Goal: Task Accomplishment & Management: Use online tool/utility

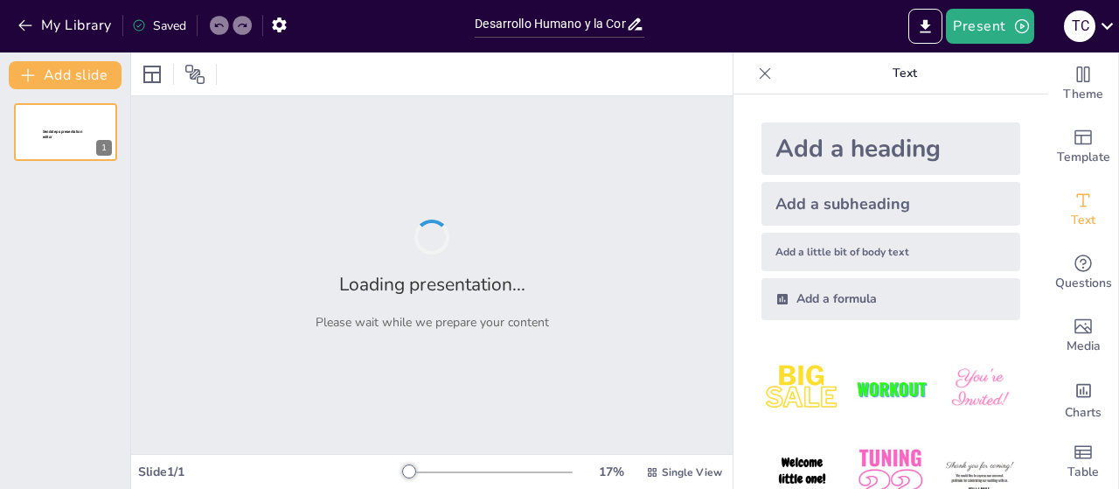
type input "Desarrollo Humano y la Construcción de la Identidad: Reflexiones a partir del C…"
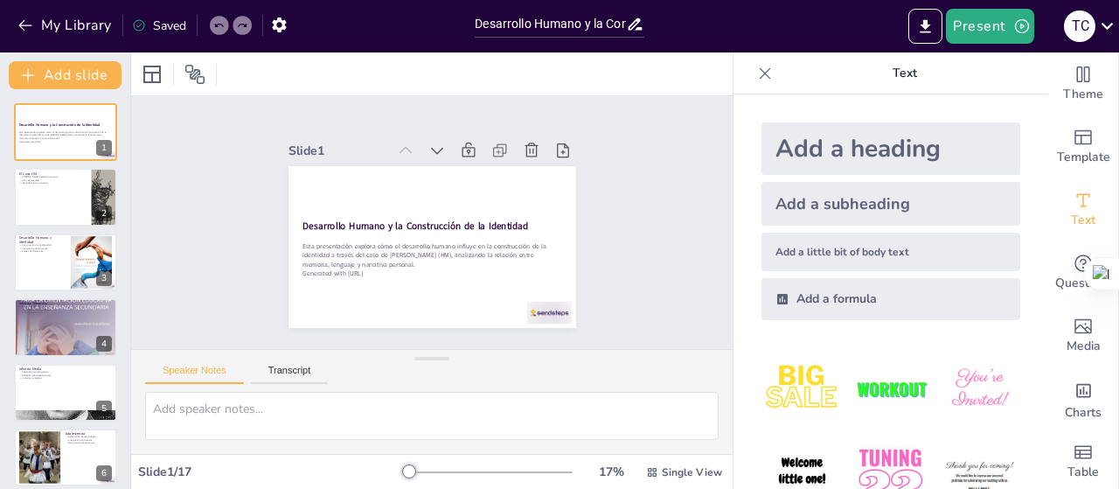
checkbox input "true"
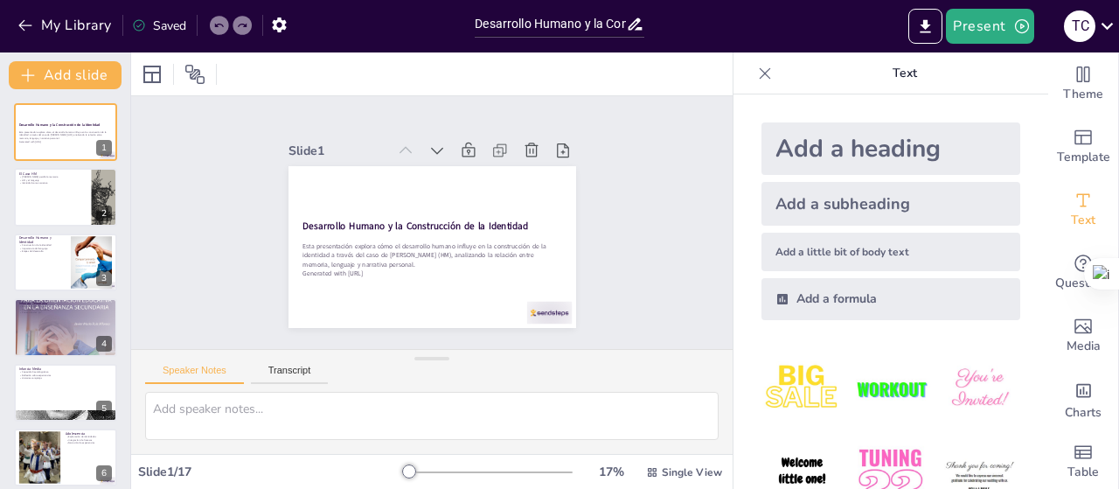
checkbox input "true"
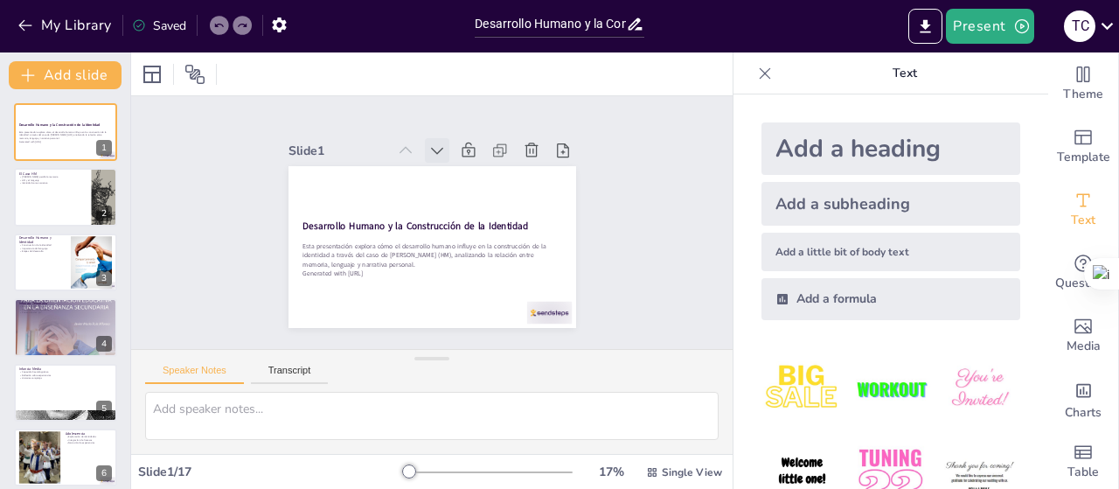
checkbox input "true"
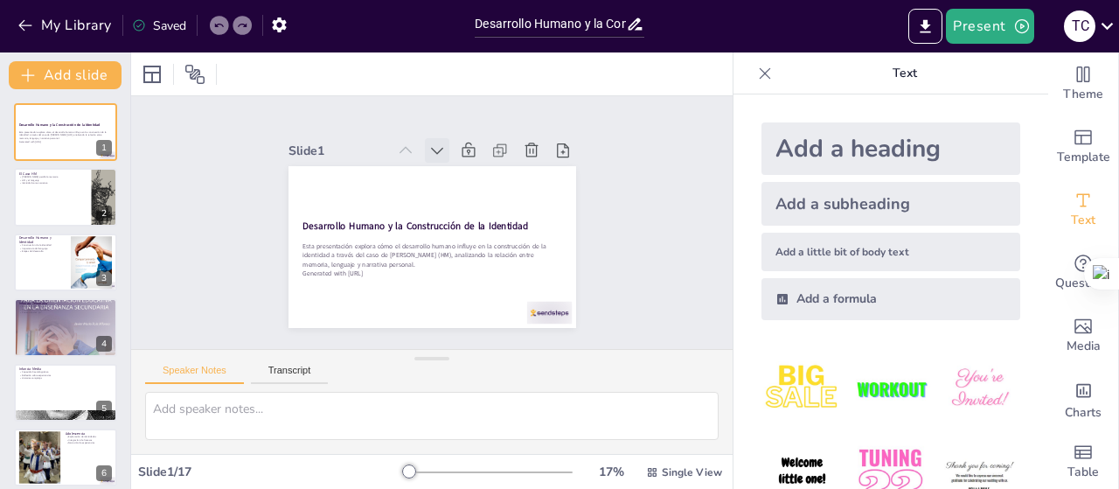
click at [367, 196] on icon at bounding box center [362, 202] width 9 height 13
checkbox input "true"
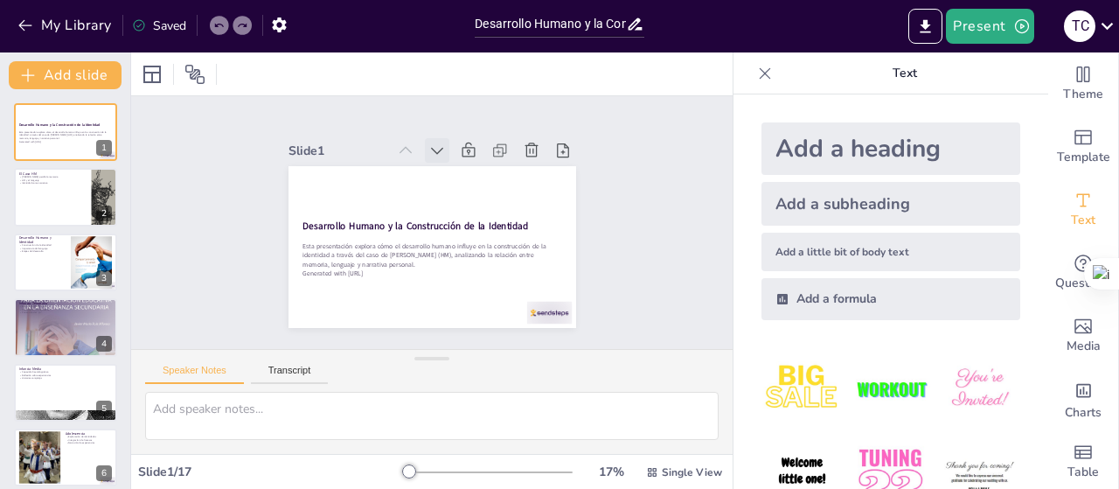
checkbox input "true"
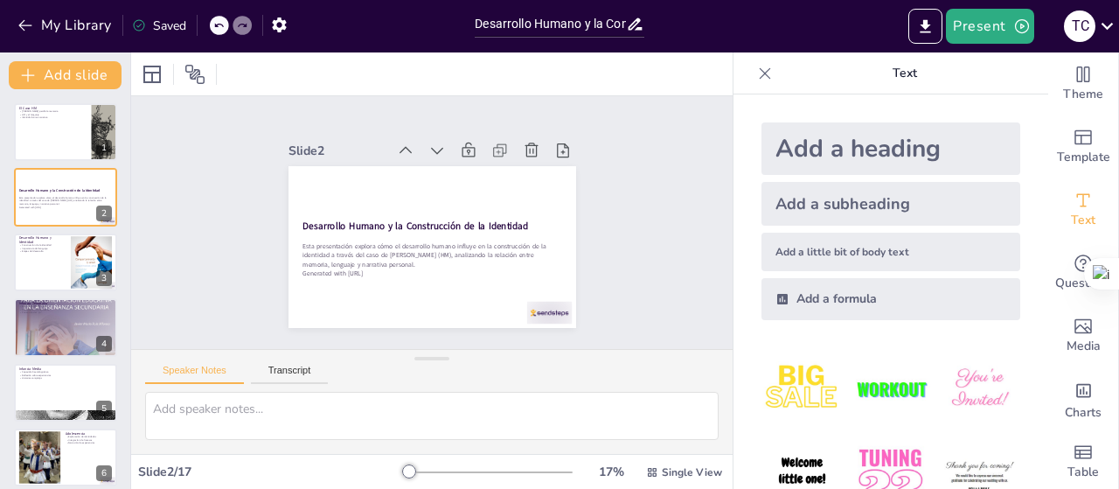
click at [441, 288] on icon at bounding box center [447, 293] width 13 height 10
checkbox input "true"
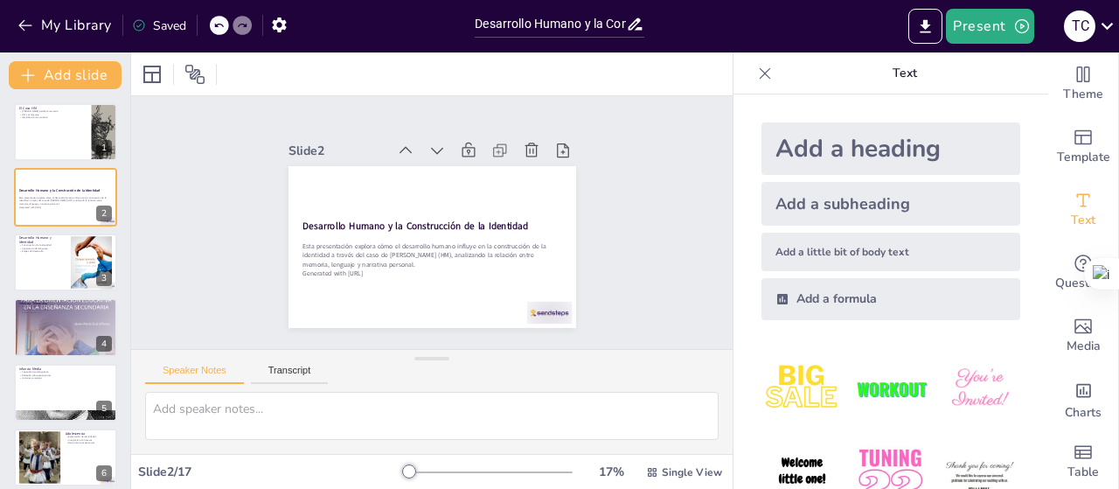
checkbox input "true"
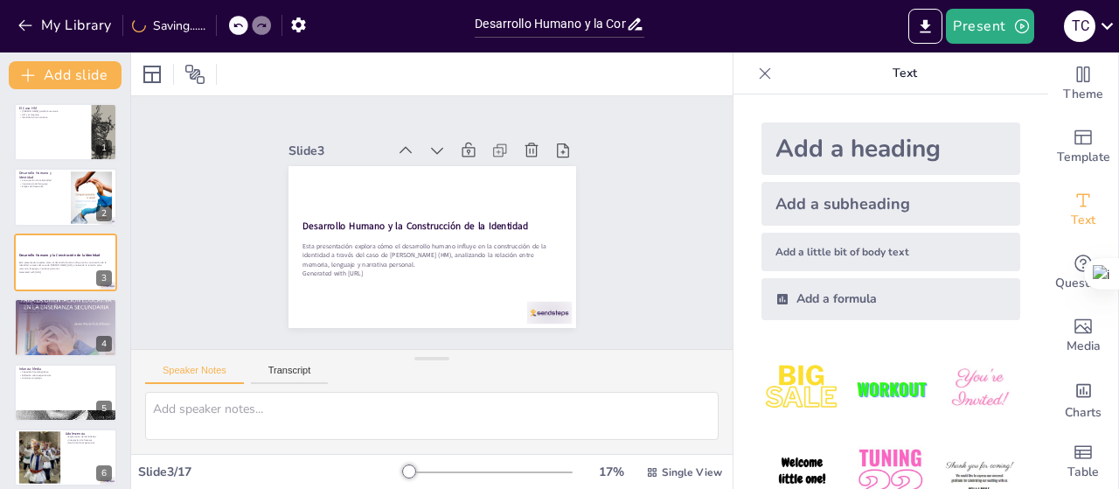
checkbox input "true"
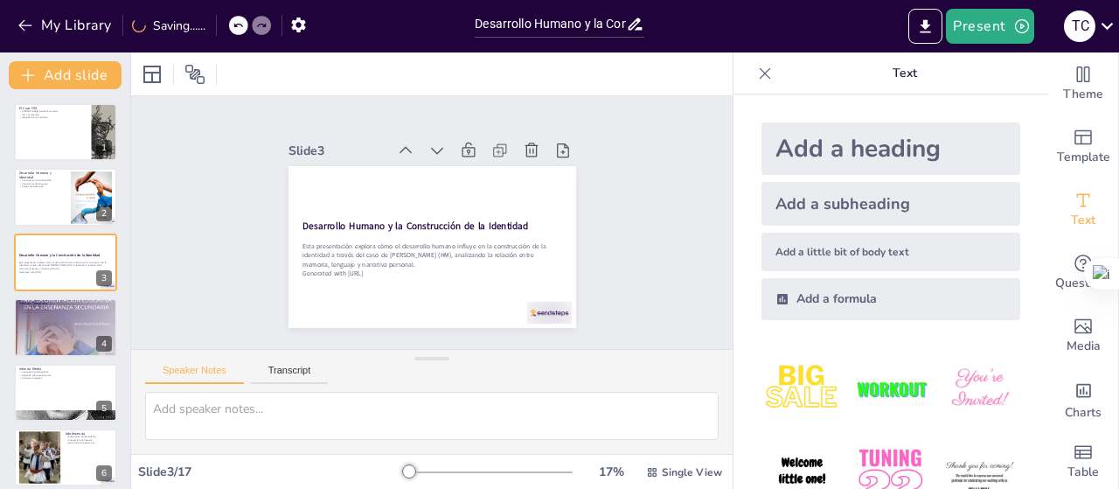
checkbox input "true"
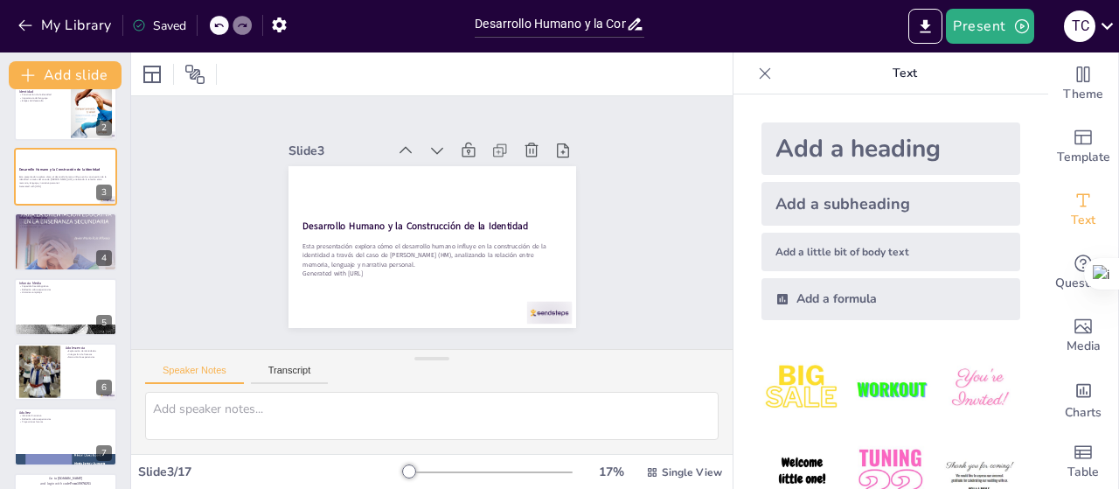
scroll to position [32, 0]
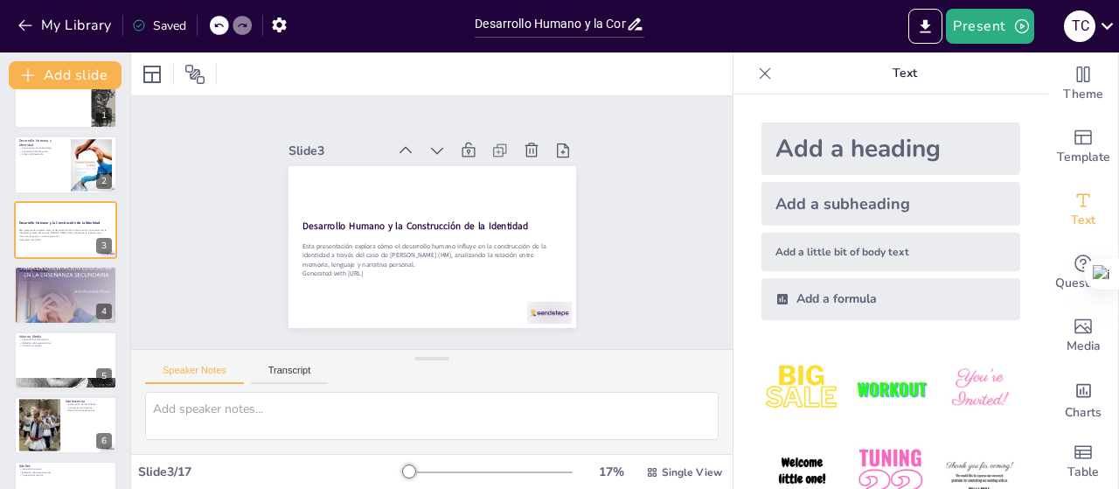
checkbox input "true"
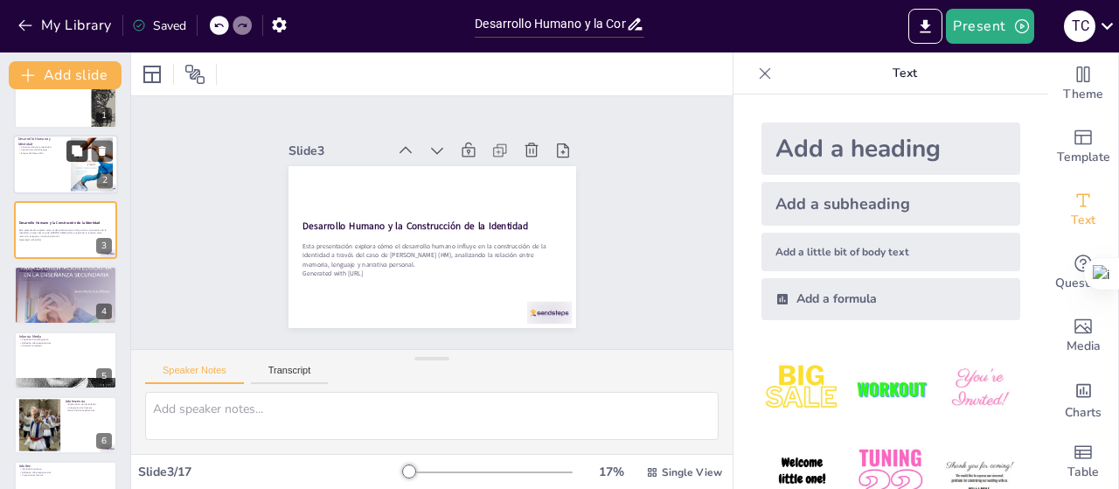
checkbox input "true"
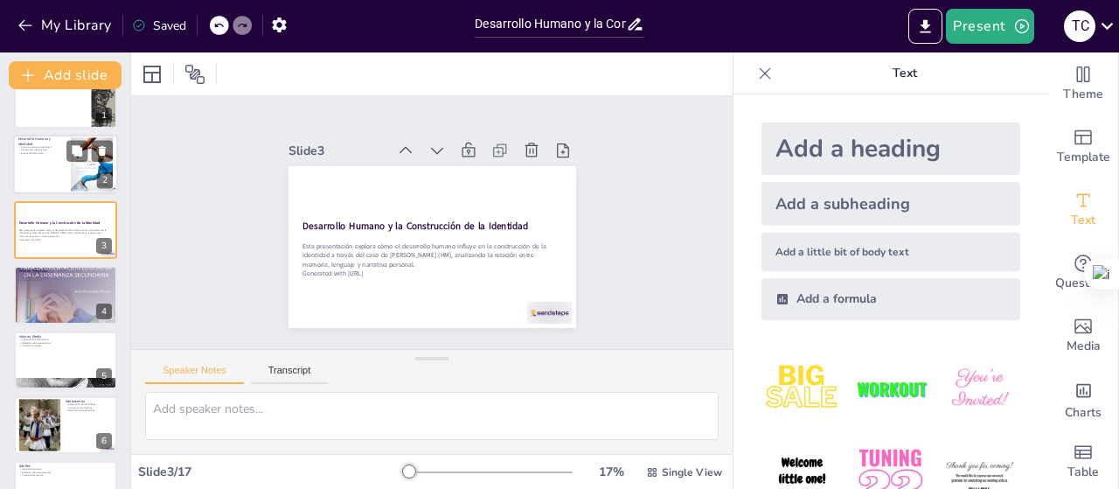
checkbox input "true"
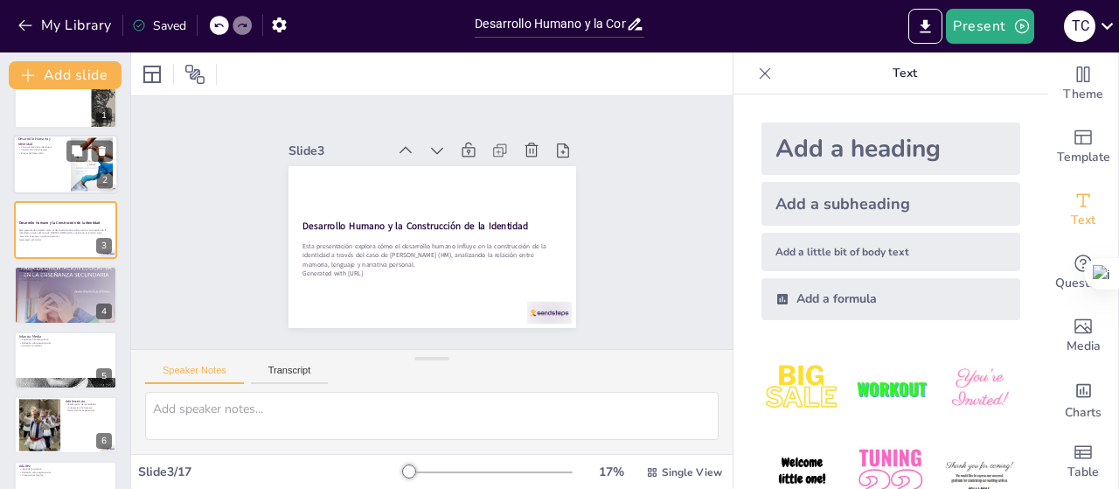
checkbox input "true"
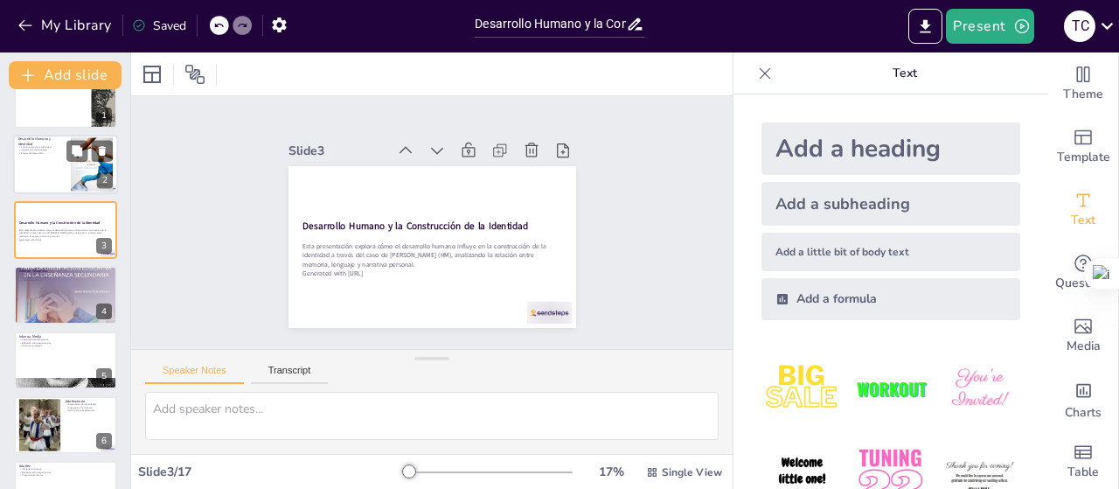
click at [44, 173] on div at bounding box center [65, 164] width 105 height 59
type textarea "La construcción de la identidad es un proceso continuo que se ve influenciado p…"
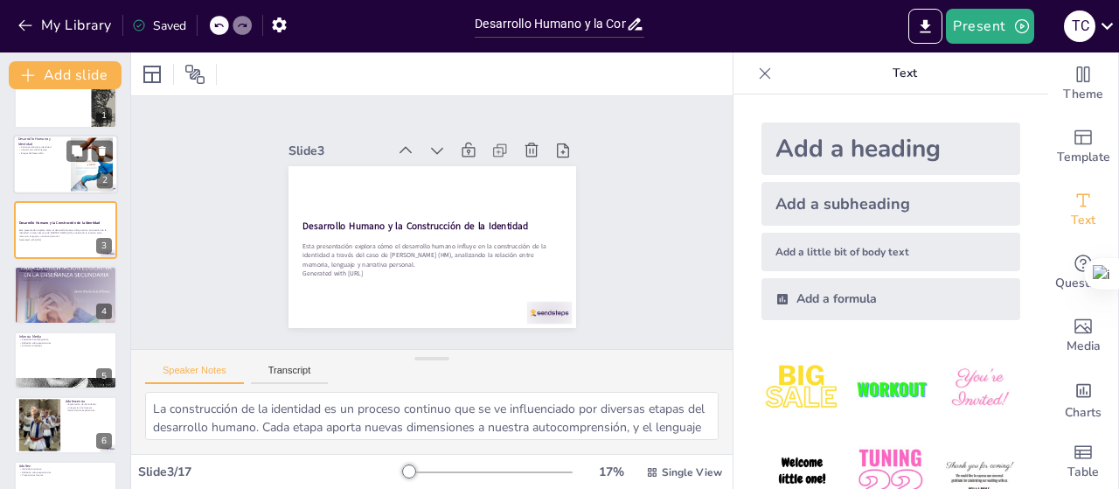
checkbox input "true"
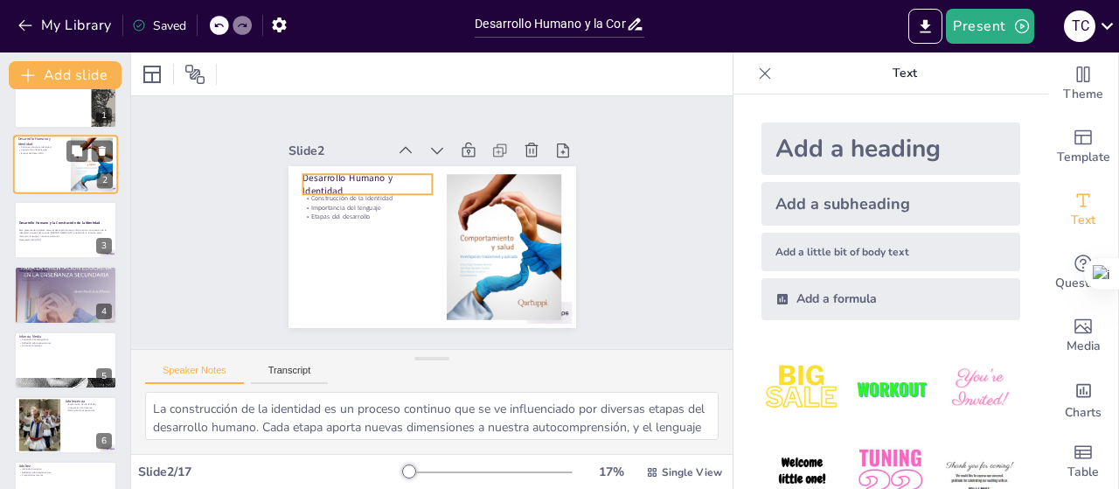
scroll to position [0, 0]
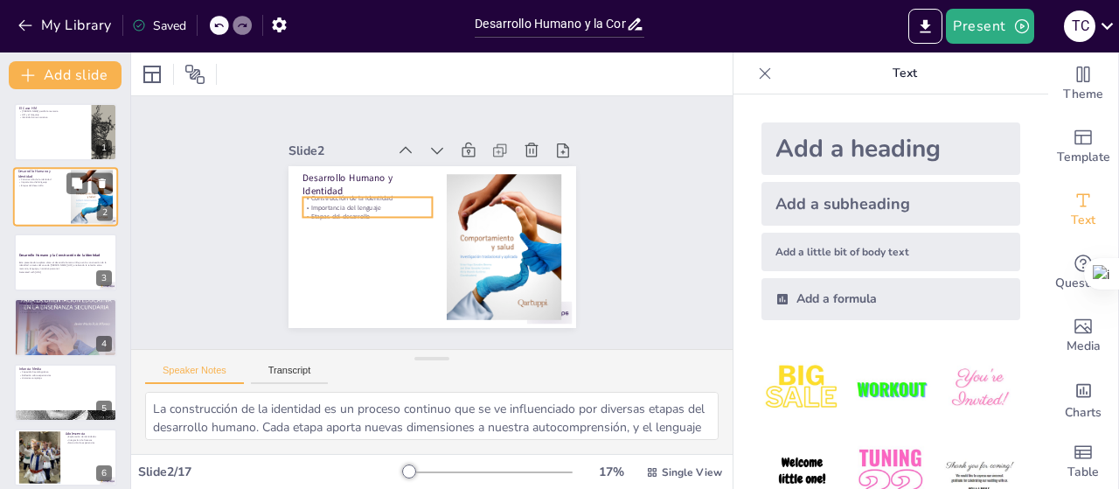
checkbox input "true"
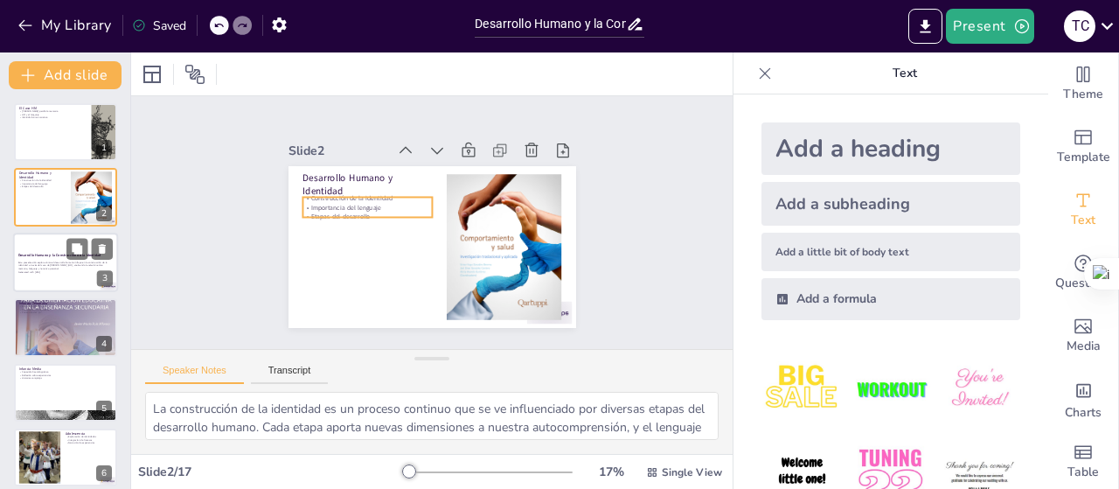
checkbox input "true"
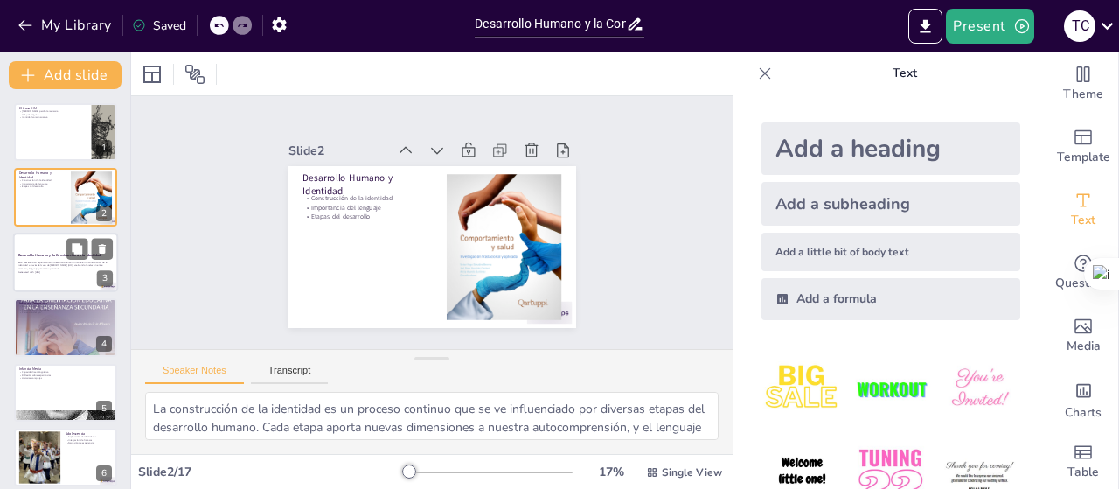
checkbox input "true"
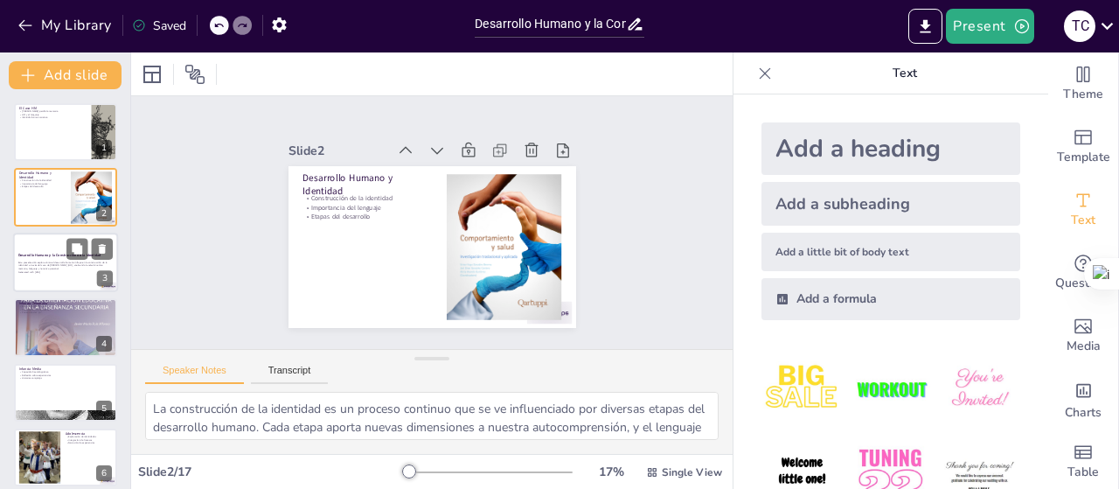
checkbox input "true"
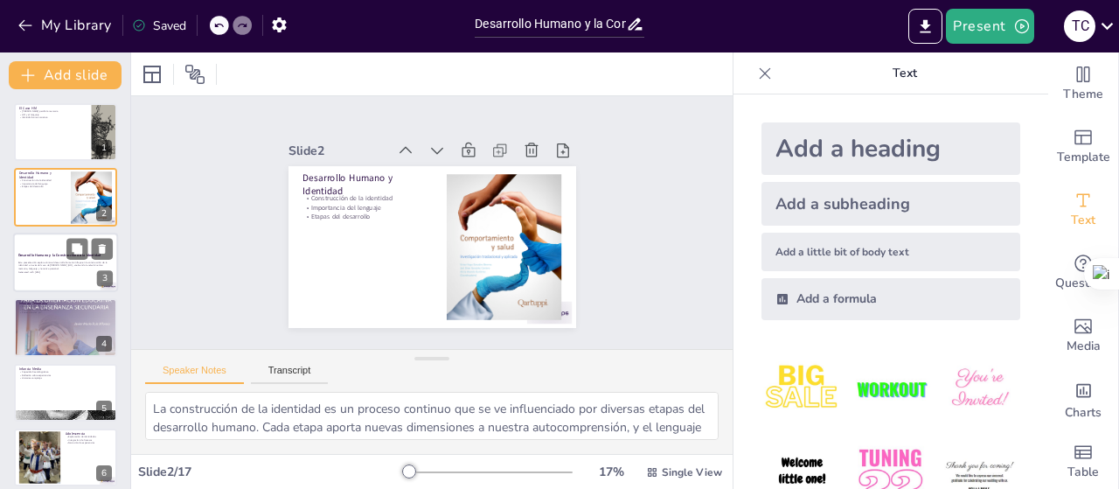
checkbox input "true"
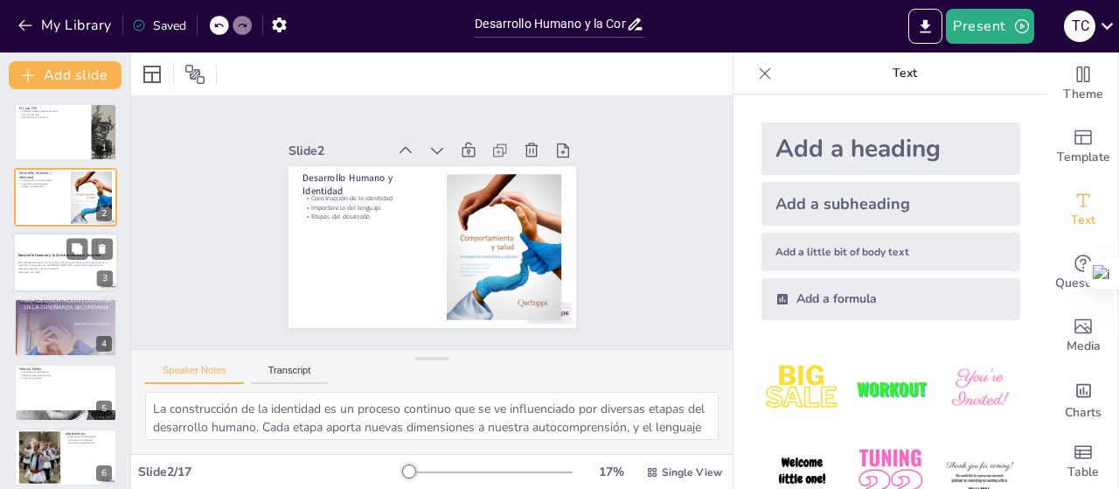
click at [40, 253] on strong "Desarrollo Humano y la Construcción de la Identidad" at bounding box center [59, 255] width 82 height 4
checkbox input "true"
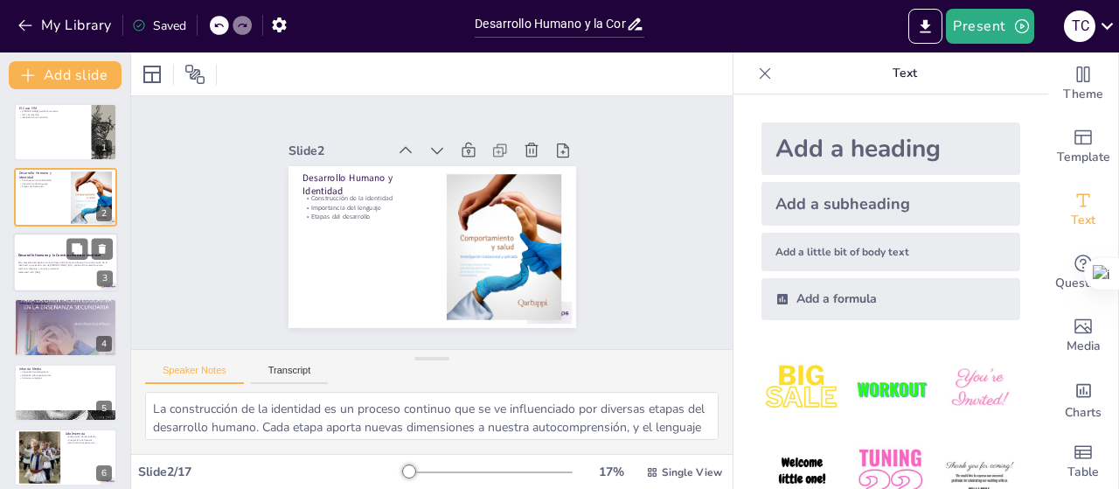
checkbox input "true"
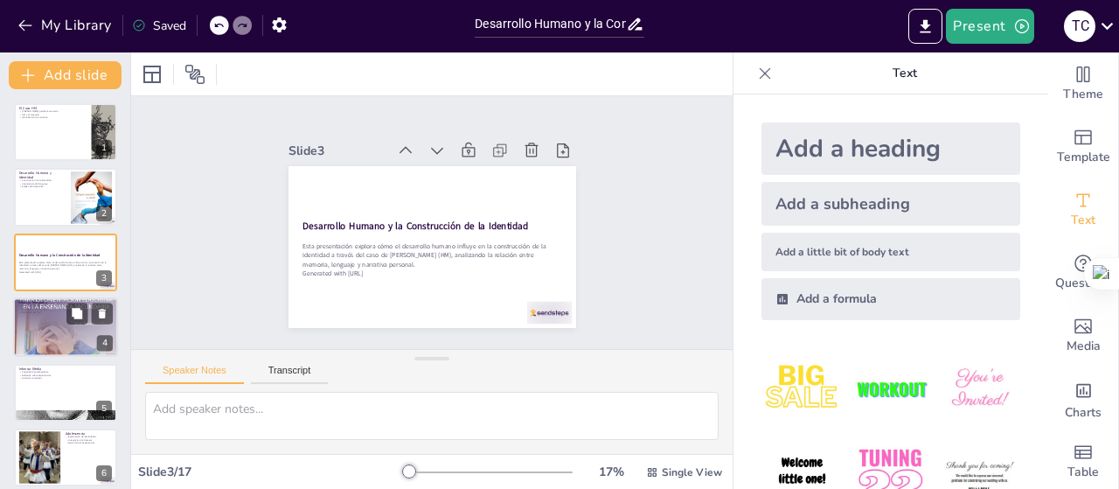
checkbox input "true"
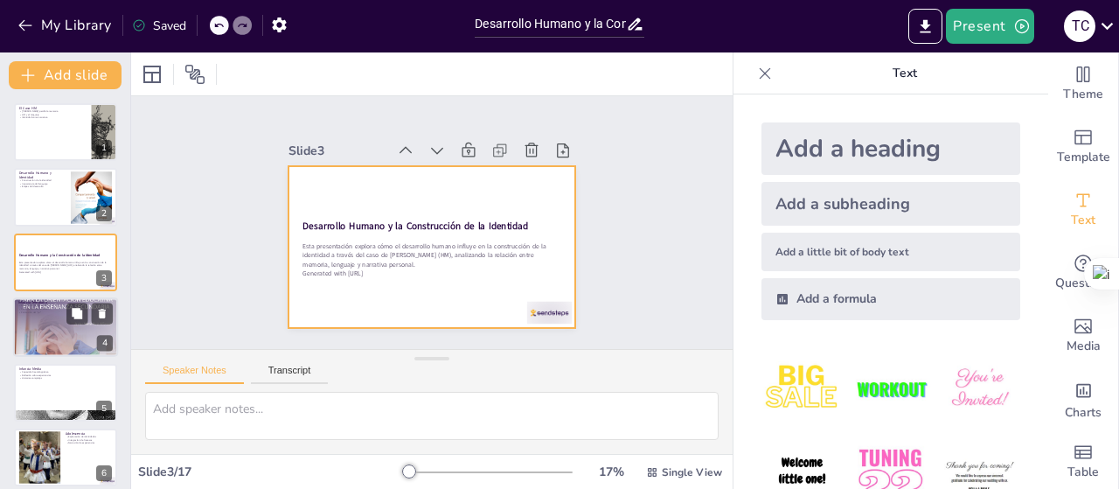
checkbox input "true"
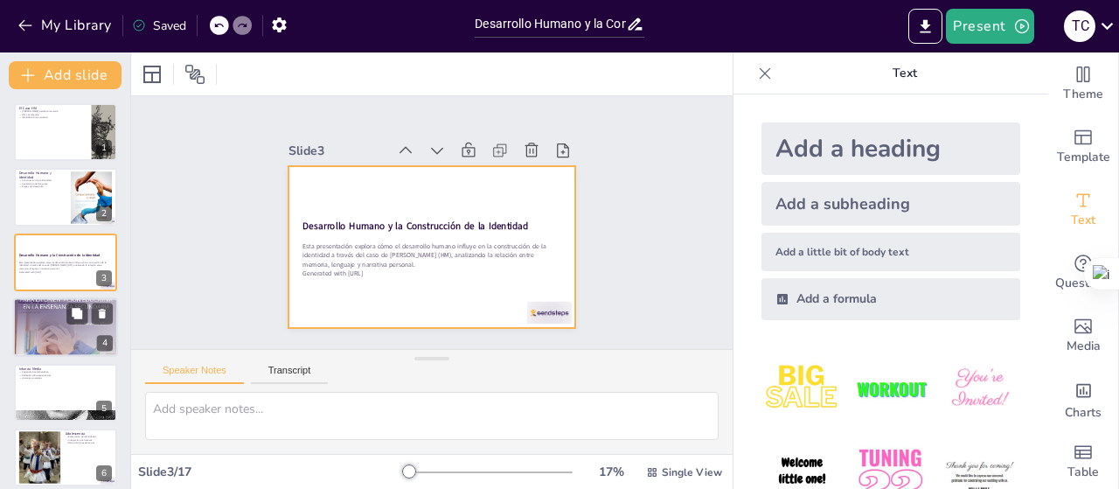
checkbox input "true"
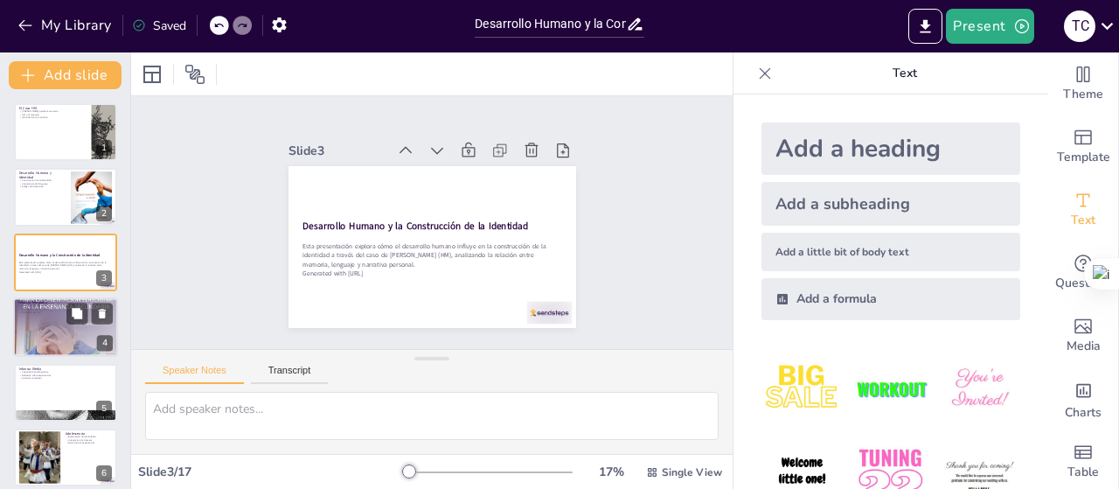
click at [52, 323] on div at bounding box center [65, 327] width 105 height 140
type textarea "La adquisición del lenguaje en la infancia temprana es un hito crucial. A travé…"
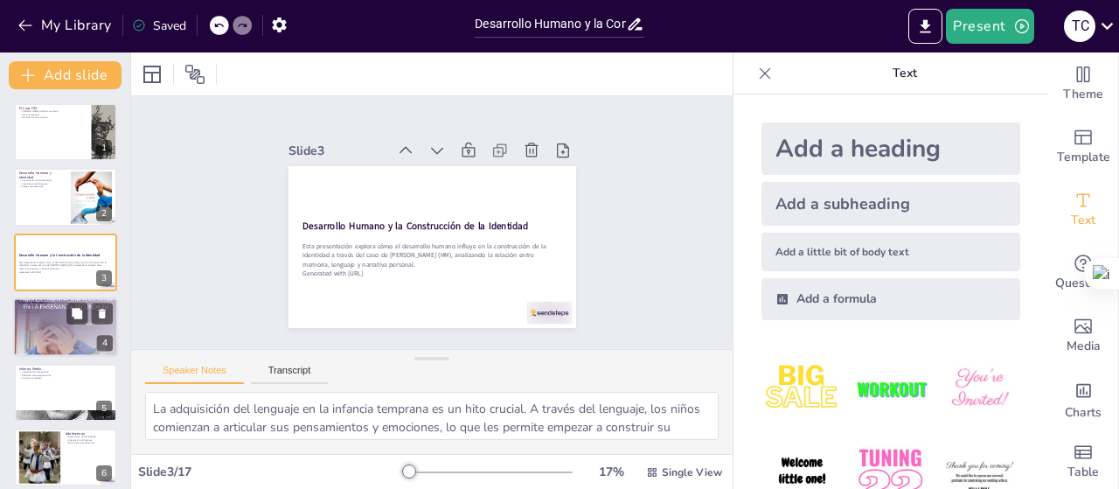
checkbox input "true"
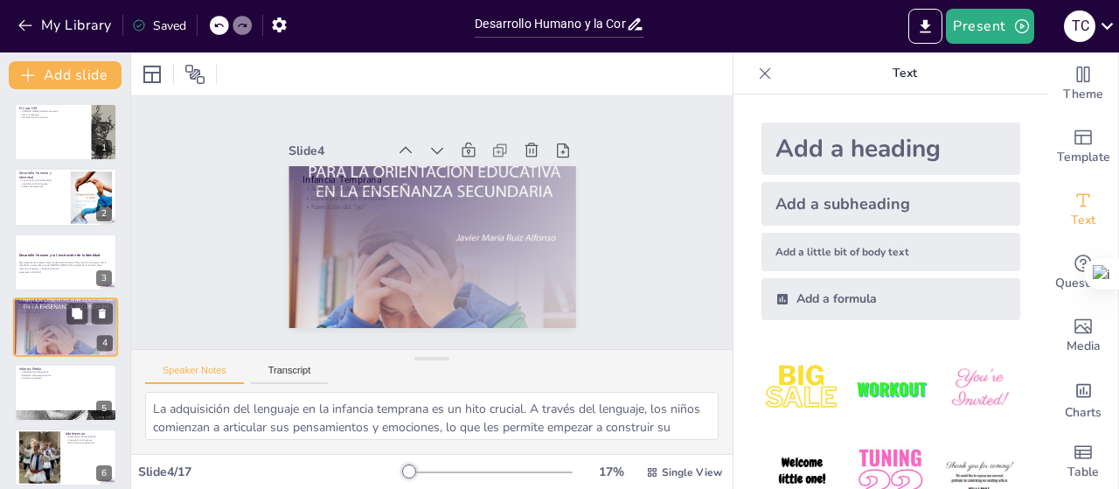
scroll to position [38, 0]
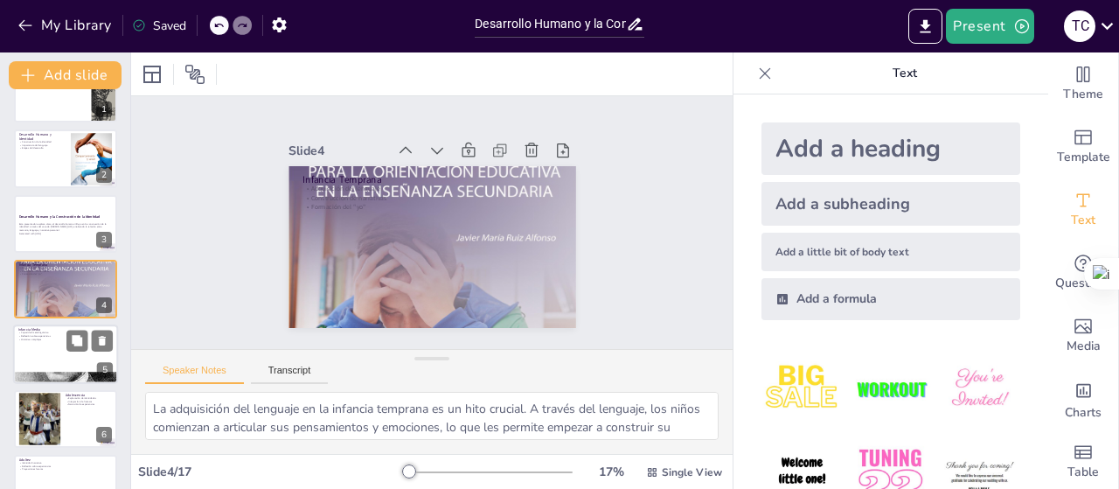
checkbox input "true"
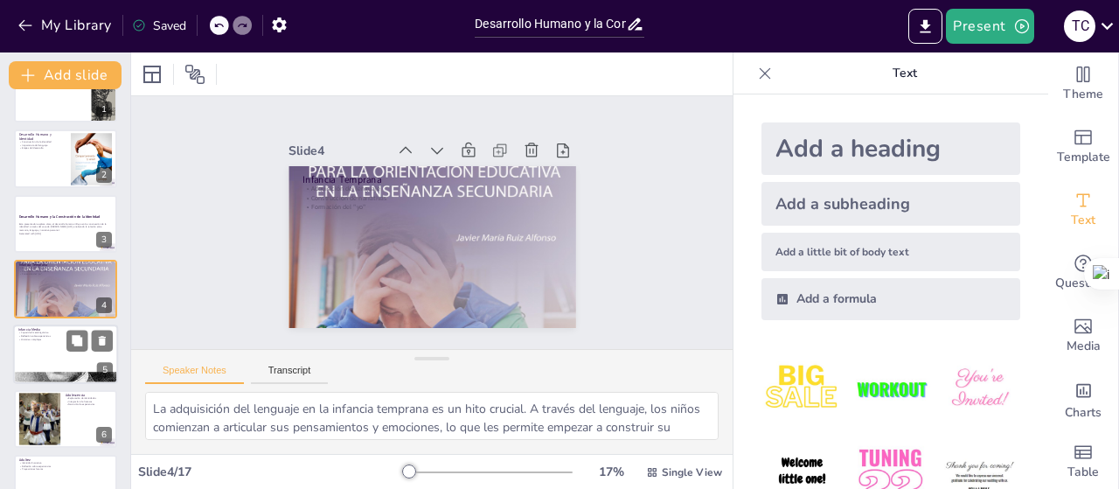
checkbox input "true"
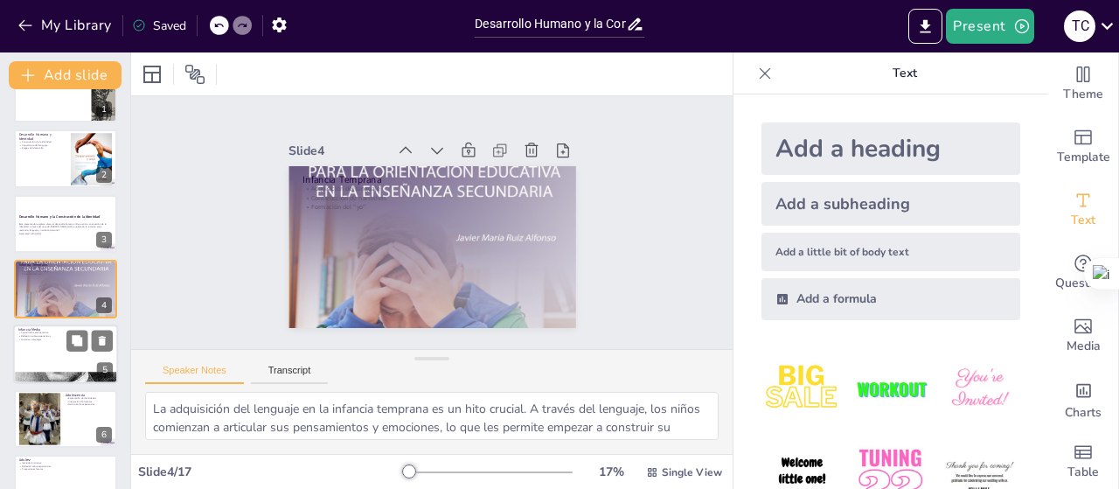
click at [50, 352] on div at bounding box center [65, 353] width 105 height 59
type textarea "La capacidad metalingüística que se desarrolla en la infancia media permite a l…"
checkbox input "true"
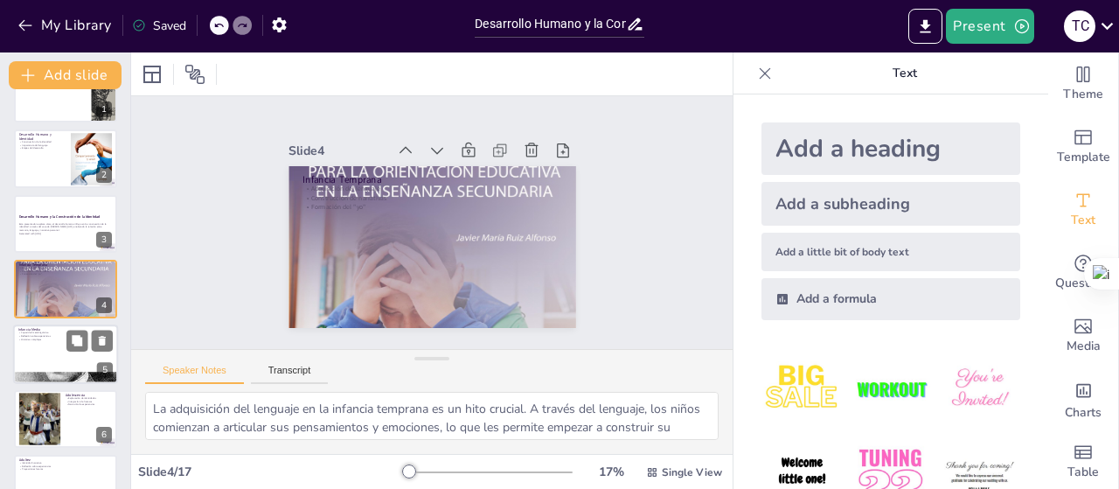
checkbox input "true"
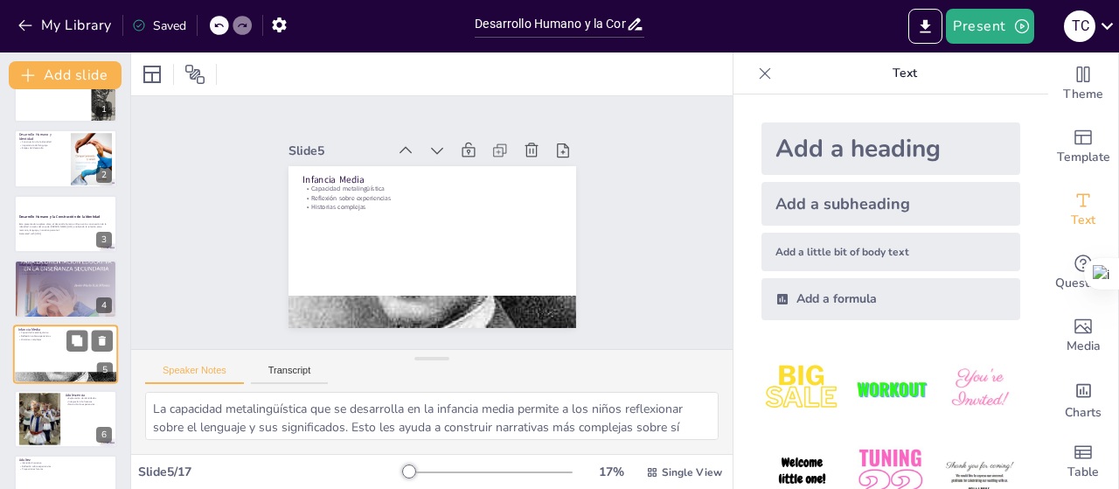
scroll to position [103, 0]
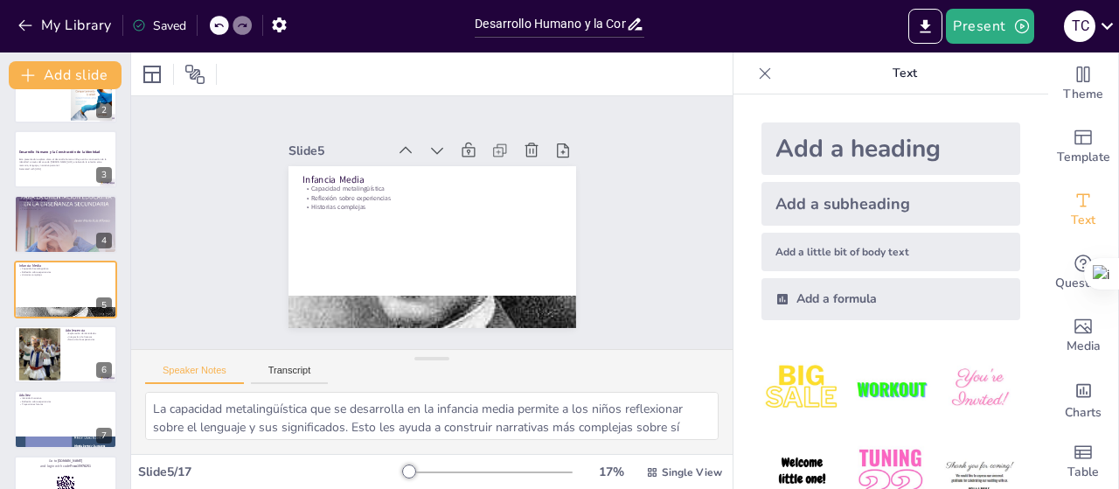
checkbox input "true"
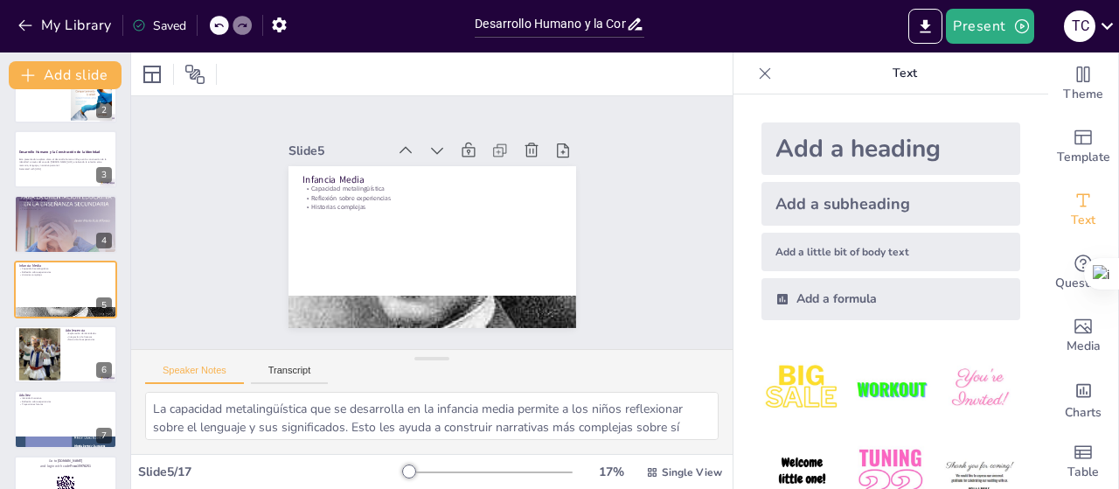
checkbox input "true"
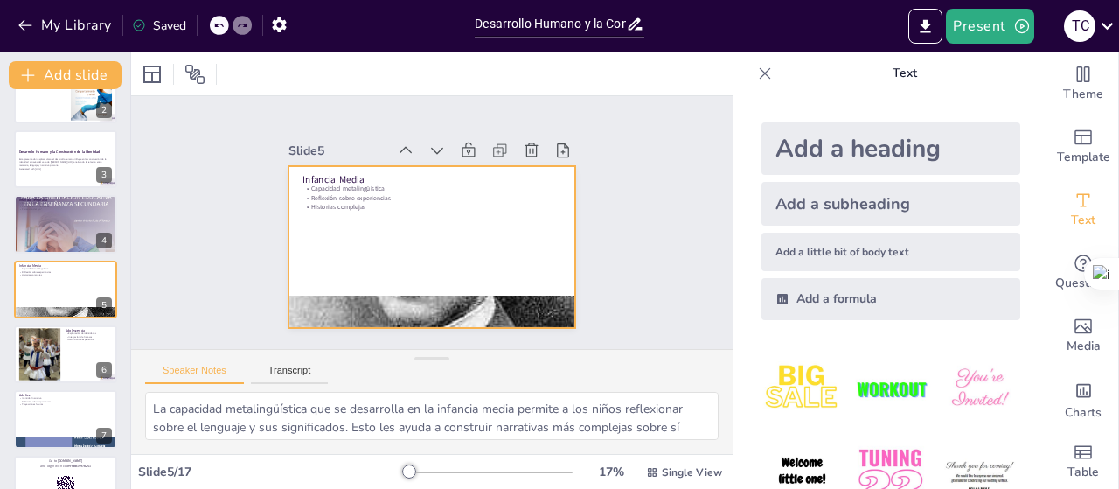
checkbox input "true"
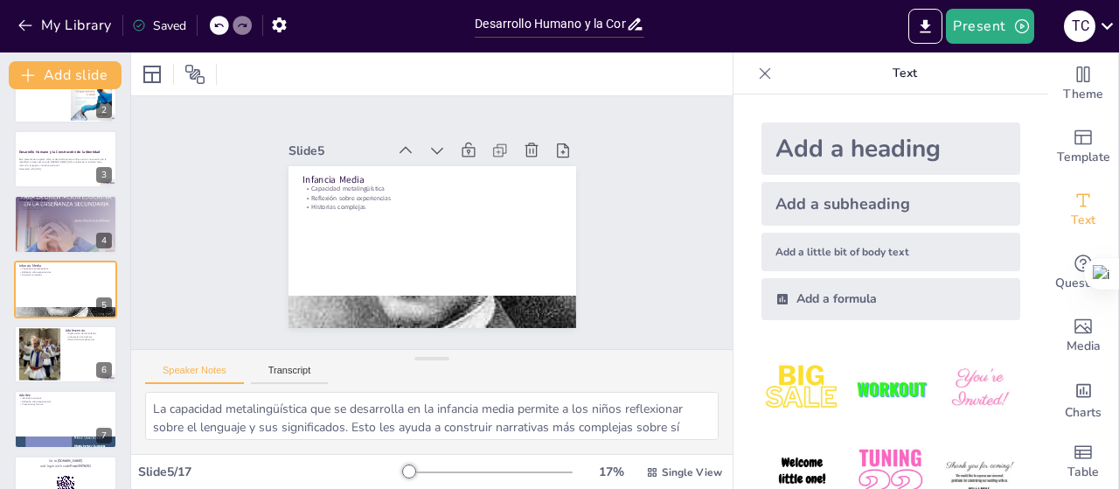
checkbox input "true"
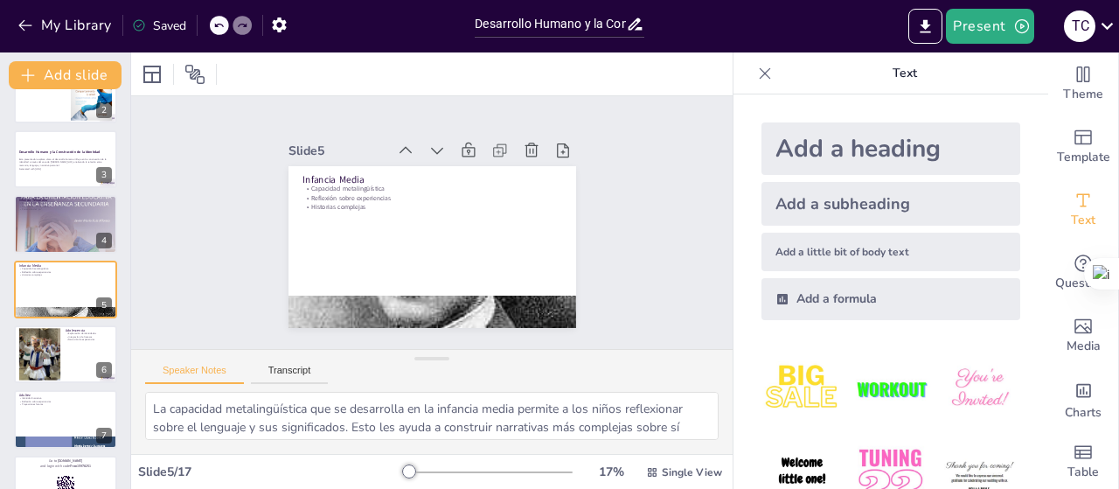
checkbox input "true"
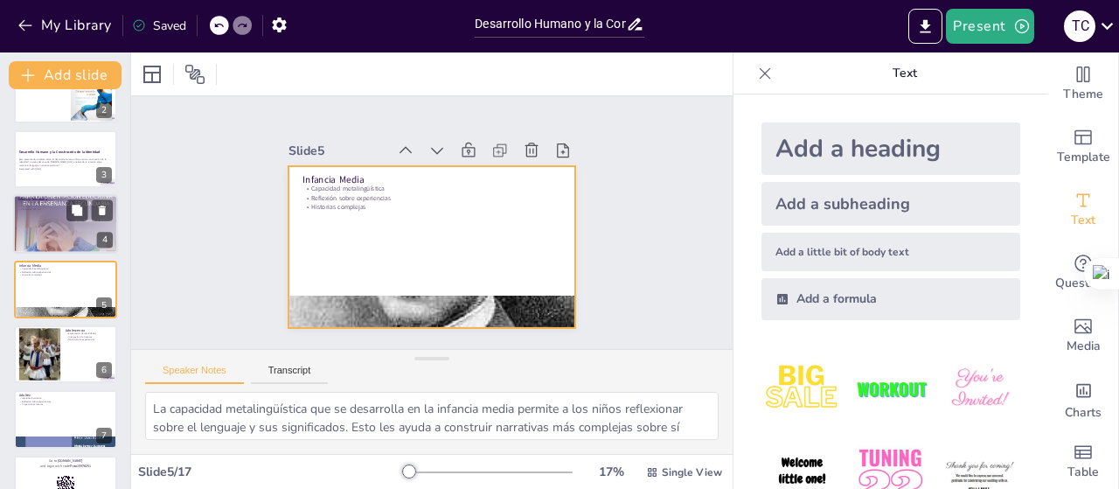
checkbox input "true"
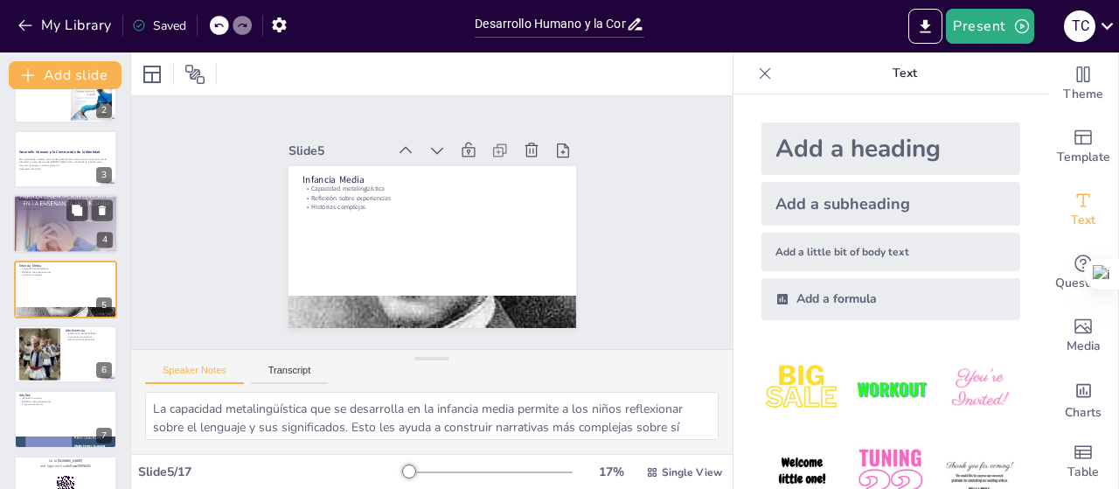
checkbox input "true"
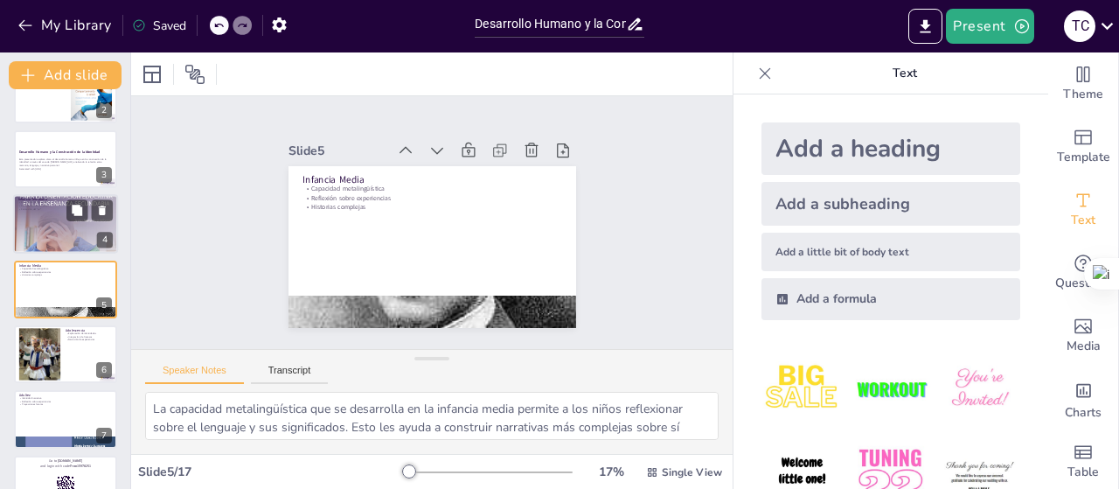
checkbox input "true"
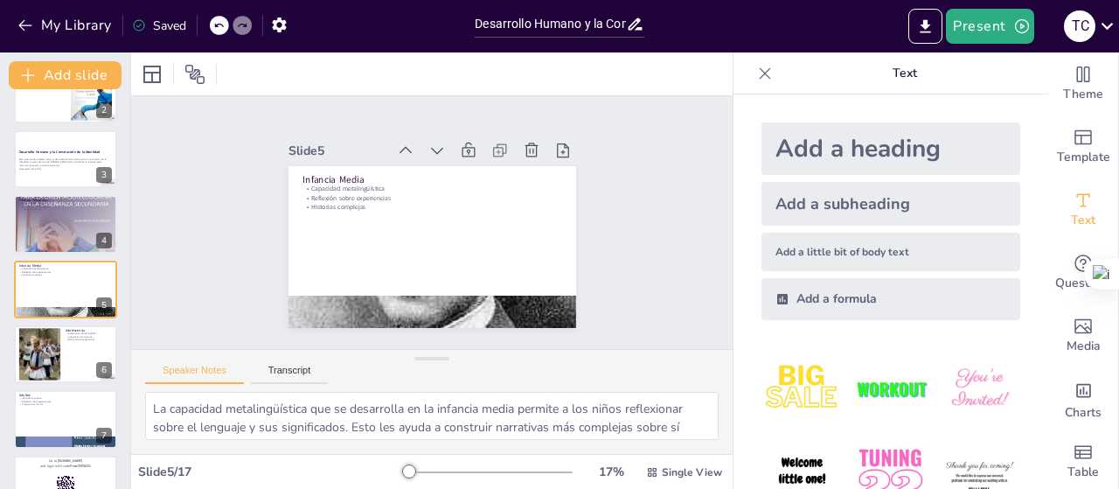
checkbox input "true"
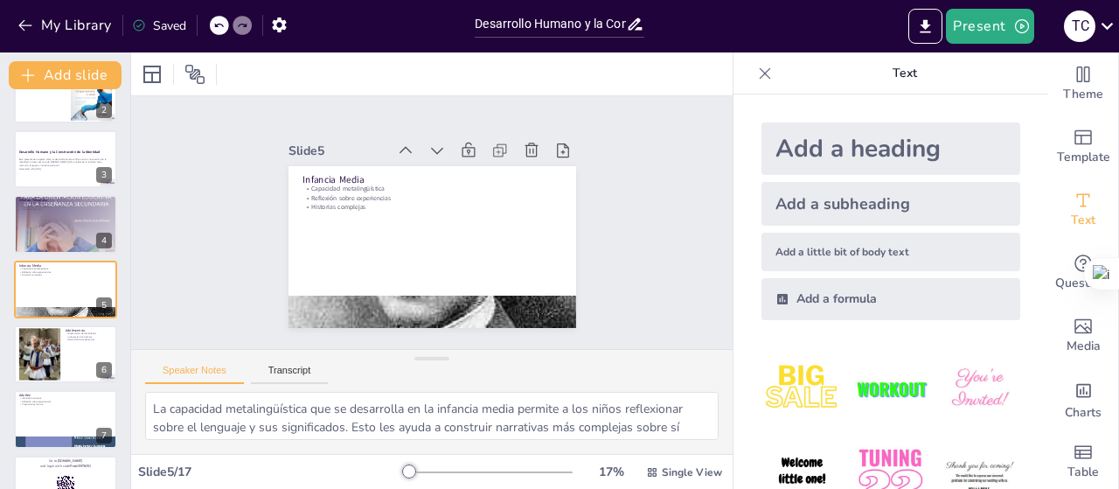
checkbox input "true"
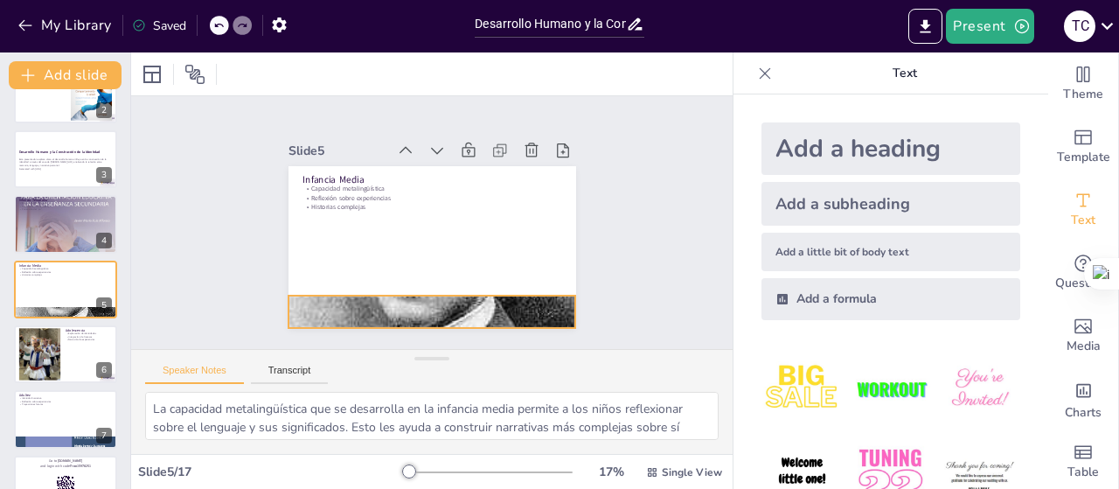
checkbox input "true"
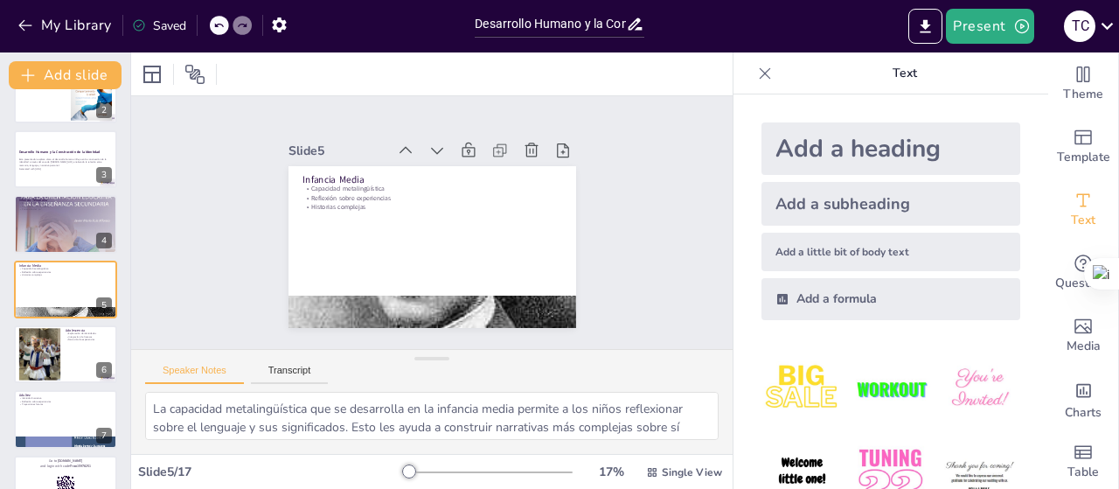
checkbox input "true"
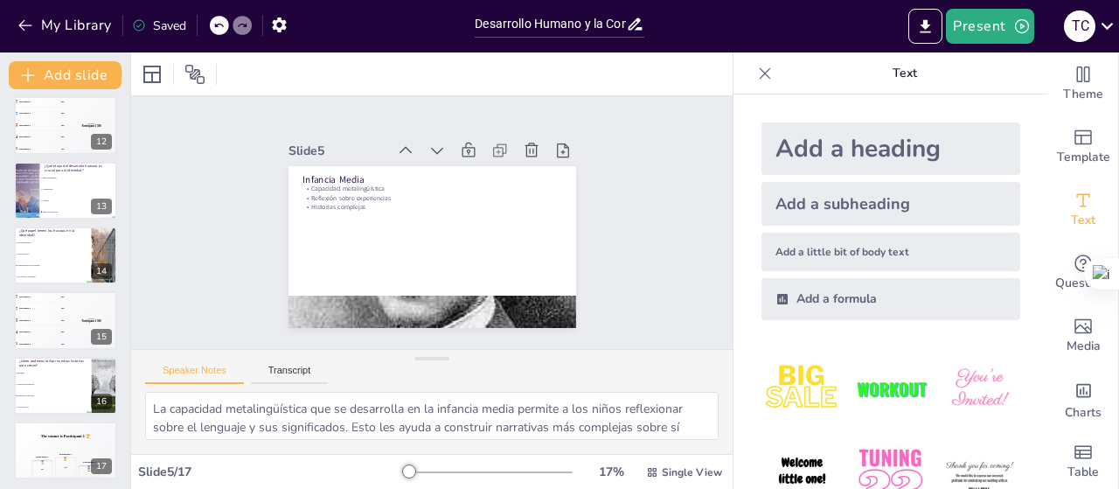
scroll to position [726, 0]
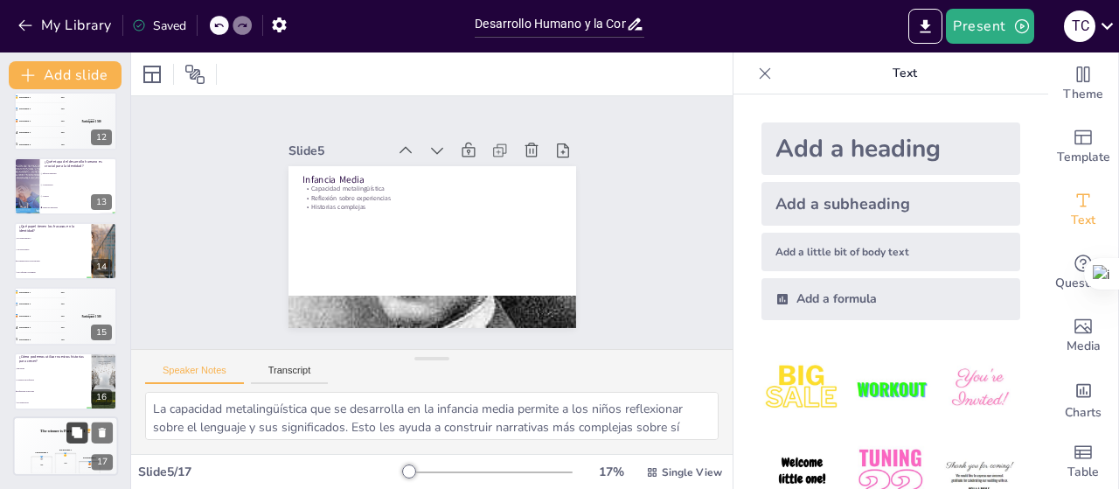
checkbox input "true"
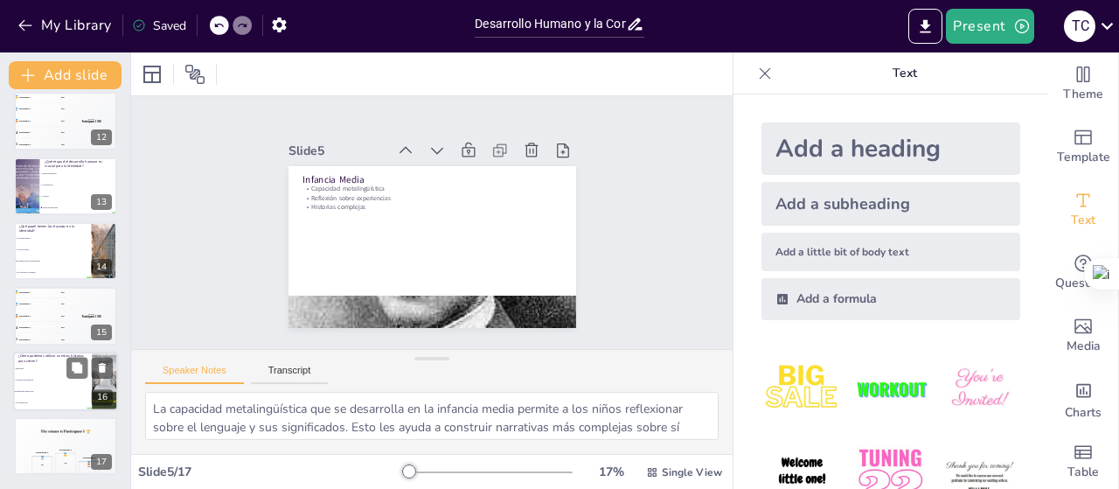
checkbox input "true"
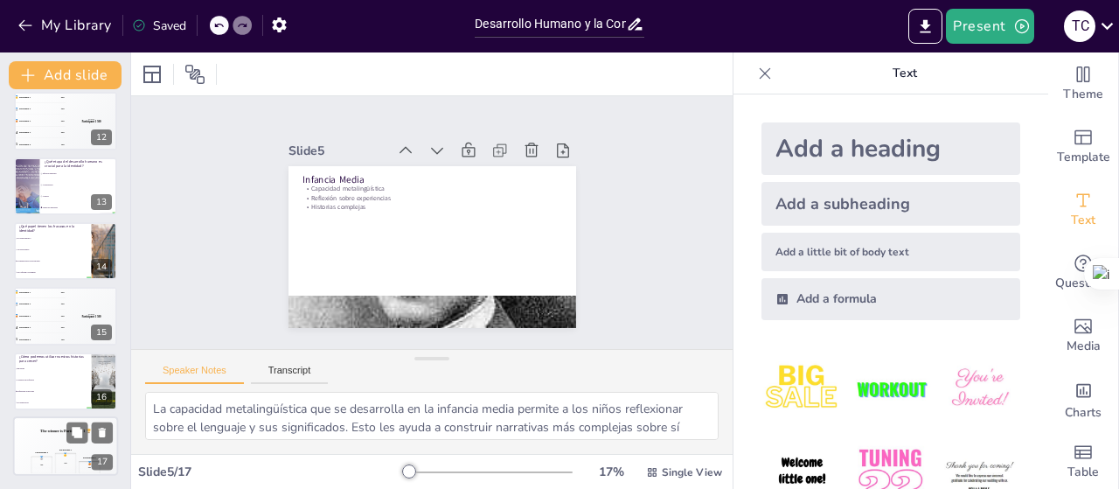
click at [36, 441] on div "The winner is Participant 1 🏆" at bounding box center [65, 431] width 105 height 30
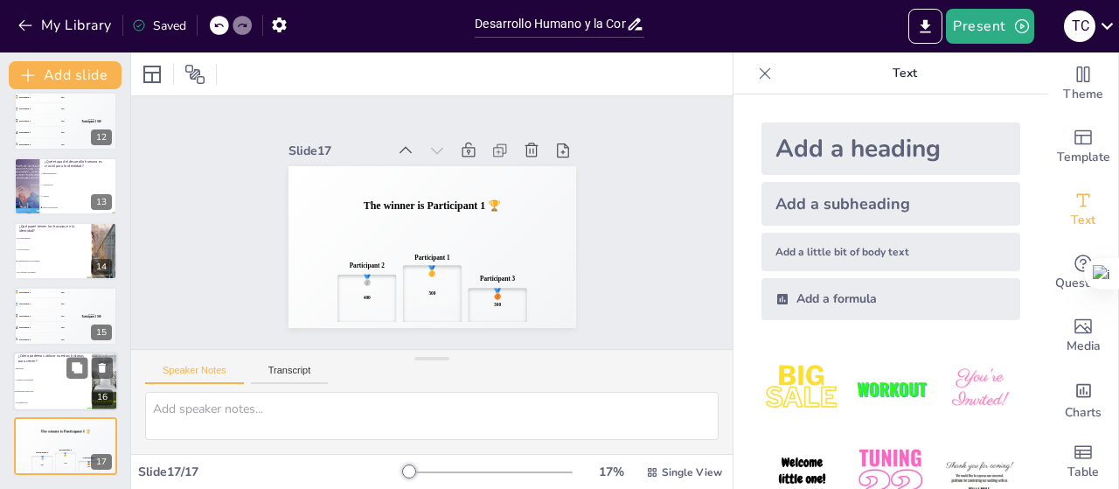
click at [64, 384] on li "Contarlas sin reflexión" at bounding box center [52, 379] width 79 height 11
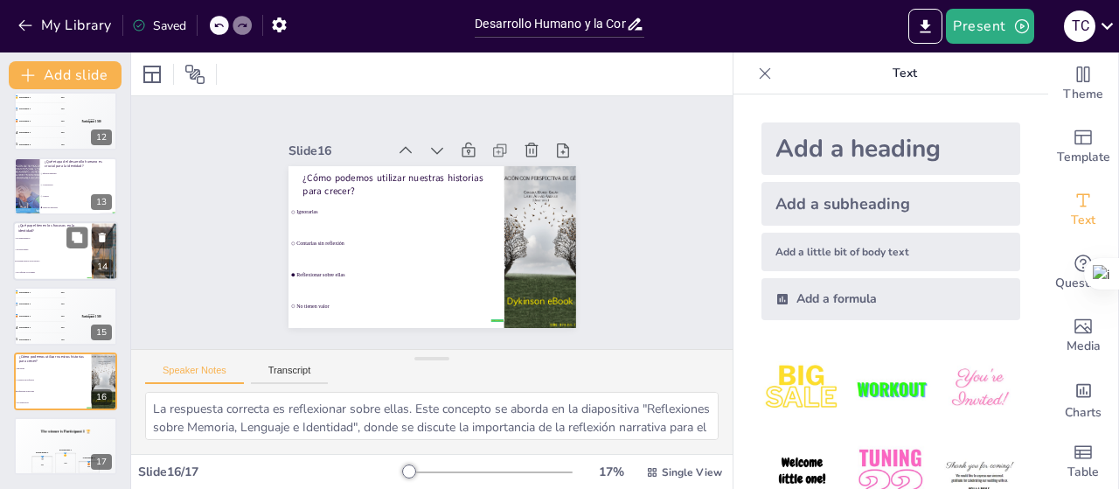
click at [46, 262] on li "Moldean nuestro autoconcepto" at bounding box center [52, 260] width 79 height 11
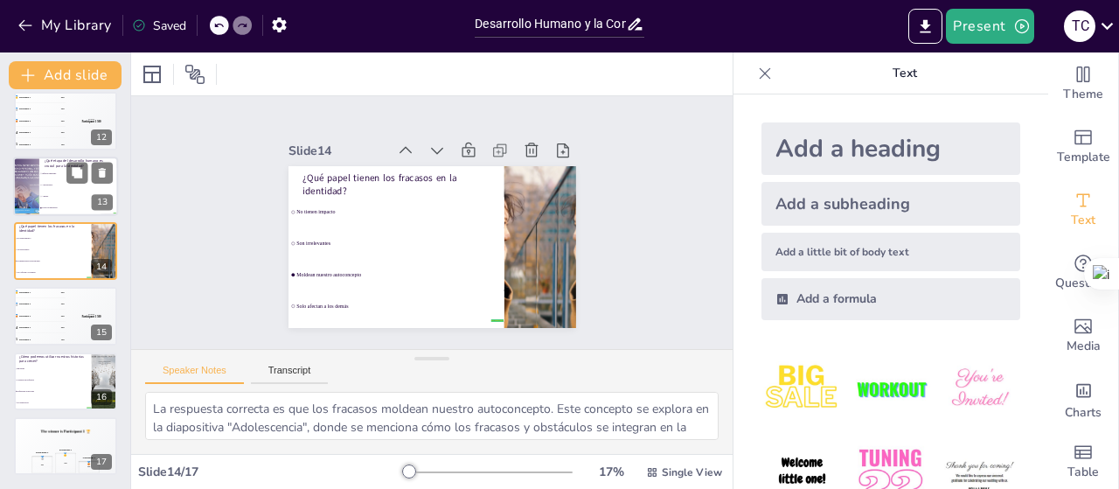
scroll to position [689, 0]
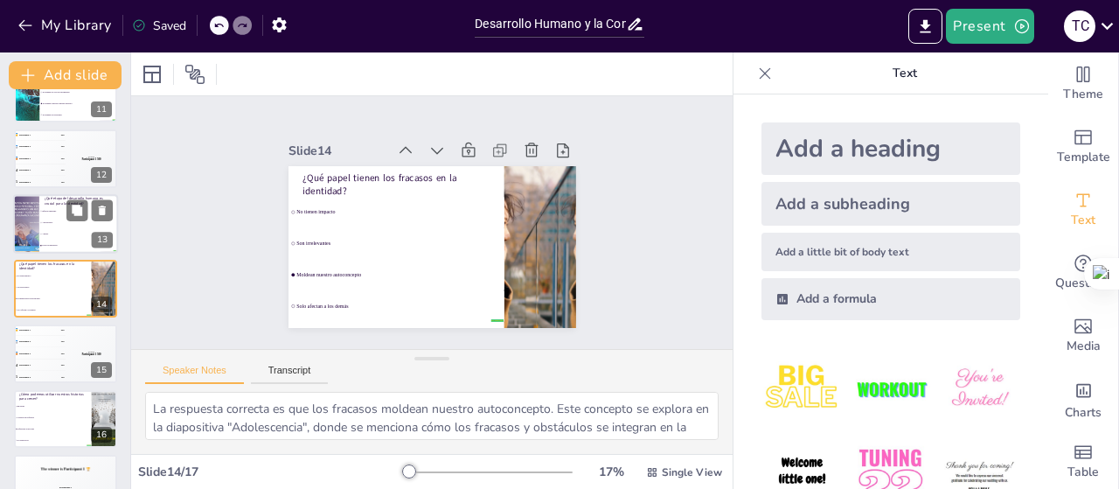
click at [60, 199] on p "¿Qué etapa del desarrollo humano es crucial para la identidad?" at bounding box center [79, 201] width 68 height 10
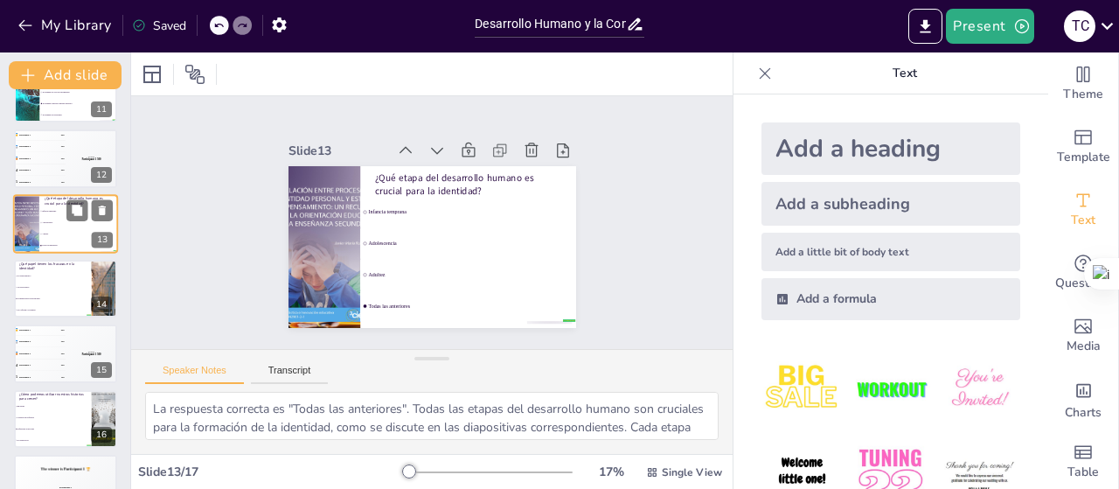
scroll to position [623, 0]
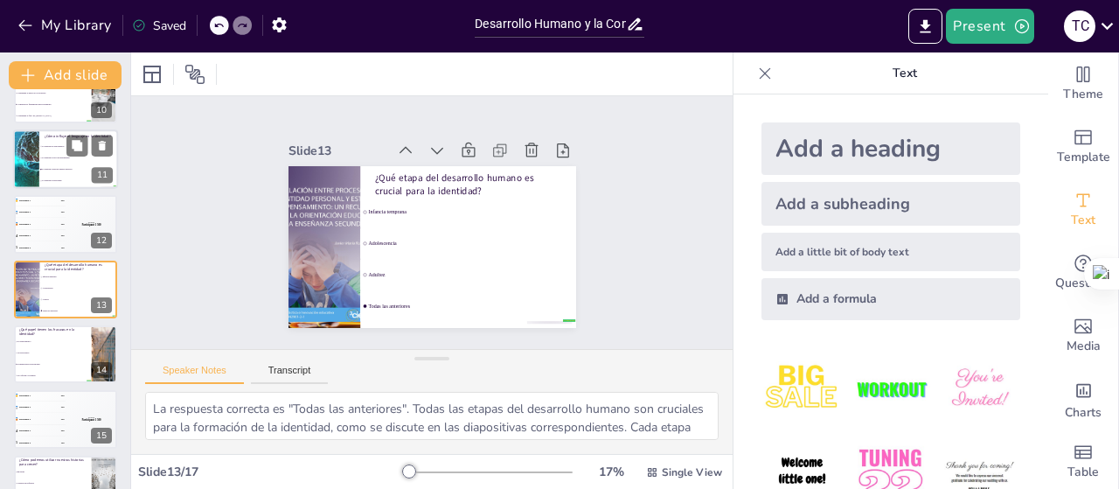
click at [60, 168] on span "El lenguaje construye nuestra narrativa" at bounding box center [79, 169] width 75 height 3
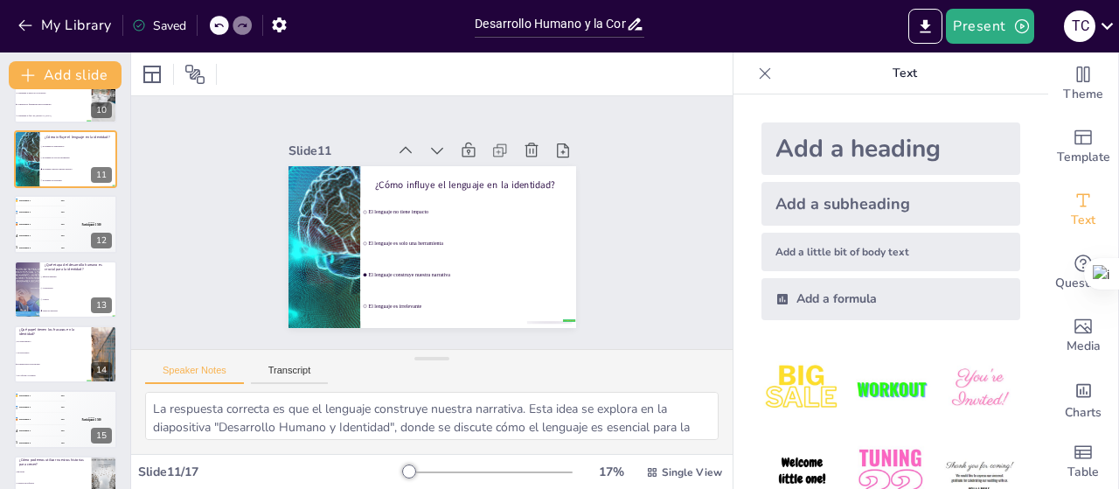
scroll to position [493, 0]
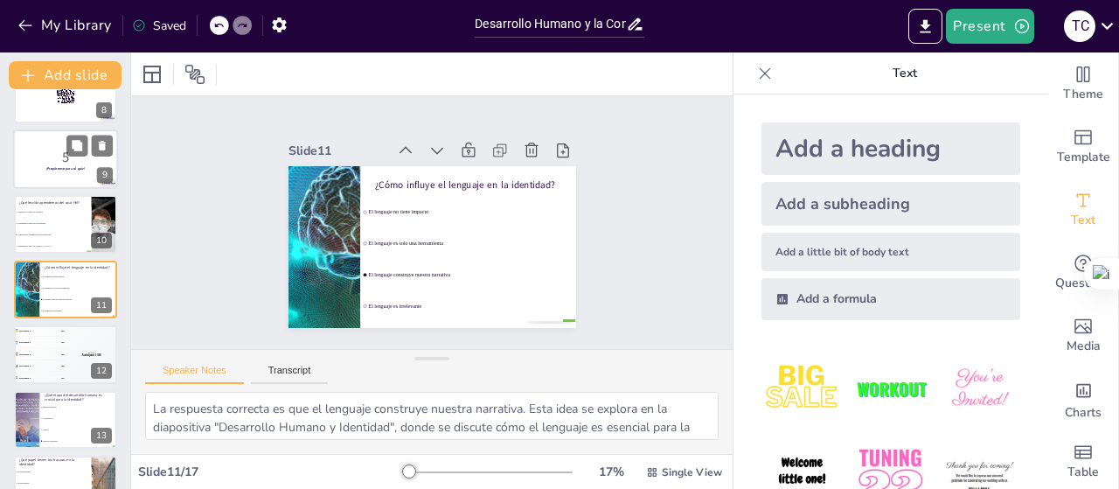
click at [37, 159] on p "5" at bounding box center [65, 157] width 94 height 19
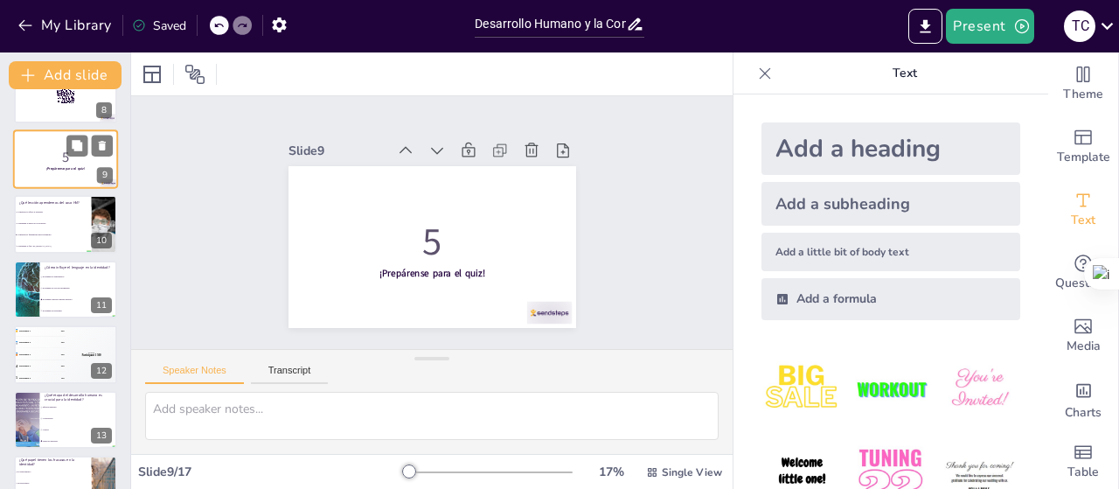
scroll to position [364, 0]
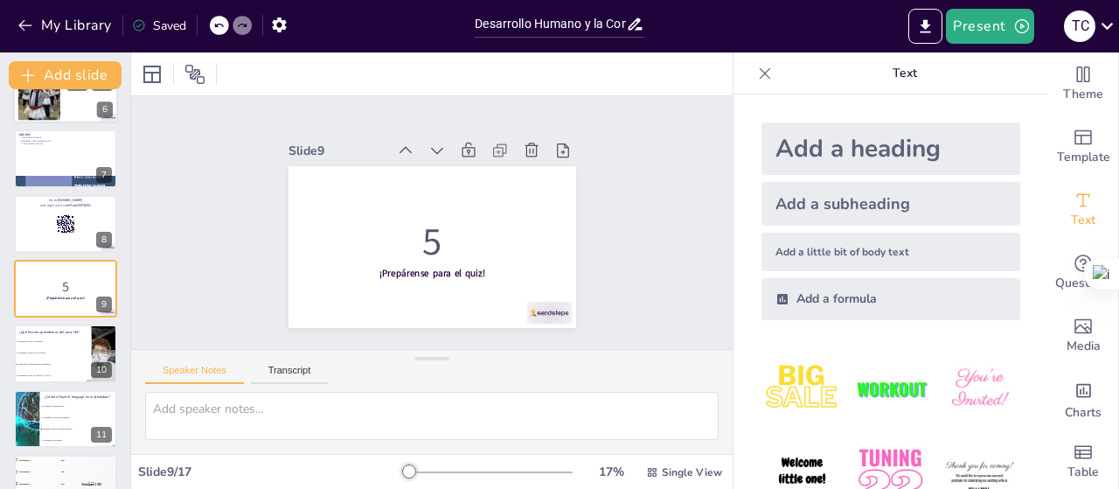
click at [70, 112] on div at bounding box center [65, 93] width 105 height 59
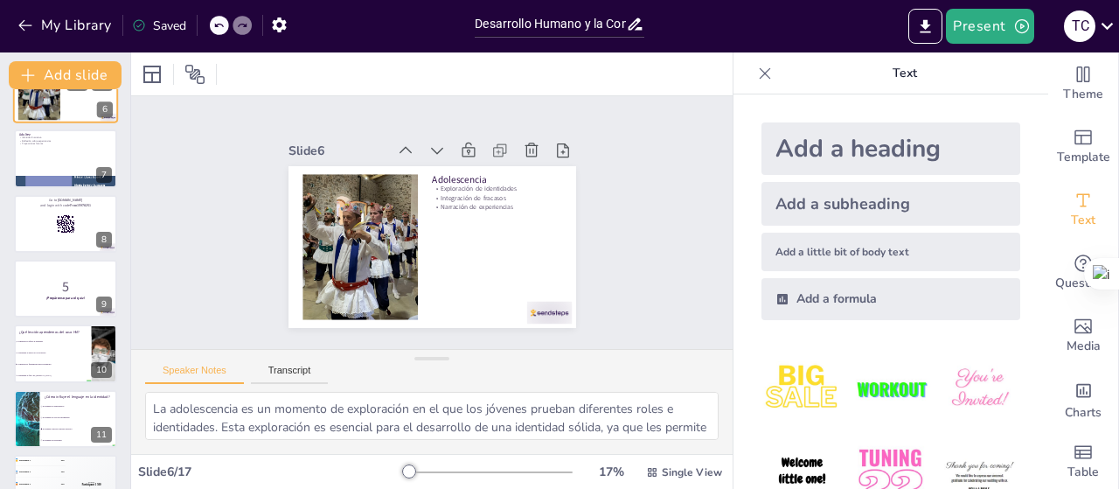
scroll to position [169, 0]
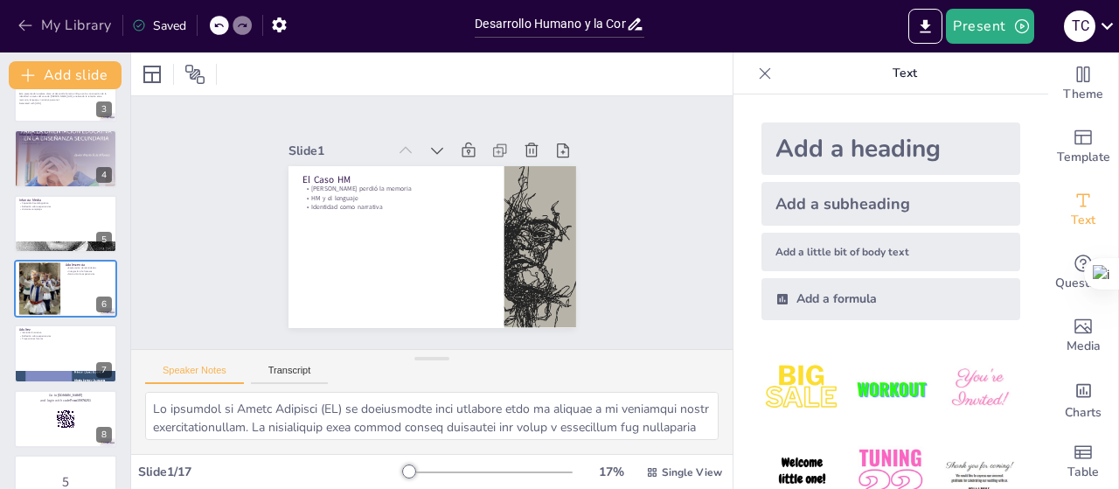
click at [25, 29] on icon "button" at bounding box center [25, 25] width 17 height 17
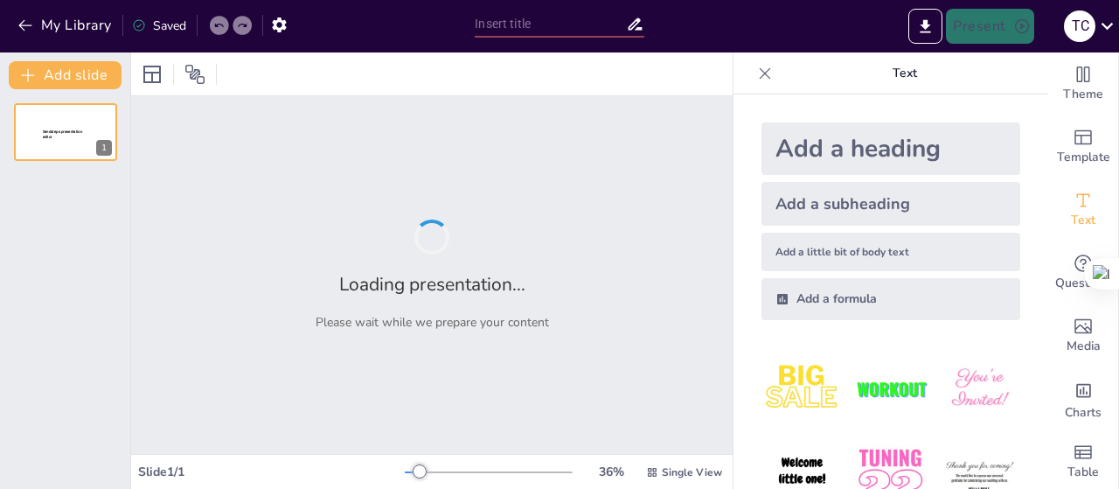
type input "El Caso HM y la Construcción Lingüística de la Identidad"
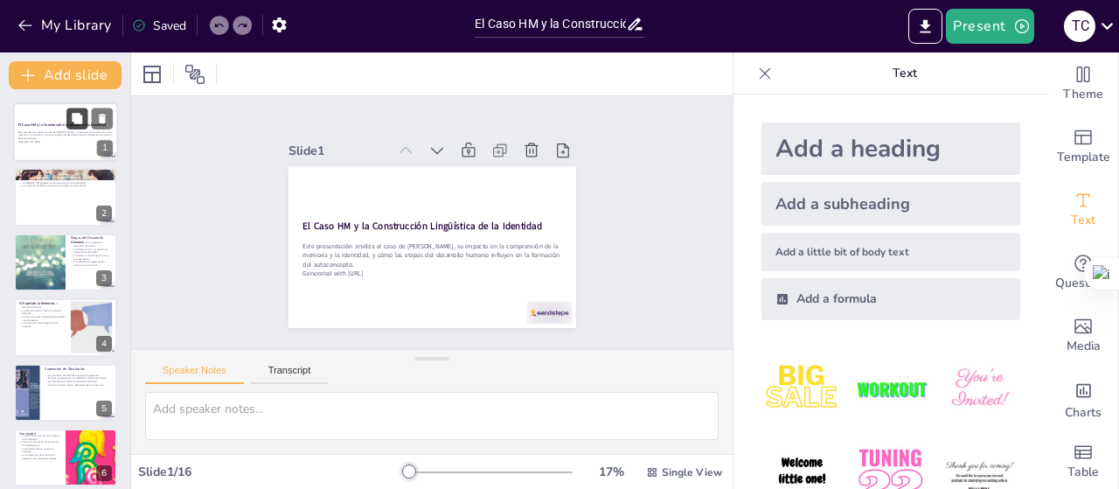
checkbox input "true"
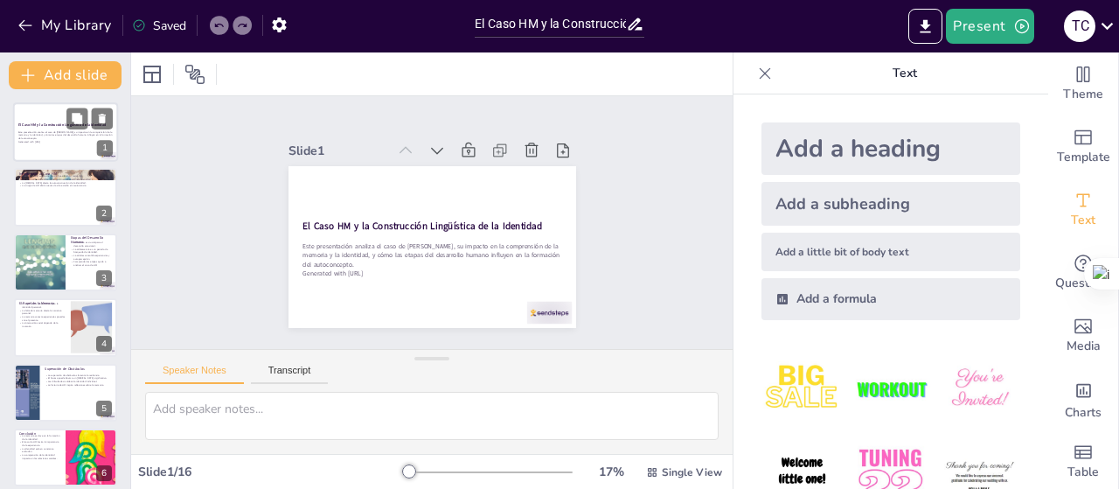
checkbox input "true"
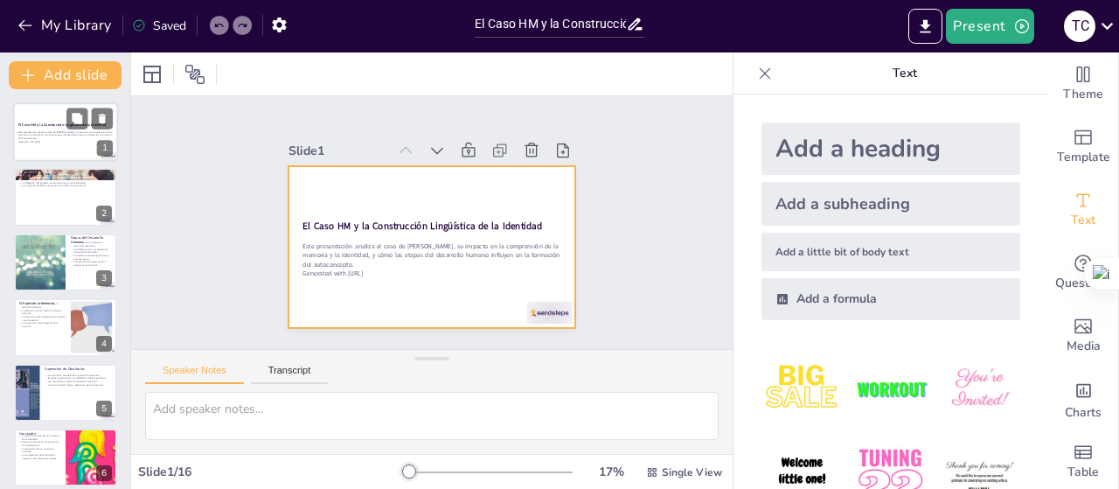
checkbox input "true"
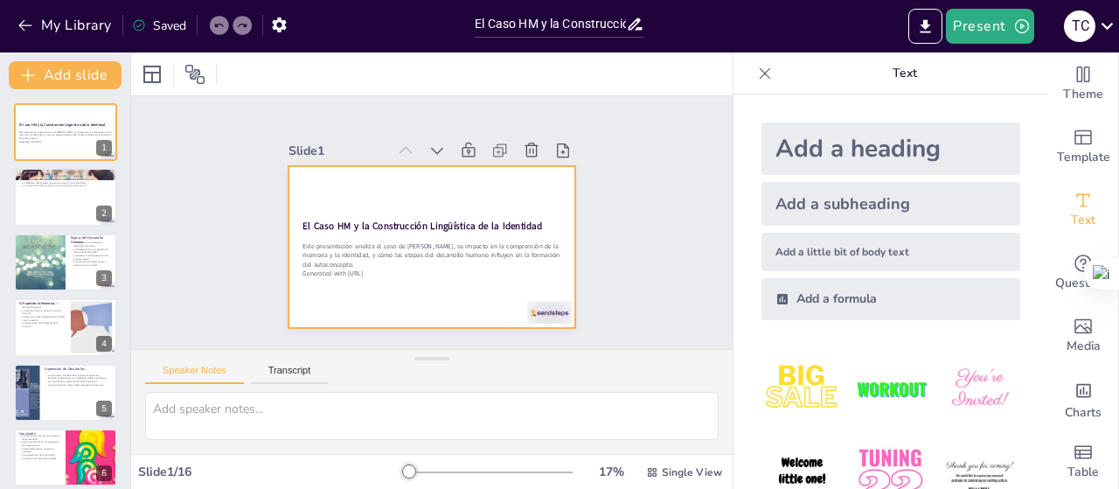
checkbox input "true"
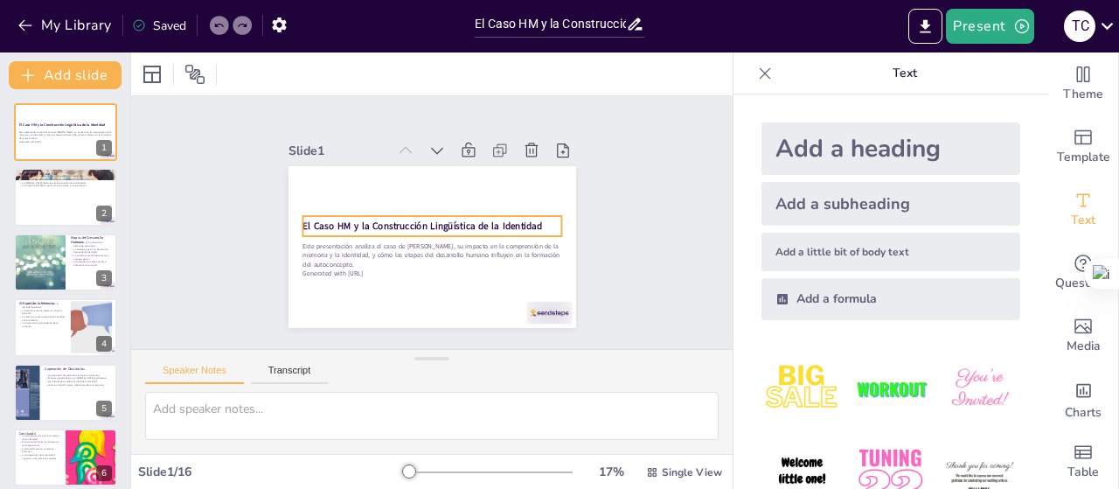
checkbox input "true"
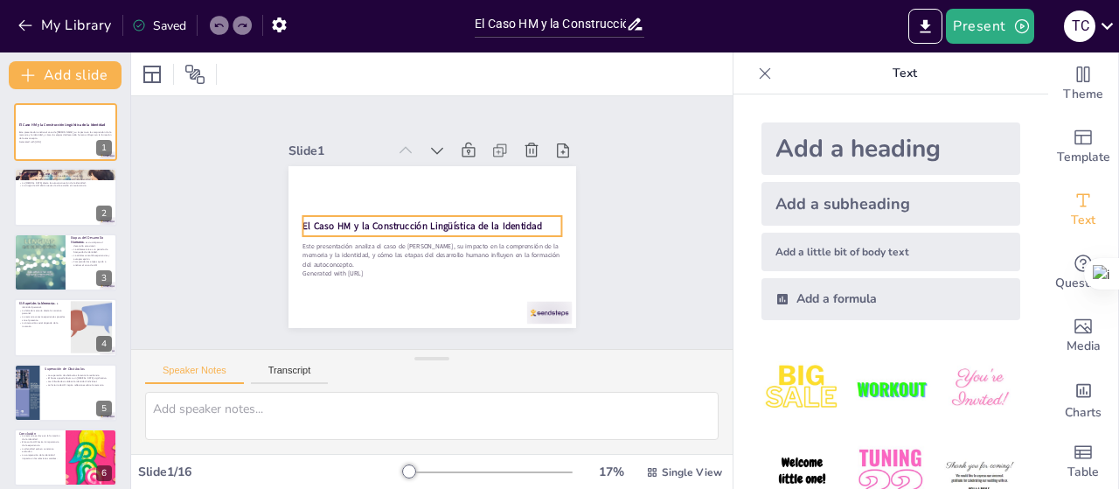
drag, startPoint x: 361, startPoint y: 219, endPoint x: 723, endPoint y: 373, distance: 393.3
click at [421, 219] on strong "El Caso HM y la Construcción Lingüística de la Identidad" at bounding box center [427, 214] width 13 height 240
click at [395, 219] on strong "El Caso HM y la Construcción Lingüística de la Identidad" at bounding box center [438, 231] width 87 height 232
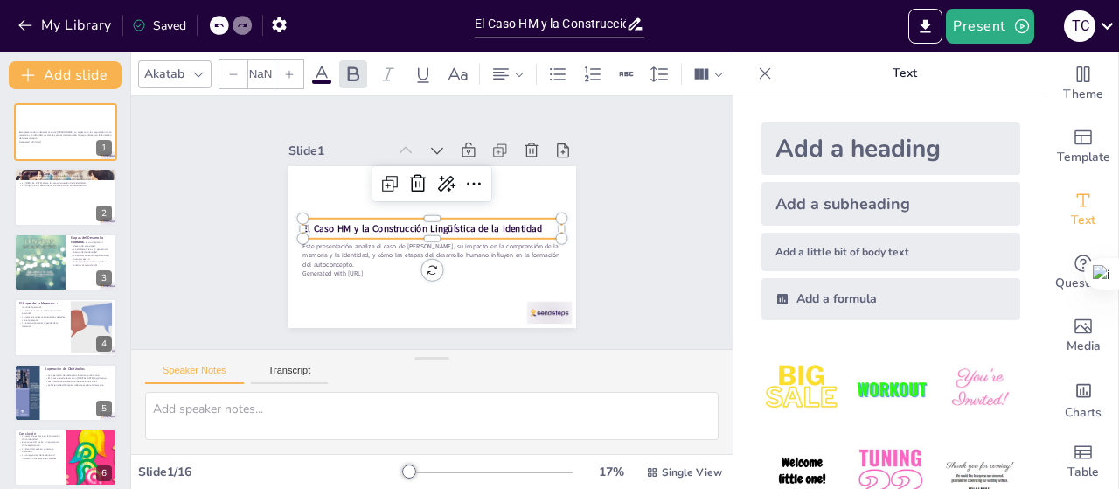
checkbox input "true"
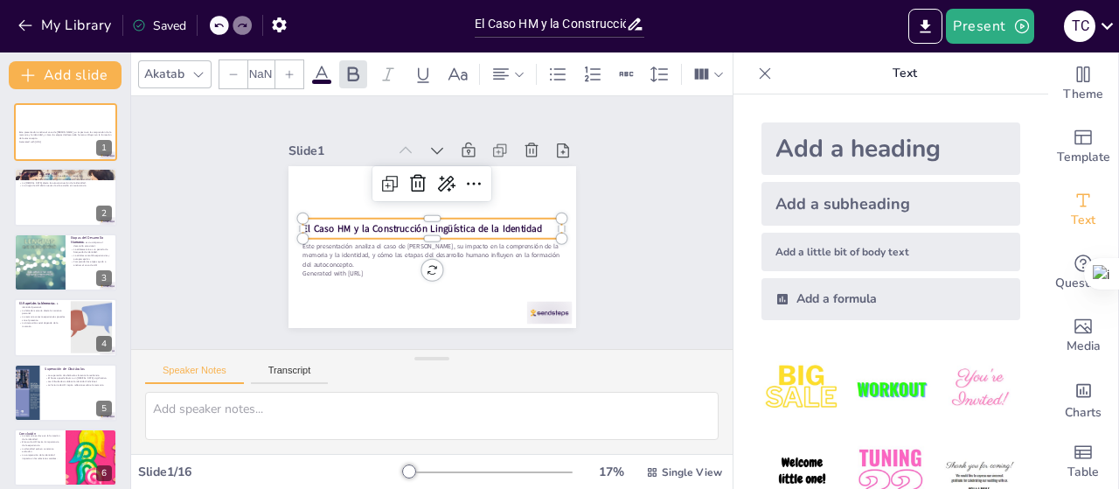
type input "48"
click at [692, 191] on div "Slide 1 Este presentación analiza el caso de Henry Molaison, su impacto en la c…" at bounding box center [432, 222] width 652 height 476
checkbox input "true"
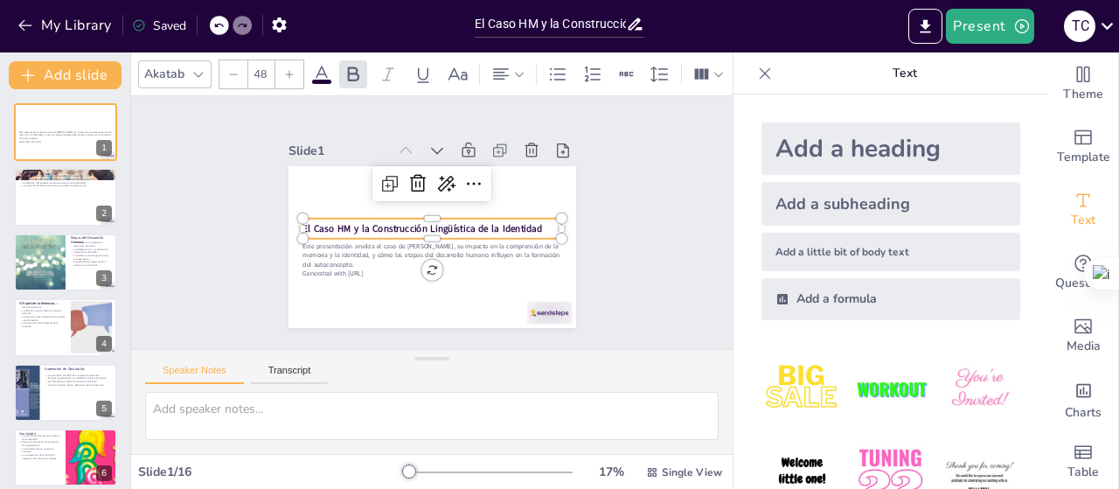
checkbox input "true"
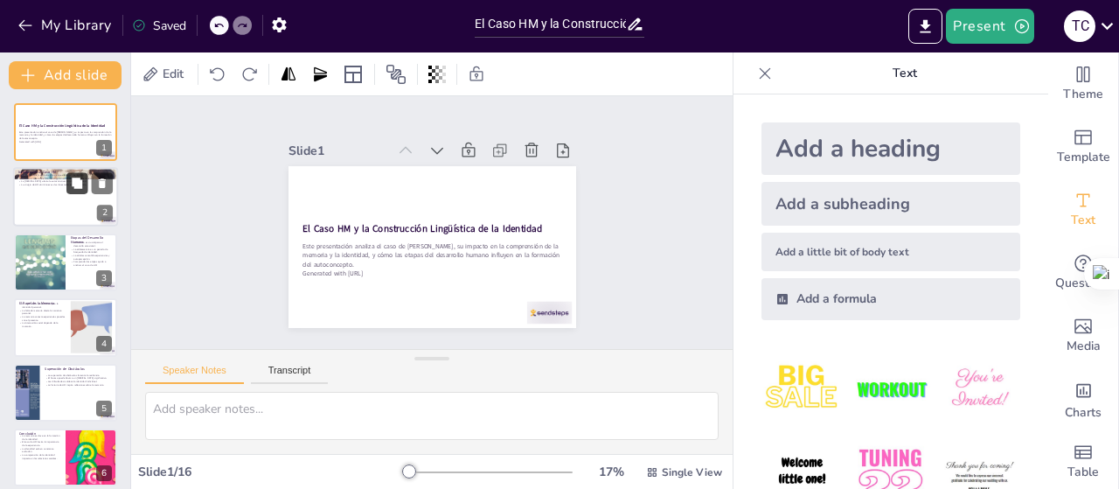
checkbox input "true"
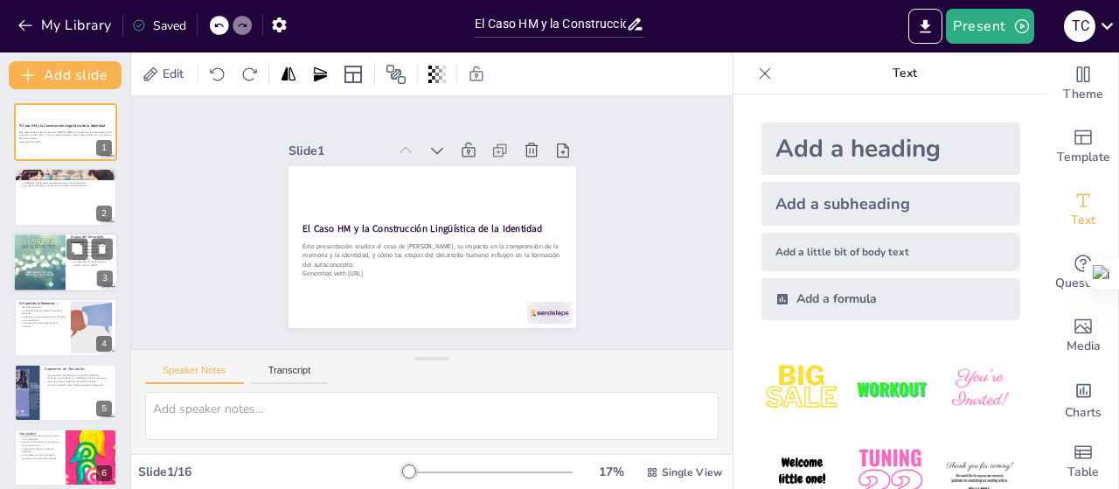
checkbox input "true"
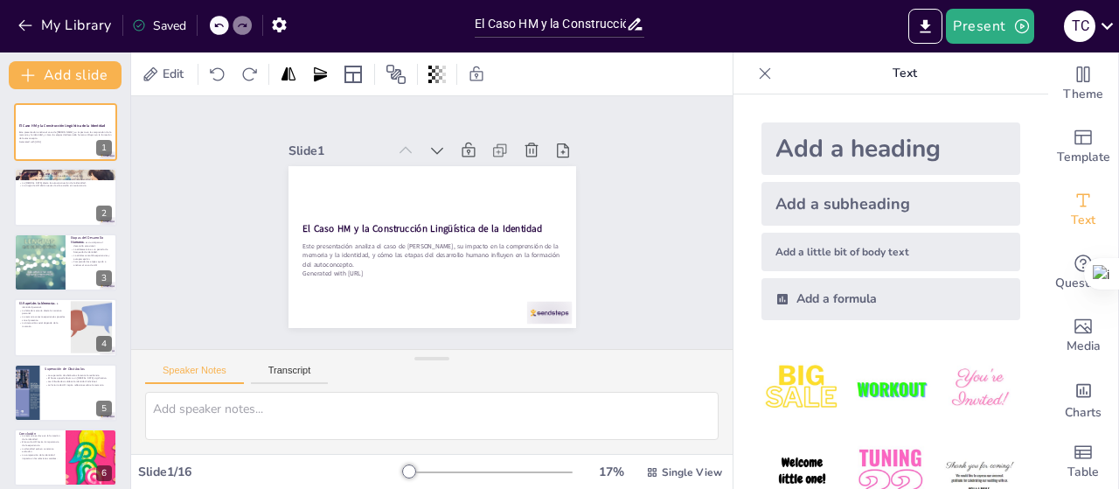
checkbox input "true"
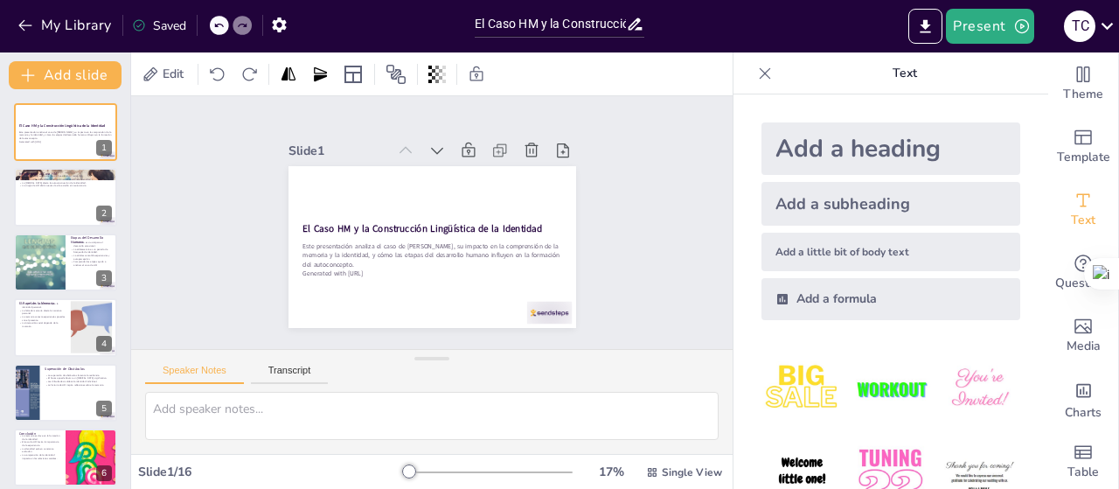
checkbox input "true"
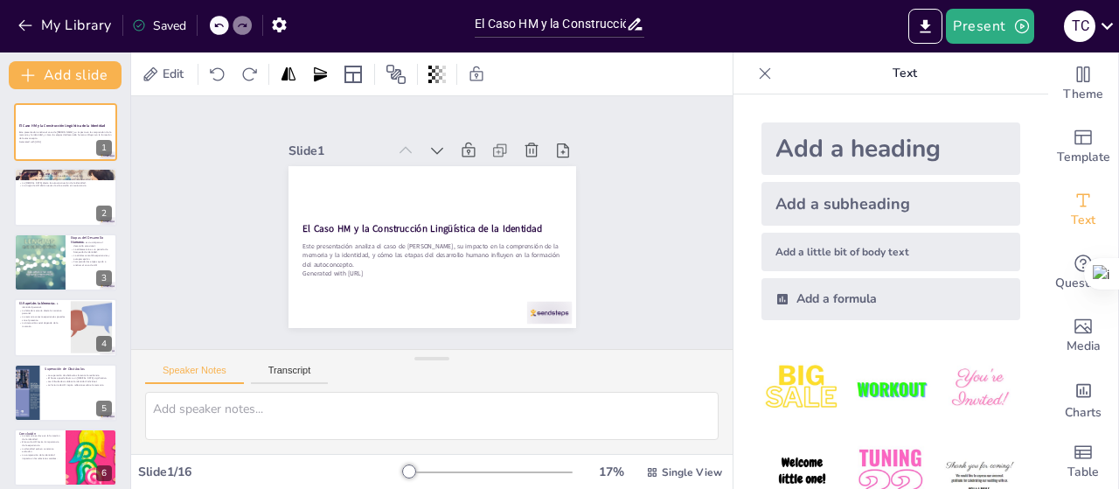
checkbox input "true"
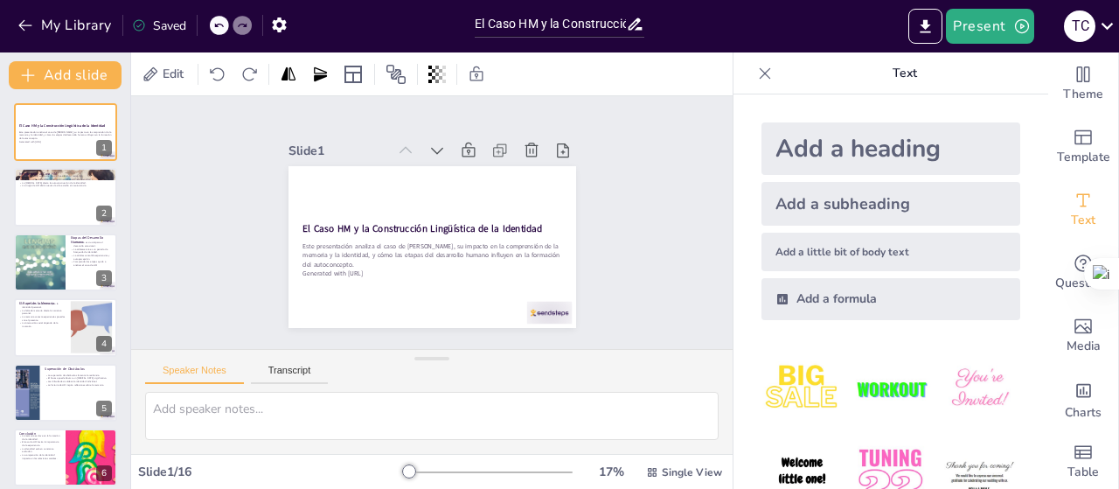
checkbox input "true"
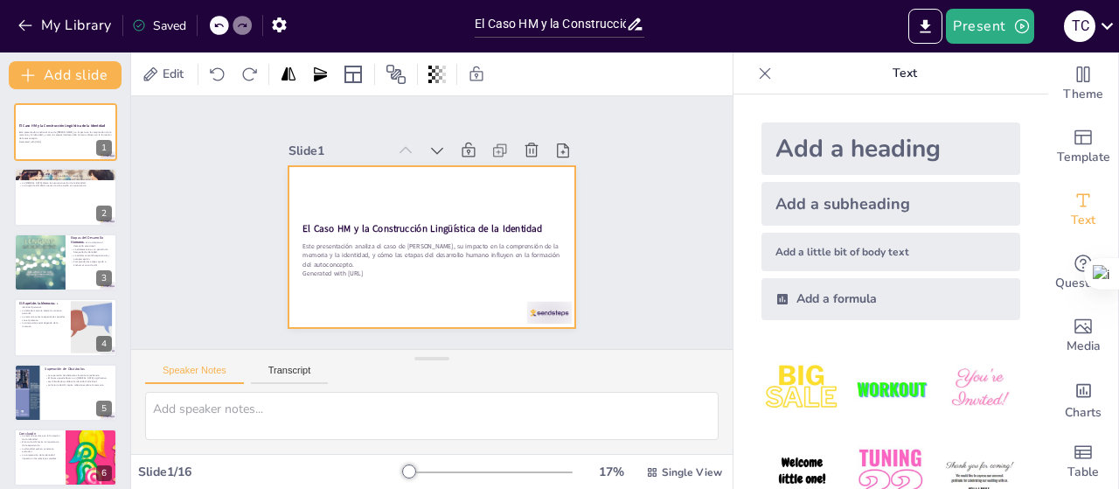
checkbox input "true"
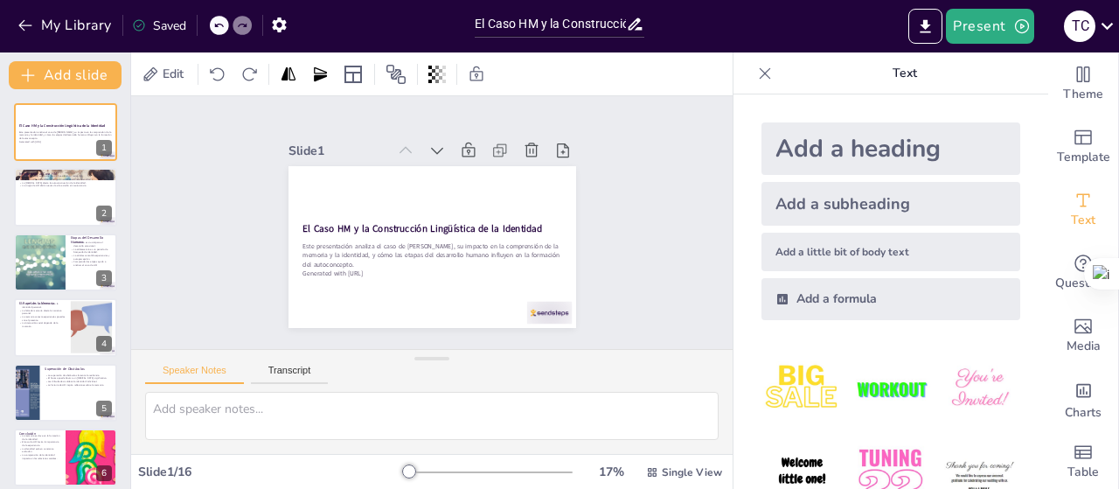
click at [679, 294] on div "Slide 1 El Caso HM y la Construcción Lingüística de la Identidad Este presentac…" at bounding box center [432, 223] width 652 height 476
checkbox input "true"
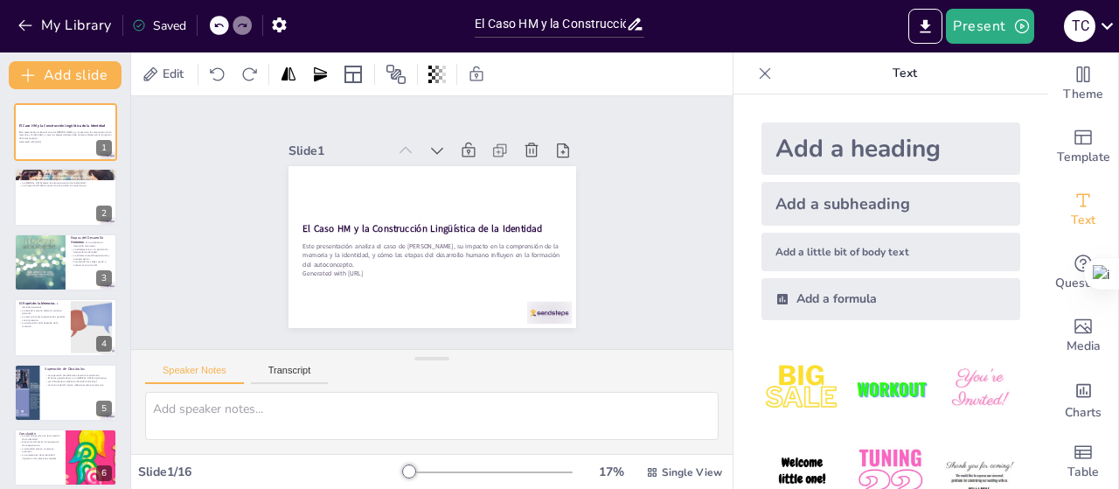
checkbox input "true"
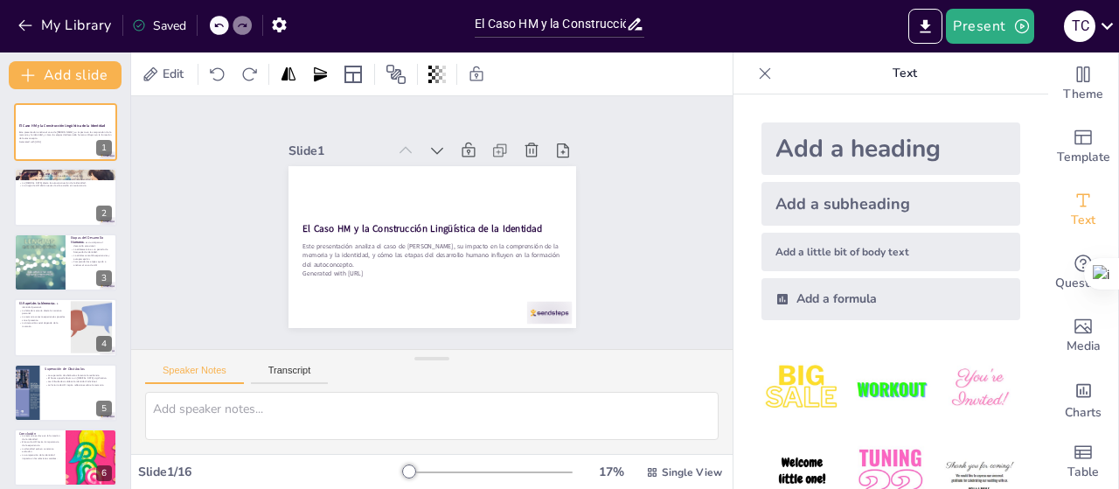
checkbox input "true"
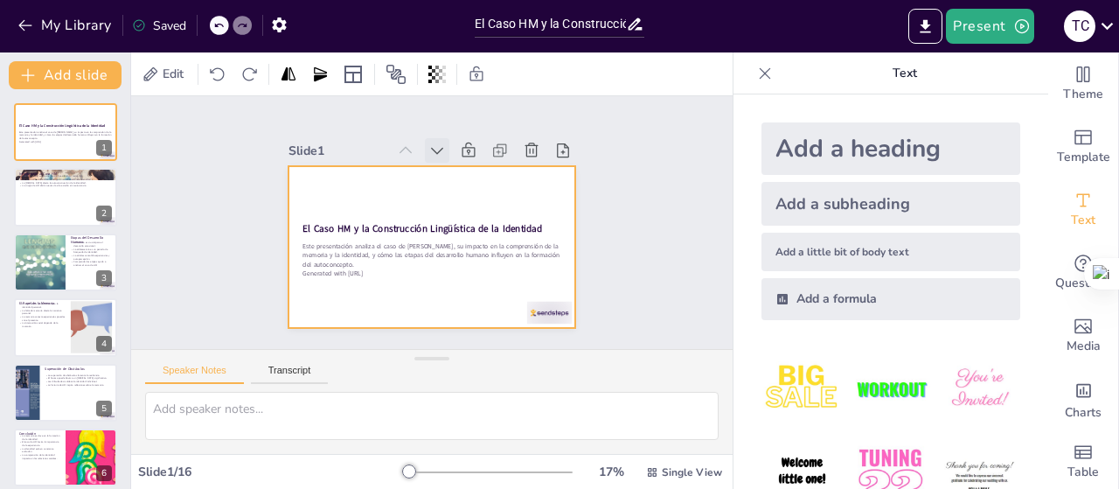
checkbox input "true"
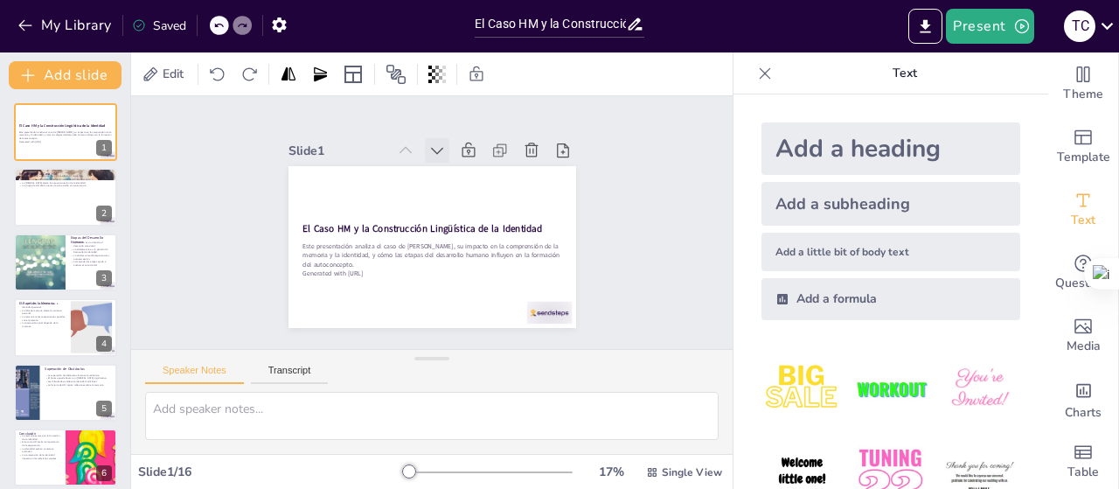
click at [461, 151] on icon at bounding box center [473, 163] width 24 height 24
checkbox input "true"
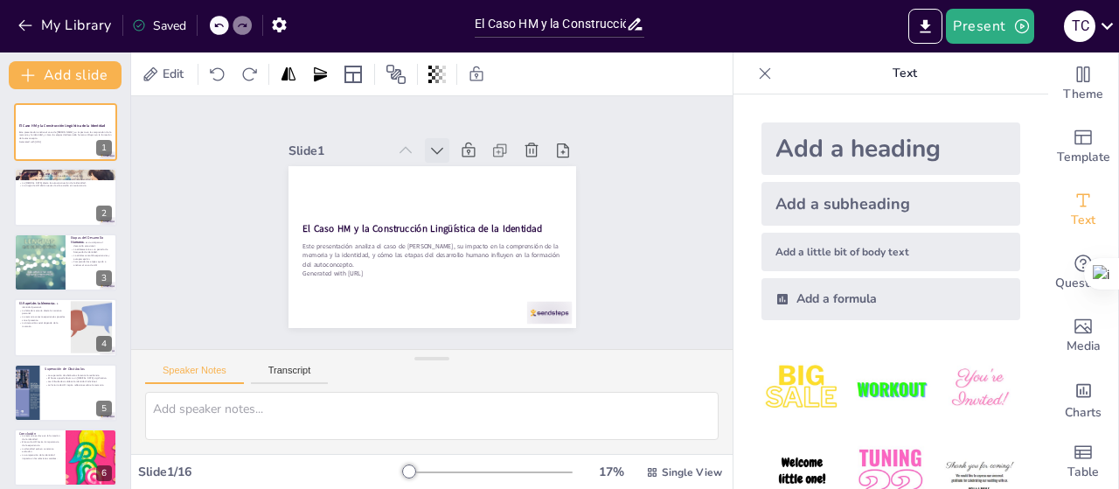
checkbox input "true"
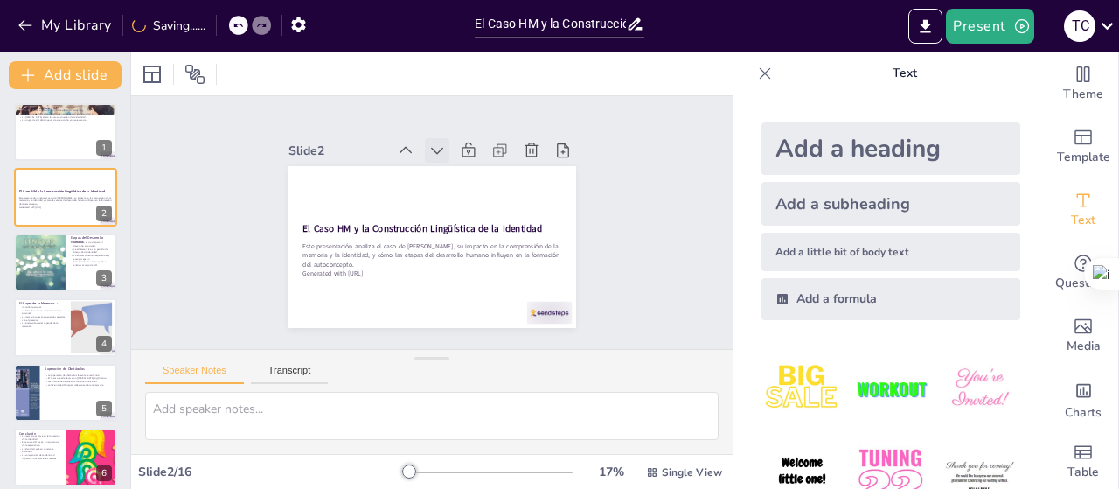
click at [442, 142] on icon at bounding box center [452, 152] width 21 height 21
checkbox input "true"
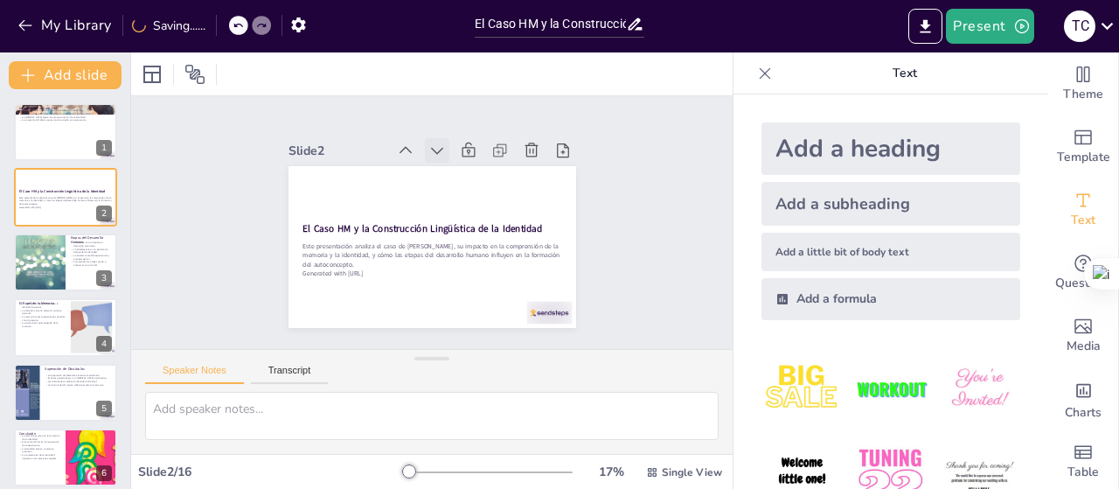
checkbox input "true"
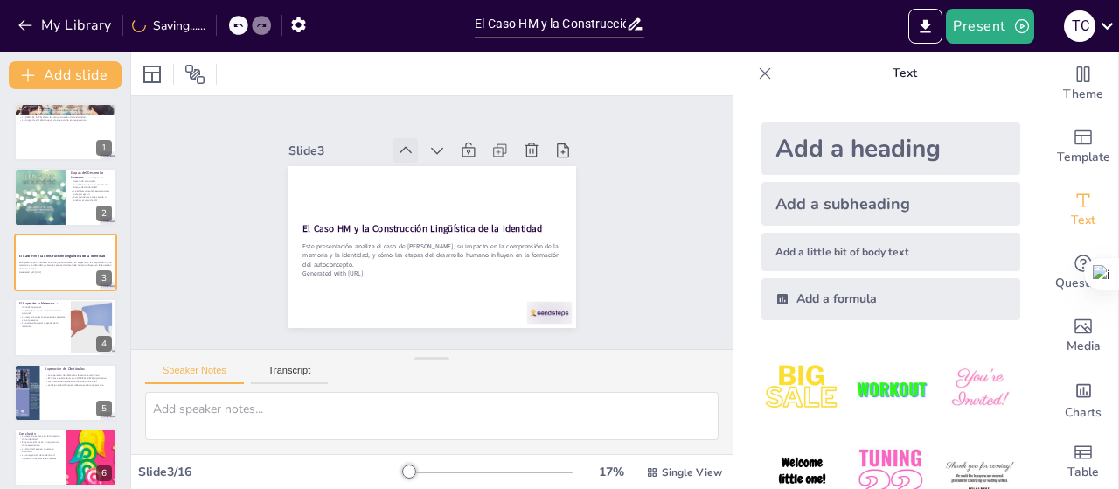
click at [434, 142] on icon at bounding box center [446, 147] width 24 height 24
checkbox input "true"
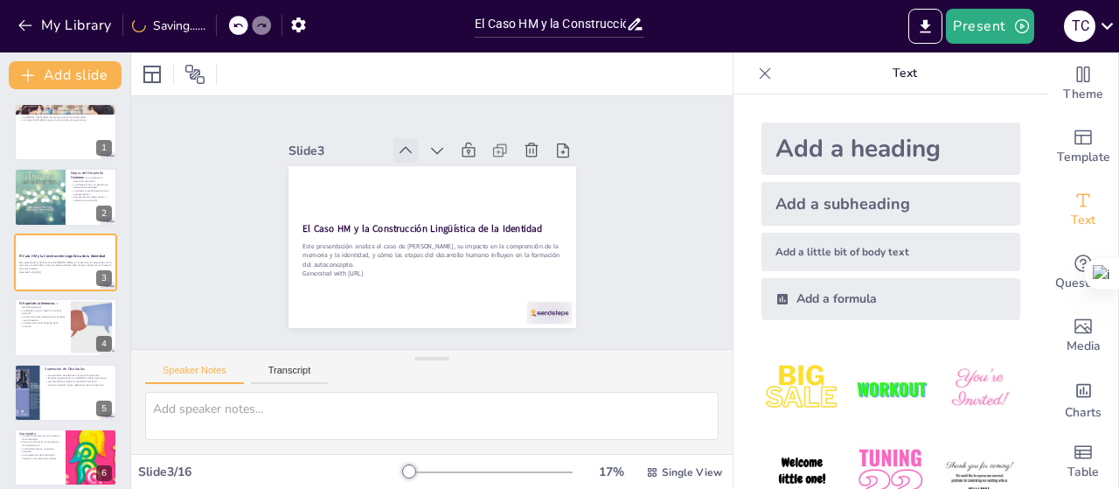
checkbox input "true"
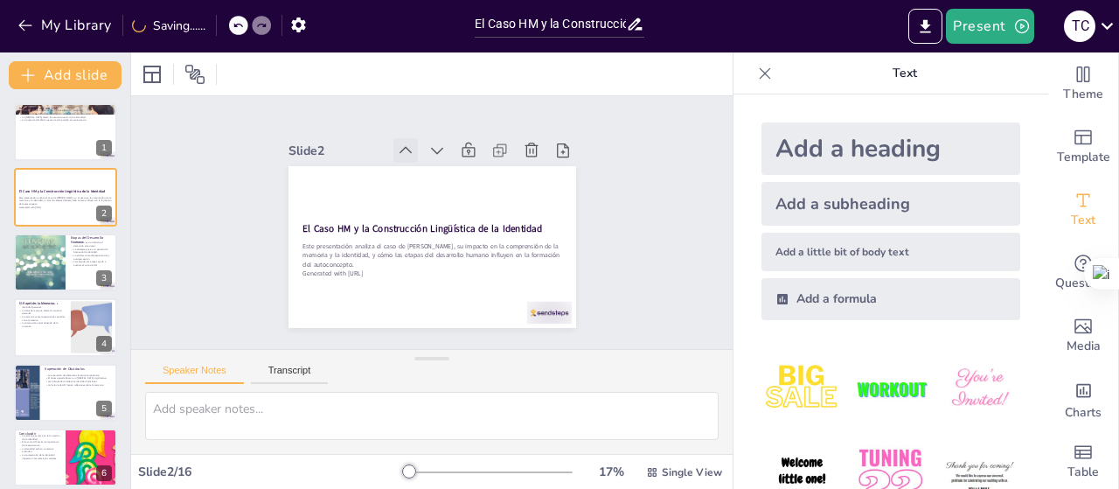
click at [431, 145] on icon at bounding box center [438, 145] width 14 height 10
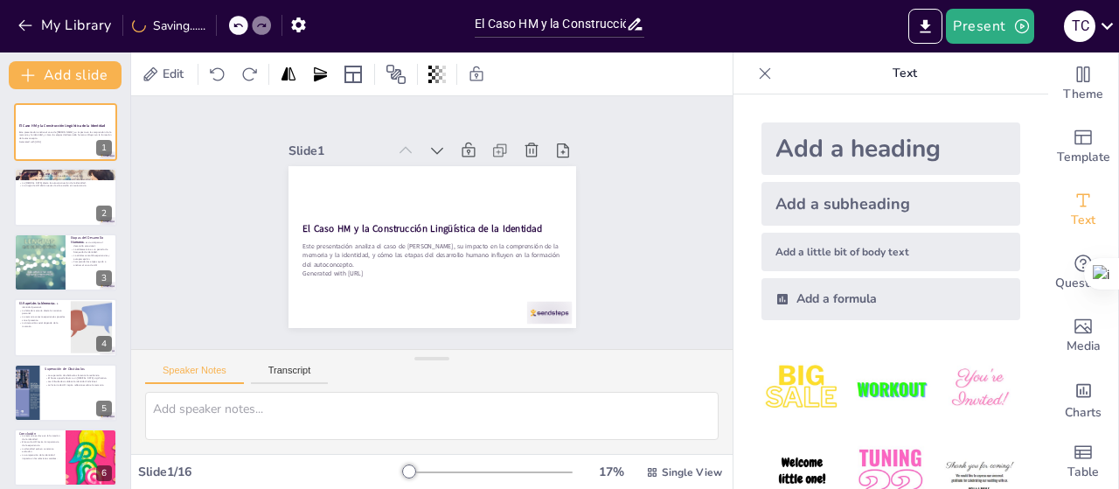
checkbox input "true"
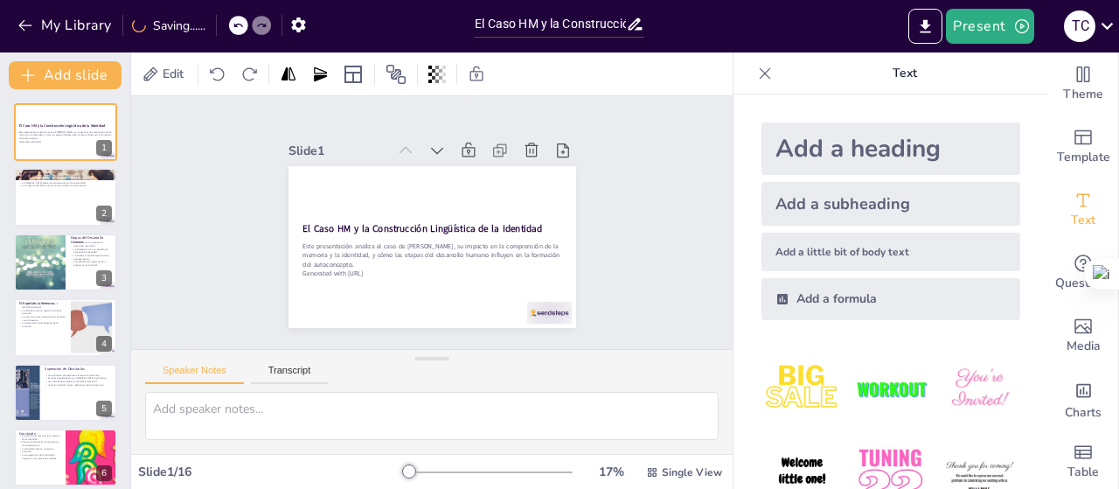
checkbox input "true"
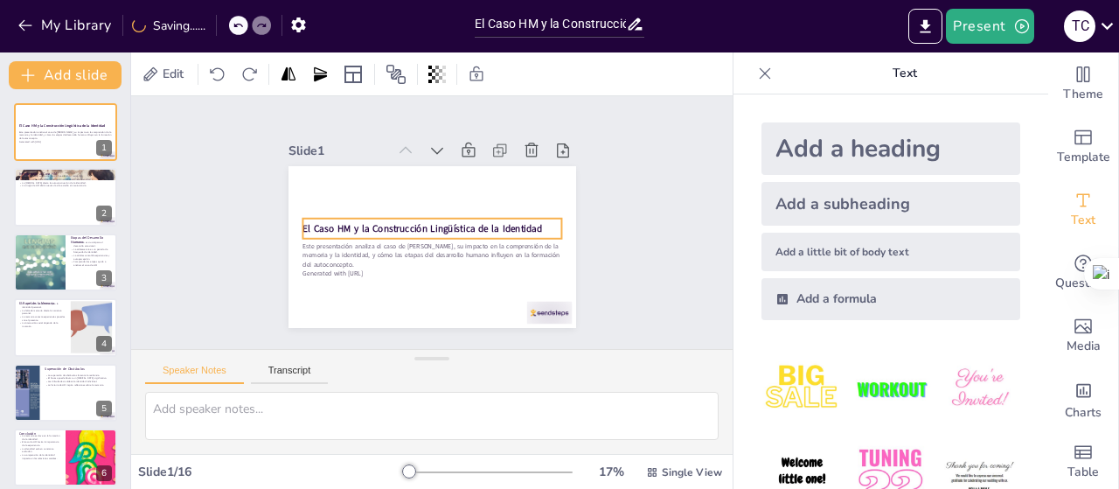
checkbox input "true"
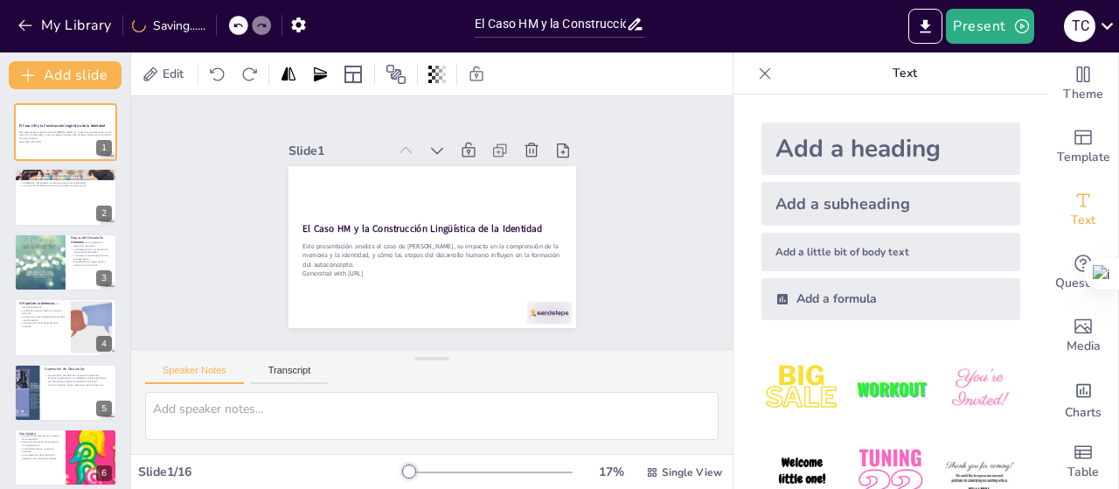
checkbox input "true"
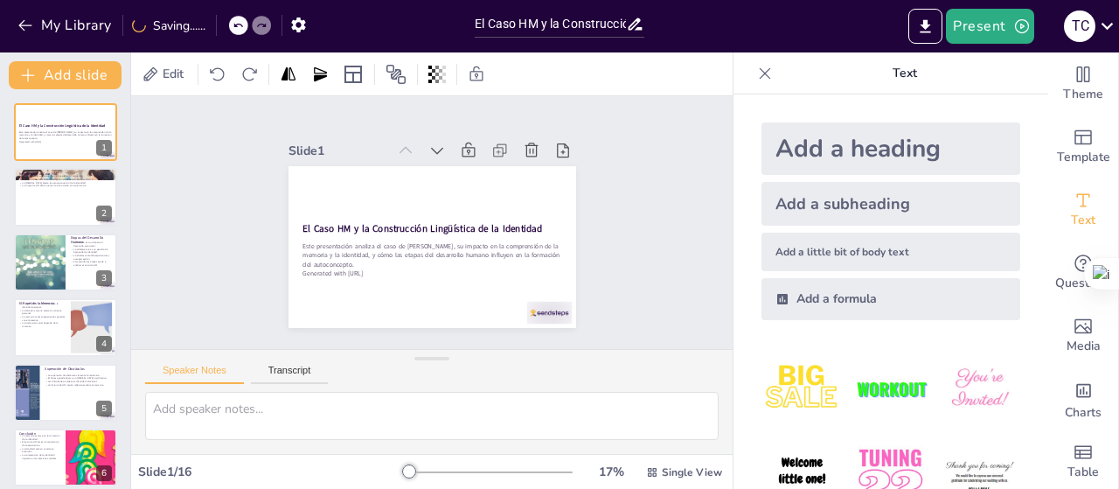
checkbox input "true"
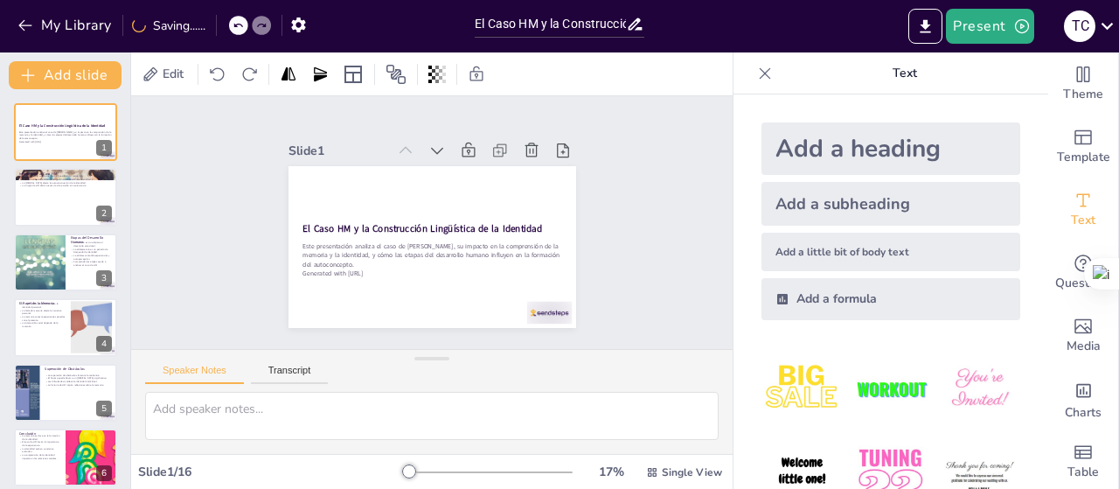
checkbox input "true"
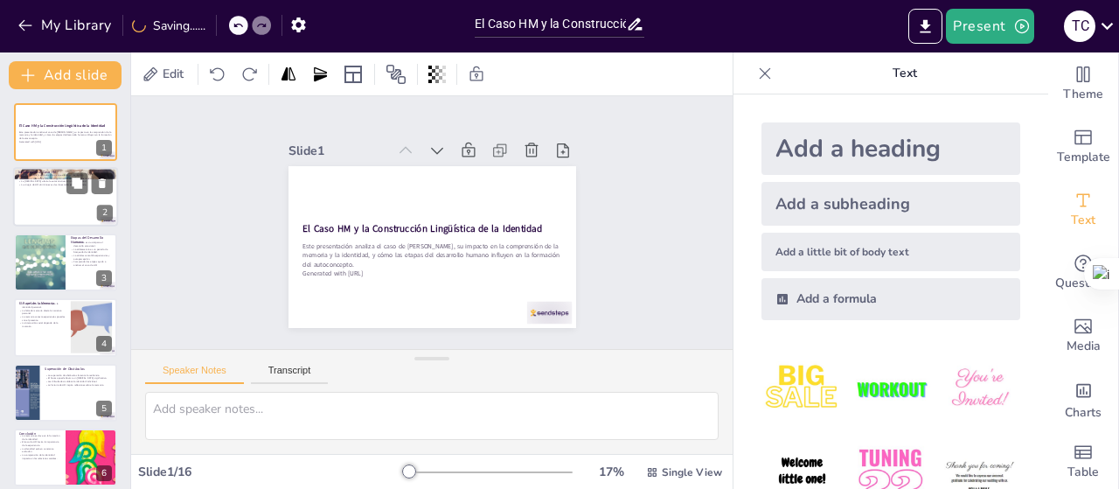
click at [55, 258] on div at bounding box center [40, 262] width 52 height 70
type textarea "La infancia es una etapa formativa donde se establecen las bases emocionales y …"
checkbox input "true"
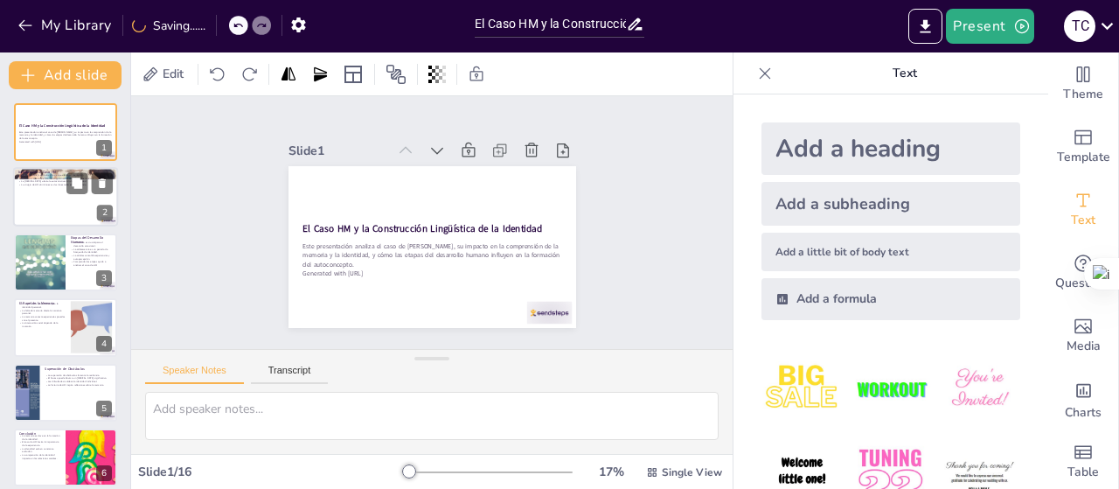
checkbox input "true"
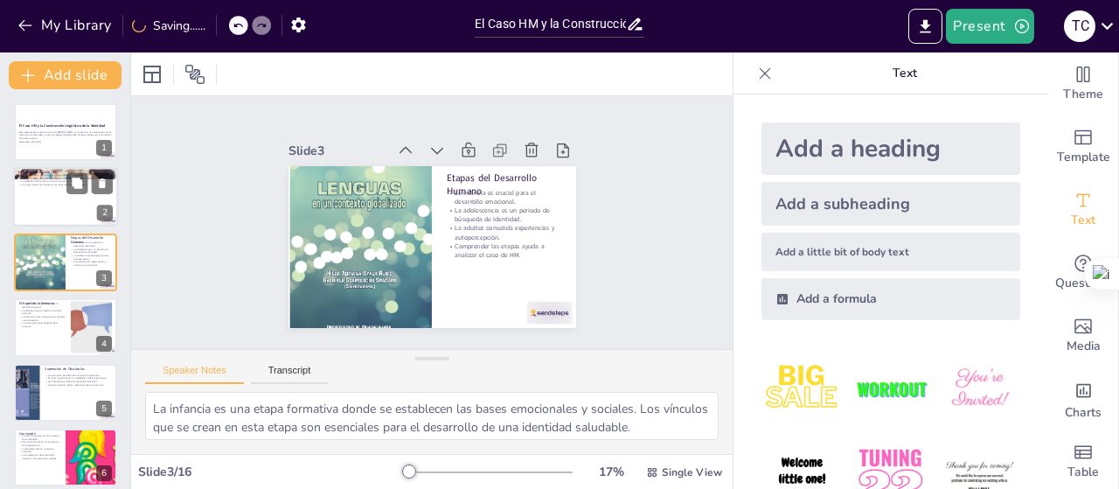
checkbox input "true"
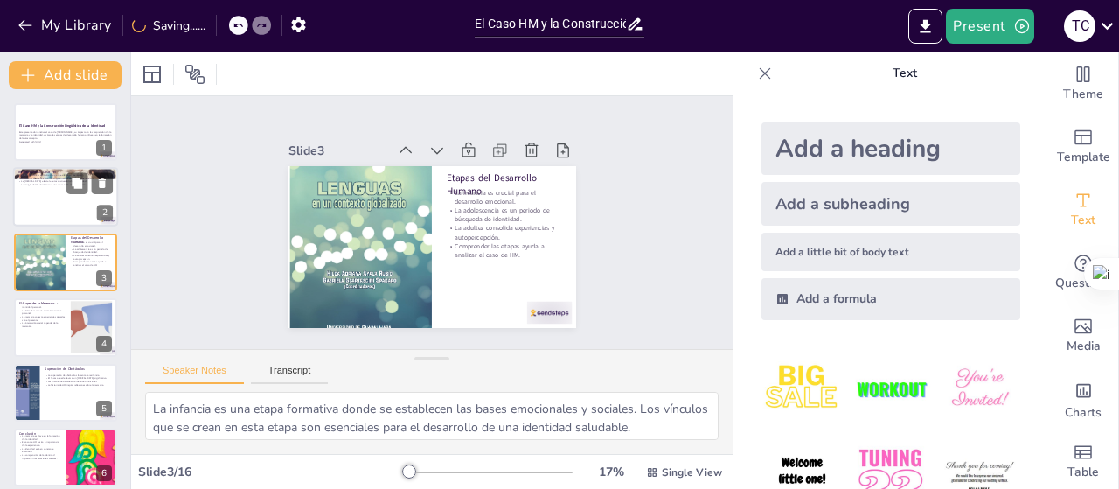
checkbox input "true"
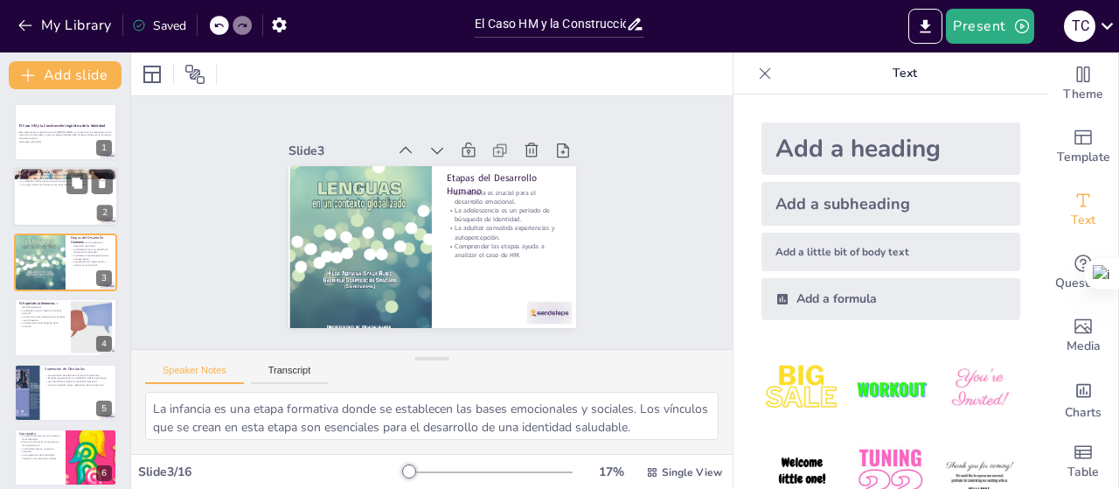
click at [61, 204] on div at bounding box center [65, 197] width 105 height 59
type textarea "La cirugía de Henry Molaison fue un evento crucial que alteró su vida y proporc…"
checkbox input "true"
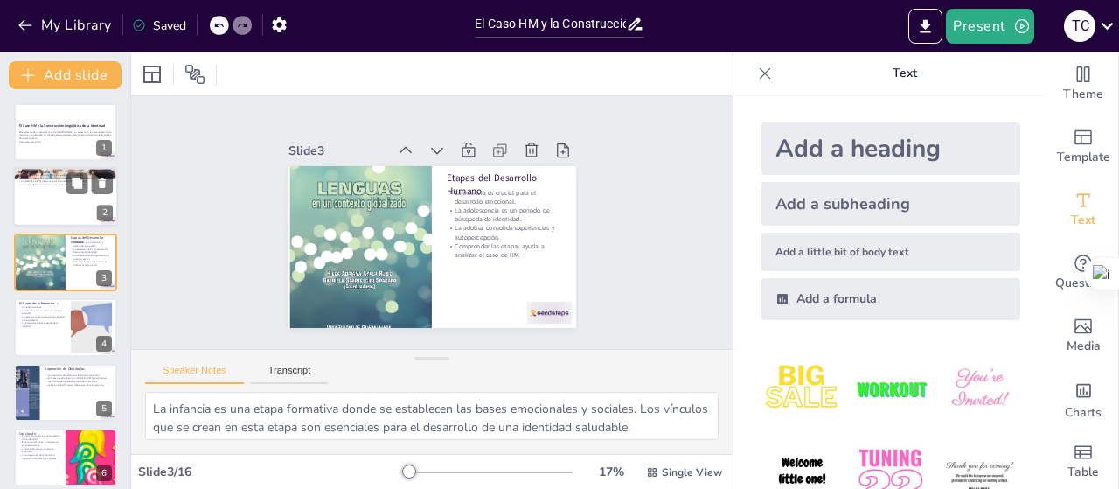
checkbox input "true"
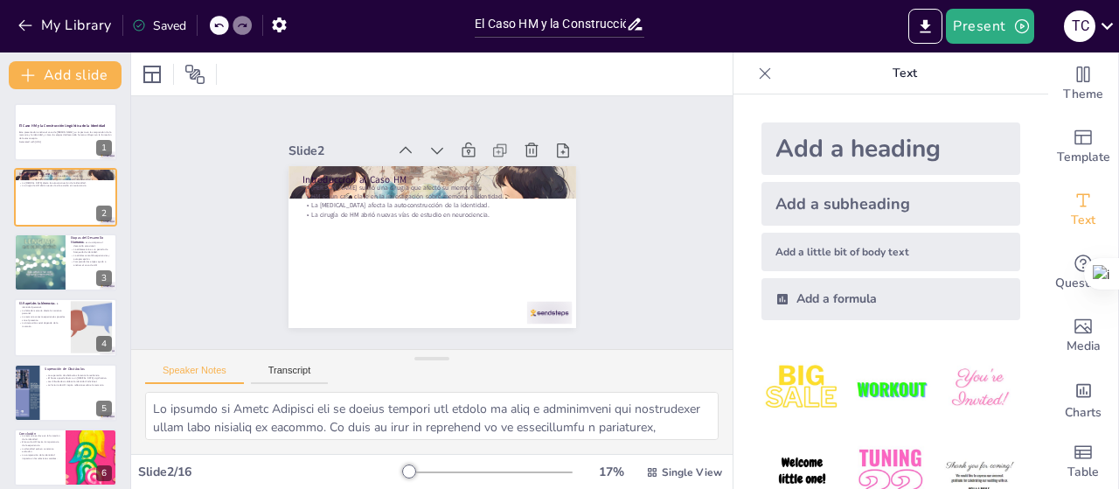
checkbox input "true"
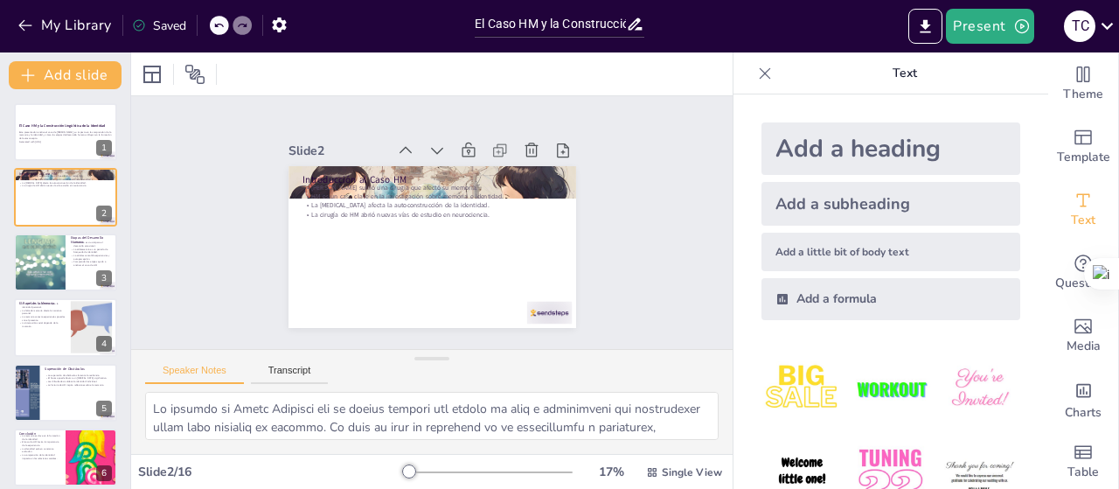
checkbox input "true"
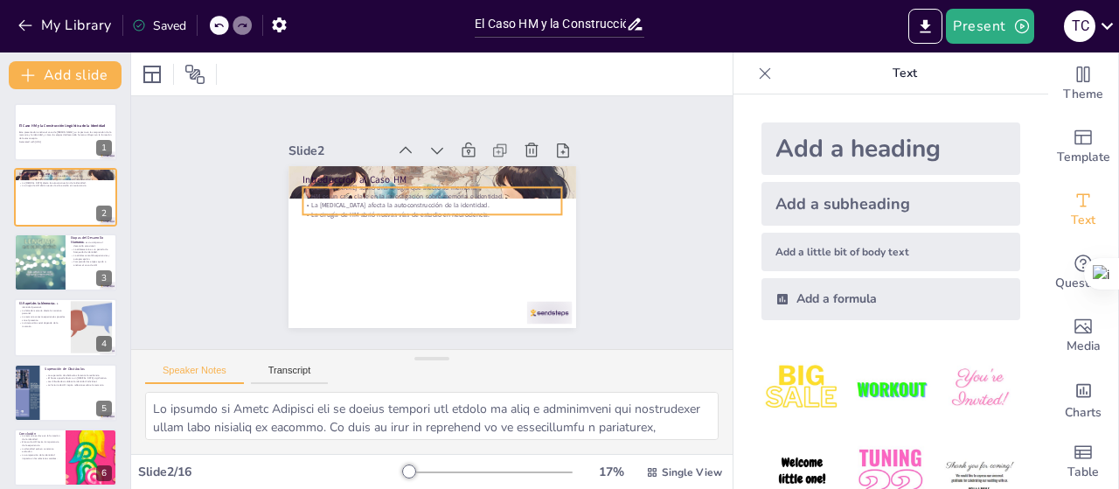
checkbox input "true"
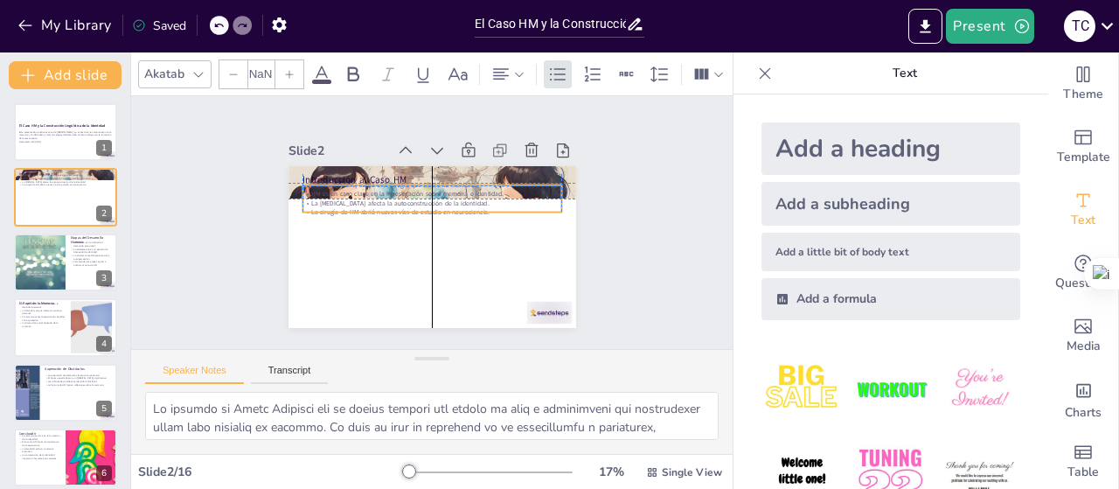
checkbox input "true"
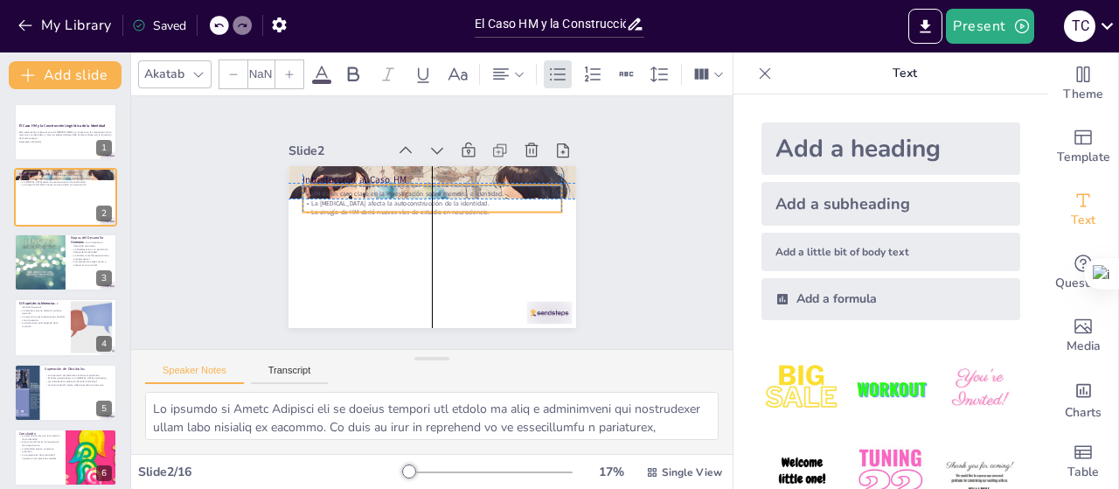
type input "32"
checkbox input "true"
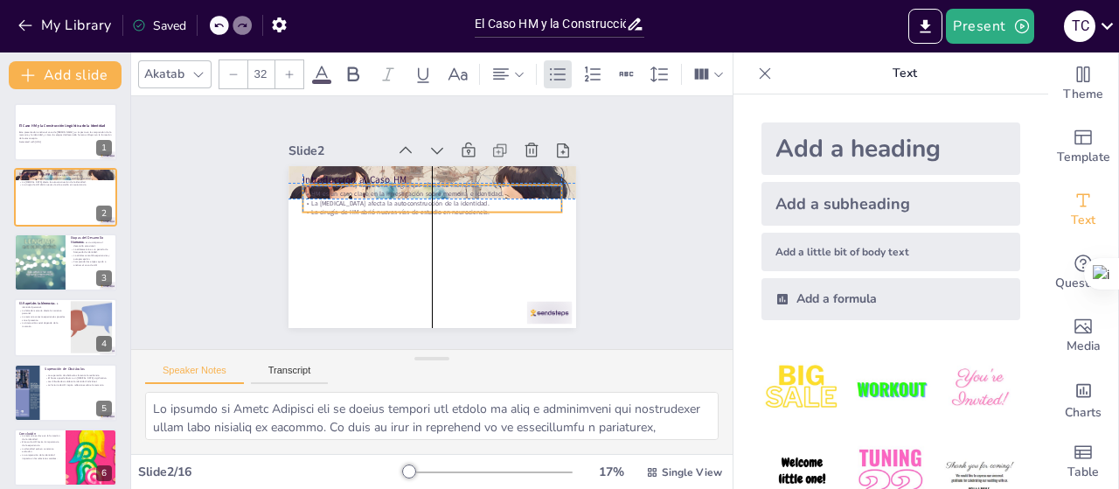
checkbox input "true"
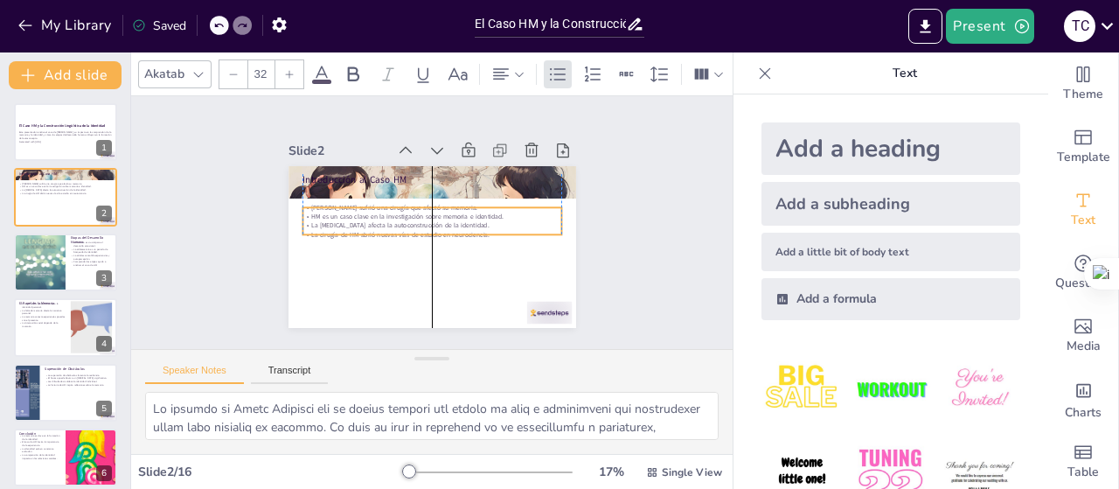
checkbox input "true"
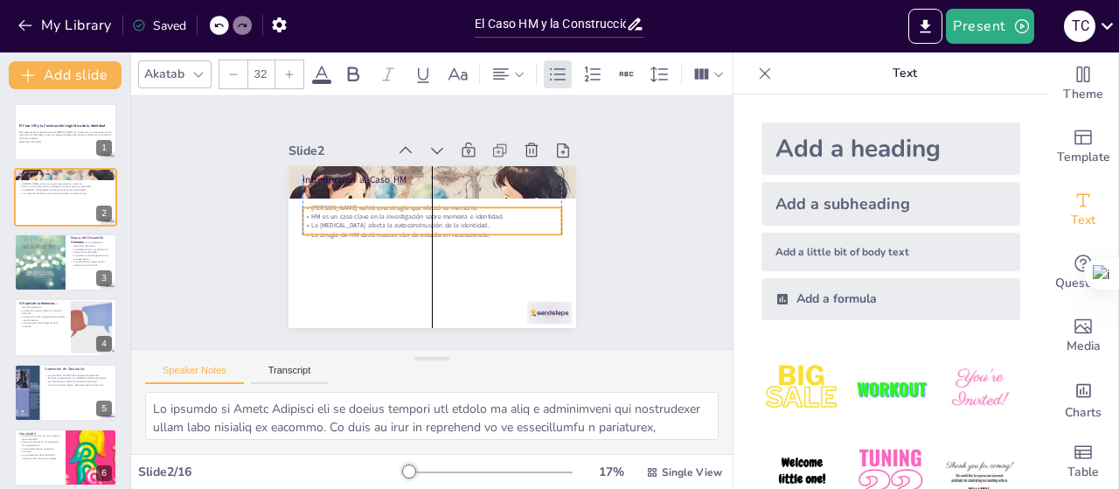
checkbox input "true"
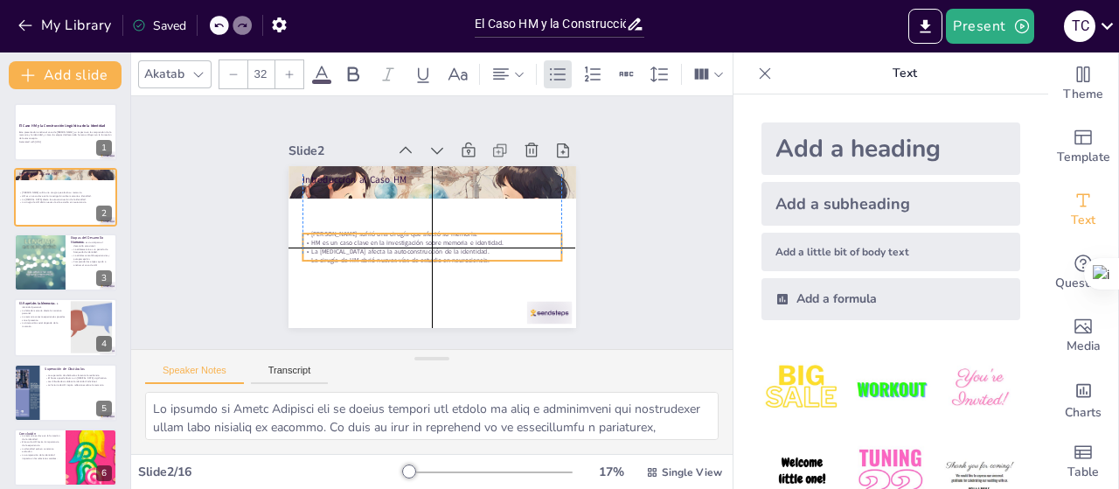
checkbox input "true"
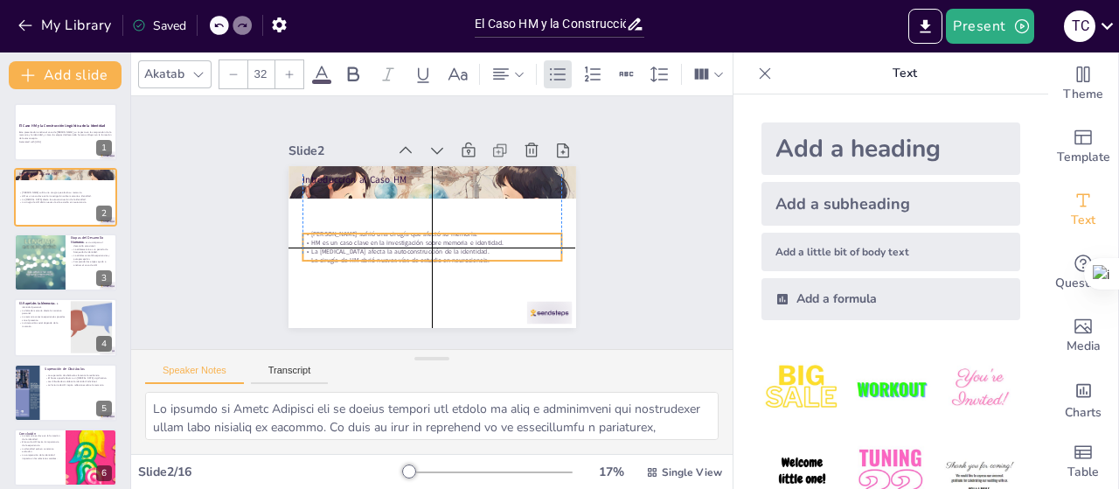
checkbox input "true"
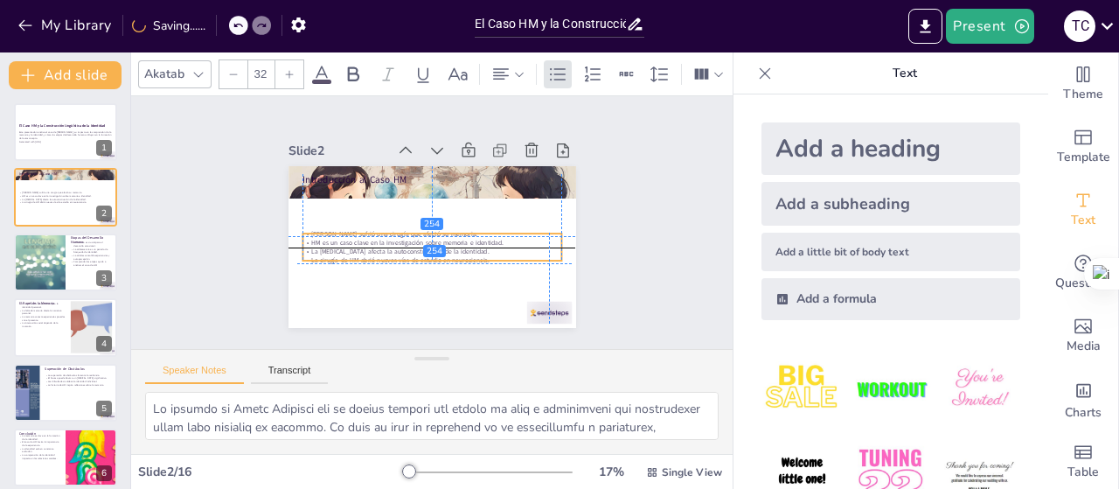
click at [367, 181] on div "Introducción al Caso HM Henry Molaison sufrió una cirugía que afectó su memoria…" at bounding box center [438, 166] width 286 height 30
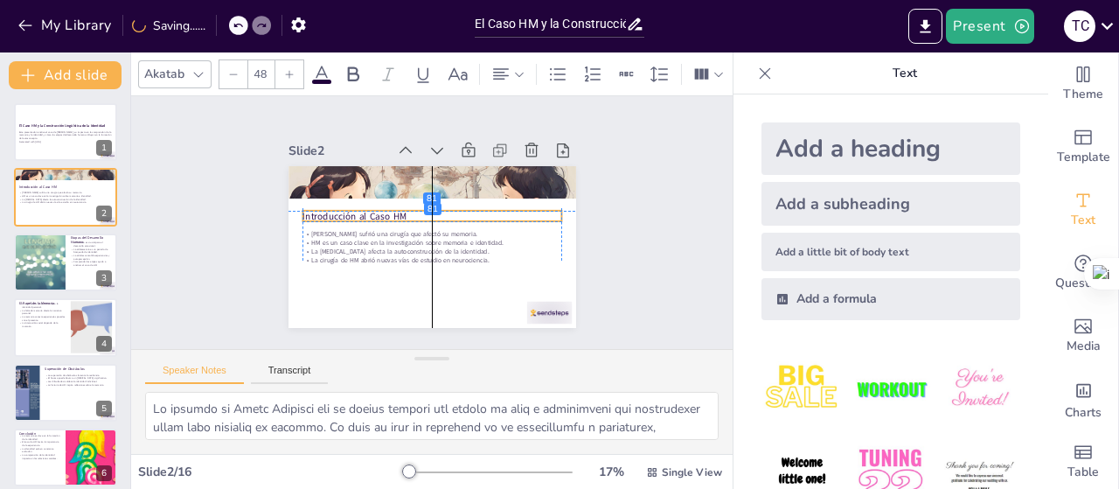
drag, startPoint x: 330, startPoint y: 175, endPoint x: 330, endPoint y: 207, distance: 32.4
click at [330, 207] on p "Introducción al Caso HM" at bounding box center [433, 216] width 256 height 67
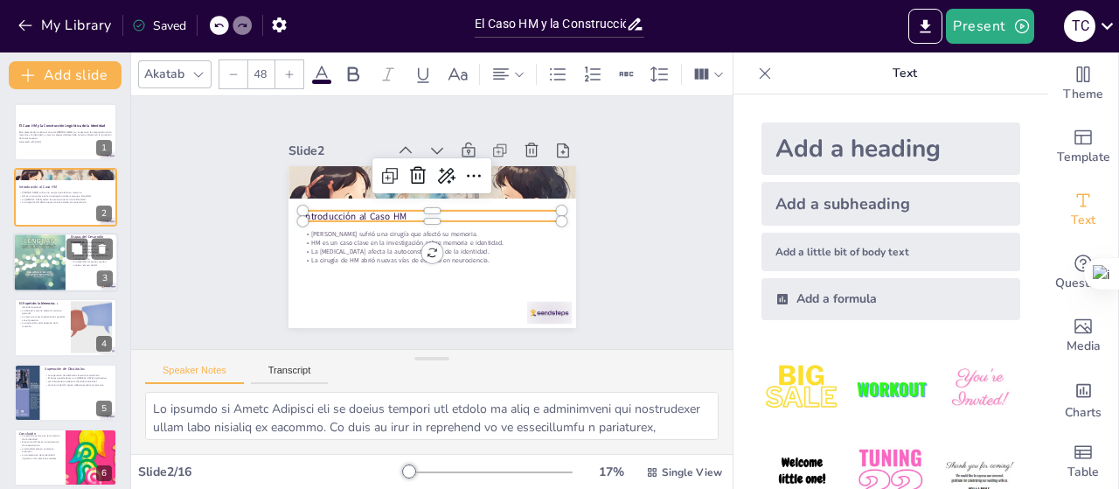
click at [43, 268] on div at bounding box center [39, 262] width 52 height 72
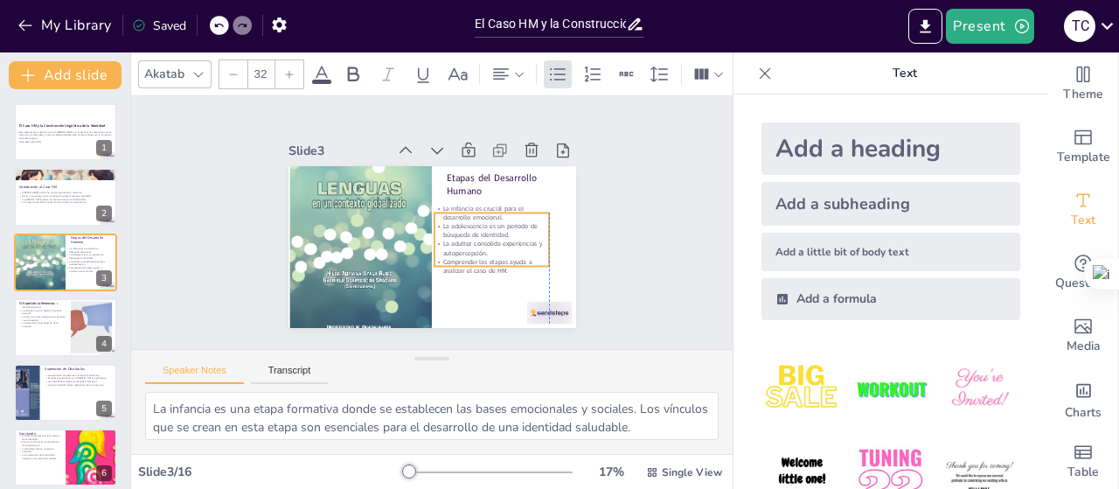
drag, startPoint x: 506, startPoint y: 185, endPoint x: 499, endPoint y: 201, distance: 17.2
click at [499, 206] on p "La infancia es crucial para el desarrollo emocional." at bounding box center [490, 237] width 113 height 63
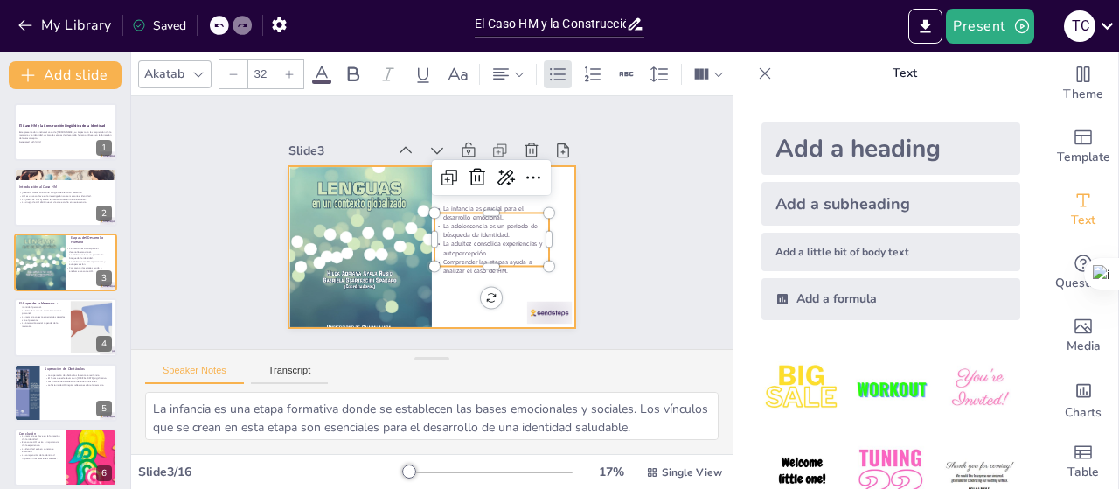
click at [546, 223] on div at bounding box center [418, 243] width 328 height 300
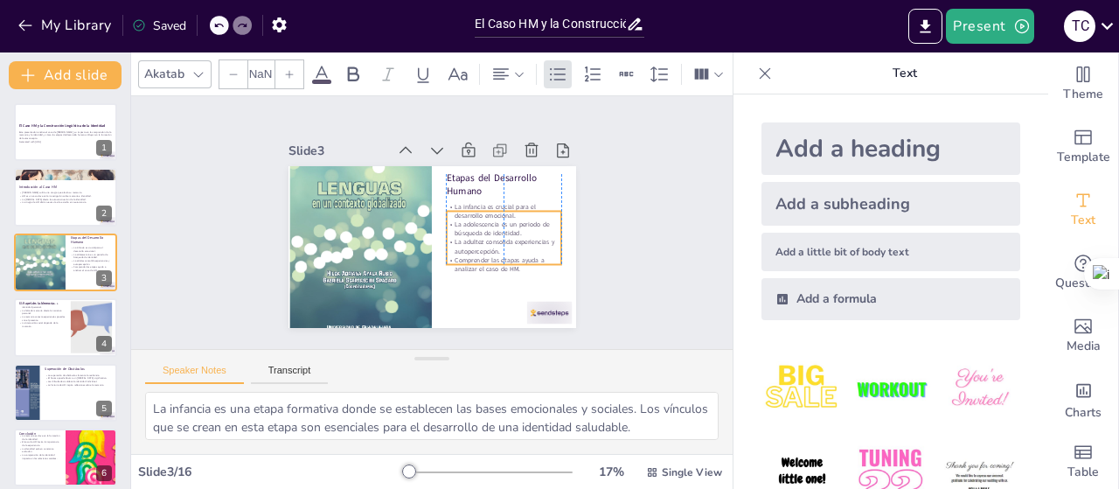
drag, startPoint x: 484, startPoint y: 250, endPoint x: 501, endPoint y: 248, distance: 16.7
click at [501, 248] on p "La adultez consolida experiencias y autopercepción." at bounding box center [492, 267] width 115 height 52
drag, startPoint x: 497, startPoint y: 247, endPoint x: 487, endPoint y: 247, distance: 10.5
click at [487, 247] on p "La adultez consolida experiencias y autopercepción." at bounding box center [497, 260] width 116 height 41
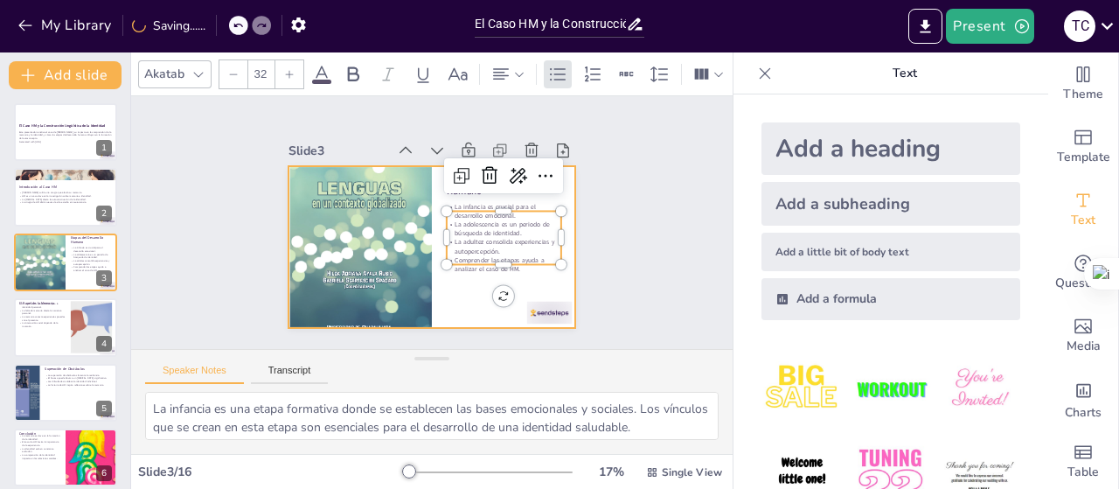
click at [460, 291] on div at bounding box center [426, 246] width 315 height 218
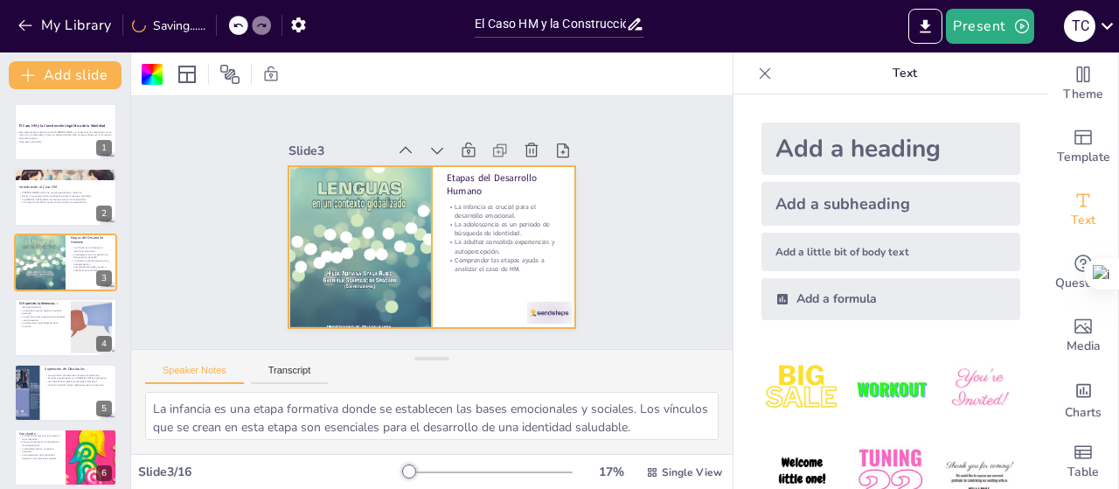
click at [371, 316] on div at bounding box center [356, 231] width 181 height 221
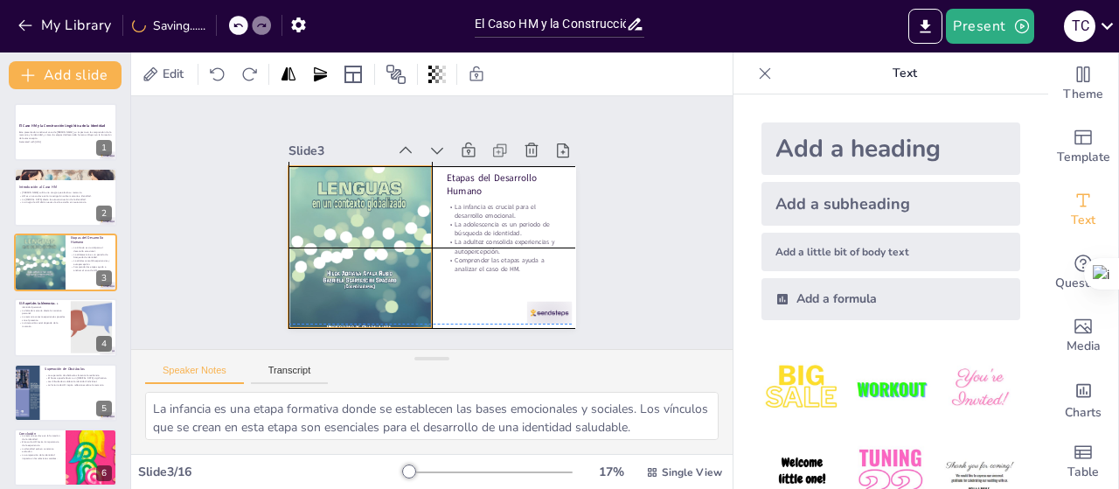
click at [361, 315] on div at bounding box center [356, 231] width 181 height 221
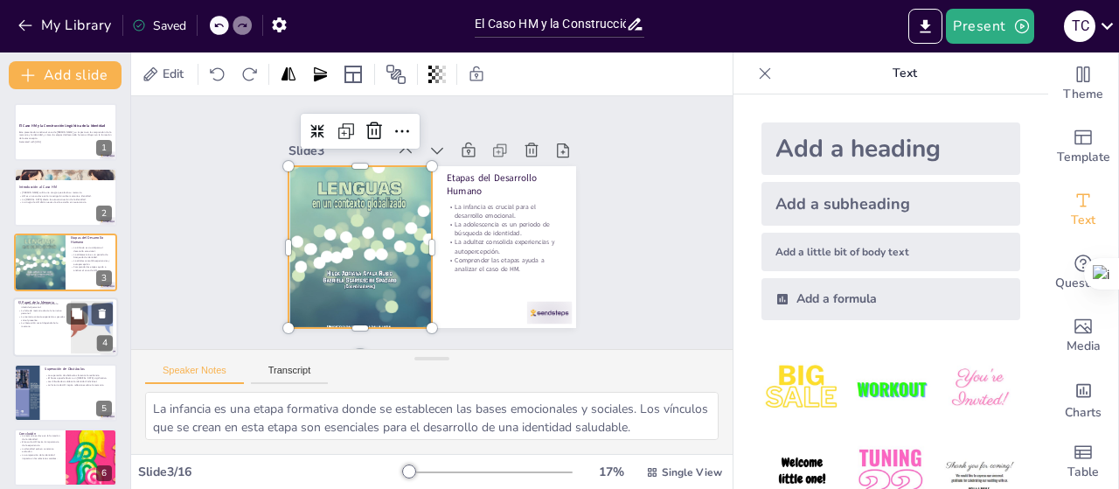
click at [52, 320] on p "La memoria conecta experiencias pasadas con el presente." at bounding box center [41, 319] width 47 height 6
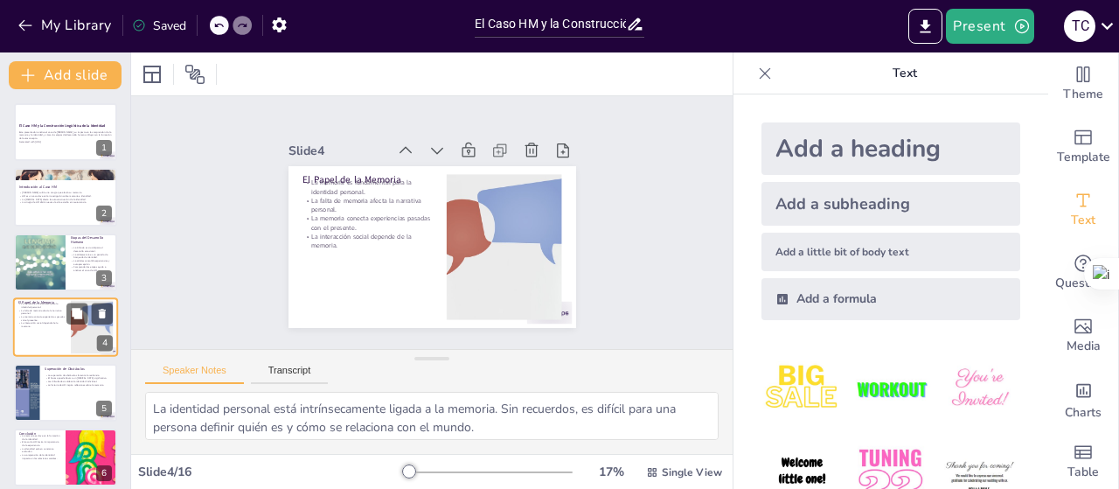
scroll to position [38, 0]
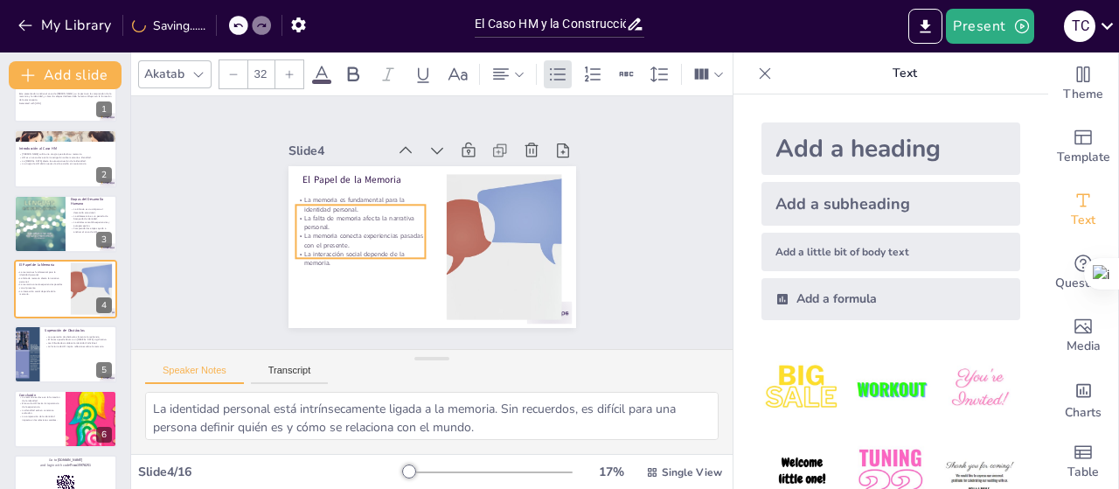
drag, startPoint x: 392, startPoint y: 200, endPoint x: 384, endPoint y: 218, distance: 19.2
click at [384, 218] on p "La falta de memoria afecta la narrativa personal." at bounding box center [361, 207] width 130 height 45
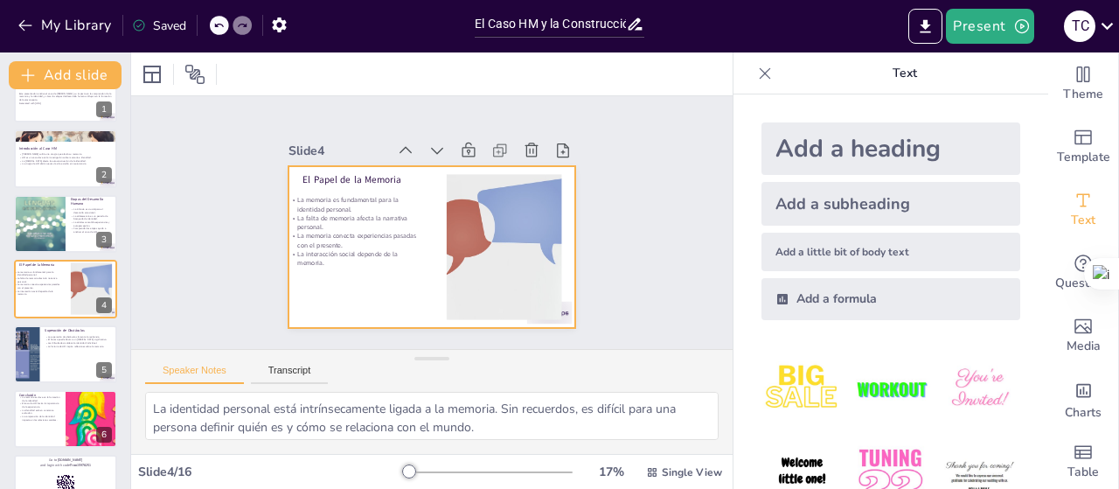
click at [372, 279] on div at bounding box center [423, 245] width 323 height 243
click at [62, 341] on p "Las dificultades moldean la identidad individual." at bounding box center [79, 342] width 68 height 3
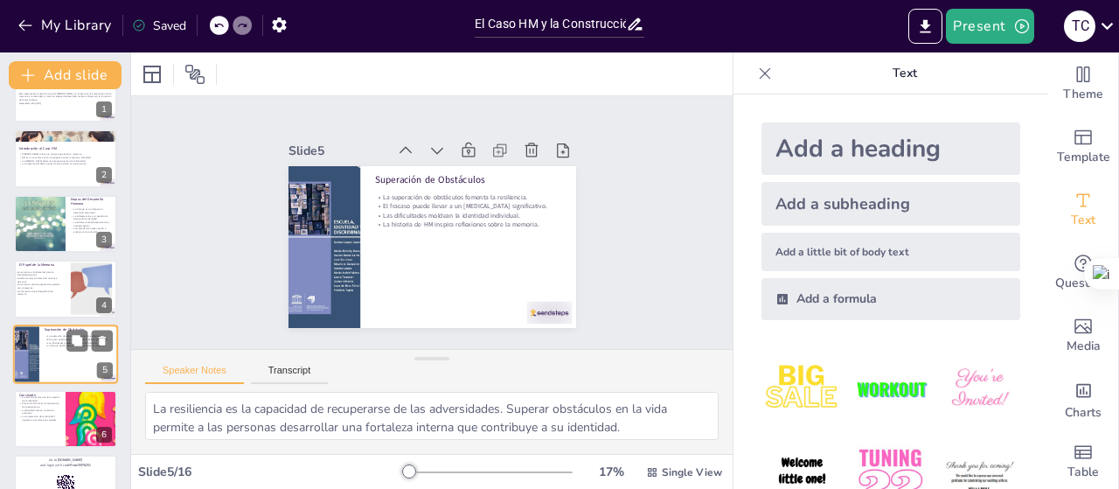
scroll to position [103, 0]
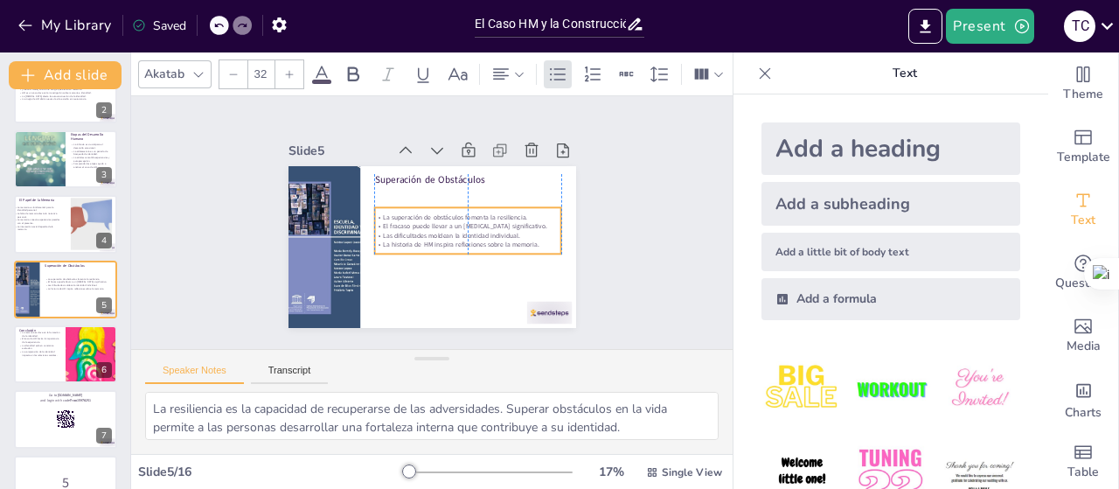
drag, startPoint x: 417, startPoint y: 210, endPoint x: 417, endPoint y: 226, distance: 16.6
click at [417, 230] on p "Las dificultades moldean la identidad individual." at bounding box center [464, 242] width 184 height 47
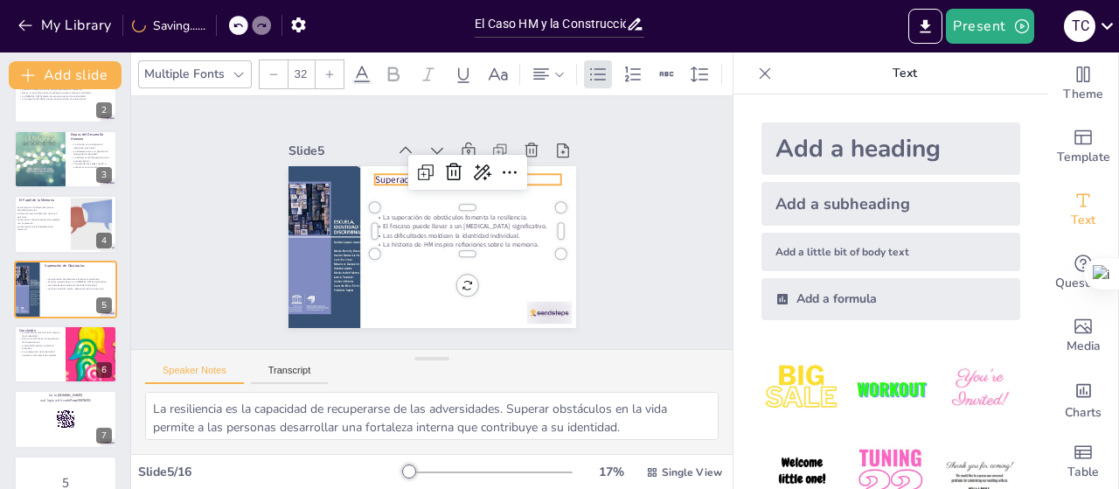
click at [383, 173] on p "Superación de Obstáculos" at bounding box center [475, 188] width 185 height 52
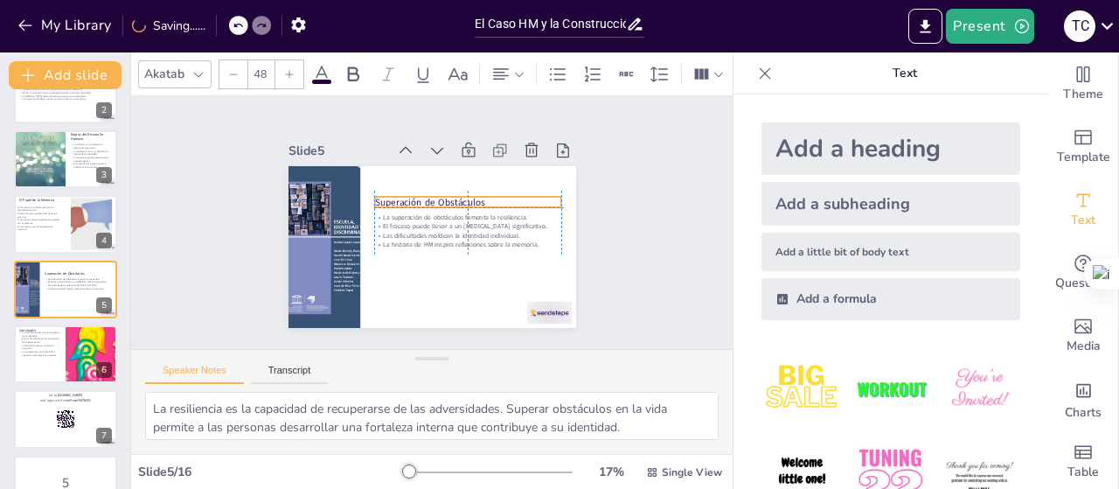
drag, startPoint x: 372, startPoint y: 173, endPoint x: 374, endPoint y: 190, distance: 16.8
click at [376, 190] on p "Superación de Obstáculos" at bounding box center [469, 206] width 187 height 33
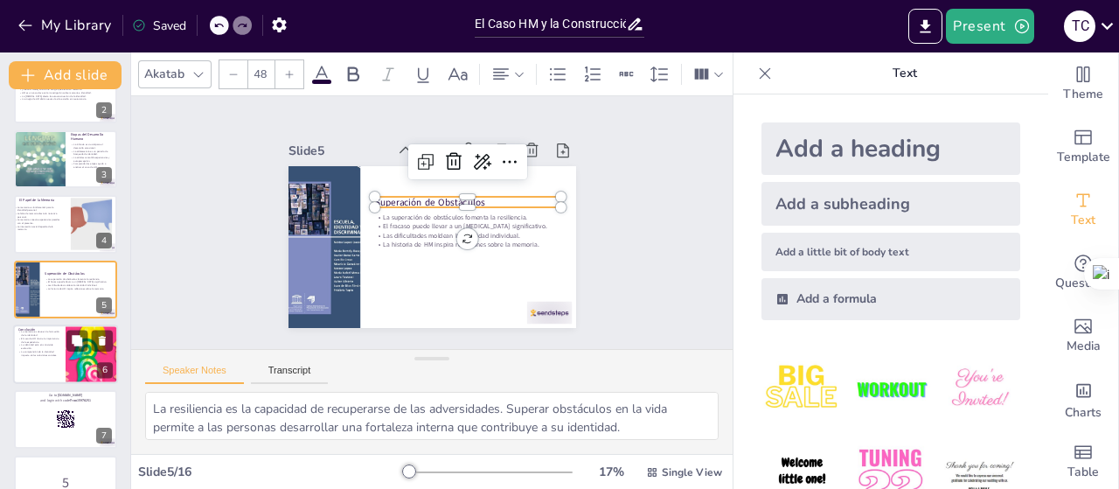
click at [42, 354] on p "La comprensión de la identidad impacta en las relaciones sociales." at bounding box center [39, 353] width 42 height 6
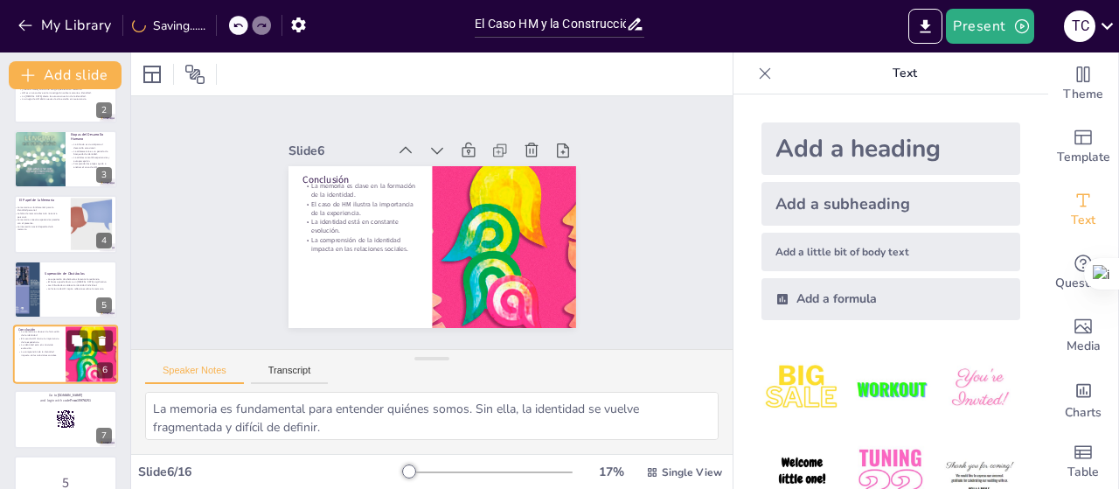
scroll to position [169, 0]
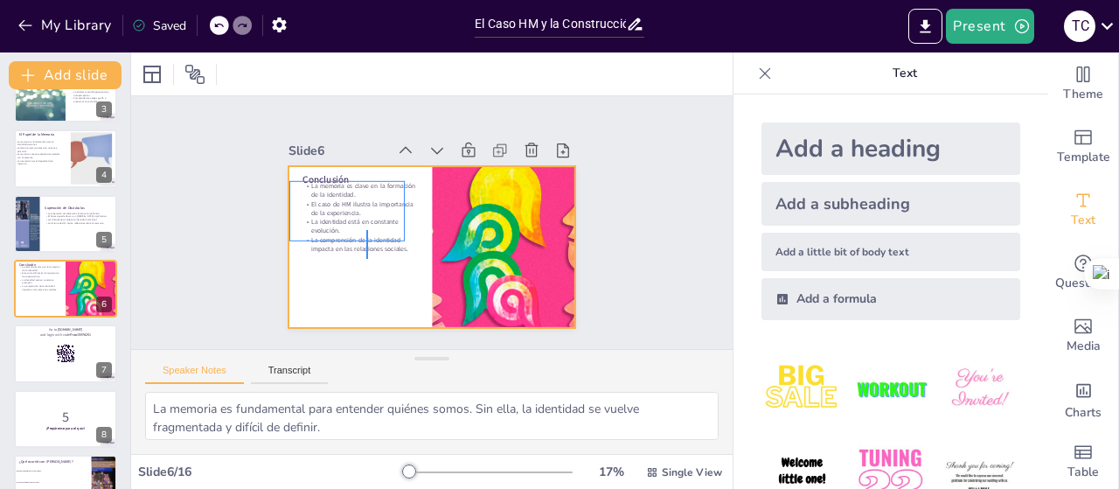
click at [366, 230] on div "Conclusión La memoria es clave en la formación de la identidad. El caso de HM i…" at bounding box center [454, 171] width 262 height 117
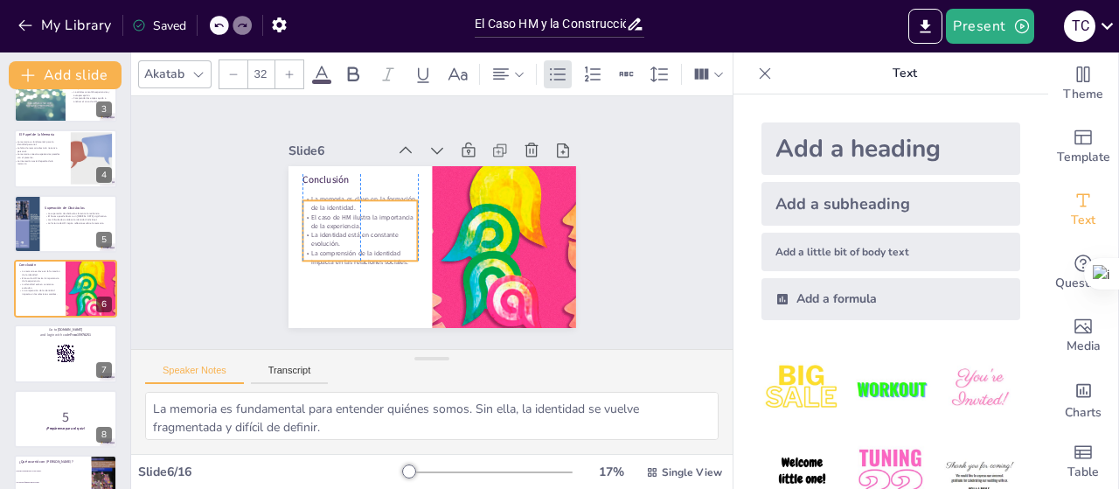
drag, startPoint x: 354, startPoint y: 208, endPoint x: 355, endPoint y: 221, distance: 13.1
click at [355, 221] on p "El caso de HM ilustra la importancia de la experiencia." at bounding box center [360, 214] width 116 height 30
click at [81, 367] on div at bounding box center [65, 353] width 105 height 59
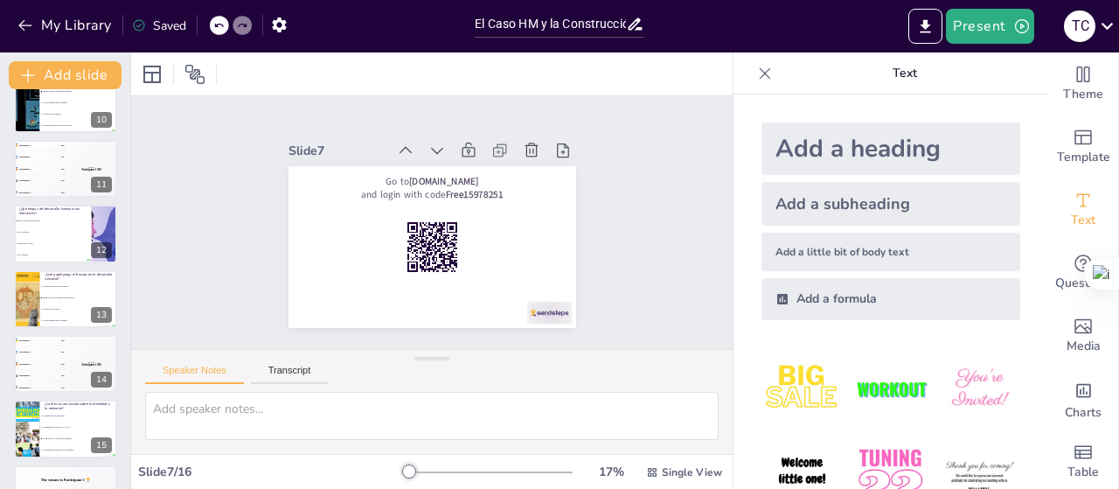
scroll to position [662, 0]
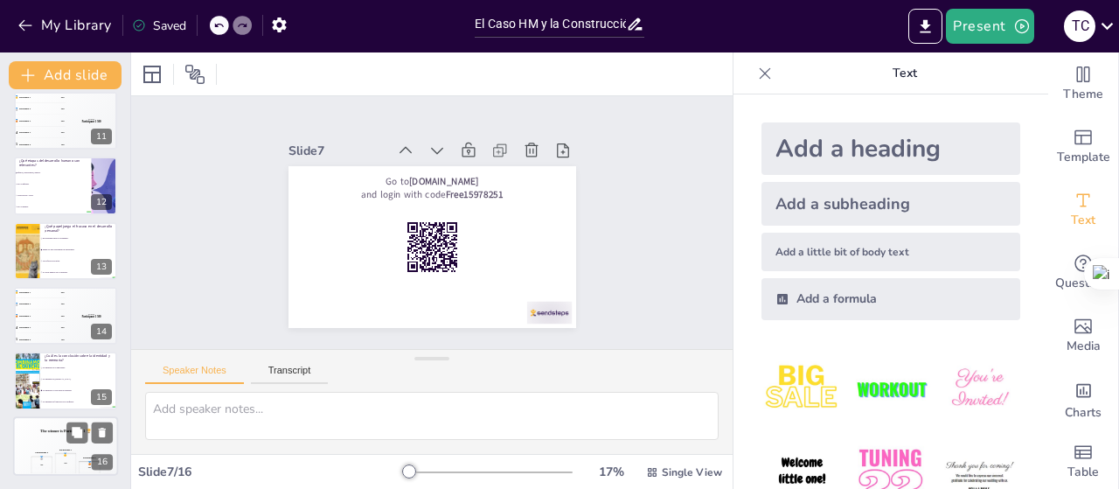
click at [31, 441] on div "The winner is Participant 1 🏆" at bounding box center [65, 431] width 105 height 30
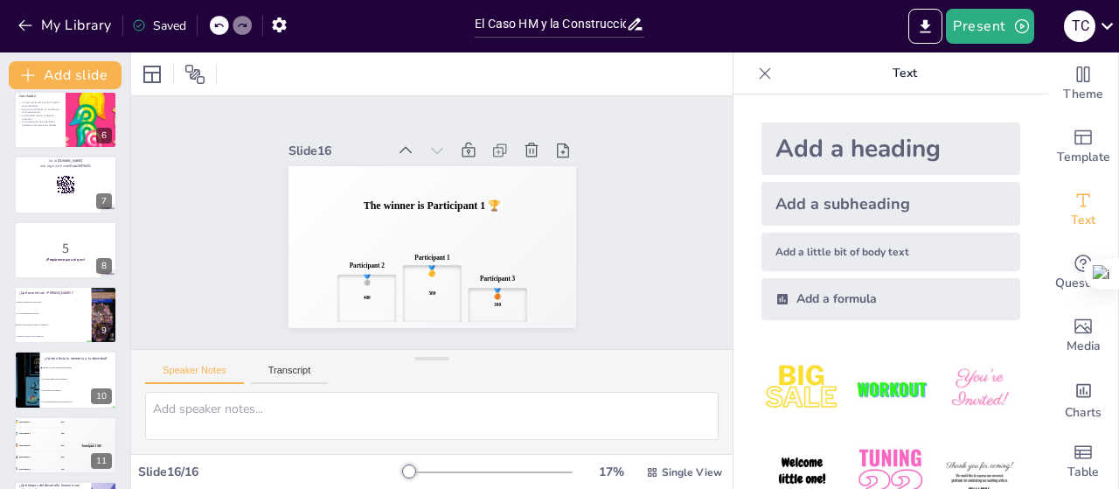
scroll to position [0, 0]
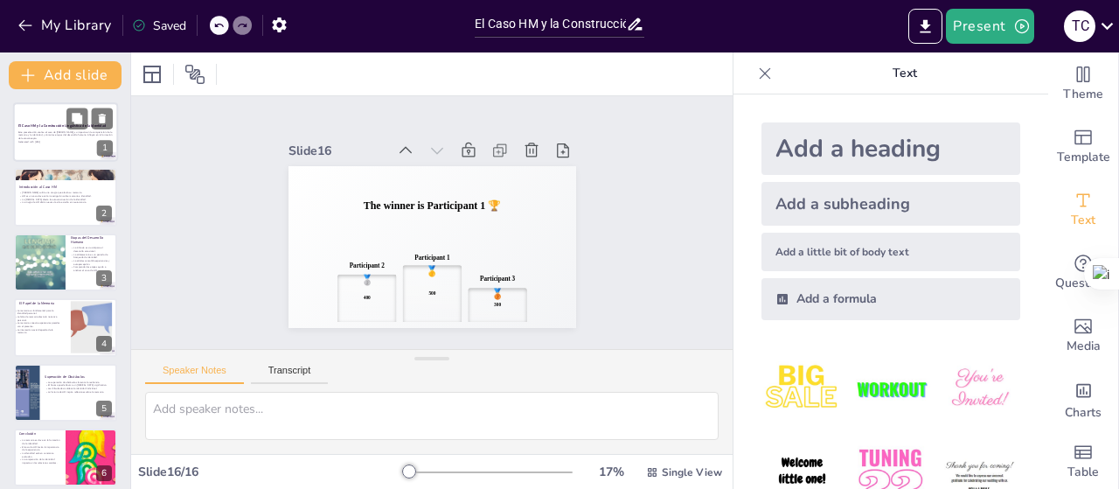
click at [38, 123] on strong "El Caso HM y la Construcción Lingüística de la Identidad" at bounding box center [61, 125] width 87 height 4
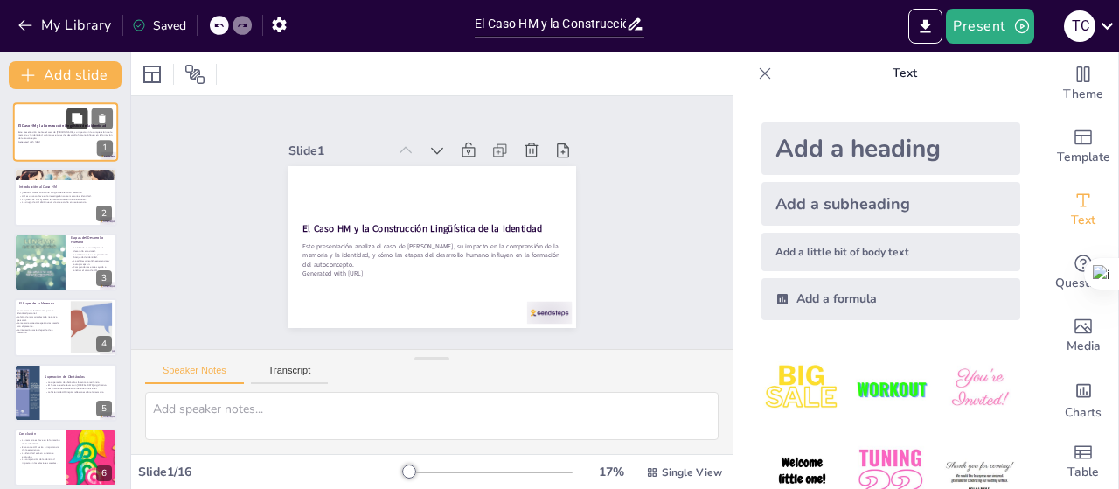
click at [73, 121] on icon at bounding box center [77, 118] width 10 height 10
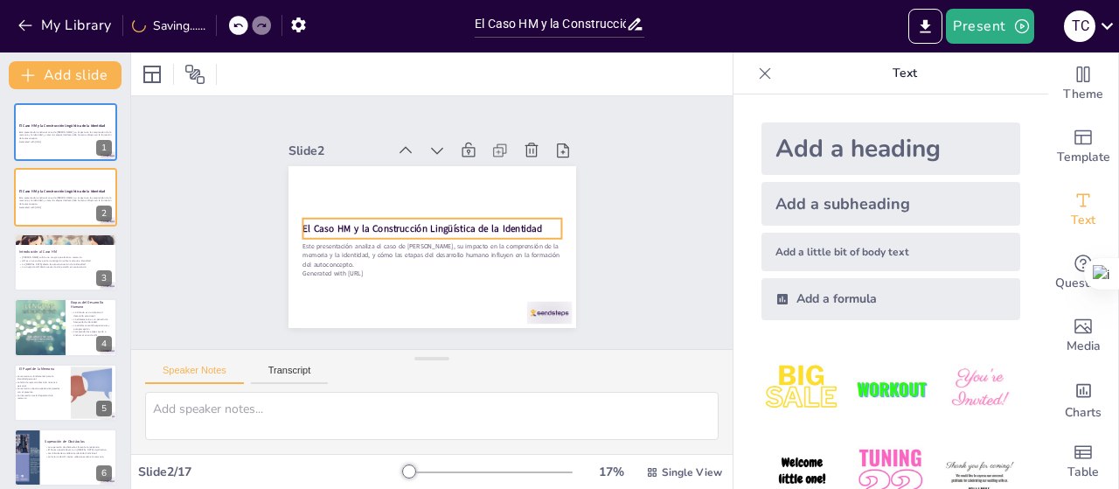
click at [372, 261] on p "Este presentación analiza el caso de Henry Molaison, su impacto en la comprensi…" at bounding box center [422, 254] width 254 height 106
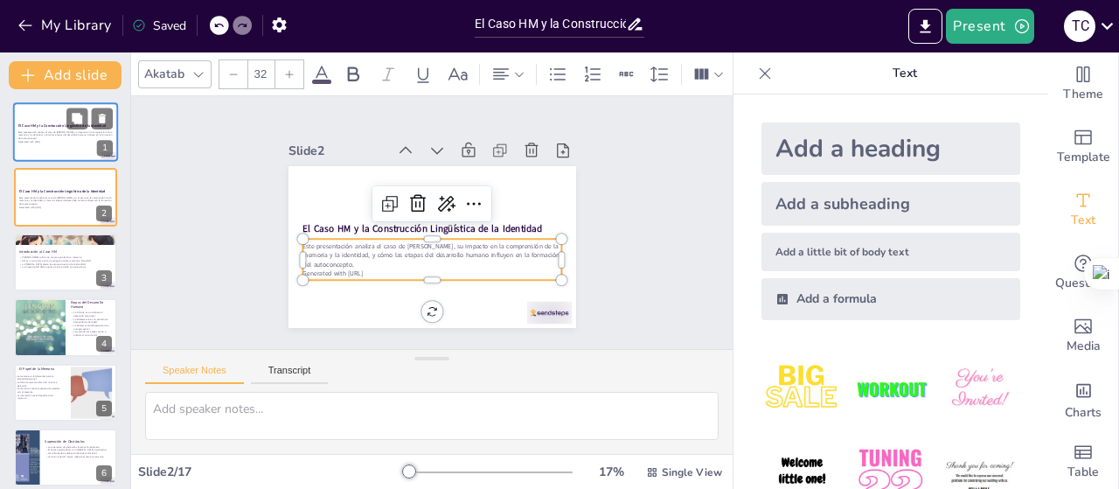
click at [34, 131] on p "Este presentación analiza el caso de Henry Molaison, su impacto en la comprensi…" at bounding box center [65, 135] width 94 height 10
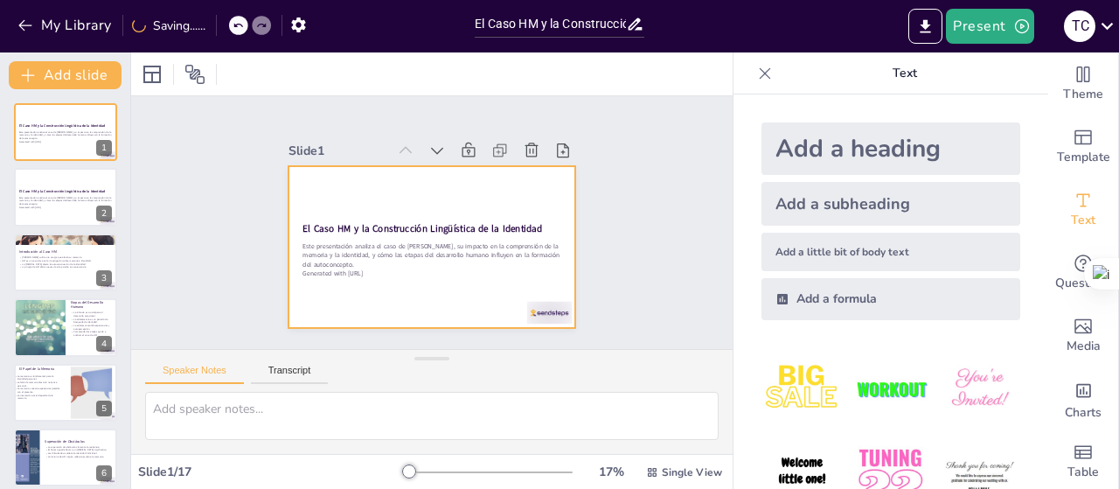
click at [302, 219] on strong "El Caso HM y la Construcción Lingüística de la Identidad" at bounding box center [420, 226] width 237 height 62
click at [305, 219] on strong "El Caso HM y la Construcción Lingüística de la Identidad" at bounding box center [421, 225] width 232 height 87
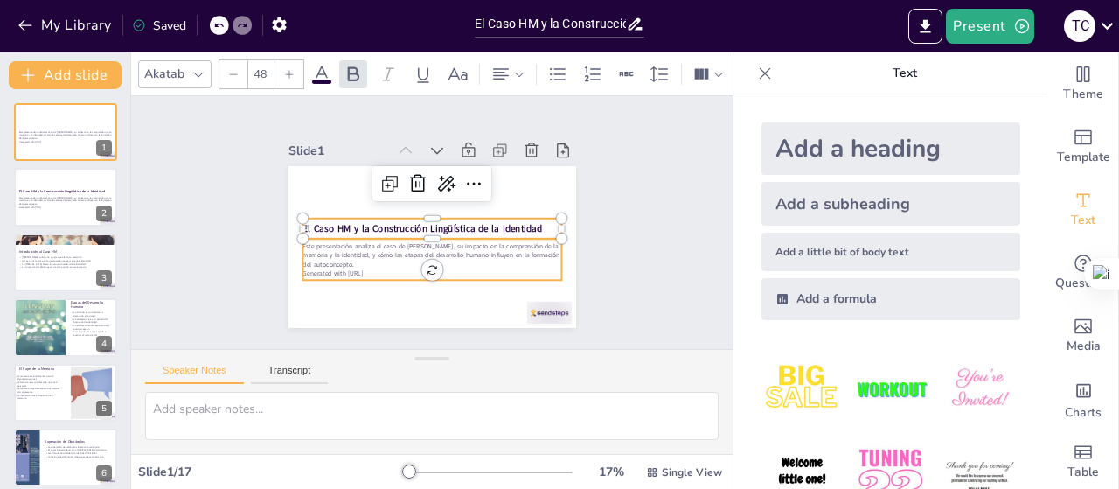
drag, startPoint x: 355, startPoint y: 254, endPoint x: 346, endPoint y: 267, distance: 15.0
click at [357, 256] on p "Este presentación analiza el caso de Henry Molaison, su impacto en la comprensi…" at bounding box center [422, 254] width 254 height 106
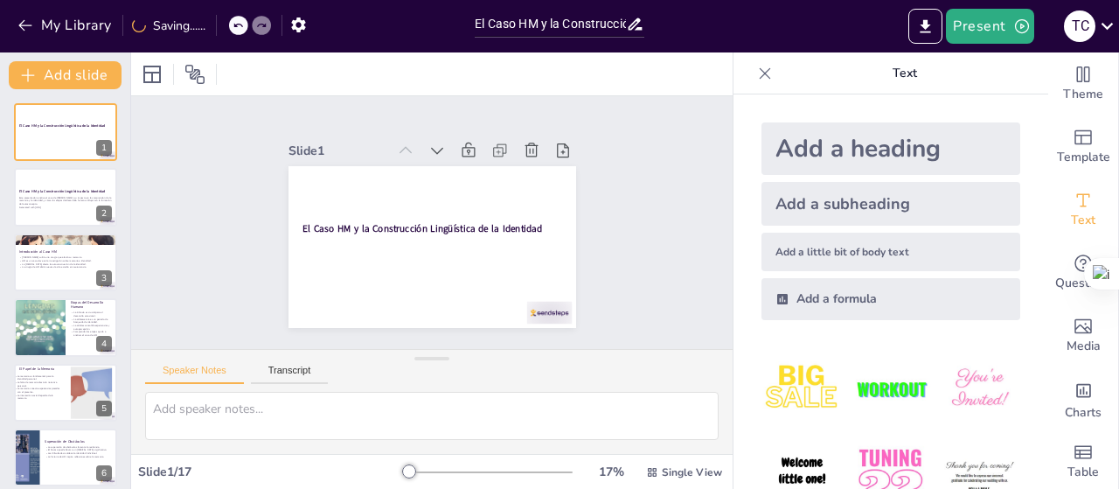
click at [379, 219] on strong "El Caso HM y la Construcción Lingüística de la Identidad" at bounding box center [422, 228] width 240 height 38
click at [379, 219] on strong "El Caso HM y la Construcción Lingüística de la Identidad" at bounding box center [421, 224] width 224 height 109
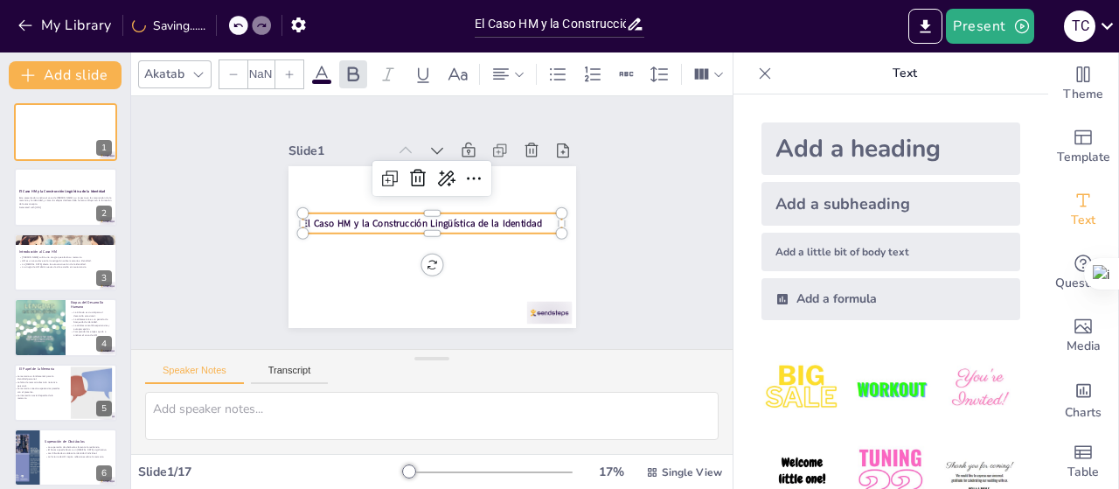
click at [429, 217] on strong "El Caso HM y la Construcción Lingüística de la Identidad" at bounding box center [422, 223] width 240 height 13
click at [430, 213] on strong "El Caso HM y la Construcción Lingüística de la Identidad" at bounding box center [422, 218] width 224 height 109
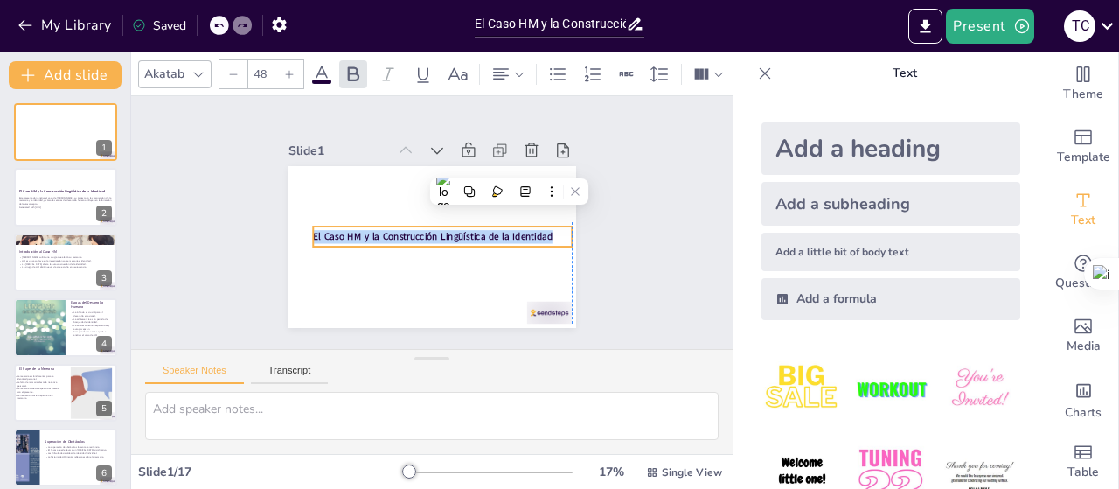
click at [538, 233] on p "El Caso HM y la Construcción Lingüística de la Identidad" at bounding box center [432, 239] width 218 height 163
click at [538, 233] on p "El Caso HM y la Construcción Lingüística de la Identidad" at bounding box center [437, 239] width 250 height 93
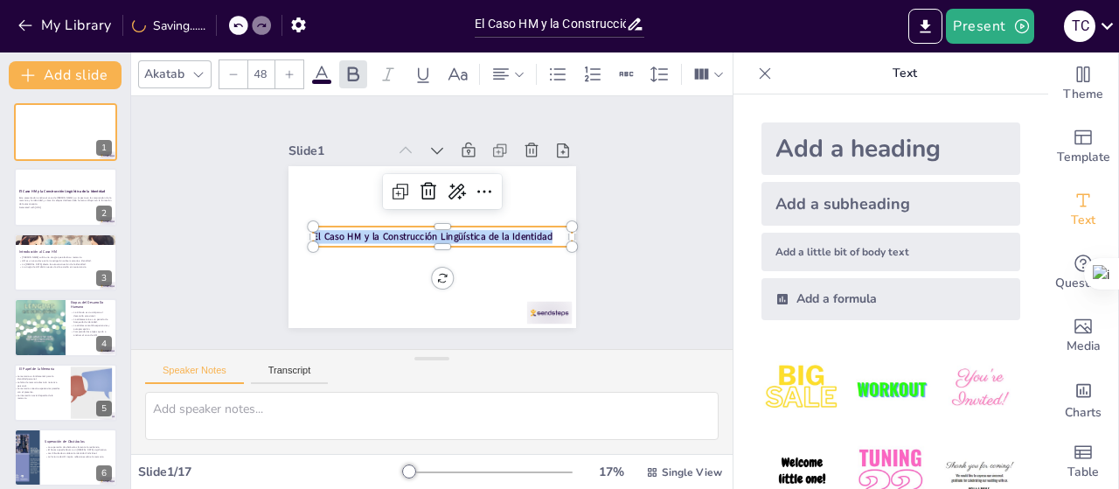
click at [292, 70] on icon at bounding box center [289, 74] width 10 height 10
click at [292, 71] on icon at bounding box center [289, 74] width 10 height 10
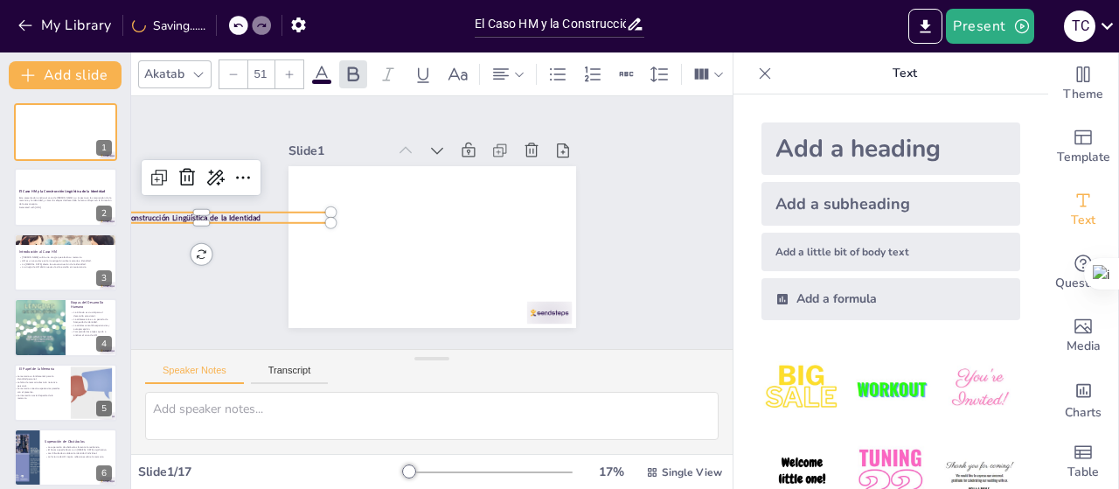
click at [292, 73] on div at bounding box center [289, 74] width 28 height 28
click at [292, 72] on icon at bounding box center [289, 74] width 10 height 10
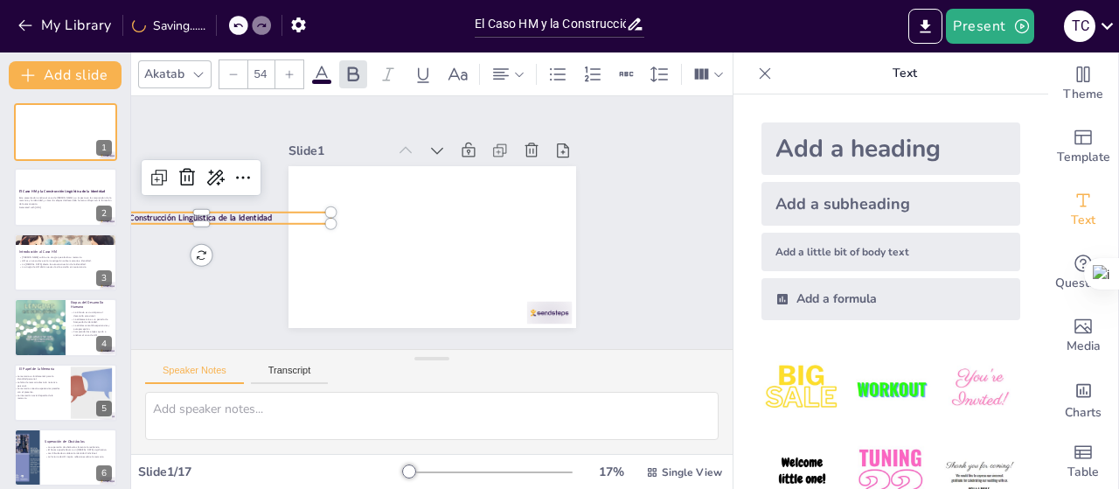
click at [292, 72] on icon at bounding box center [289, 74] width 10 height 10
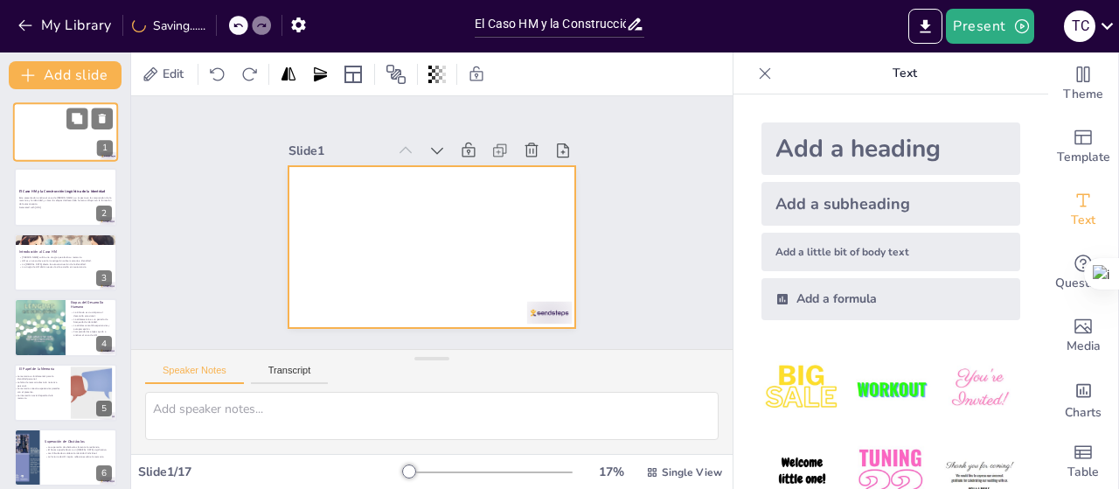
click at [66, 124] on div at bounding box center [65, 131] width 105 height 59
click at [316, 191] on div at bounding box center [426, 246] width 315 height 218
click at [316, 191] on div at bounding box center [423, 245] width 323 height 242
click at [315, 230] on div at bounding box center [426, 246] width 315 height 218
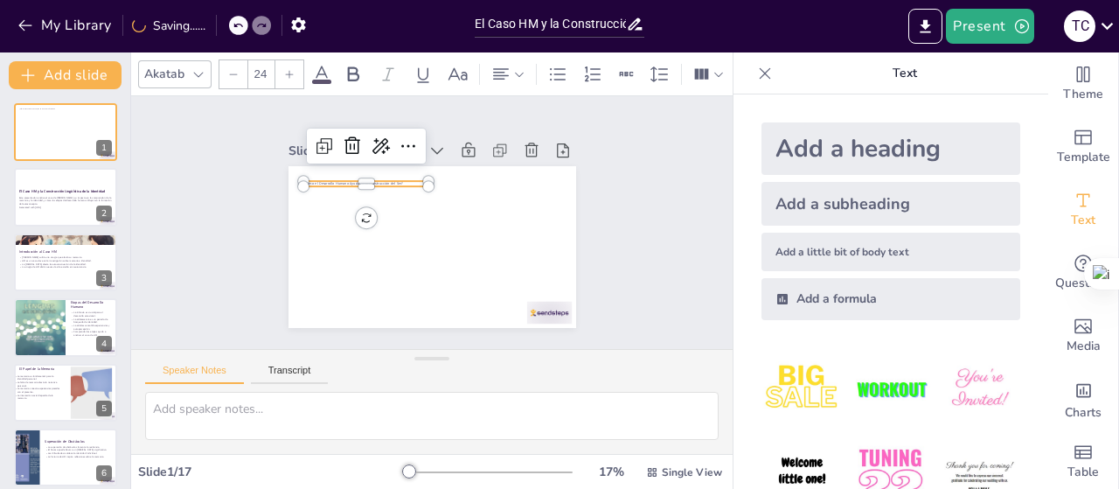
click at [425, 178] on div at bounding box center [433, 186] width 16 height 16
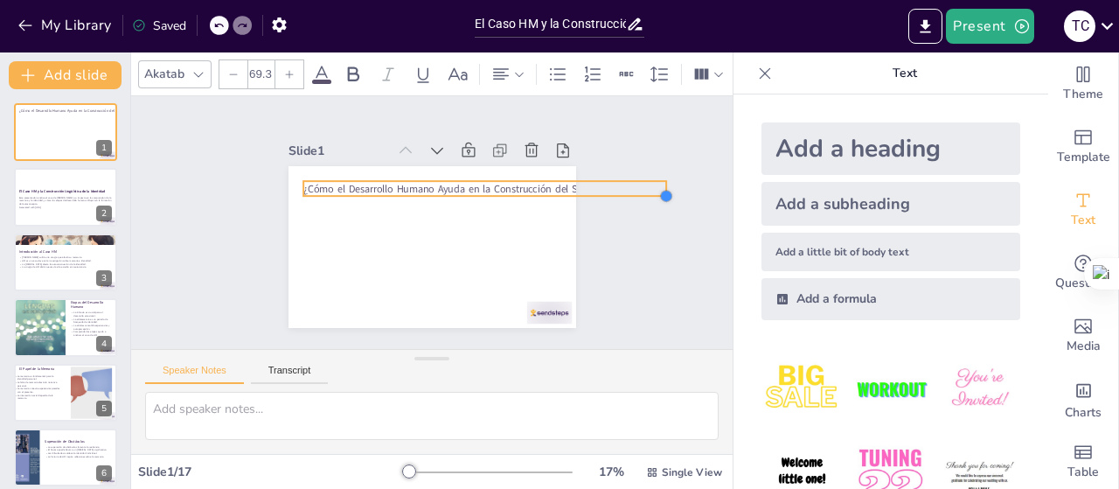
drag, startPoint x: 417, startPoint y: 178, endPoint x: 417, endPoint y: 188, distance: 9.6
click at [417, 188] on div "El Caso HM y la Construcción Lingüística de la Identidad ¿Cómo el Desarrollo Hu…" at bounding box center [423, 245] width 323 height 243
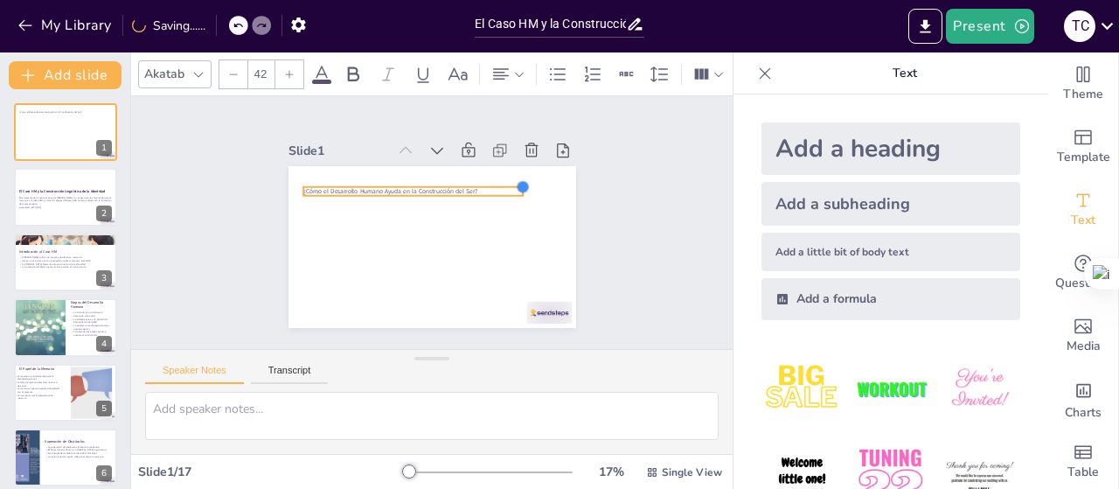
drag, startPoint x: 654, startPoint y: 177, endPoint x: 511, endPoint y: 187, distance: 143.7
click at [521, 208] on div at bounding box center [529, 216] width 17 height 17
click at [397, 185] on span "¿Cómo el Desarrollo Humano Ayuda en la Construcción del Ser?" at bounding box center [401, 180] width 168 height 62
drag, startPoint x: 401, startPoint y: 208, endPoint x: 519, endPoint y: 203, distance: 118.1
click at [404, 226] on div at bounding box center [408, 228] width 206 height 102
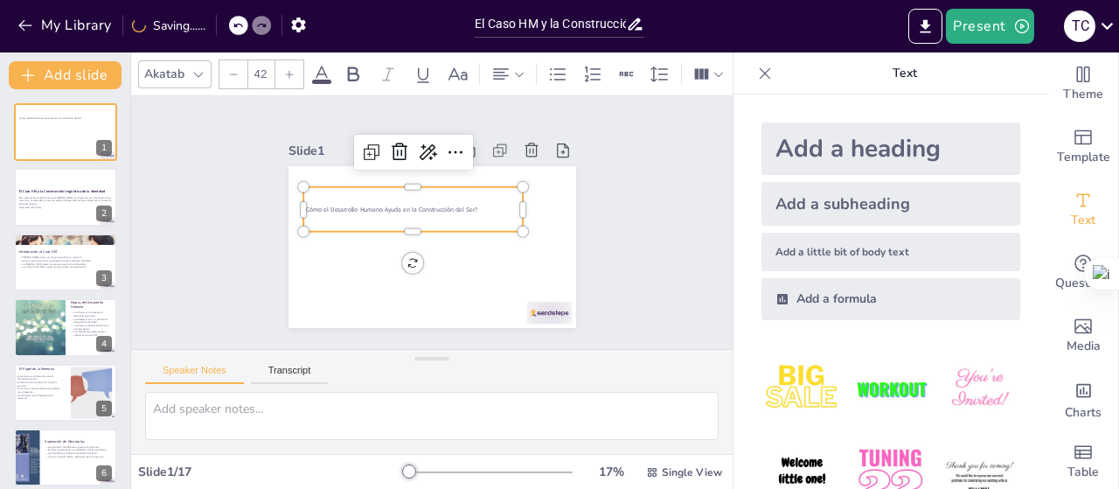
click at [509, 200] on div "El Caso HM y la Construcción Lingüística de la Identidad ¿Cómo el Desarrollo Hu…" at bounding box center [422, 245] width 329 height 265
drag, startPoint x: 515, startPoint y: 198, endPoint x: 433, endPoint y: 206, distance: 82.5
click at [438, 206] on div at bounding box center [447, 211] width 18 height 46
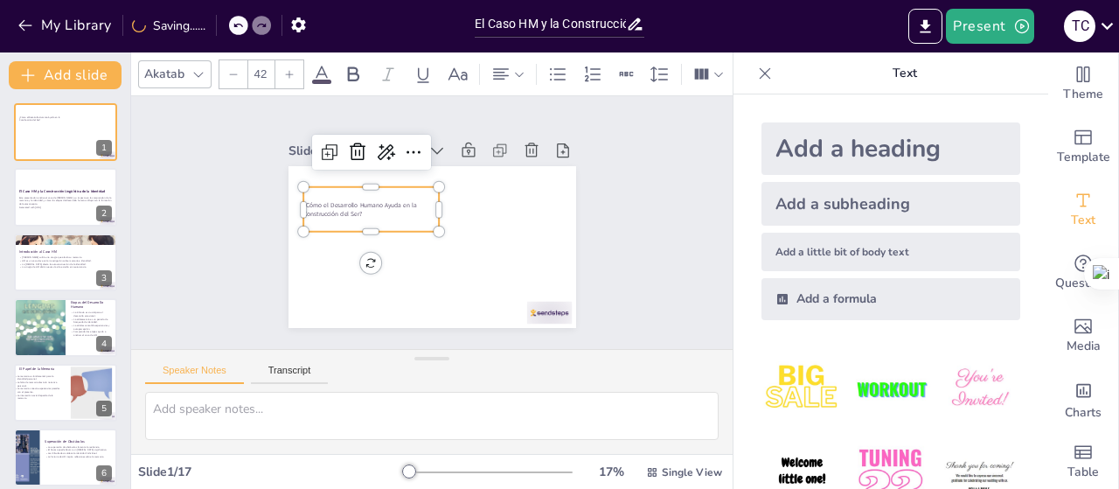
click at [357, 205] on p "¿Cómo el Desarrollo Humano Ayuda en la Construcción del Ser?" at bounding box center [401, 168] width 104 height 113
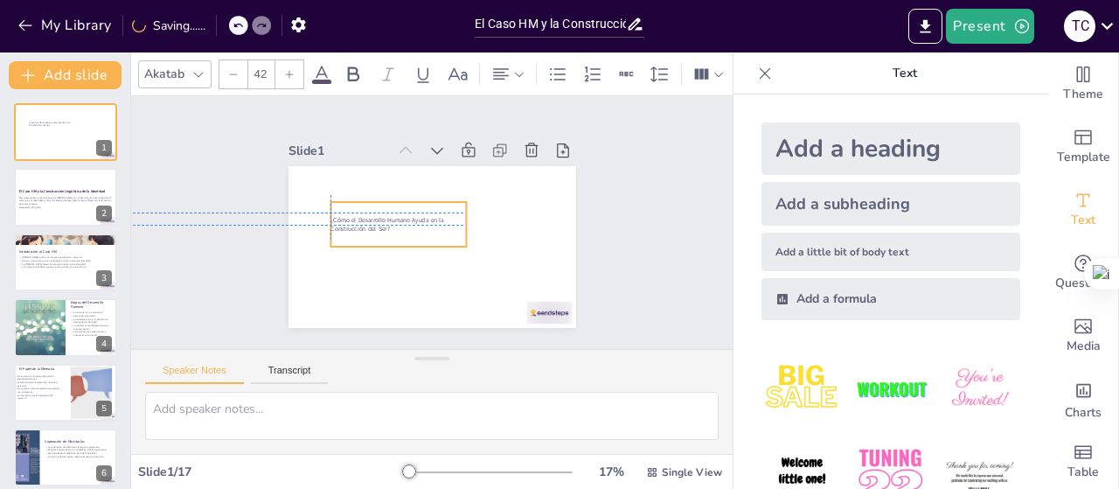
drag, startPoint x: 342, startPoint y: 205, endPoint x: 373, endPoint y: 211, distance: 31.9
click at [373, 211] on span "¿Cómo el Desarrollo Humano Ayuda en la Construcción del Ser?" at bounding box center [394, 193] width 101 height 73
click at [374, 211] on span "¿Cómo el Desarrollo Humano Ayuda en la Construcción del Ser?" at bounding box center [388, 205] width 113 height 43
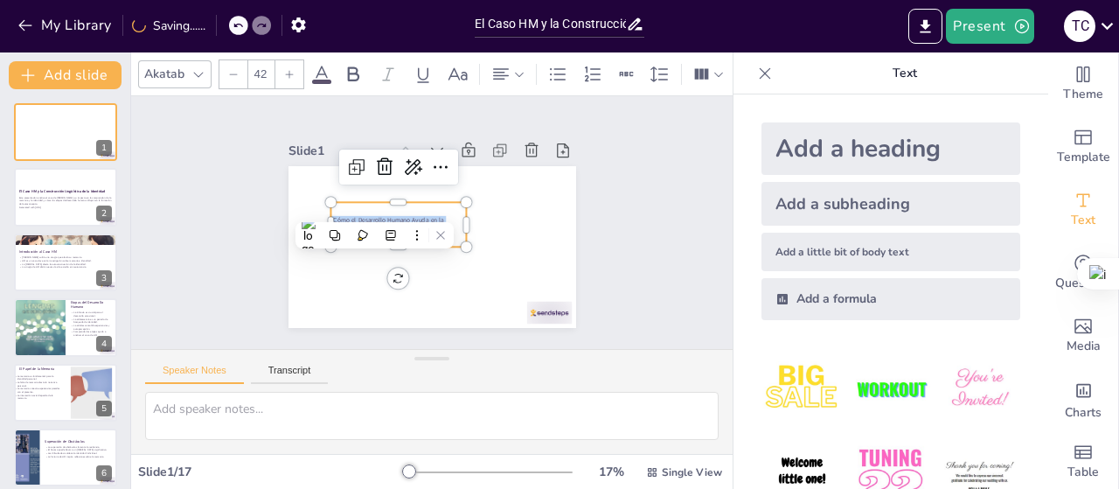
click at [292, 69] on icon at bounding box center [289, 74] width 10 height 10
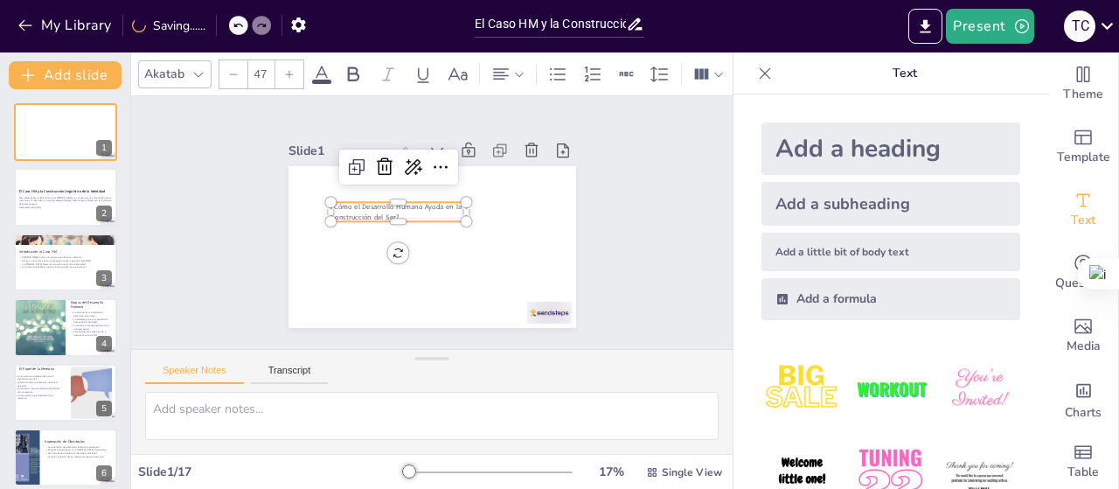
click at [292, 69] on icon at bounding box center [289, 74] width 10 height 10
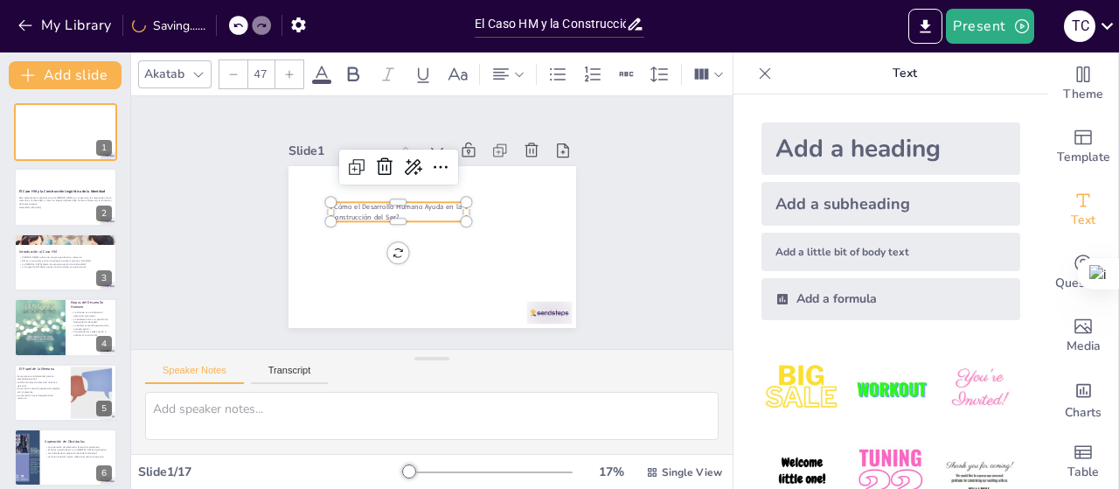
click at [292, 69] on icon at bounding box center [289, 74] width 10 height 10
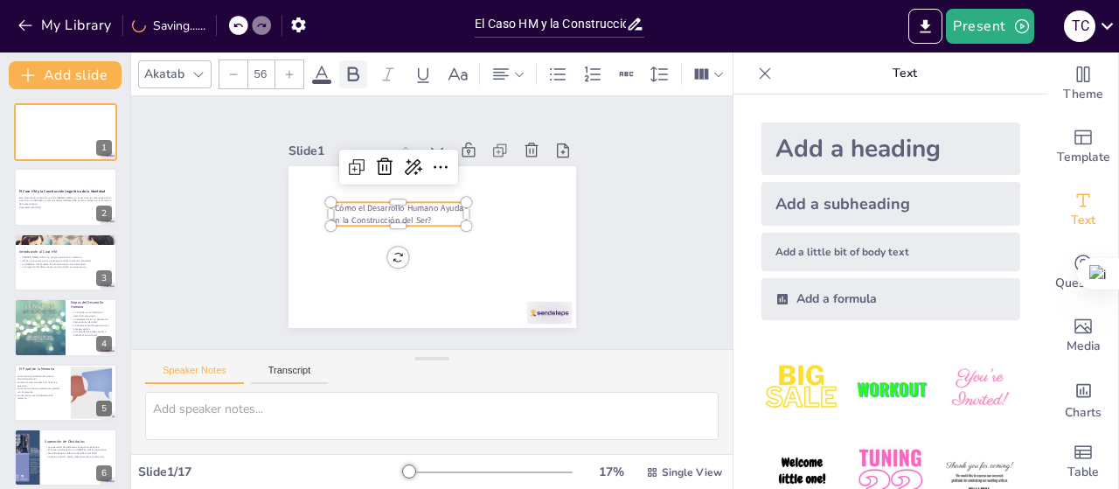
drag, startPoint x: 292, startPoint y: 66, endPoint x: 351, endPoint y: 75, distance: 59.4
click at [292, 69] on icon at bounding box center [289, 74] width 10 height 10
click at [351, 75] on icon at bounding box center [353, 74] width 21 height 21
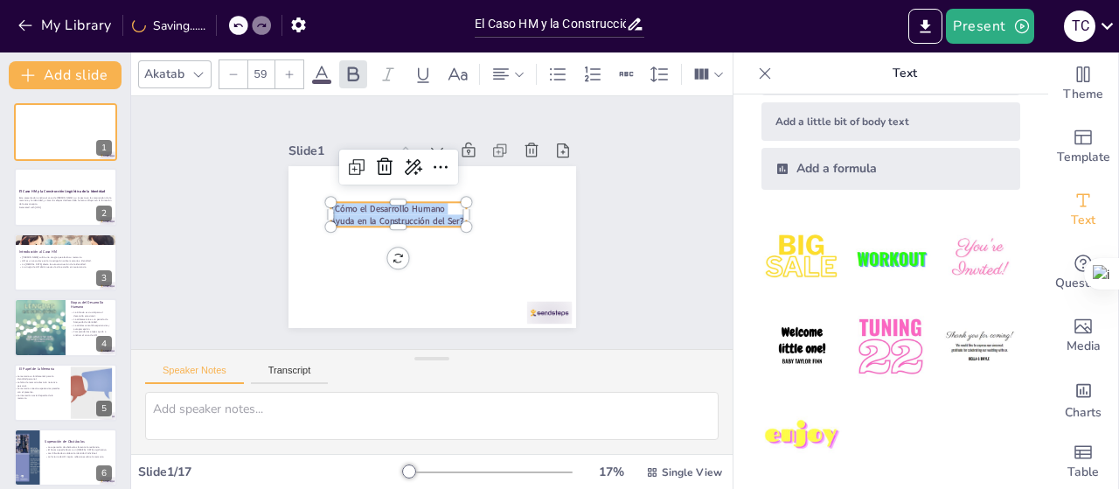
scroll to position [131, 0]
click at [290, 71] on icon at bounding box center [289, 74] width 10 height 10
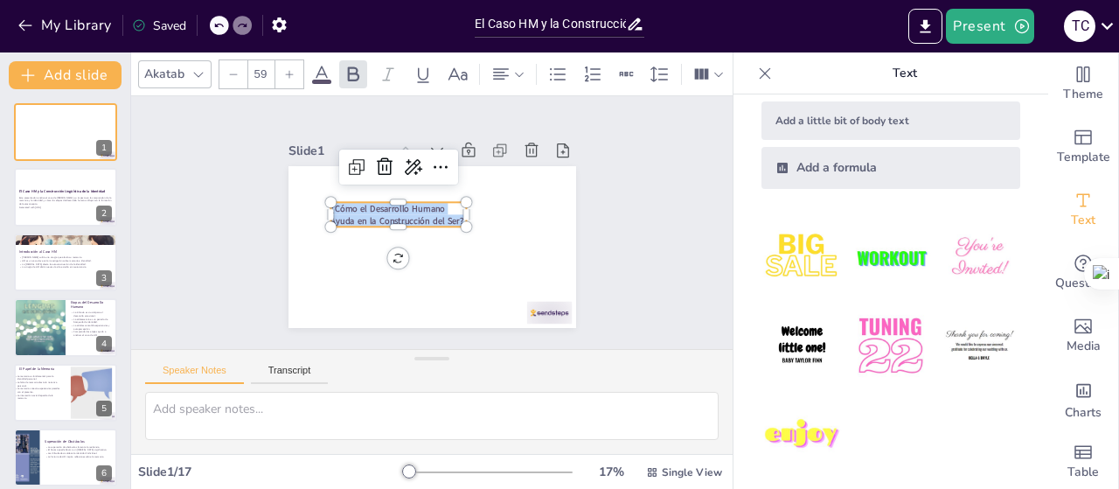
click at [290, 71] on icon at bounding box center [289, 74] width 10 height 10
click at [290, 72] on icon at bounding box center [289, 74] width 10 height 10
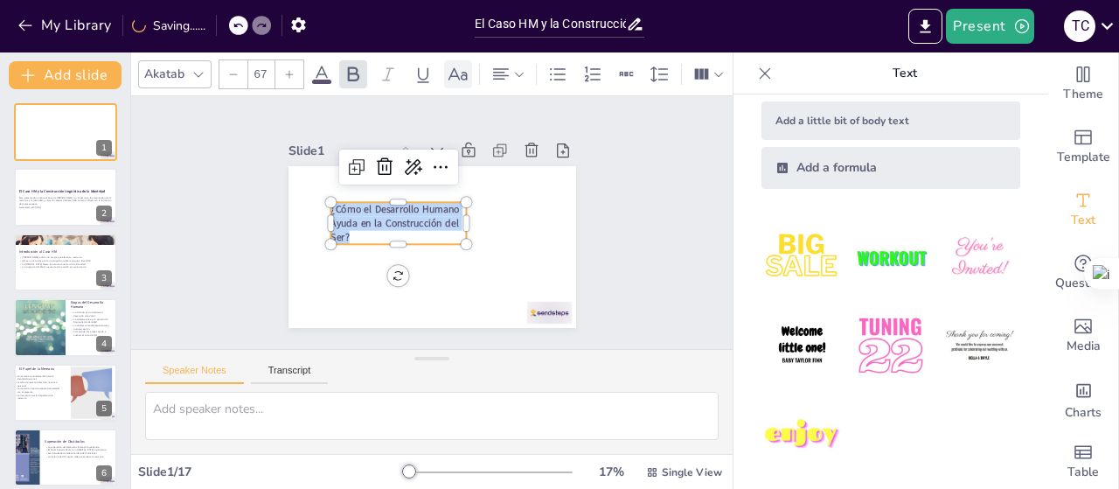
click at [459, 74] on icon at bounding box center [458, 74] width 21 height 21
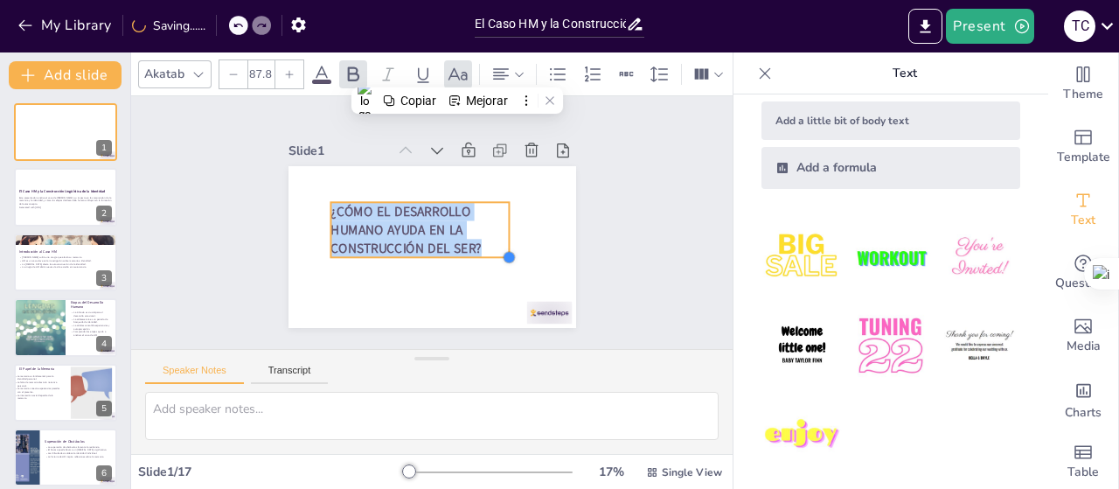
drag, startPoint x: 454, startPoint y: 235, endPoint x: 452, endPoint y: 248, distance: 13.2
click at [452, 248] on div "El Caso HM y la Construcción Lingüística de la Identidad ¿Cómo el Desarrollo Hu…" at bounding box center [422, 245] width 329 height 265
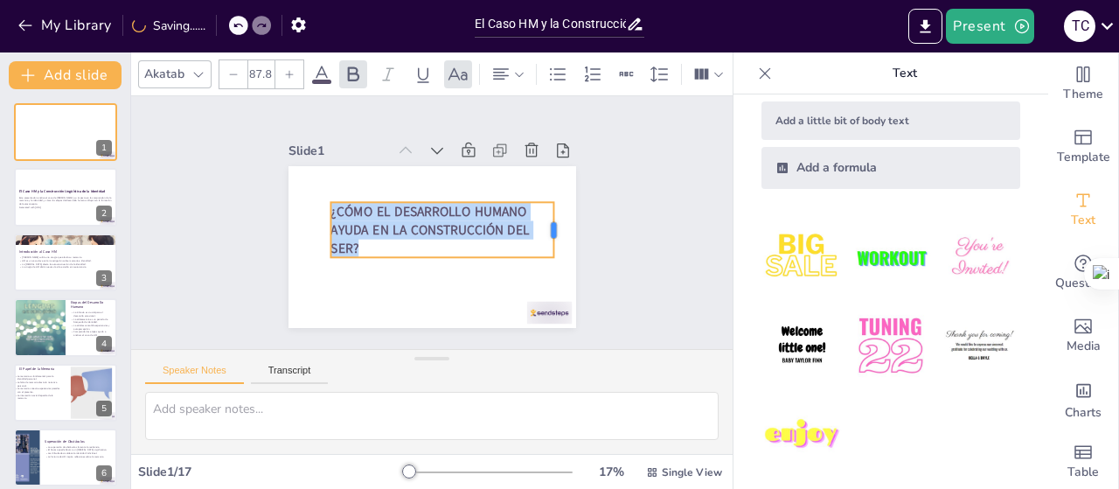
drag, startPoint x: 499, startPoint y: 212, endPoint x: 544, endPoint y: 212, distance: 44.6
click at [544, 266] on div at bounding box center [538, 293] width 39 height 55
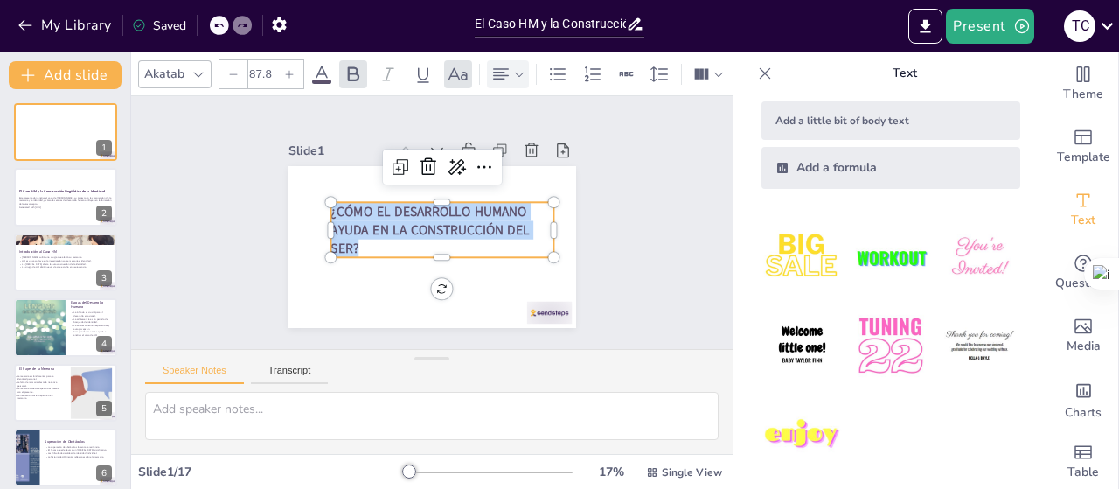
click at [503, 68] on icon at bounding box center [501, 73] width 16 height 11
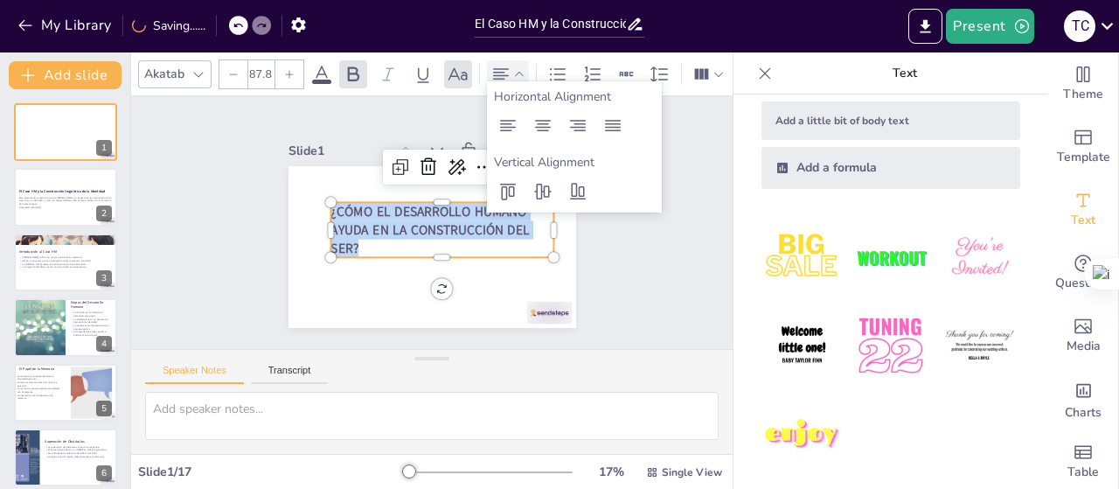
click at [503, 68] on icon at bounding box center [501, 73] width 16 height 11
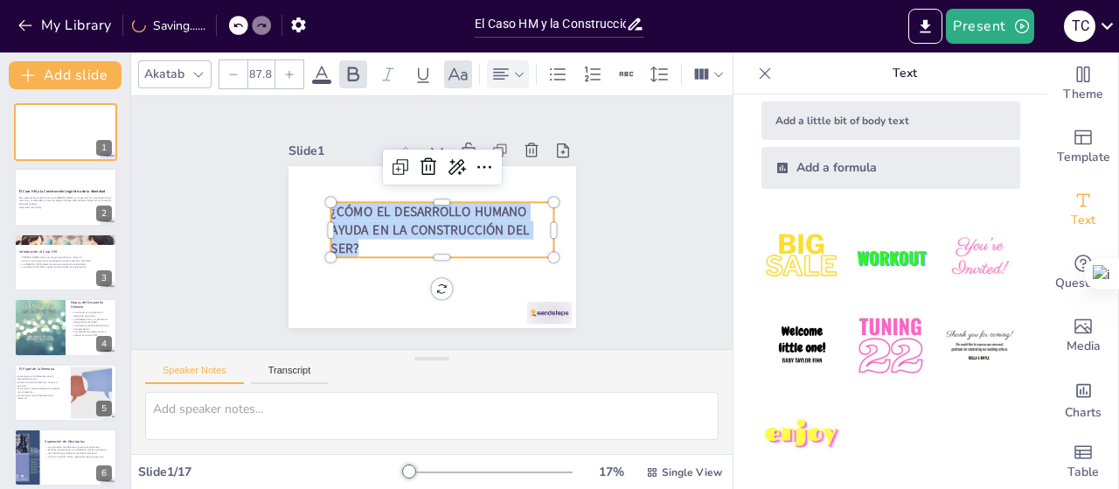
click at [503, 68] on icon at bounding box center [501, 73] width 16 height 11
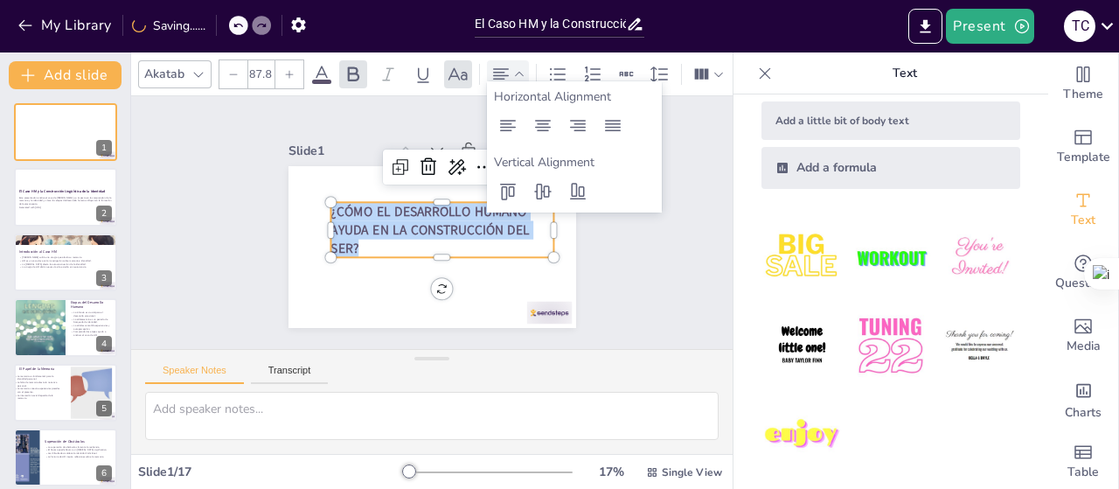
click at [502, 69] on icon at bounding box center [501, 73] width 16 height 11
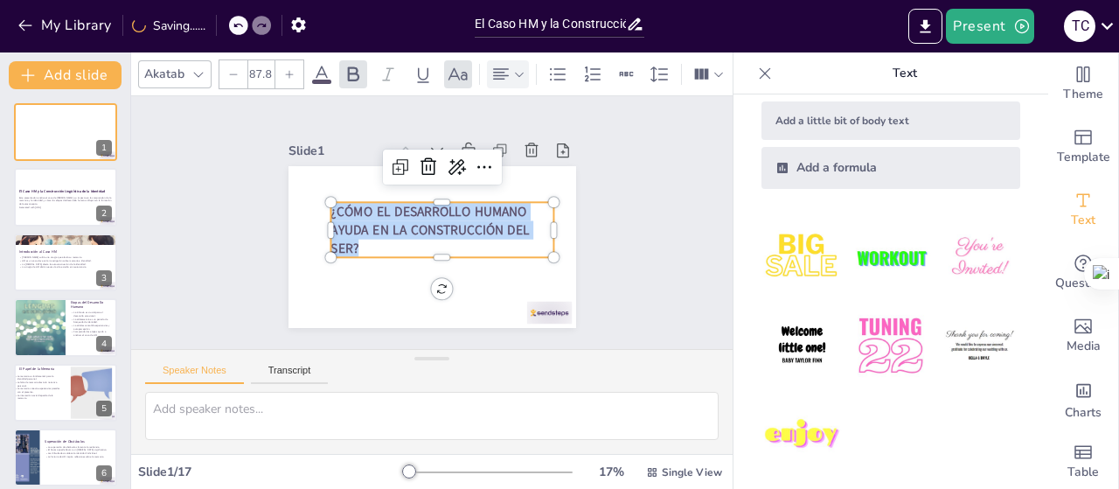
click at [502, 72] on icon at bounding box center [501, 73] width 16 height 11
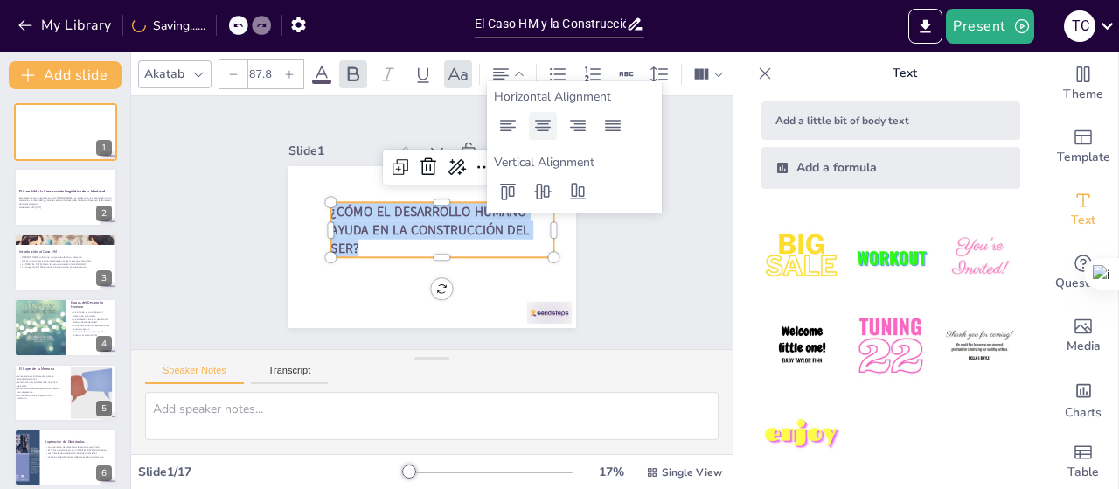
click at [540, 126] on icon at bounding box center [542, 125] width 21 height 21
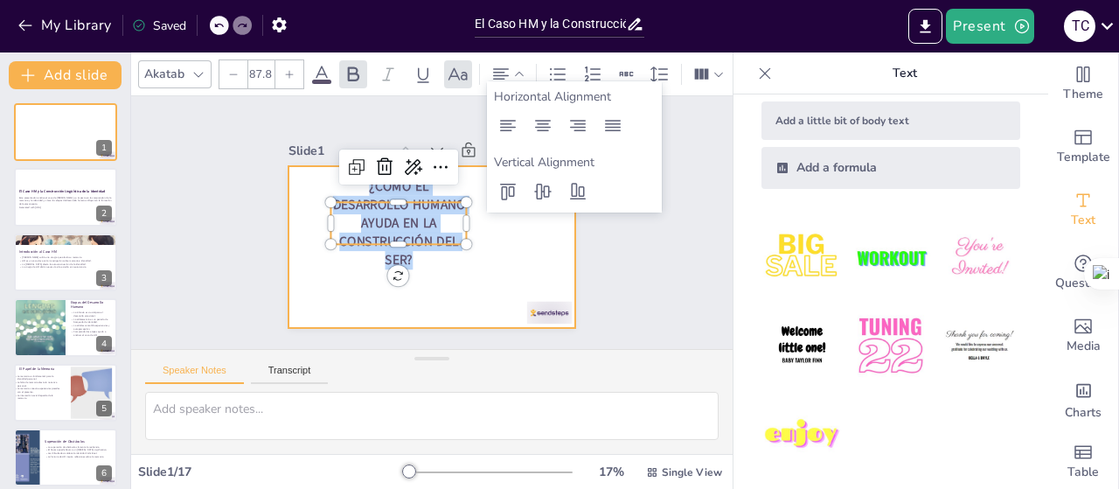
click at [430, 268] on div at bounding box center [419, 243] width 330 height 284
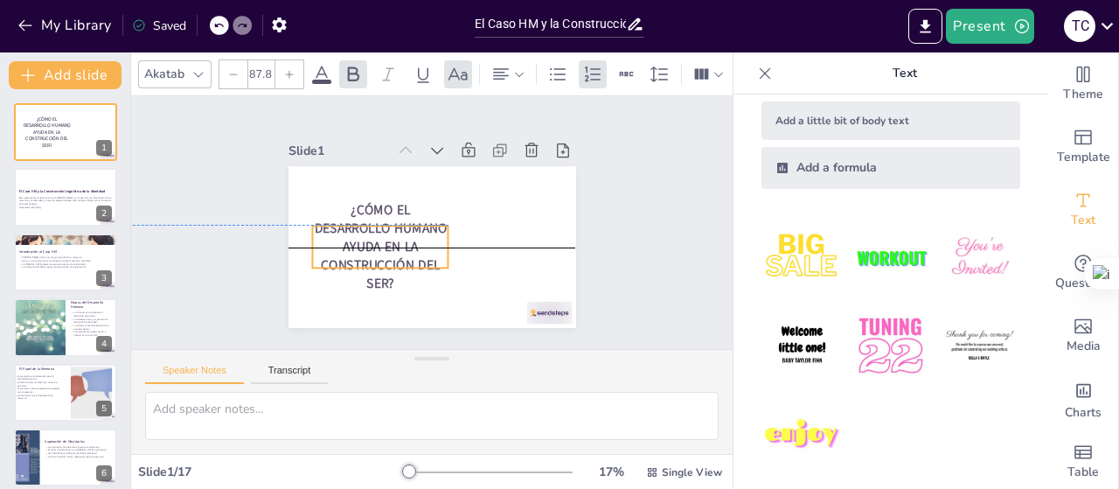
drag, startPoint x: 403, startPoint y: 219, endPoint x: 391, endPoint y: 240, distance: 23.5
click at [391, 240] on span "¿Cómo el Desarrollo Humano Ayuda en la Construcción del Ser?" at bounding box center [384, 192] width 118 height 134
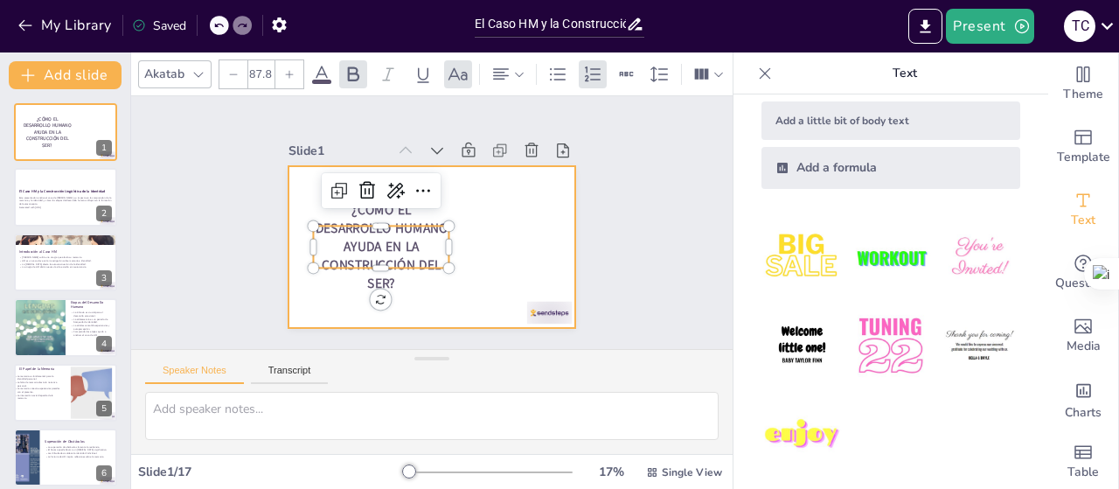
click at [482, 268] on div at bounding box center [419, 243] width 330 height 284
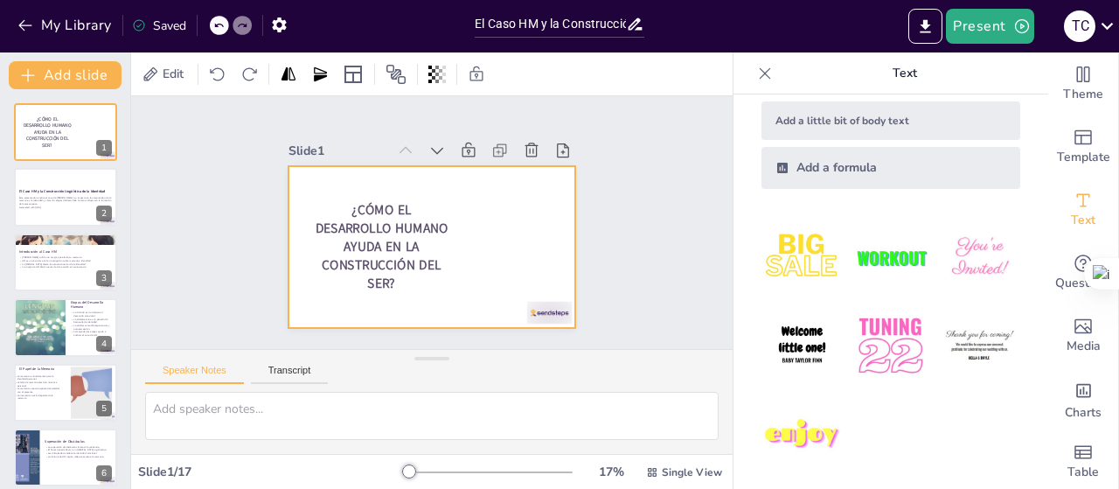
click at [479, 286] on div at bounding box center [422, 245] width 329 height 265
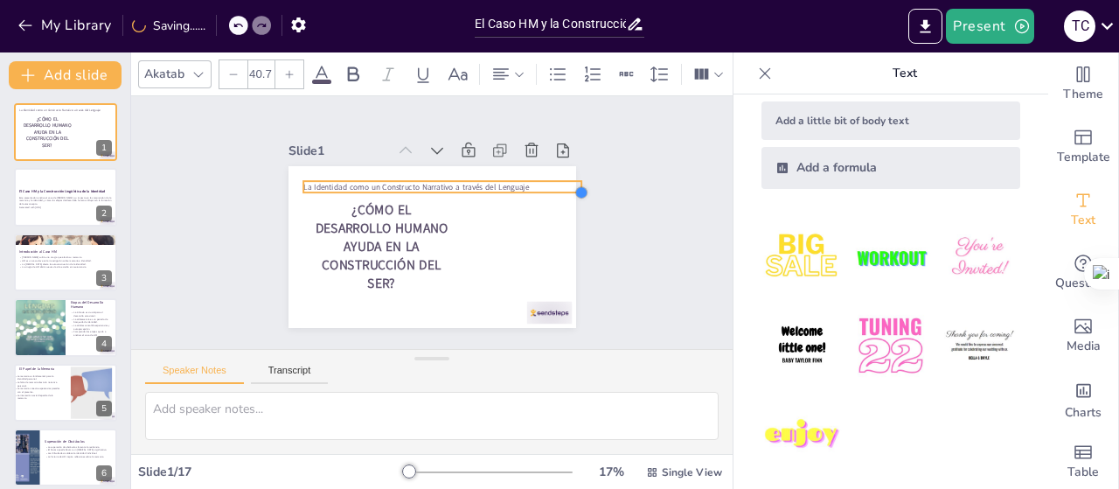
click at [418, 184] on div "El Caso HM y la Construcción Lingüística de la Identidad ¿Cómo el Desarrollo Hu…" at bounding box center [422, 245] width 329 height 265
drag, startPoint x: 464, startPoint y: 187, endPoint x: 448, endPoint y: 189, distance: 15.8
click at [448, 193] on div at bounding box center [442, 200] width 279 height 14
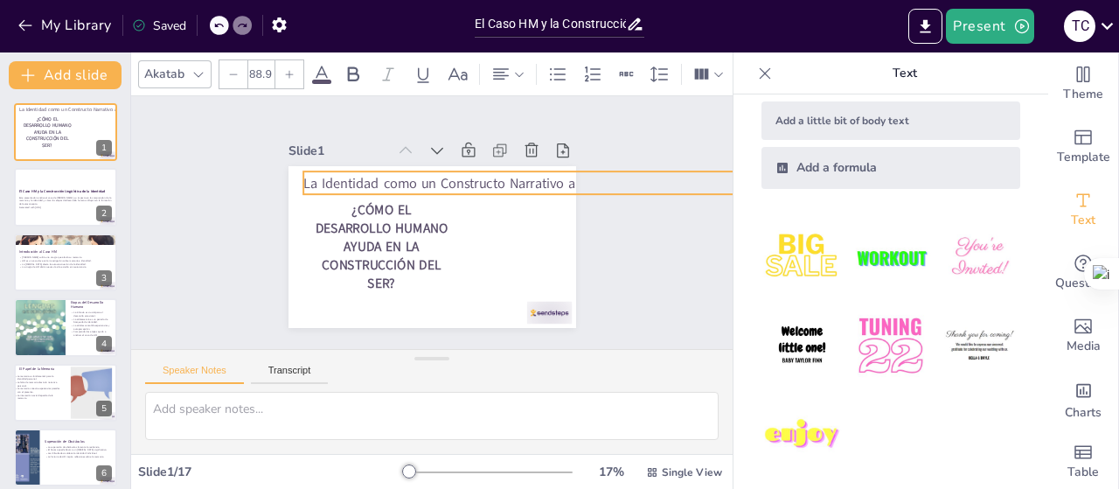
drag, startPoint x: 546, startPoint y: 172, endPoint x: 505, endPoint y: 165, distance: 41.7
click at [505, 165] on div "El Caso HM y la Construcción Lingüística de la Identidad ¿Cómo el Desarrollo Hu…" at bounding box center [415, 241] width 322 height 313
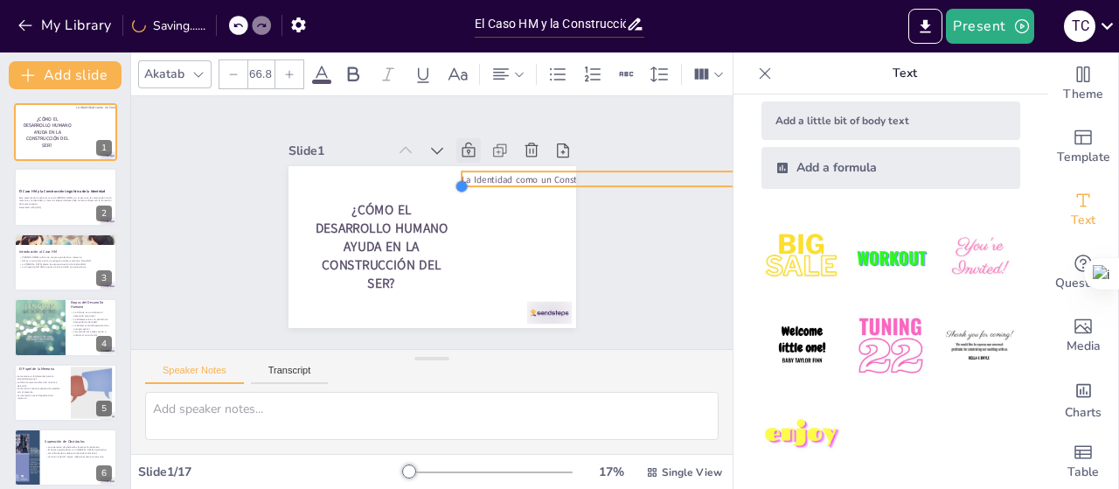
drag, startPoint x: 289, startPoint y: 186, endPoint x: 455, endPoint y: 143, distance: 171.5
click at [455, 143] on div "Slide 1 El Caso HM y la Construcción Lingüística de la Identidad ¿Cómo el Desar…" at bounding box center [424, 230] width 341 height 333
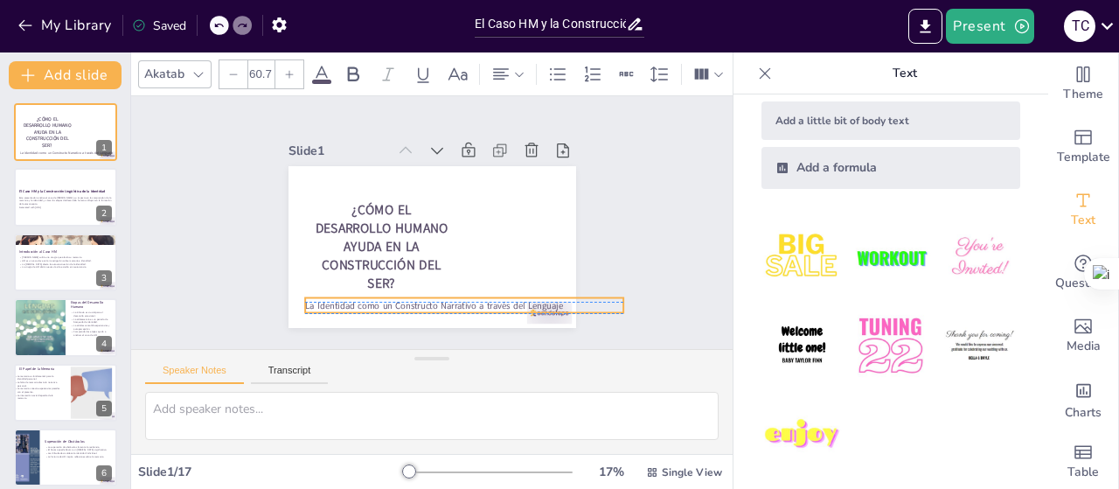
drag, startPoint x: 469, startPoint y: 176, endPoint x: 305, endPoint y: 295, distance: 203.4
click at [305, 295] on span "La Identidad como un Constructo Narrativo a través del Lenguaje" at bounding box center [416, 304] width 254 height 66
drag, startPoint x: 608, startPoint y: 299, endPoint x: 422, endPoint y: 293, distance: 186.3
click at [422, 293] on div "El Caso HM y la Construcción Lingüística de la Identidad ¿Cómo el Desarrollo Hu…" at bounding box center [419, 243] width 330 height 284
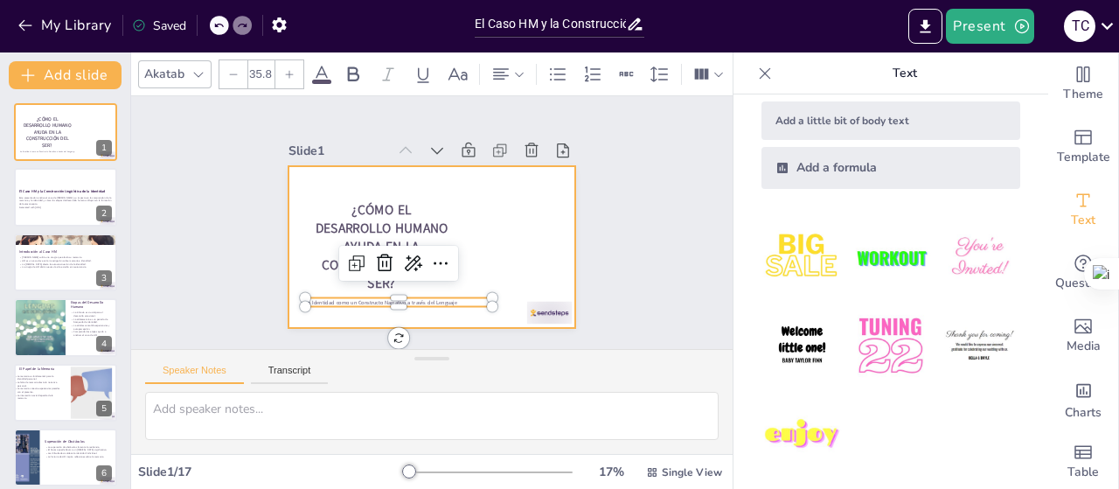
click at [482, 263] on div at bounding box center [423, 245] width 323 height 243
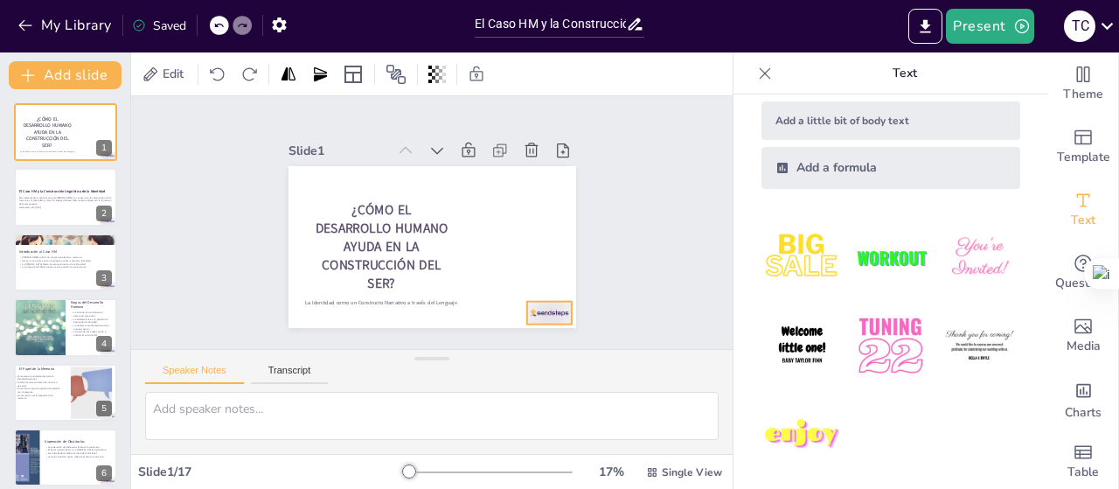
click at [535, 327] on div at bounding box center [515, 344] width 50 height 35
click at [527, 321] on icon at bounding box center [512, 336] width 30 height 30
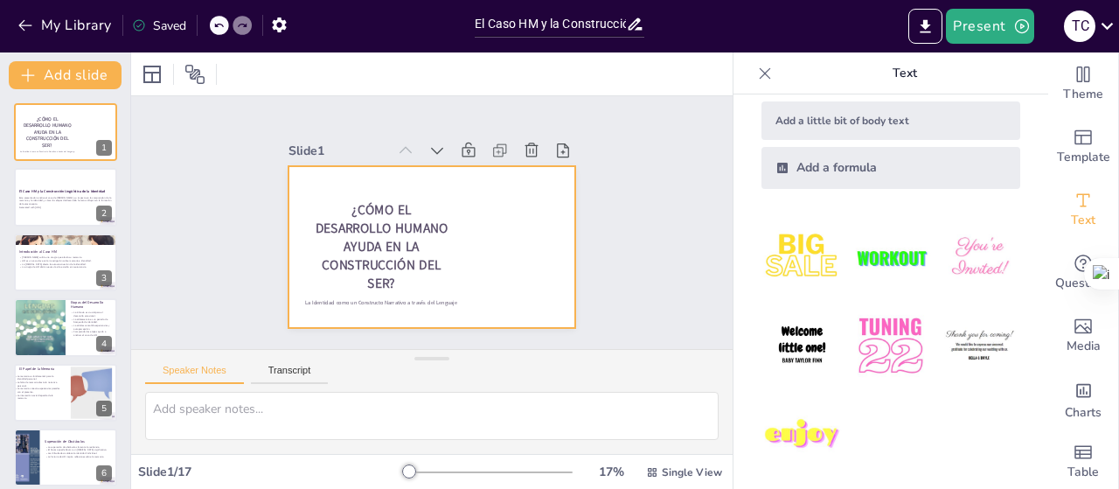
click at [484, 249] on div at bounding box center [423, 245] width 323 height 243
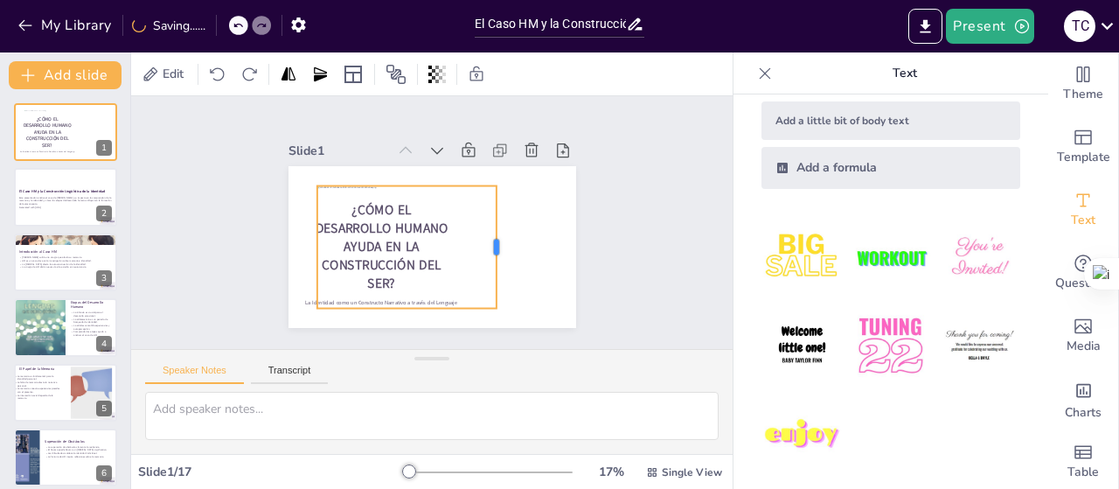
drag, startPoint x: 533, startPoint y: 239, endPoint x: 483, endPoint y: 246, distance: 51.2
click at [487, 246] on div at bounding box center [500, 253] width 27 height 123
click at [302, 241] on div at bounding box center [307, 208] width 51 height 121
drag, startPoint x: 302, startPoint y: 241, endPoint x: 356, endPoint y: 244, distance: 54.3
click at [356, 244] on div at bounding box center [358, 216] width 62 height 117
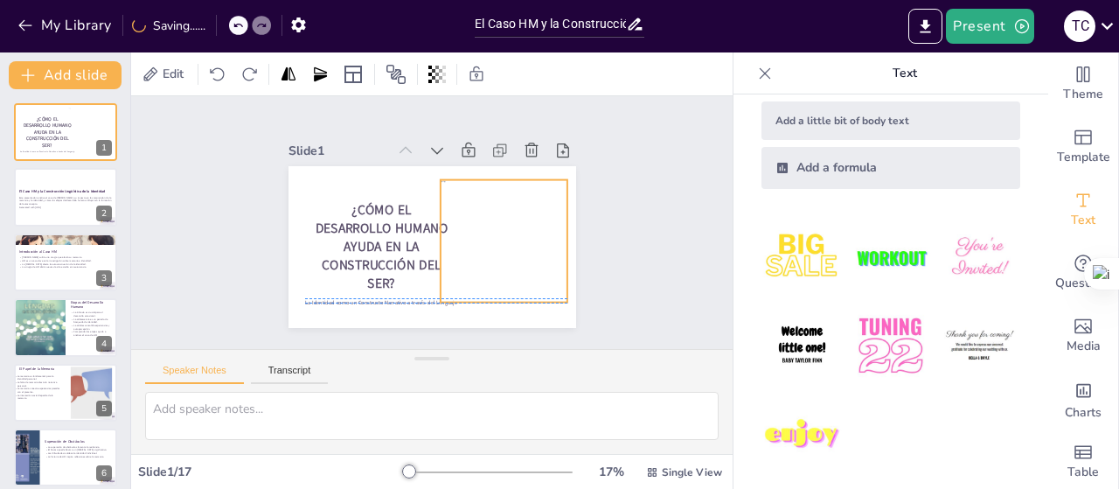
drag, startPoint x: 423, startPoint y: 242, endPoint x: 494, endPoint y: 231, distance: 71.7
click at [494, 231] on div at bounding box center [496, 256] width 253 height 171
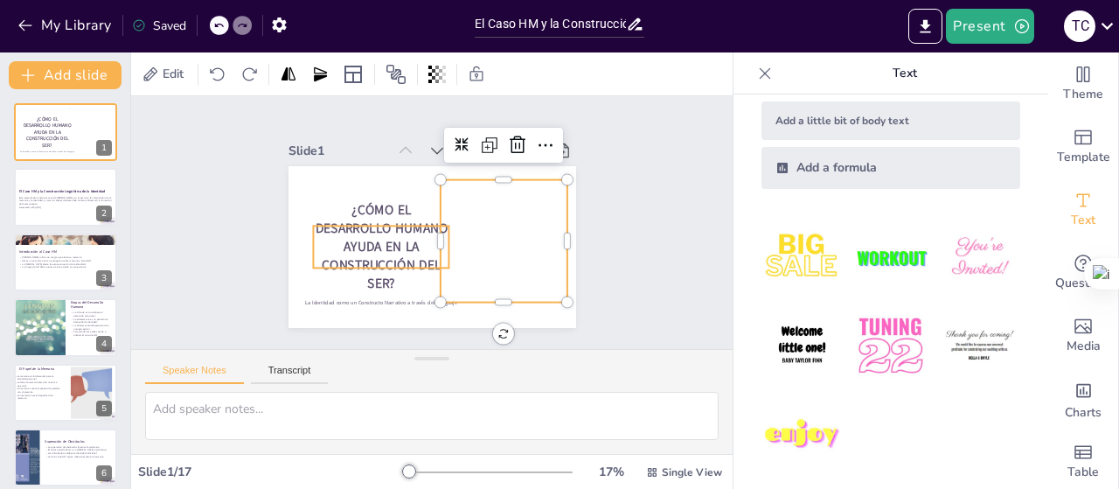
click at [397, 225] on span "¿Cómo el Desarrollo Humano Ayuda en la Construcción del Ser?" at bounding box center [380, 233] width 134 height 99
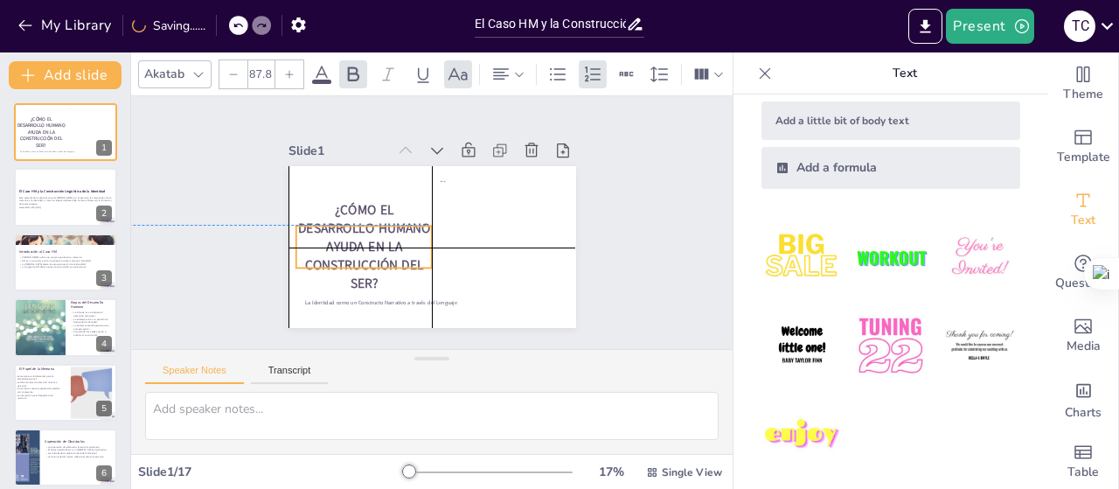
drag, startPoint x: 397, startPoint y: 225, endPoint x: 373, endPoint y: 224, distance: 23.6
click at [373, 224] on span "¿Cómo el Desarrollo Humano Ayuda en la Construcción del Ser?" at bounding box center [363, 230] width 134 height 99
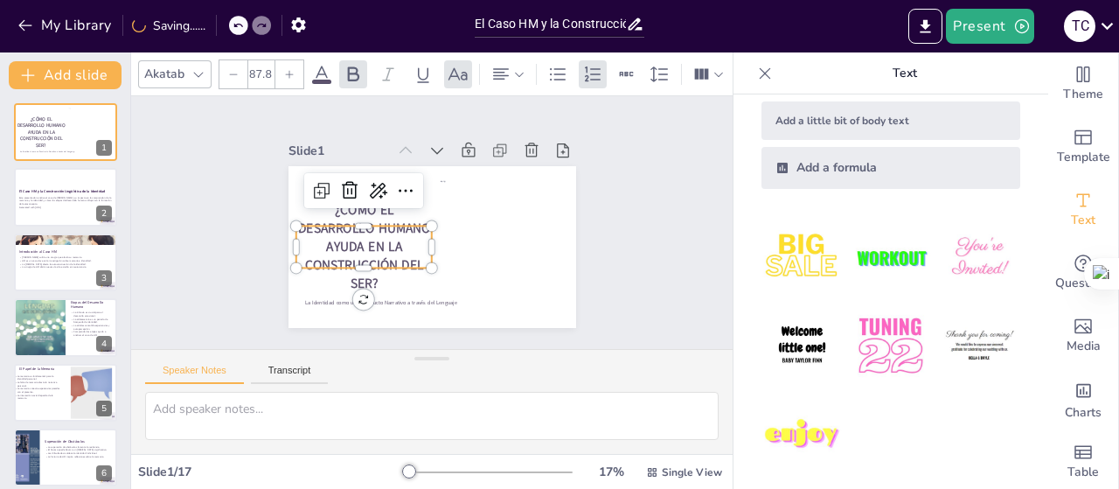
click at [373, 224] on span "¿Cómo el Desarrollo Humano Ayuda en la Construcción del Ser?" at bounding box center [363, 230] width 134 height 99
click at [373, 224] on span "¿Cómo el Desarrollo Humano Ayuda en la Construcción del Ser?" at bounding box center [363, 222] width 136 height 101
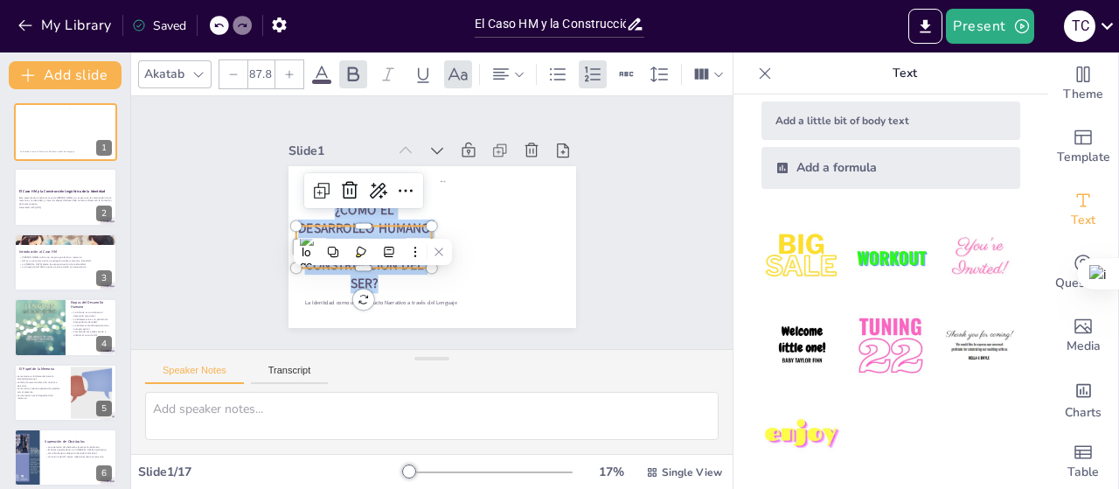
click at [200, 72] on icon at bounding box center [198, 74] width 14 height 14
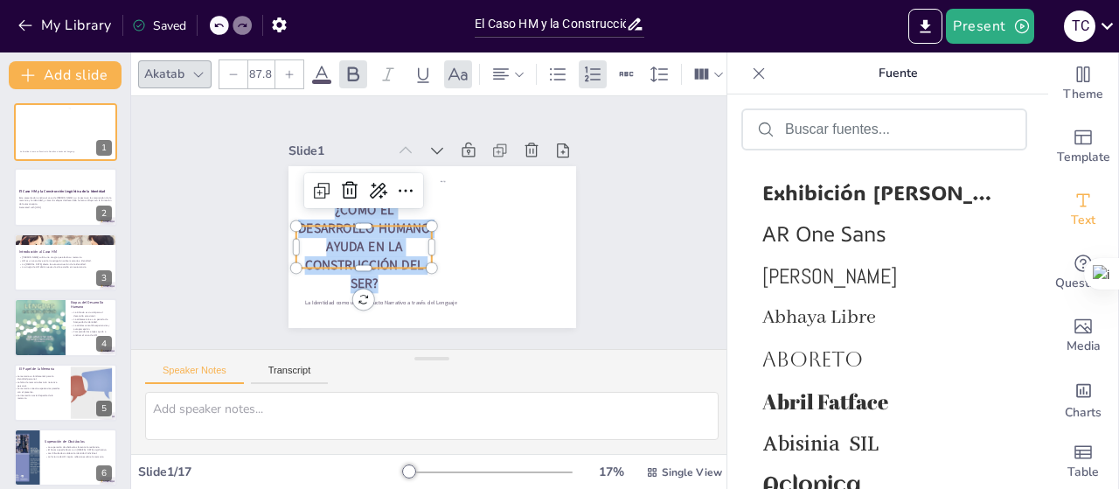
scroll to position [615, 0]
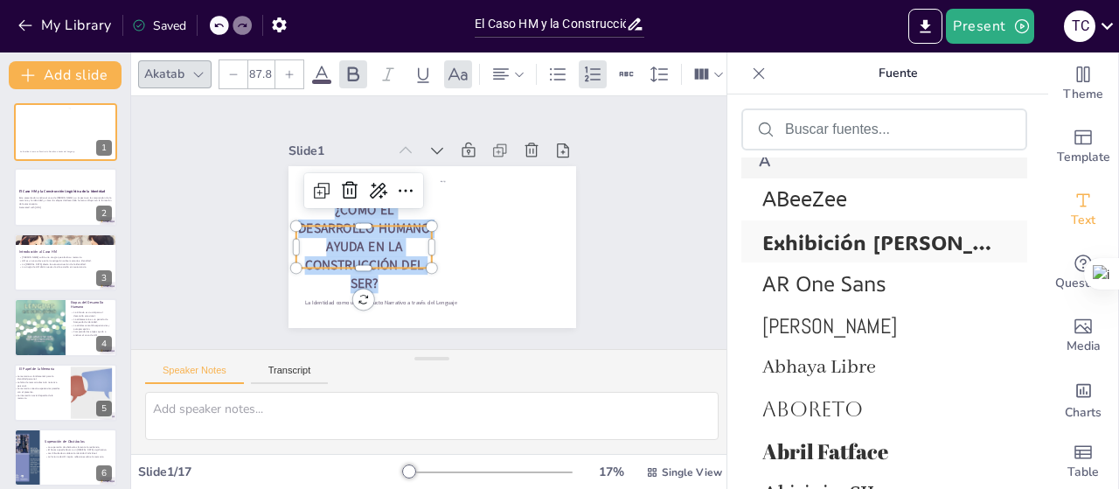
click at [880, 244] on font "Exhibición ADLaM" at bounding box center [902, 241] width 281 height 27
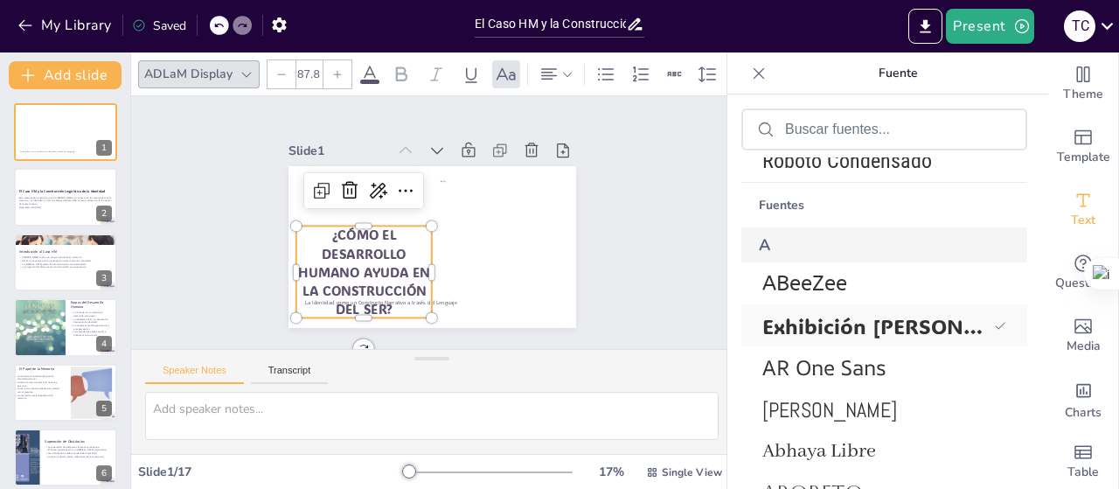
scroll to position [698, 0]
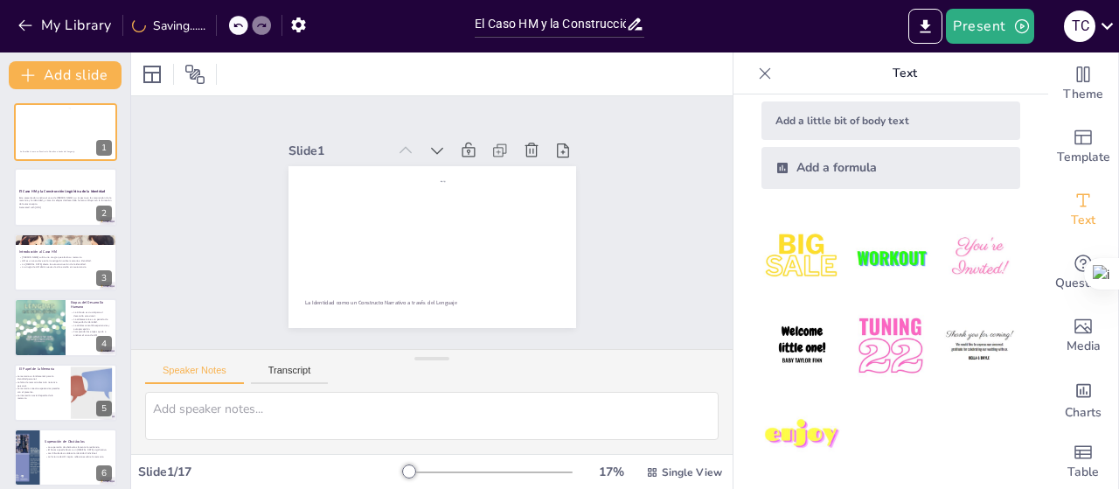
click at [240, 29] on icon at bounding box center [238, 25] width 10 height 10
click at [236, 24] on icon at bounding box center [237, 26] width 9 height 4
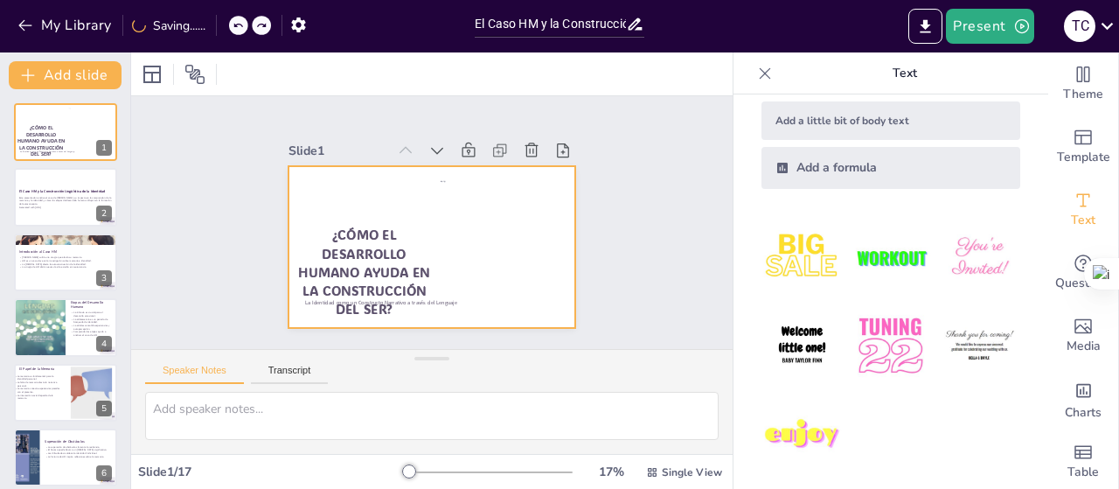
click at [362, 216] on div at bounding box center [422, 245] width 329 height 265
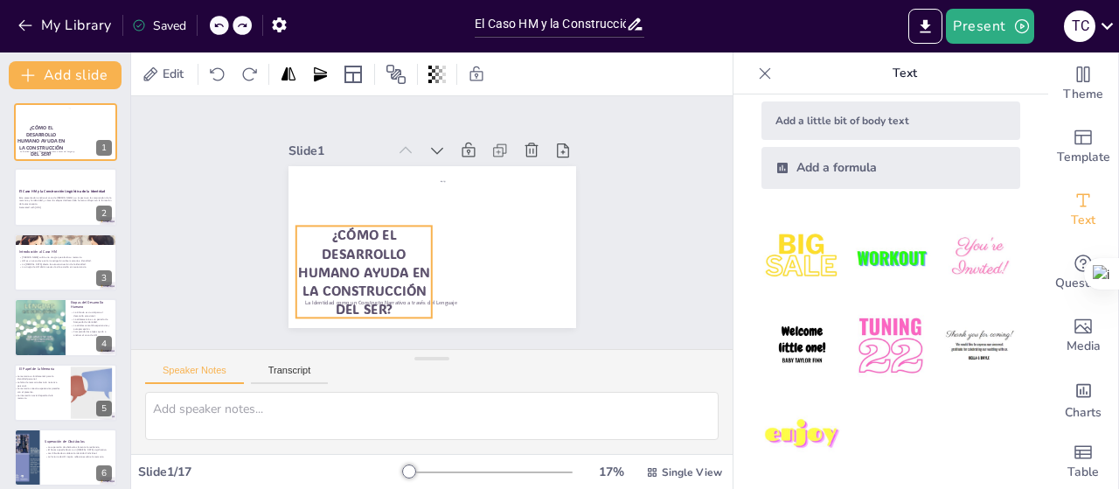
click at [344, 254] on span "¿Cómo el Desarrollo Humano Ayuda en la Construcción del Ser?" at bounding box center [347, 239] width 131 height 108
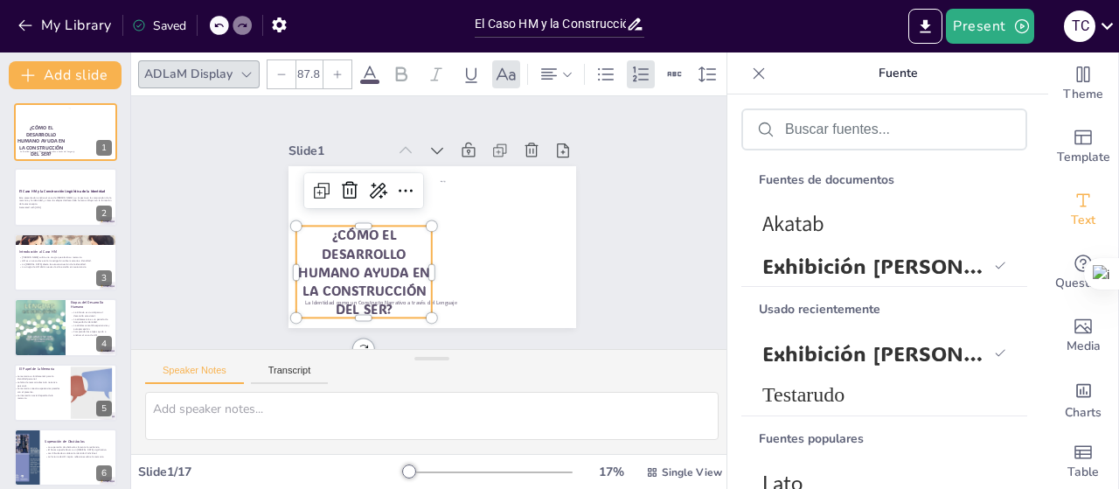
click at [370, 71] on icon at bounding box center [369, 74] width 21 height 21
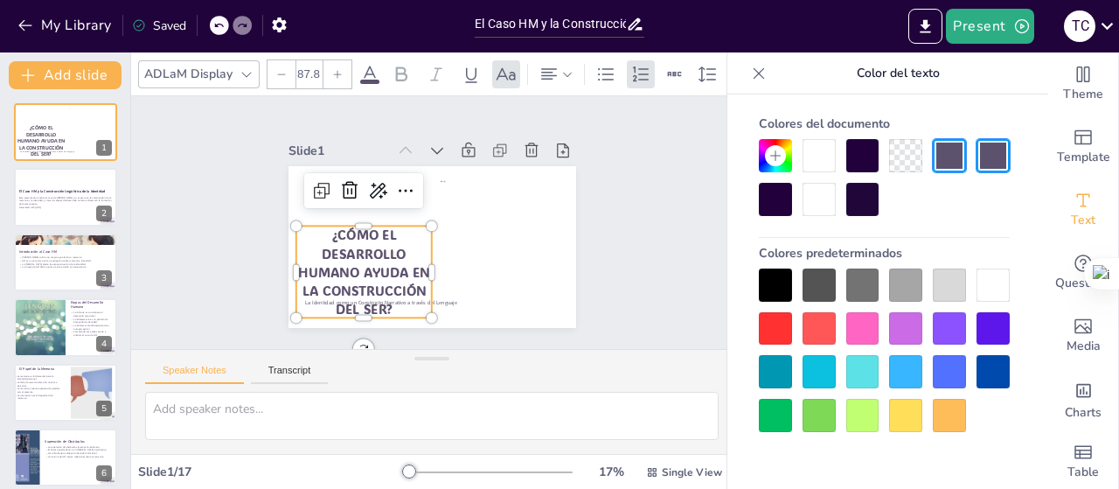
click at [990, 378] on div at bounding box center [992, 371] width 33 height 33
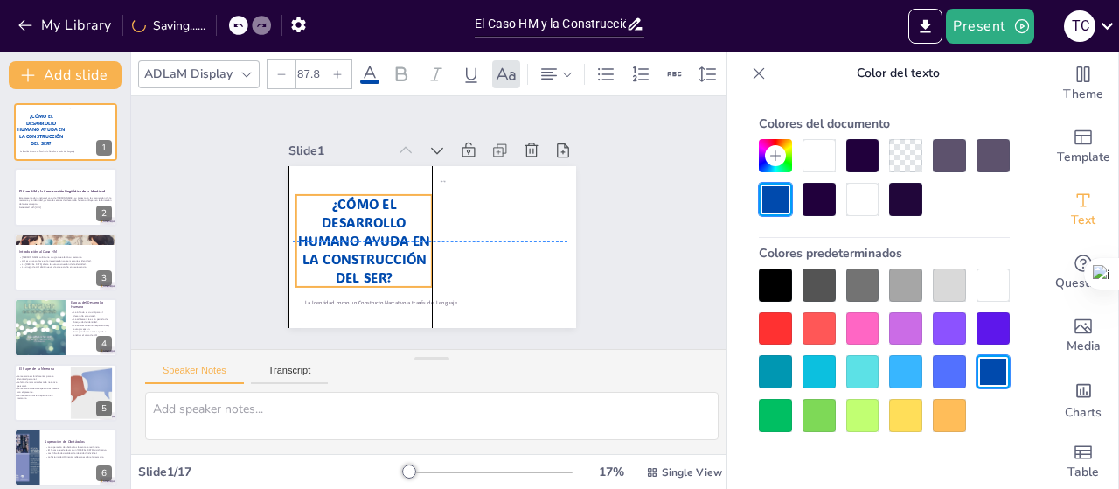
drag, startPoint x: 398, startPoint y: 264, endPoint x: 395, endPoint y: 226, distance: 37.7
click at [395, 226] on span "¿Cómo el Desarrollo Humano Ayuda en la Construcción del Ser?" at bounding box center [361, 225] width 133 height 101
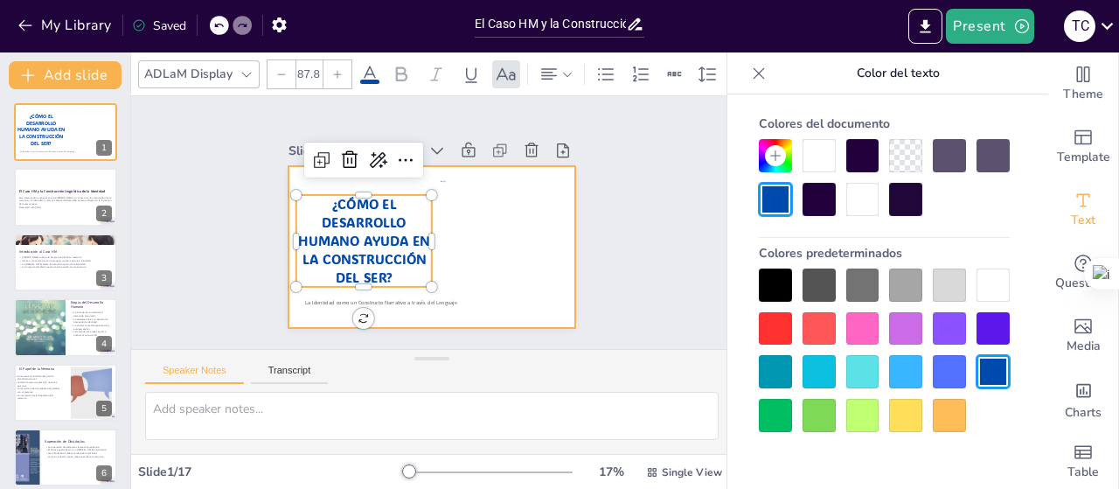
click at [508, 315] on div at bounding box center [422, 245] width 329 height 265
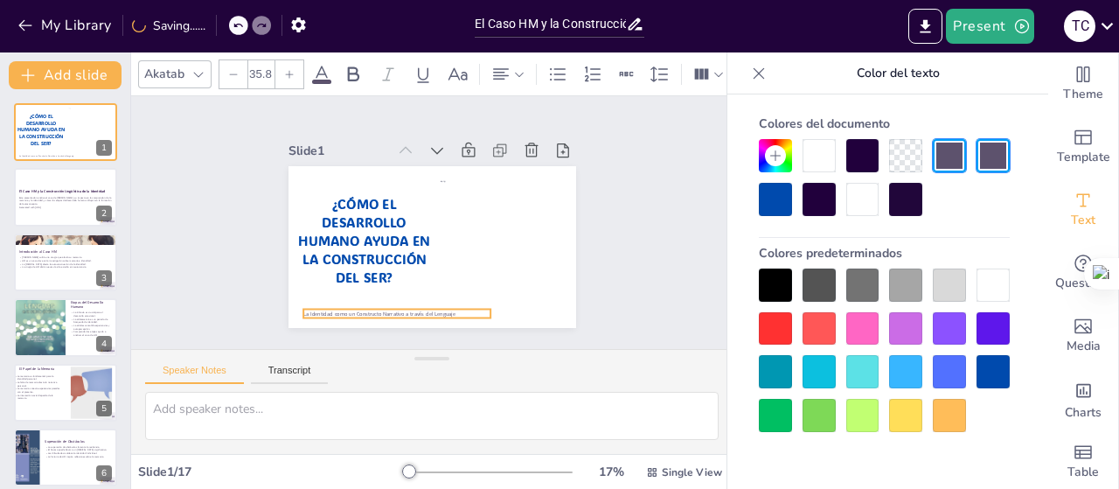
drag, startPoint x: 400, startPoint y: 292, endPoint x: 399, endPoint y: 305, distance: 13.1
click at [398, 304] on span "La Identidad como un Constructo Narrativo a través del Lenguaje" at bounding box center [353, 293] width 147 height 54
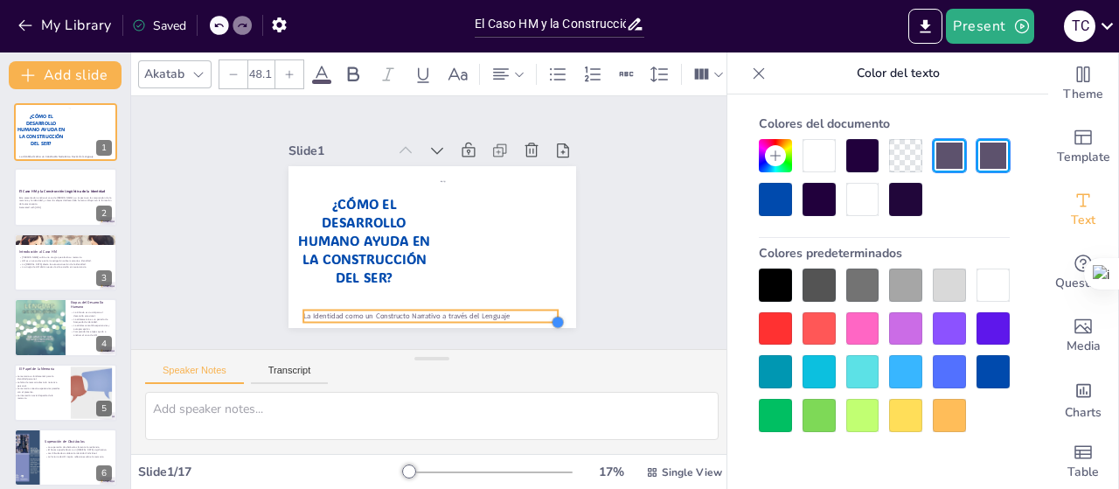
drag, startPoint x: 479, startPoint y: 305, endPoint x: 549, endPoint y: 298, distance: 70.3
click at [549, 298] on div "El Caso HM y la Construcción Lingüística de la Identidad ¿Cómo el Desarrollo Hu…" at bounding box center [419, 243] width 330 height 284
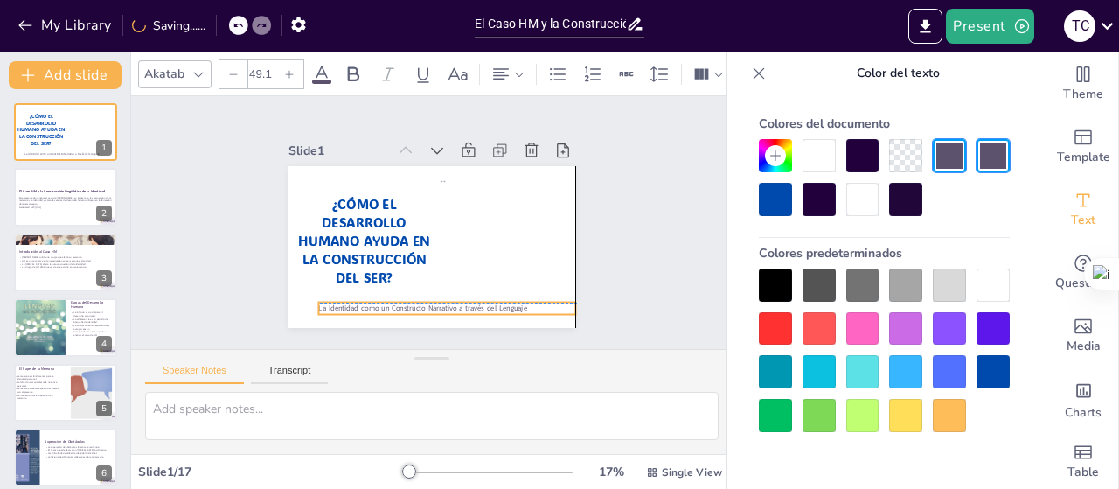
drag, startPoint x: 450, startPoint y: 306, endPoint x: 467, endPoint y: 304, distance: 16.7
click at [467, 304] on span "La Identidad como un Constructo Narrativo a través del Lenguaje" at bounding box center [395, 301] width 201 height 74
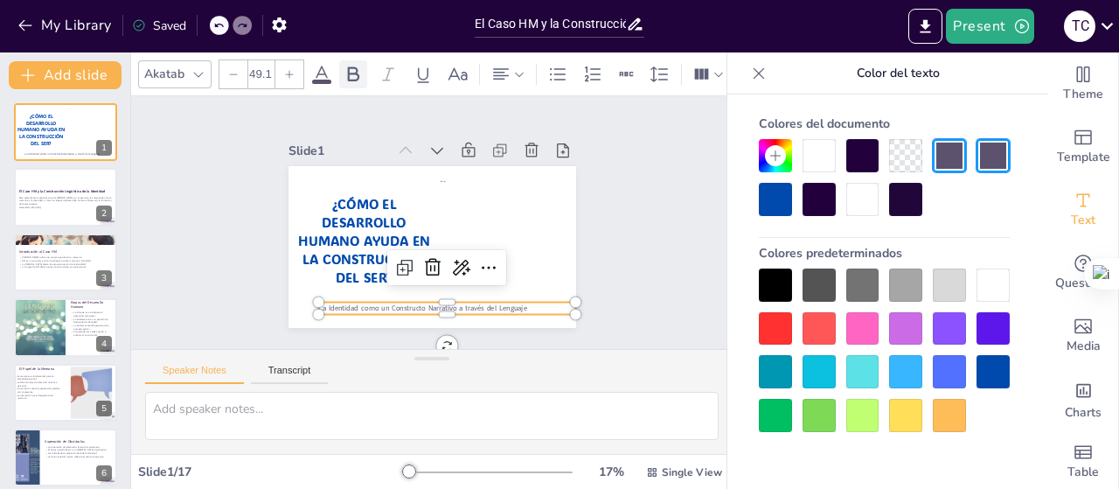
click at [346, 73] on icon at bounding box center [353, 74] width 21 height 21
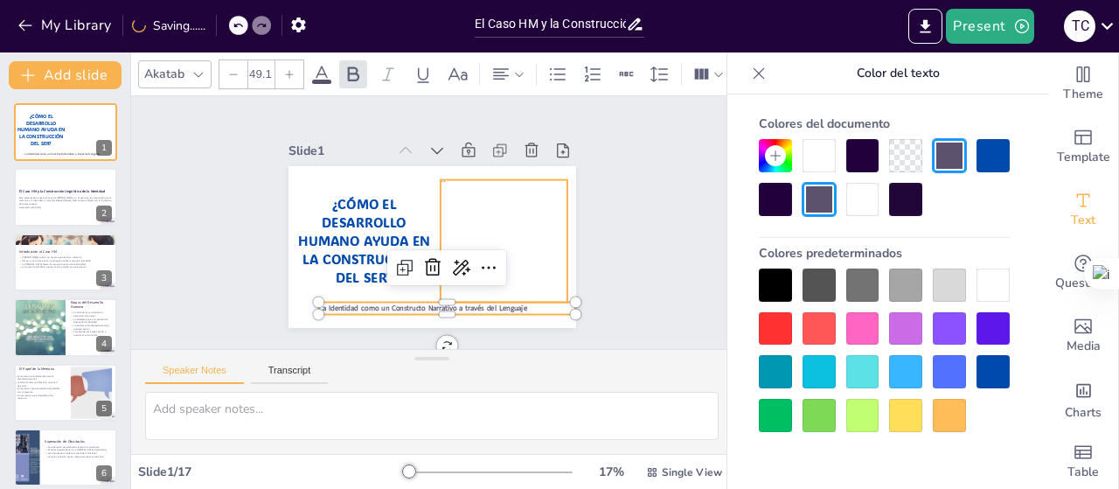
drag, startPoint x: 492, startPoint y: 253, endPoint x: 501, endPoint y: 224, distance: 30.1
click at [501, 224] on div "El Caso HM y la Construcción Lingüística de la Identidad ¿Cómo el Desarrollo Hu…" at bounding box center [426, 246] width 315 height 218
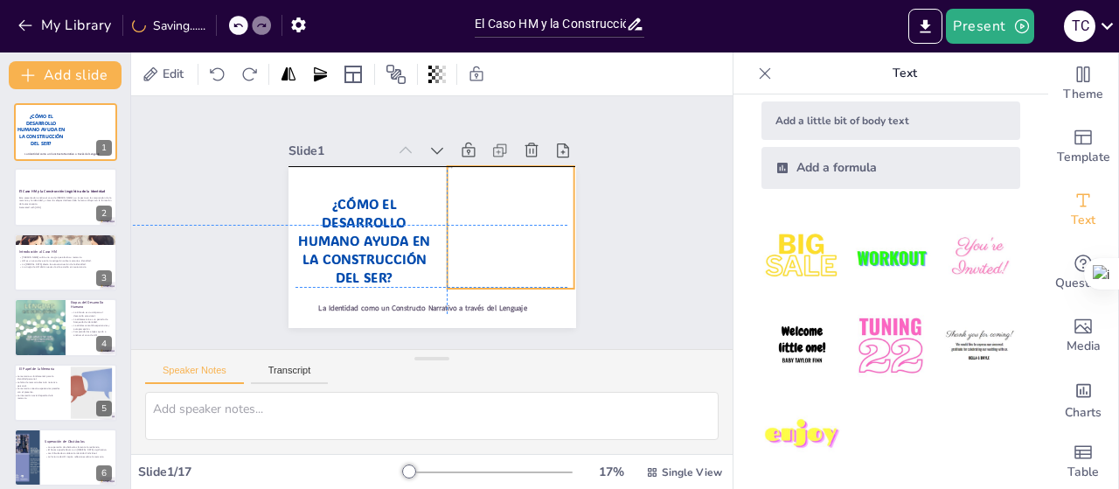
drag, startPoint x: 512, startPoint y: 229, endPoint x: 512, endPoint y: 219, distance: 10.5
click at [512, 219] on div at bounding box center [489, 273] width 261 height 238
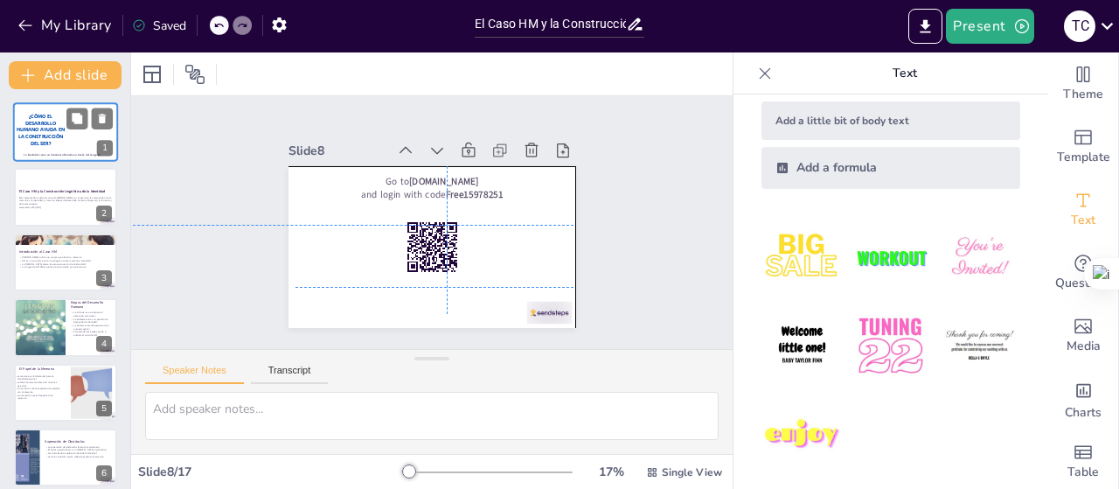
click at [59, 133] on span "¿Cómo el Desarrollo Humano Ayuda en la Construcción del Ser?" at bounding box center [41, 130] width 48 height 33
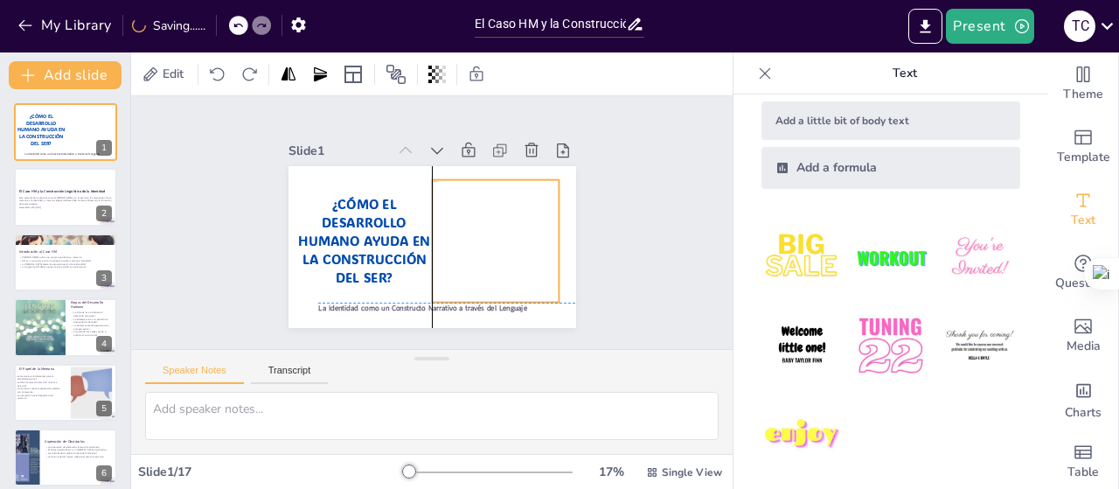
drag, startPoint x: 455, startPoint y: 191, endPoint x: 445, endPoint y: 198, distance: 12.6
click at [445, 198] on div at bounding box center [412, 284] width 126 height 232
click at [485, 212] on div at bounding box center [475, 270] width 263 height 225
click at [62, 208] on div "Este presentación analiza el caso de Henry Molaison, su impacto en la comprensi…" at bounding box center [65, 201] width 94 height 15
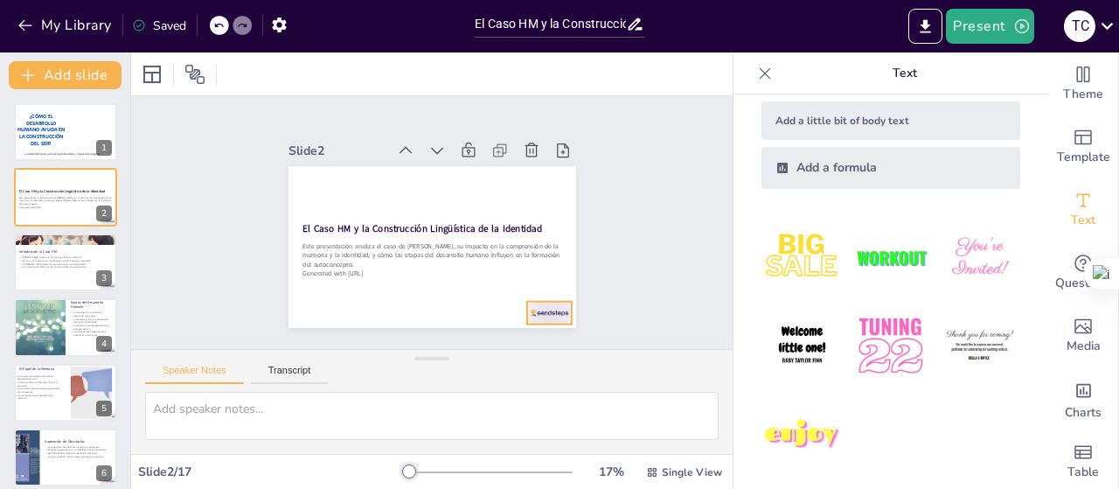
click at [499, 342] on div at bounding box center [474, 364] width 50 height 45
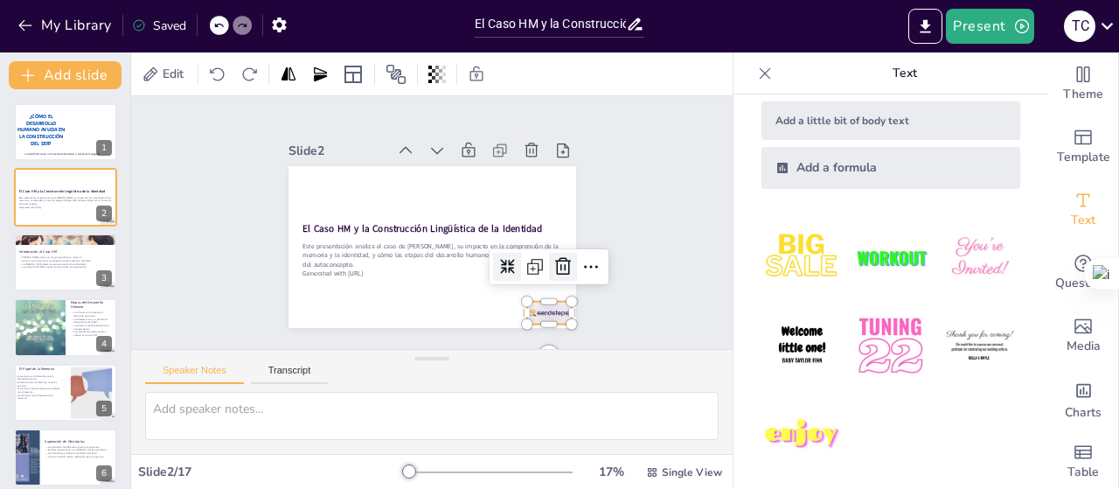
click at [485, 343] on icon at bounding box center [473, 354] width 23 height 23
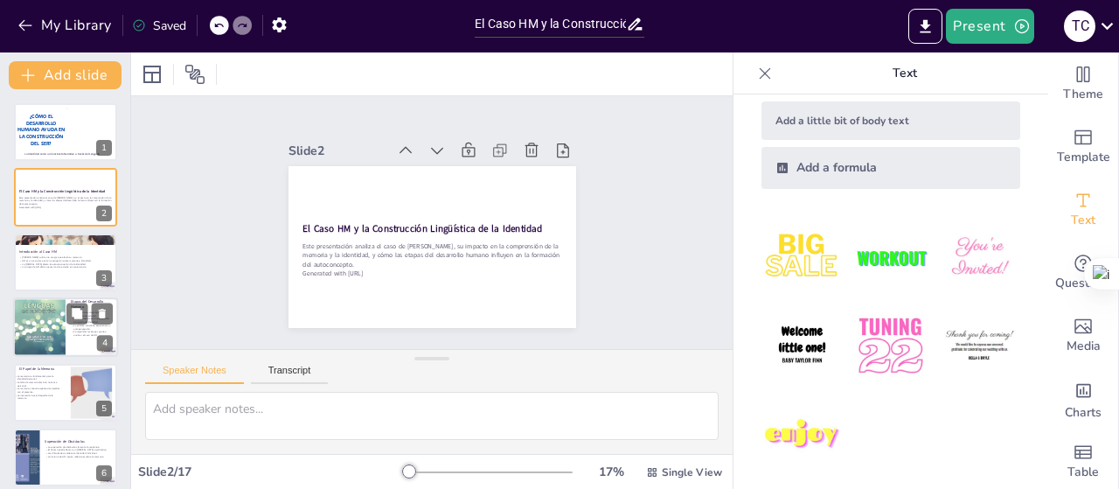
click at [38, 330] on div at bounding box center [39, 327] width 52 height 72
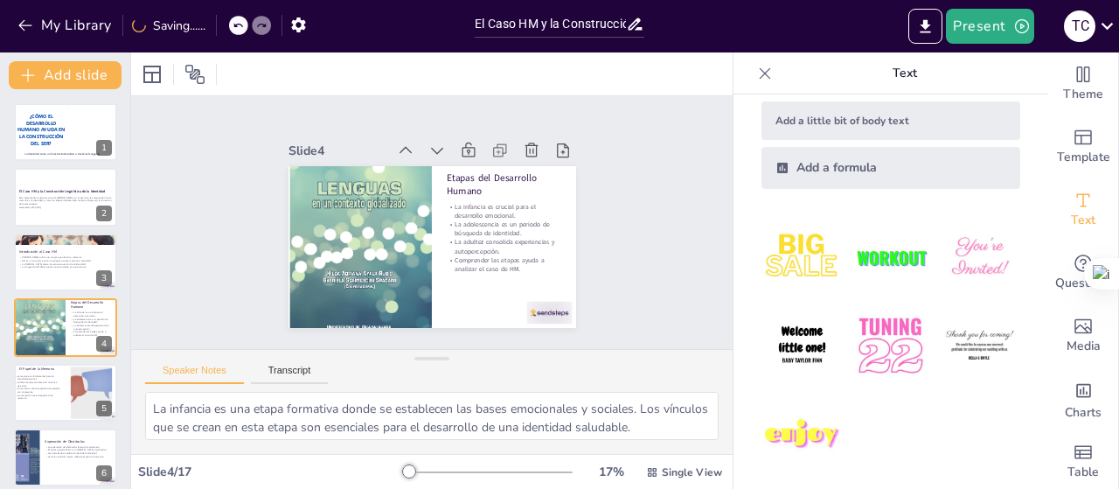
scroll to position [38, 0]
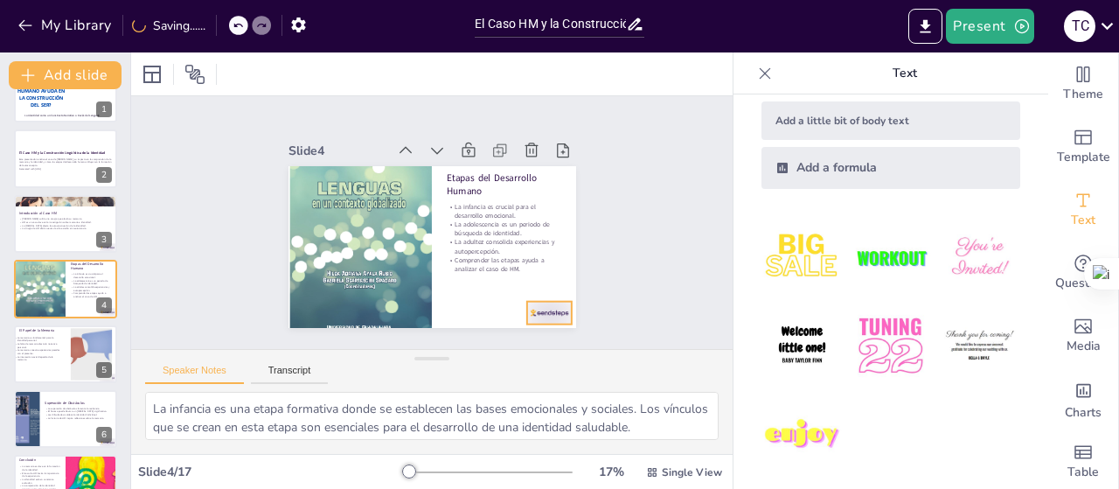
click at [499, 342] on div at bounding box center [474, 364] width 50 height 45
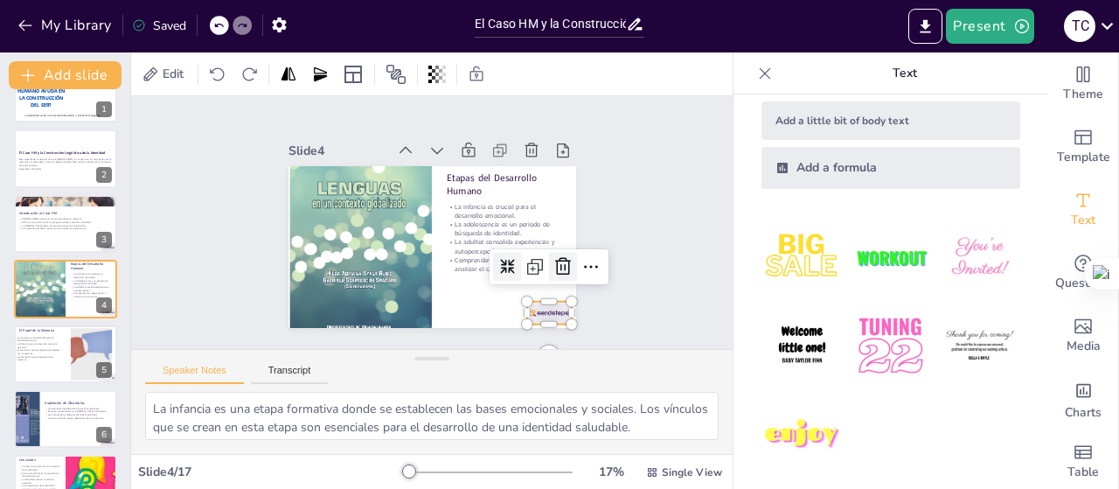
click at [554, 281] on icon at bounding box center [550, 293] width 24 height 24
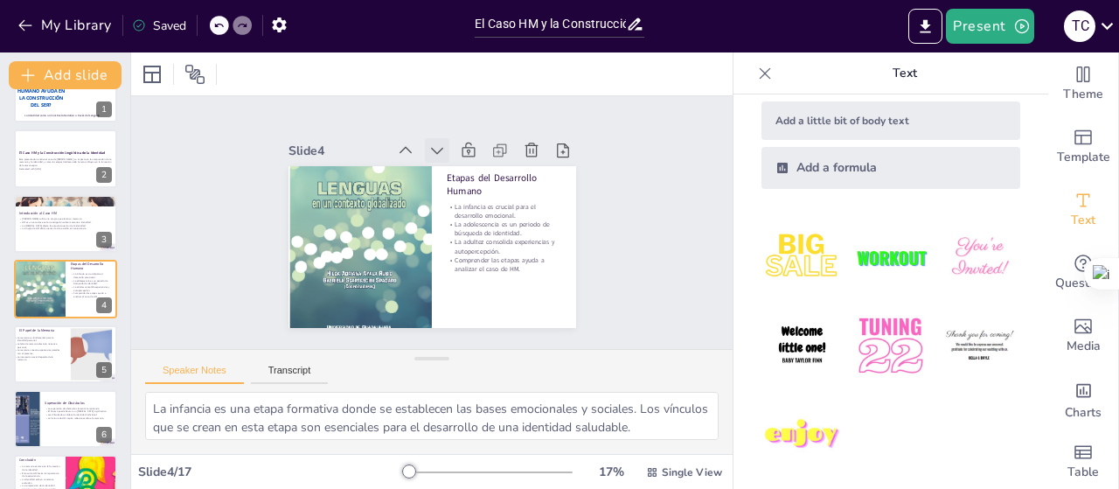
click at [476, 166] on icon at bounding box center [488, 178] width 24 height 24
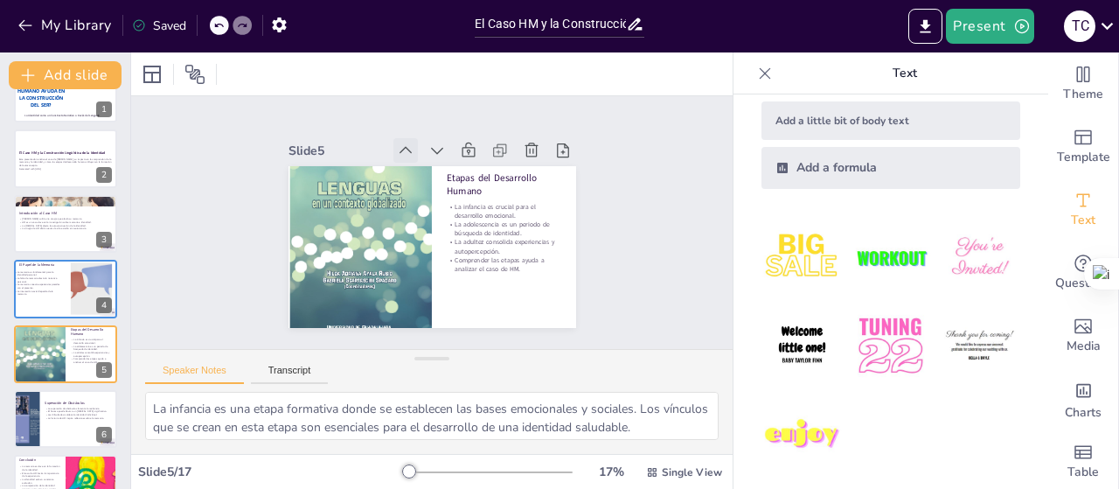
click at [419, 144] on icon at bounding box center [430, 146] width 22 height 22
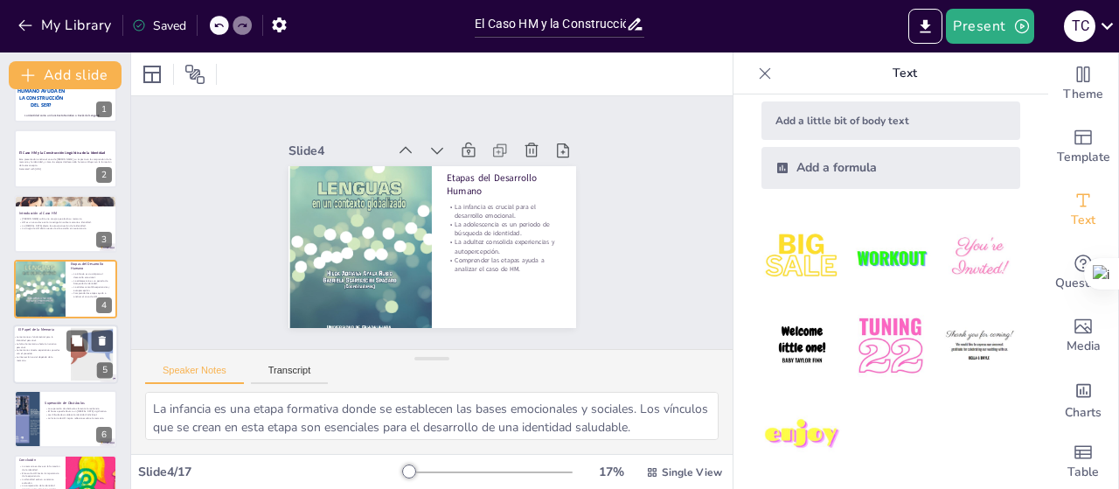
click at [51, 348] on p "La memoria conecta experiencias pasadas con el presente." at bounding box center [36, 351] width 47 height 6
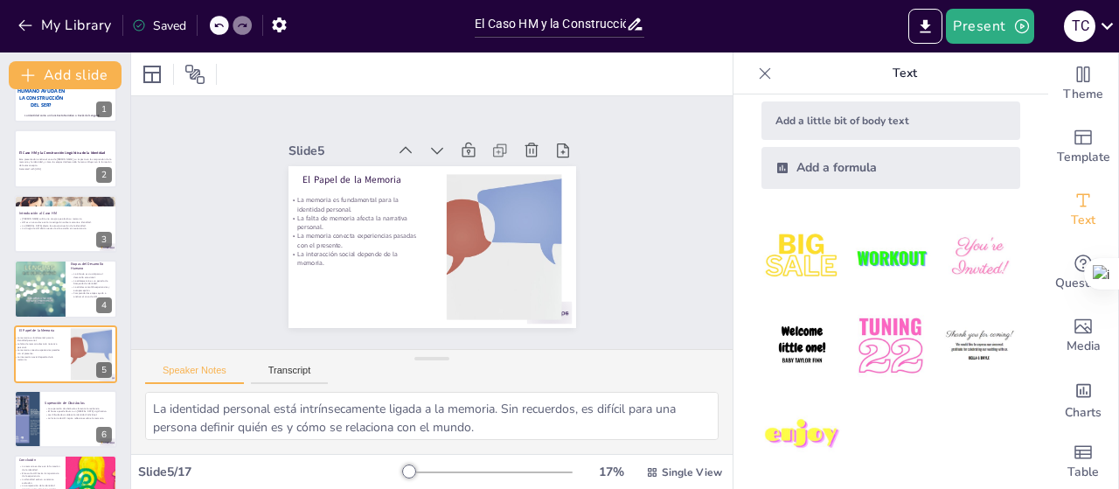
scroll to position [103, 0]
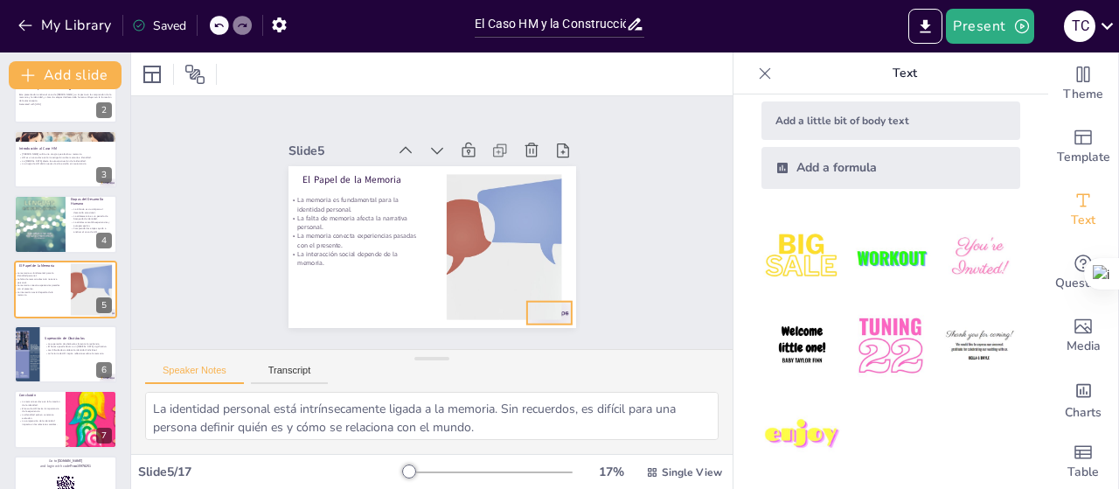
click at [416, 341] on div at bounding box center [397, 366] width 38 height 50
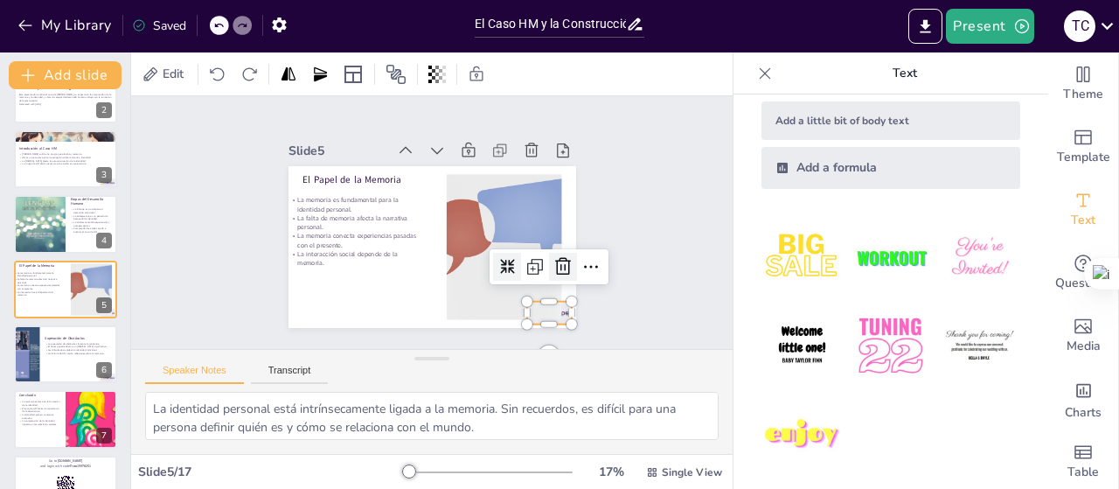
click at [548, 302] on icon at bounding box center [534, 316] width 28 height 28
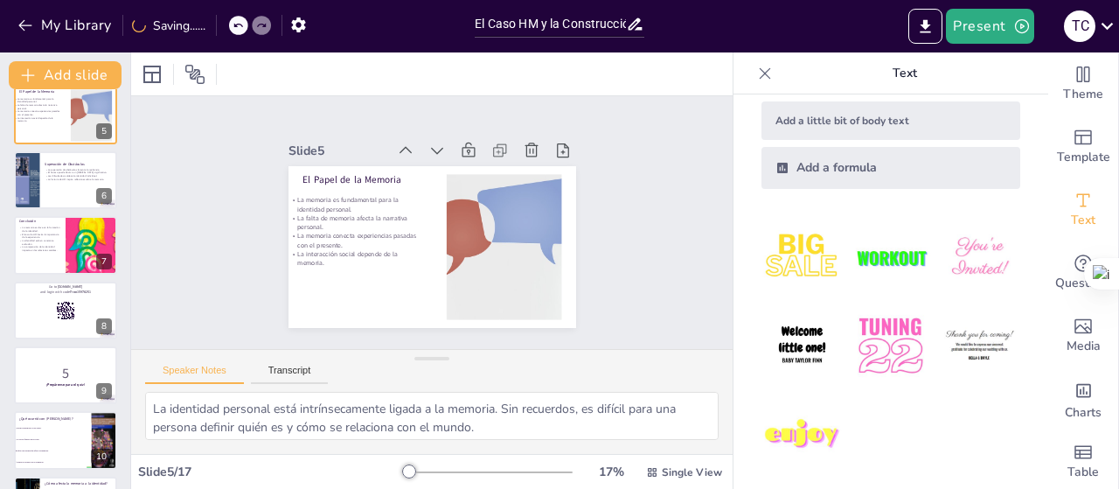
scroll to position [290, 0]
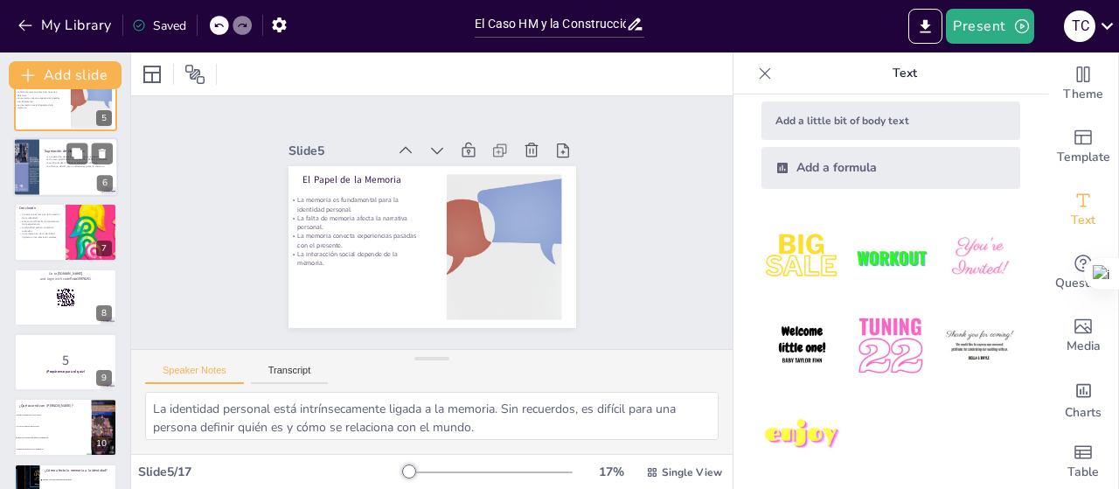
click at [64, 171] on div at bounding box center [65, 166] width 105 height 59
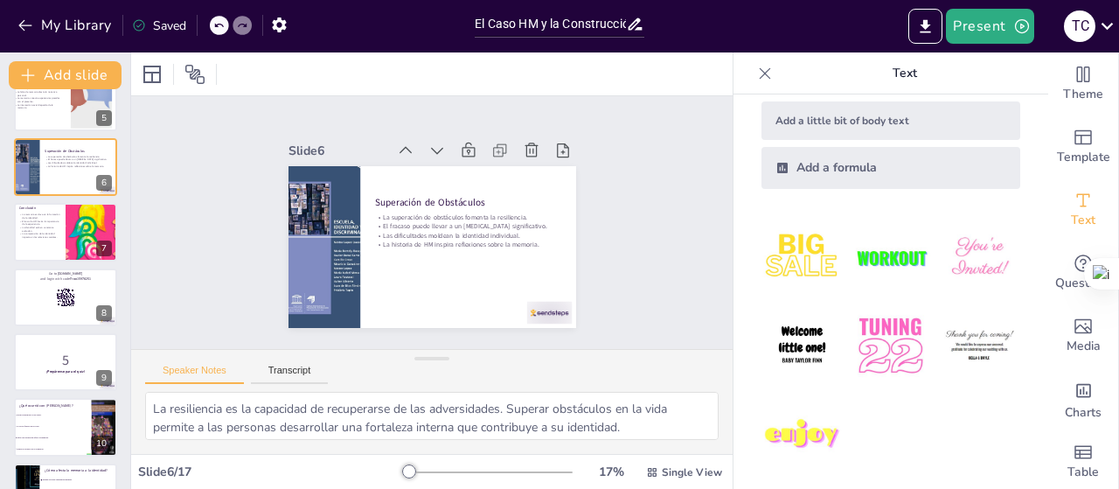
scroll to position [169, 0]
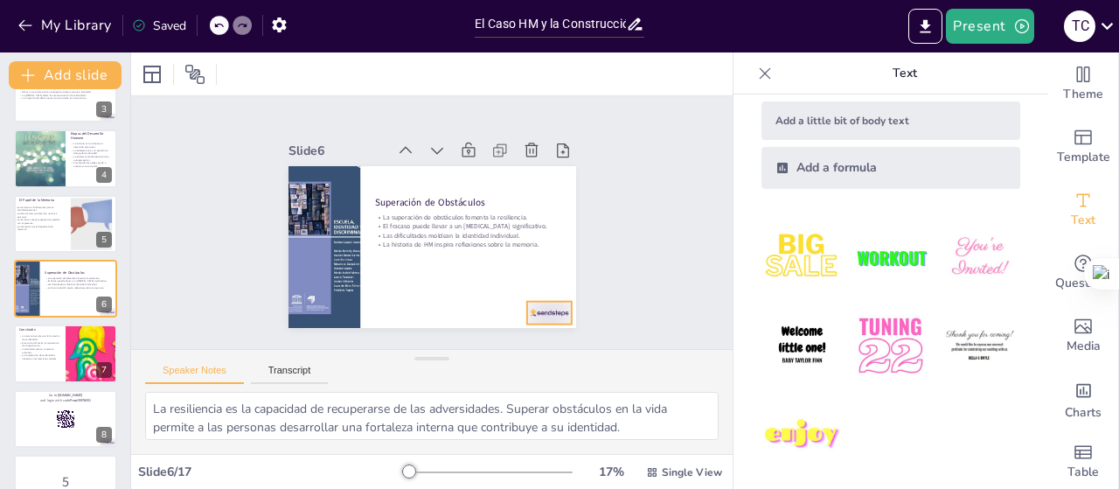
click at [513, 338] on div at bounding box center [488, 359] width 50 height 42
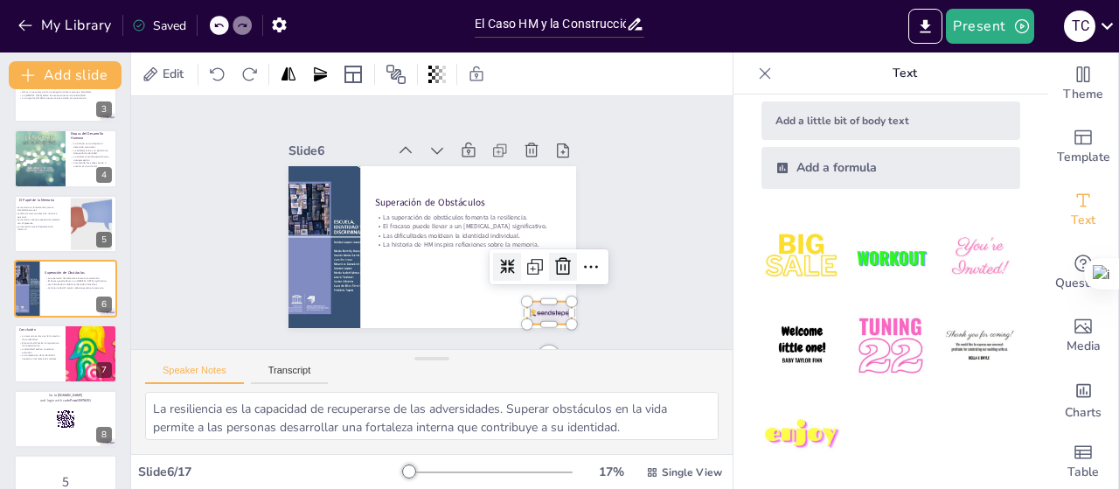
click at [548, 302] on icon at bounding box center [534, 316] width 28 height 28
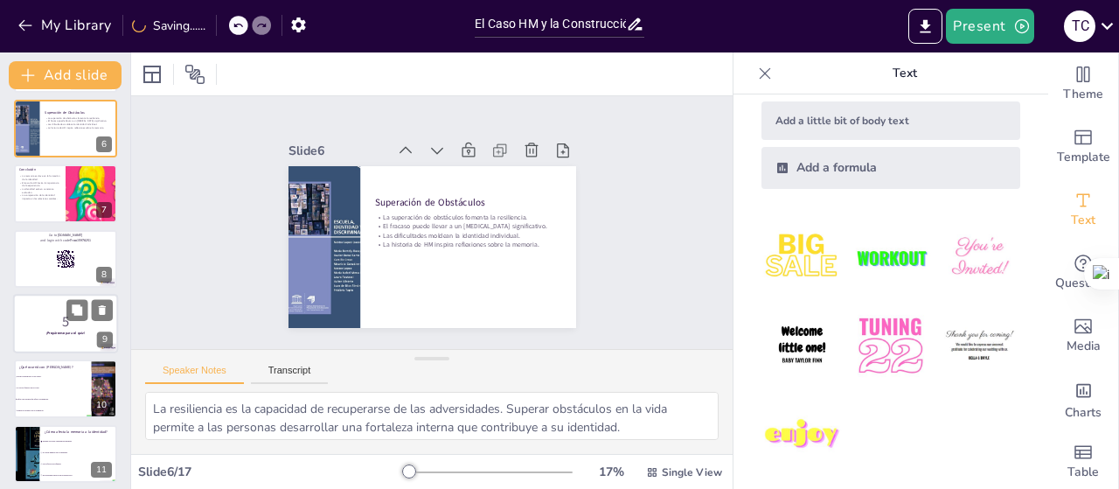
scroll to position [351, 0]
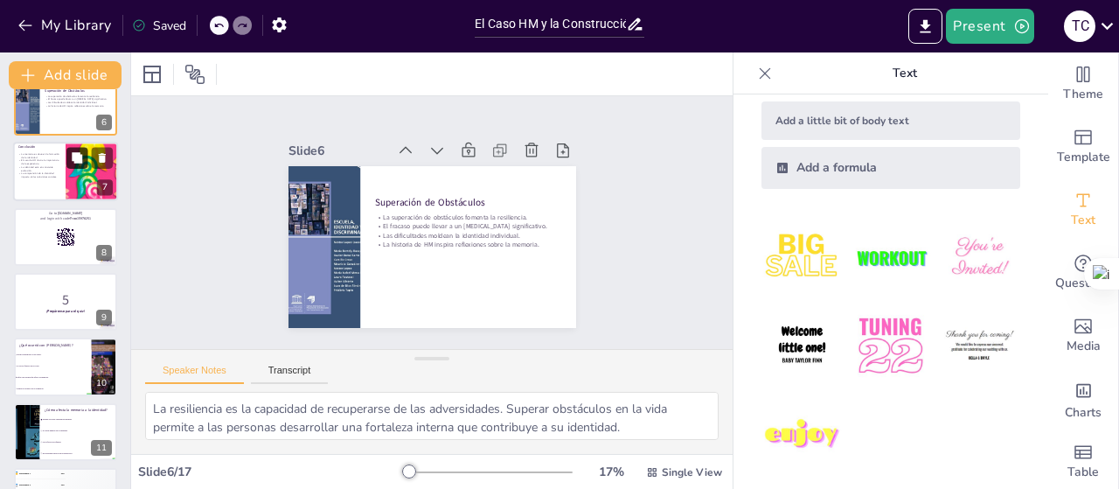
click at [75, 168] on button at bounding box center [76, 158] width 21 height 21
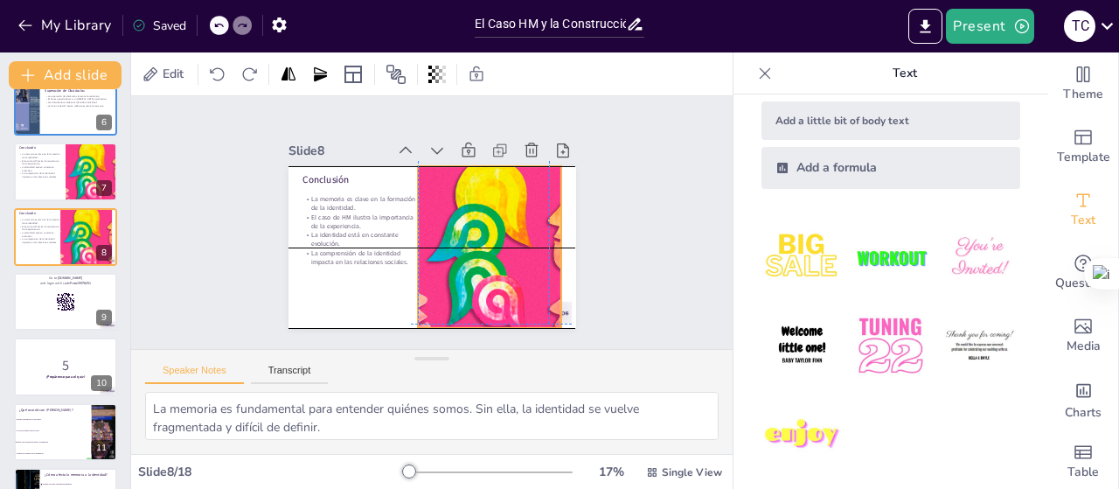
scroll to position [298, 0]
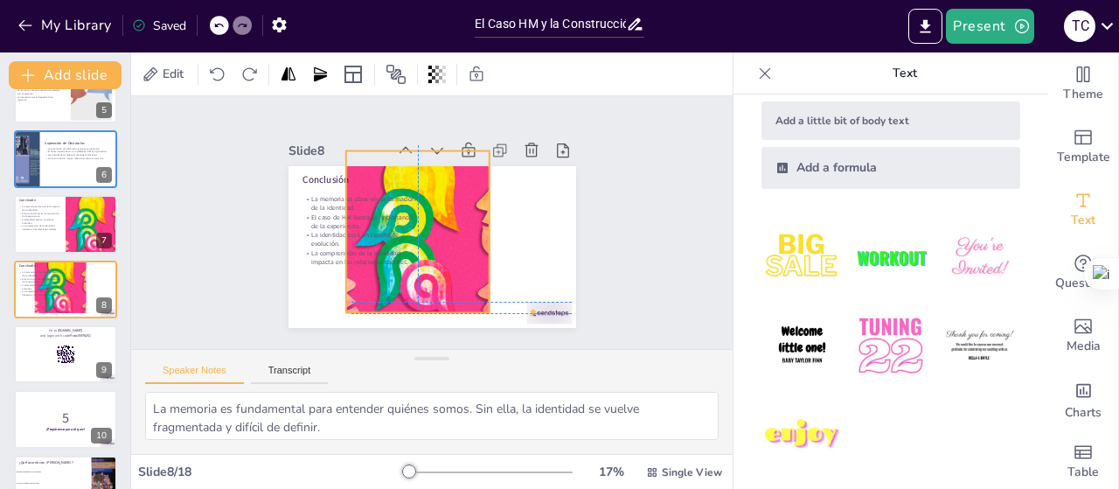
drag, startPoint x: 505, startPoint y: 291, endPoint x: 460, endPoint y: 281, distance: 46.5
click at [460, 281] on div at bounding box center [415, 218] width 313 height 322
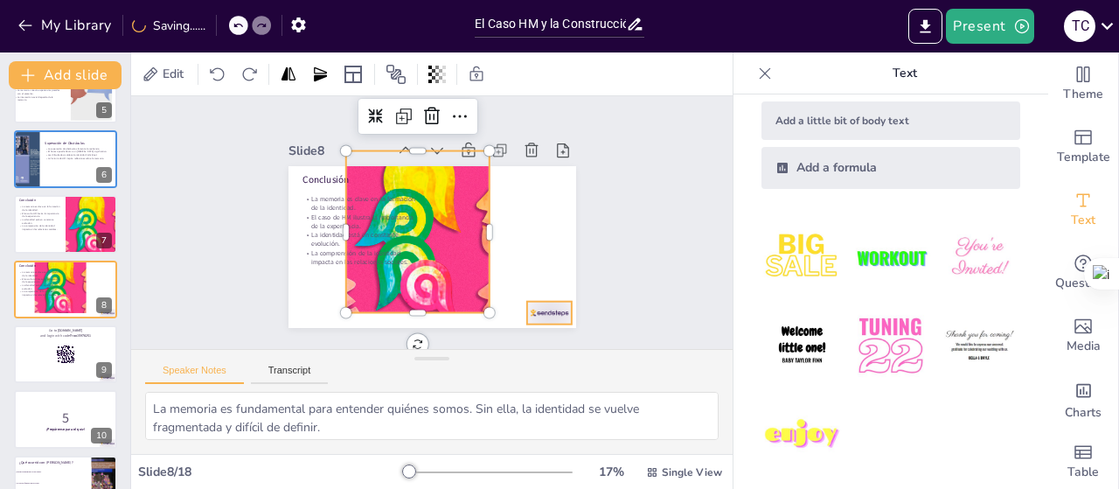
click at [466, 345] on div at bounding box center [443, 369] width 46 height 48
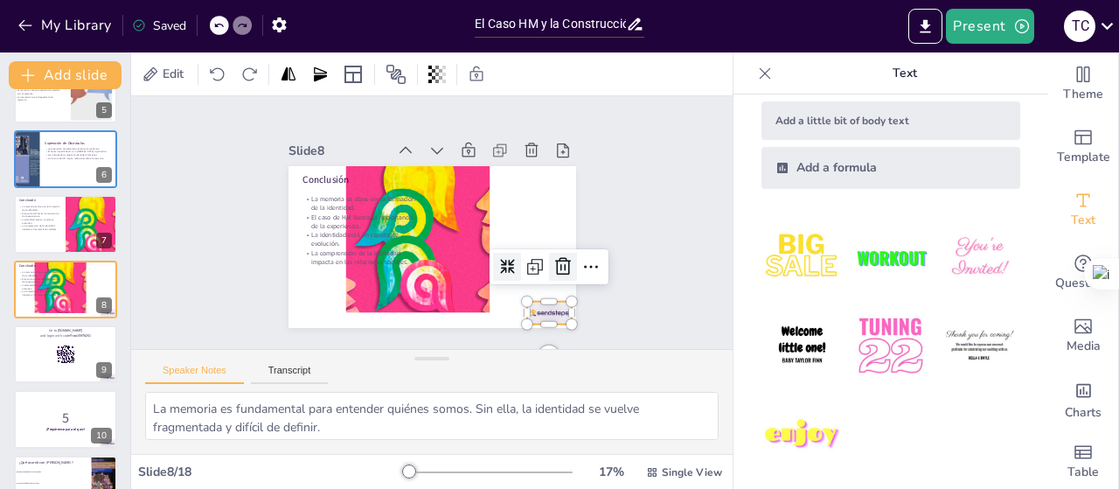
click at [545, 304] on icon at bounding box center [534, 315] width 21 height 22
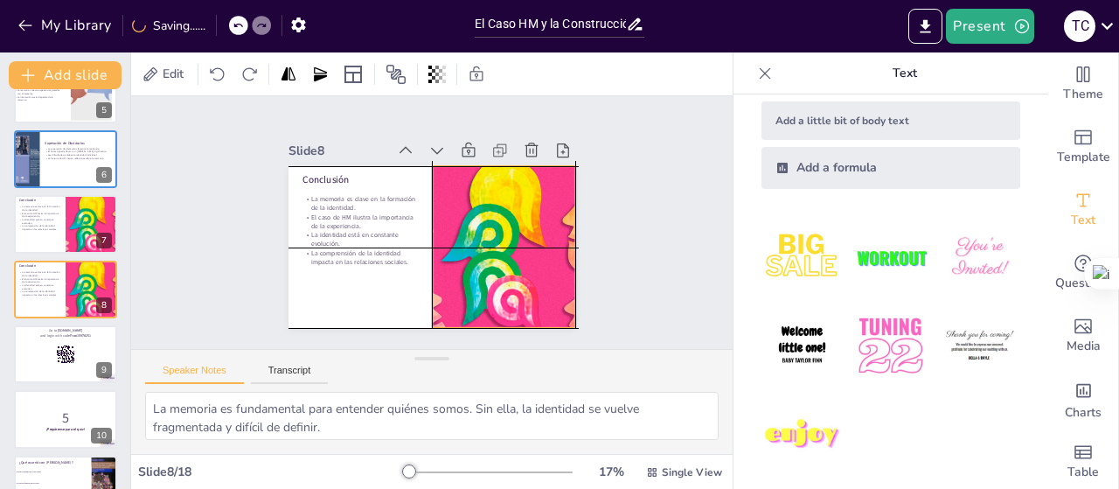
drag, startPoint x: 454, startPoint y: 264, endPoint x: 544, endPoint y: 273, distance: 90.5
click at [544, 273] on div at bounding box center [492, 268] width 323 height 243
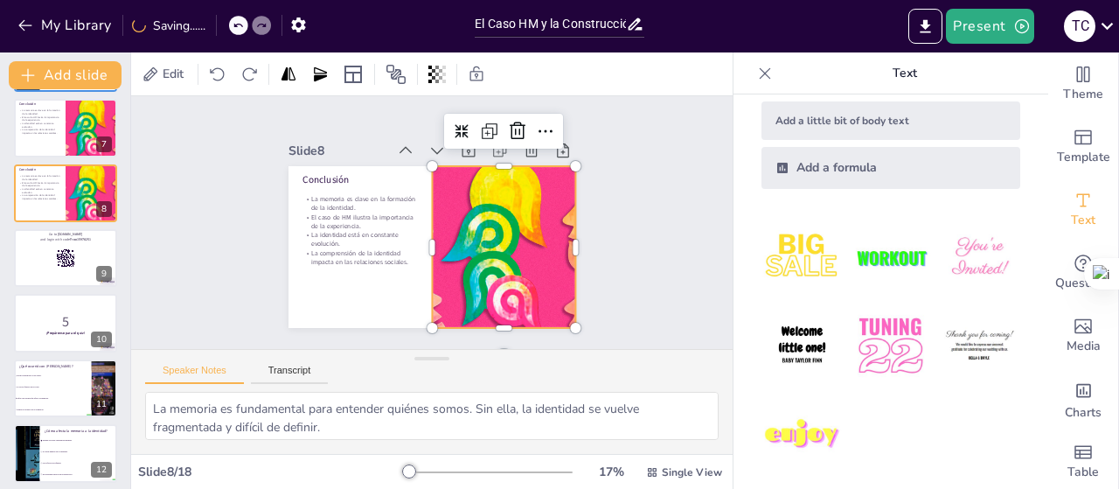
scroll to position [408, 0]
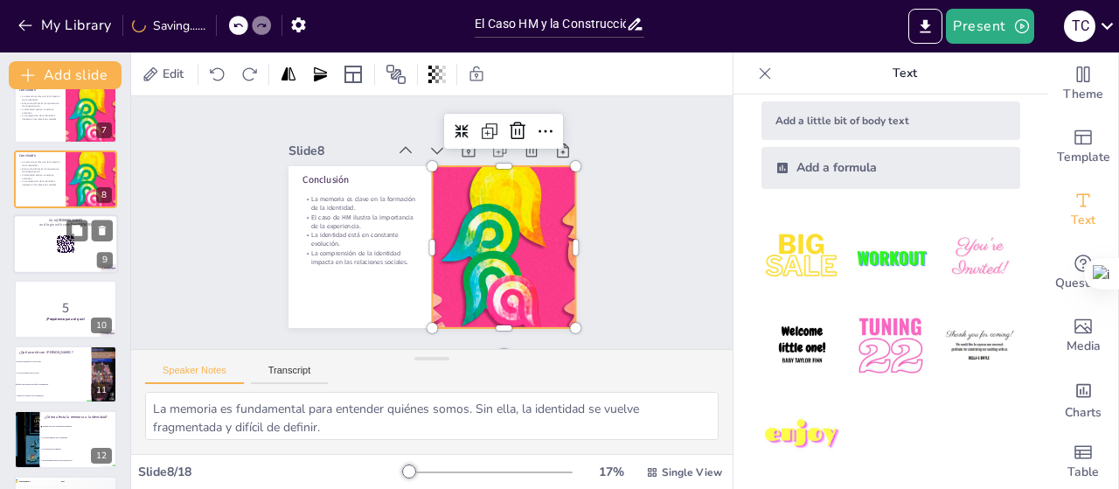
click at [71, 256] on div at bounding box center [65, 243] width 105 height 59
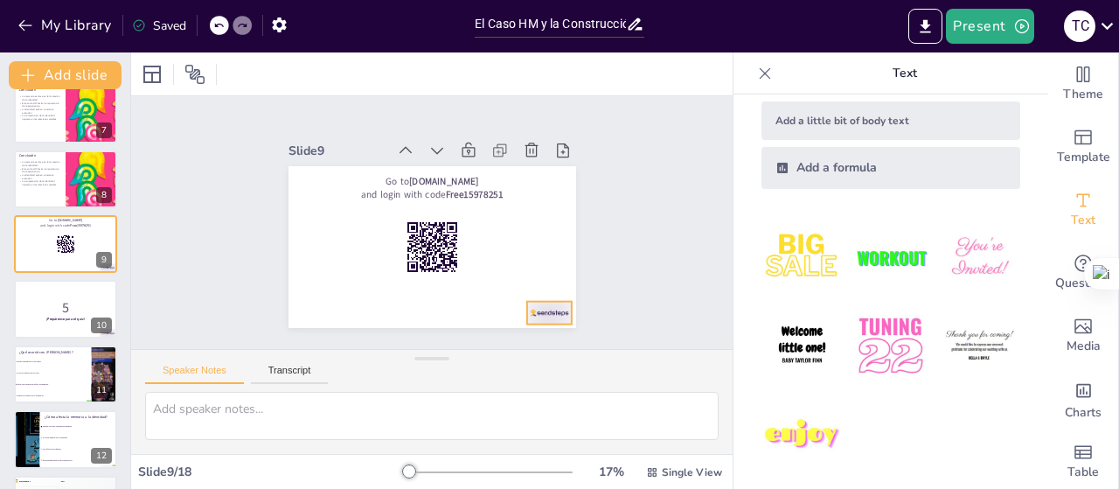
scroll to position [364, 0]
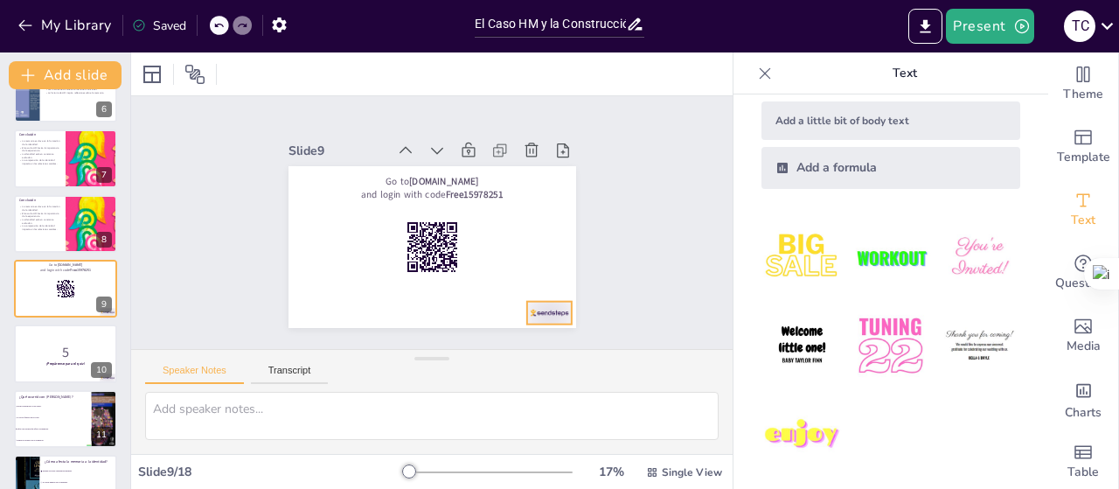
click at [499, 342] on div at bounding box center [474, 364] width 50 height 45
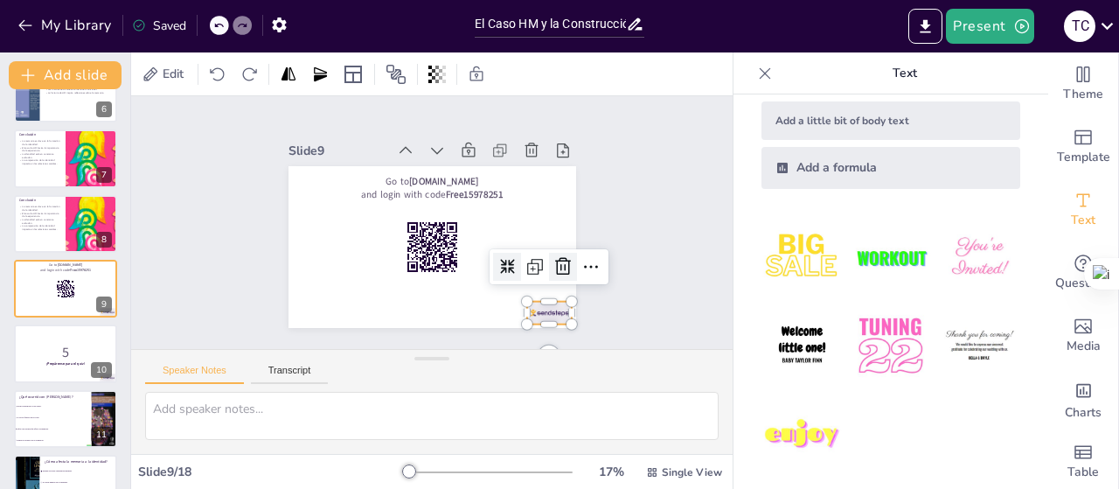
click at [553, 268] on icon at bounding box center [557, 279] width 23 height 23
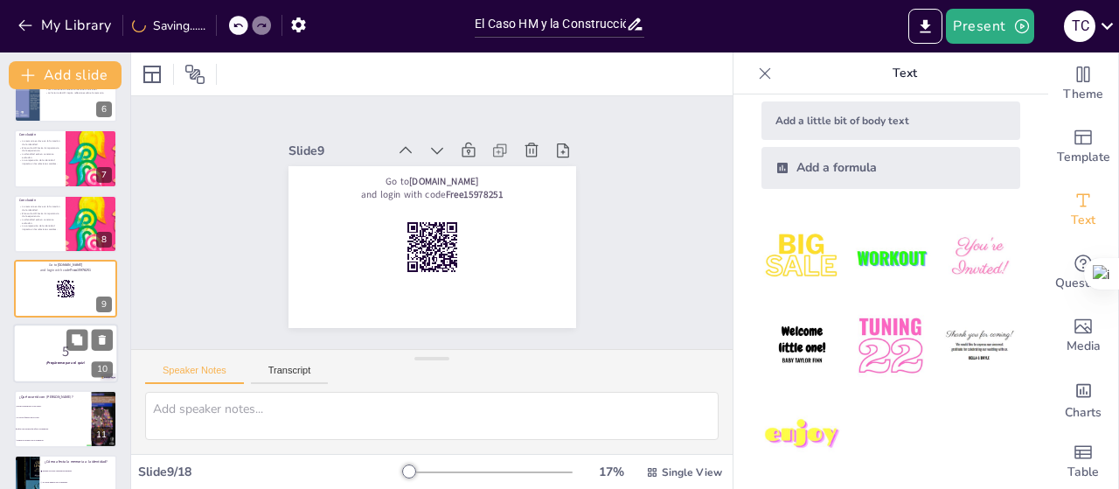
click at [78, 351] on p "5" at bounding box center [65, 351] width 94 height 19
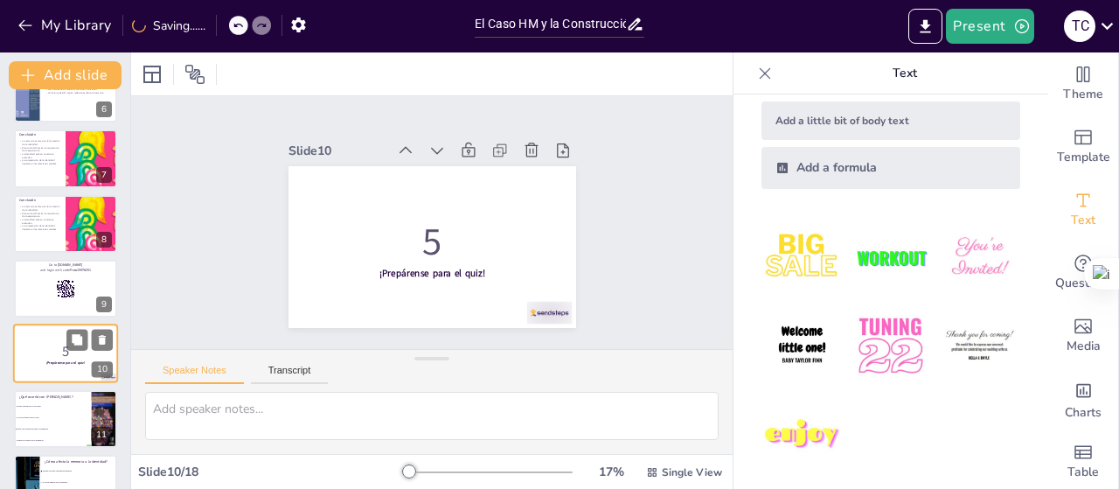
scroll to position [428, 0]
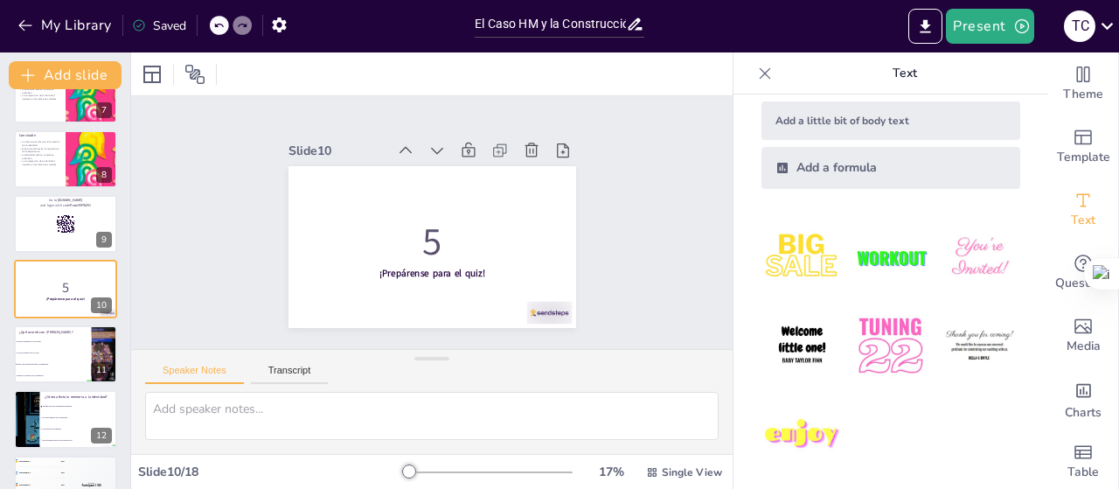
click at [221, 30] on icon at bounding box center [218, 25] width 10 height 10
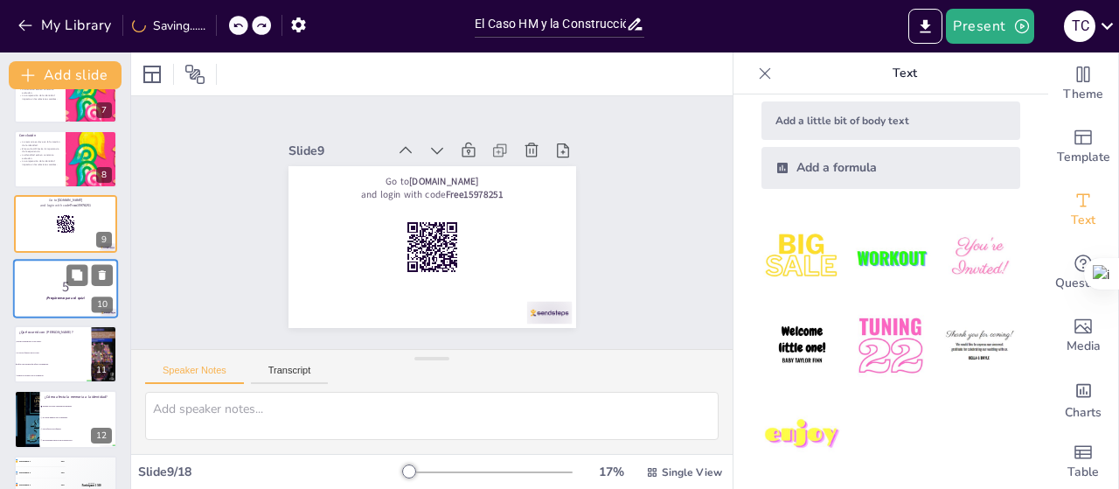
click at [48, 300] on strong "¡Prepárense para el quiz!" at bounding box center [65, 298] width 38 height 4
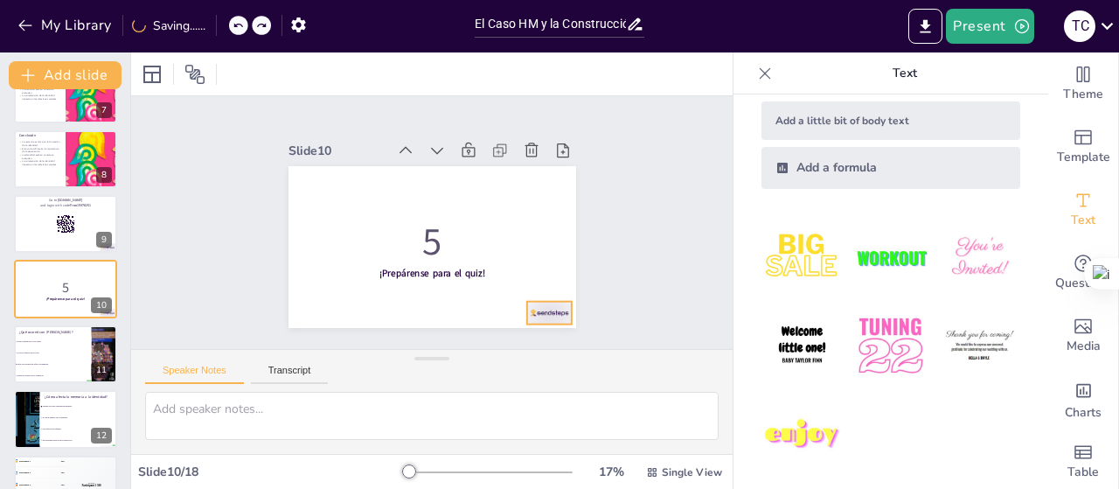
click at [499, 342] on div at bounding box center [474, 364] width 50 height 45
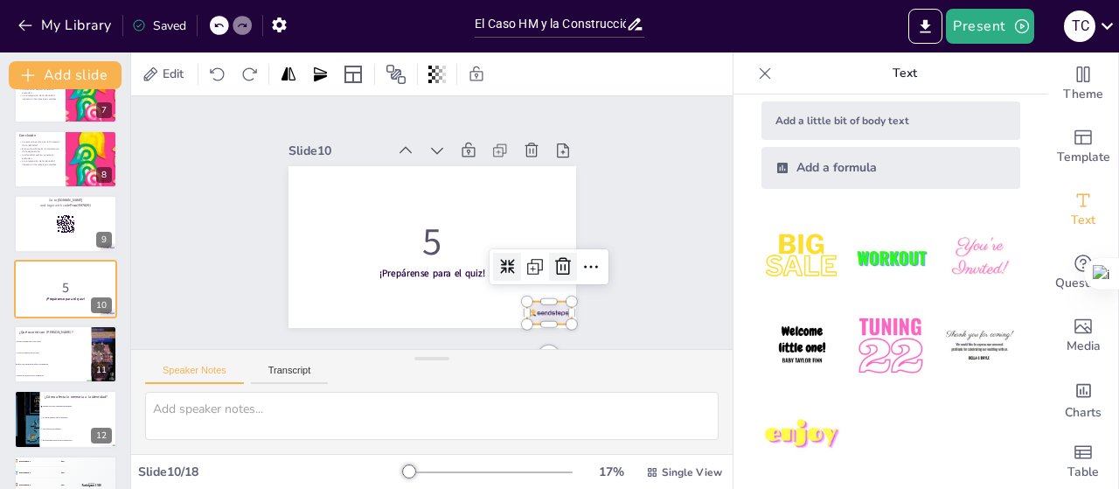
click at [527, 321] on icon at bounding box center [512, 336] width 30 height 30
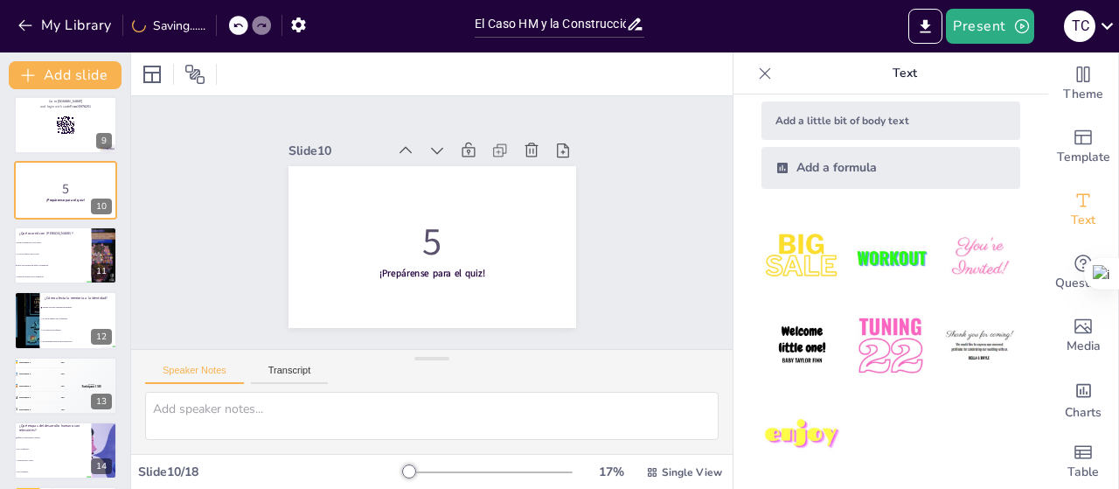
scroll to position [541, 0]
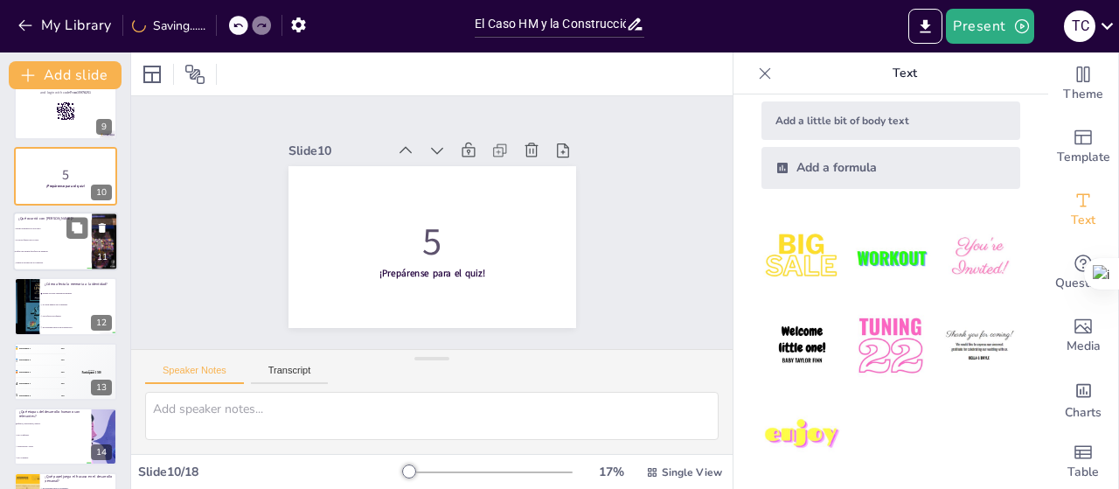
click at [62, 240] on span "Se volvió famoso por su caso." at bounding box center [53, 240] width 75 height 3
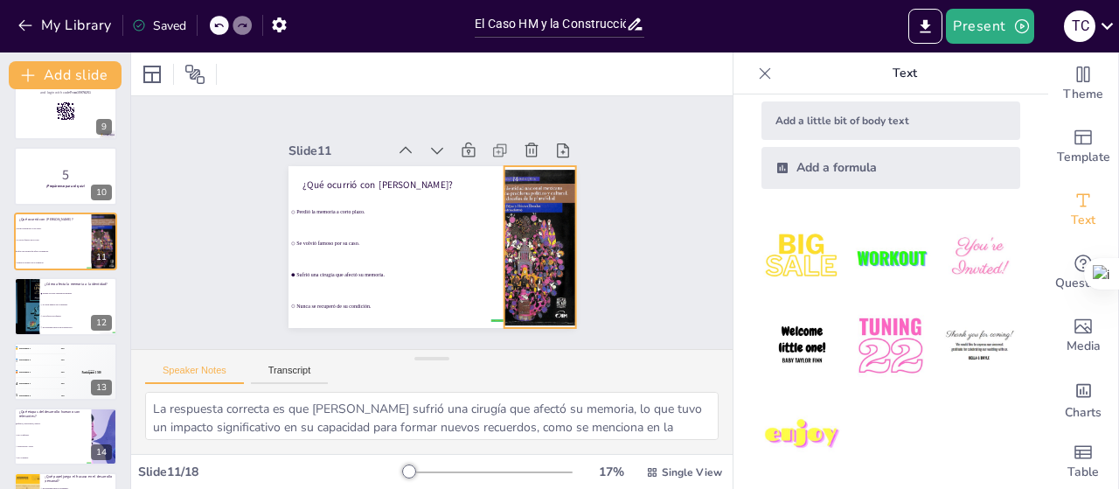
scroll to position [493, 0]
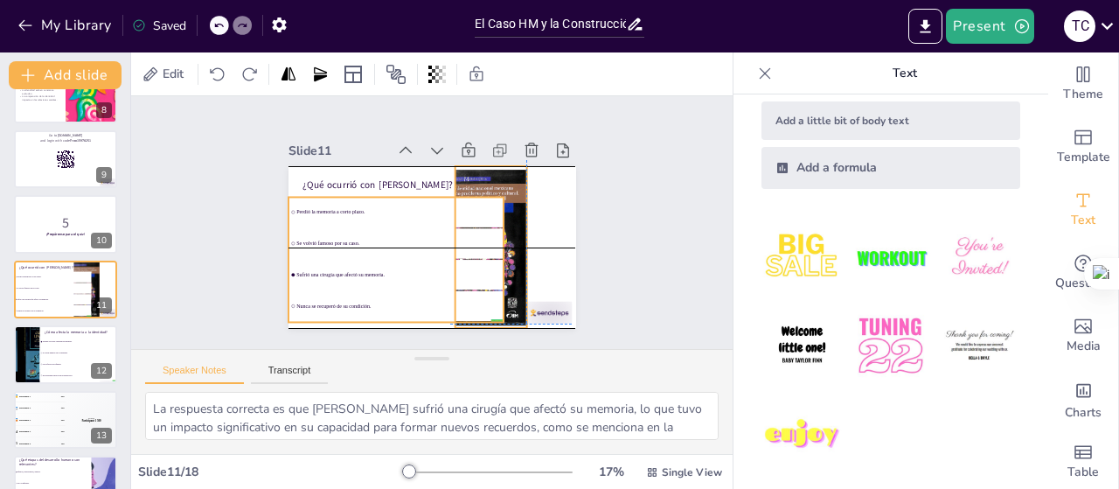
drag, startPoint x: 518, startPoint y: 281, endPoint x: 464, endPoint y: 274, distance: 53.7
click at [464, 213] on div "¿Qué ocurrió con Henry Molaison? false | editor Perdió la memoria a corto plazo…" at bounding box center [450, 168] width 274 height 89
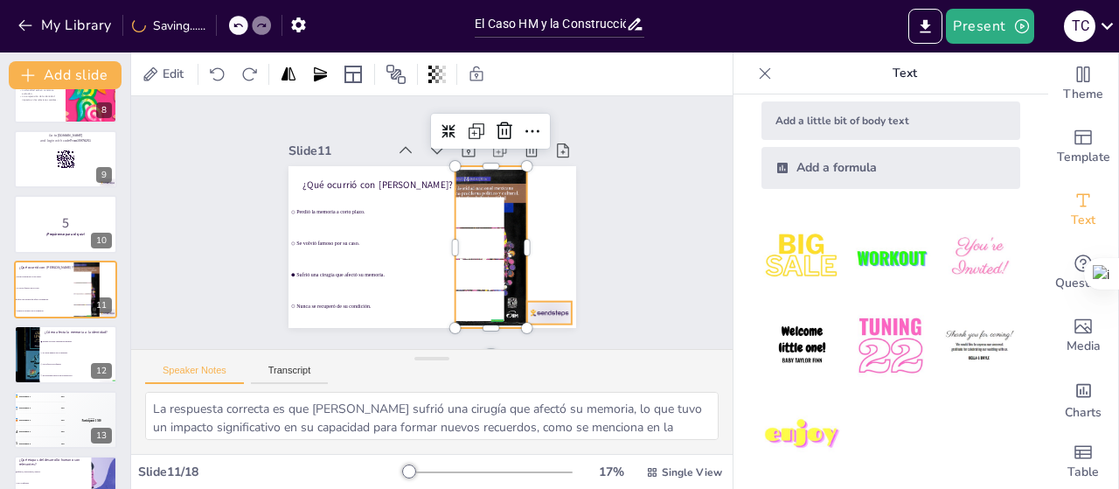
click at [499, 342] on div at bounding box center [474, 364] width 50 height 45
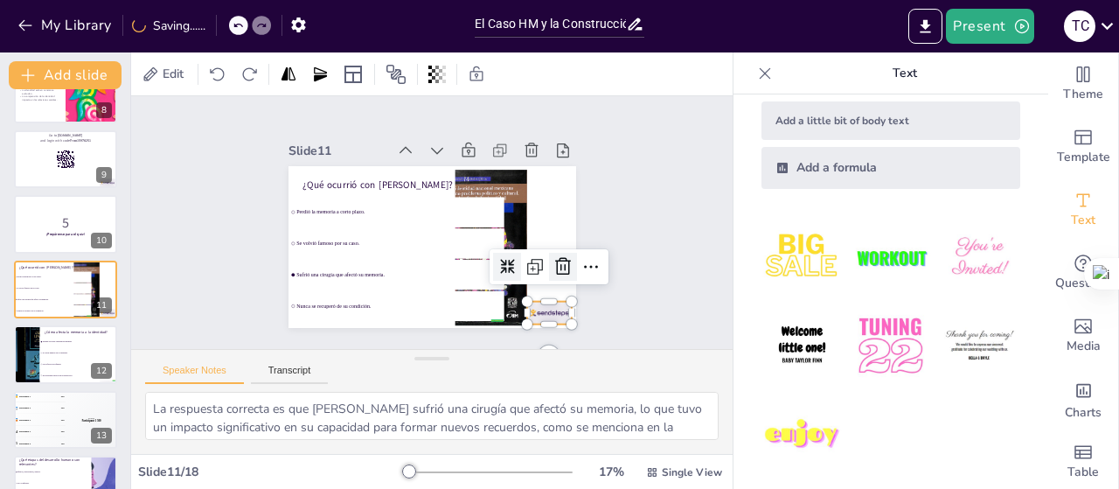
click at [551, 281] on icon at bounding box center [550, 293] width 24 height 24
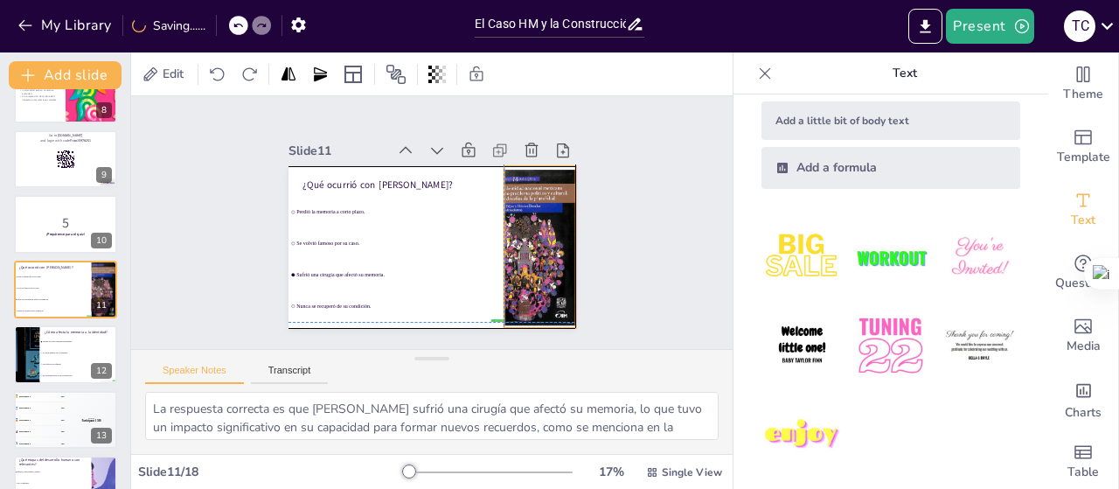
drag, startPoint x: 500, startPoint y: 226, endPoint x: 550, endPoint y: 224, distance: 49.9
click at [550, 224] on div at bounding box center [532, 268] width 200 height 193
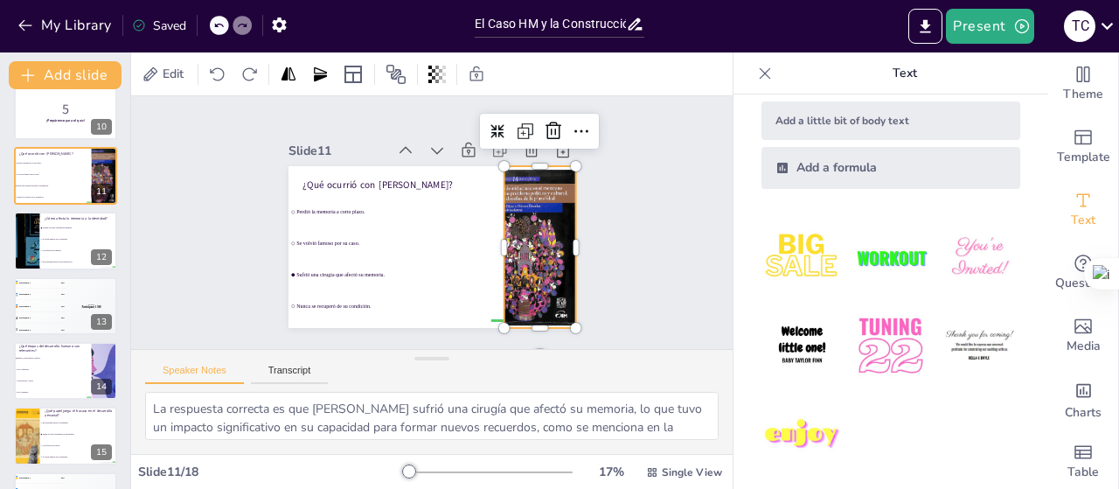
scroll to position [609, 0]
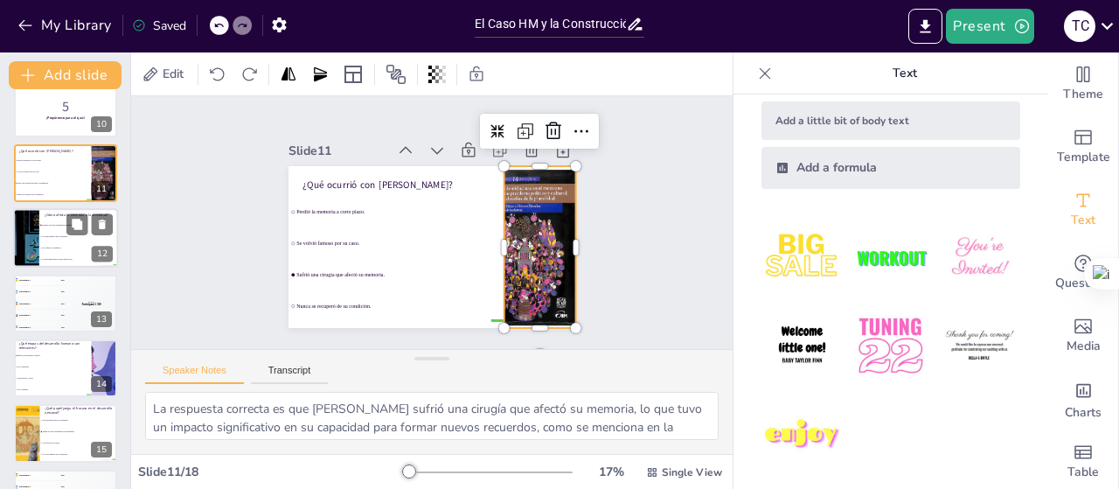
click at [82, 241] on li "No tiene impacto en la identidad." at bounding box center [78, 237] width 79 height 11
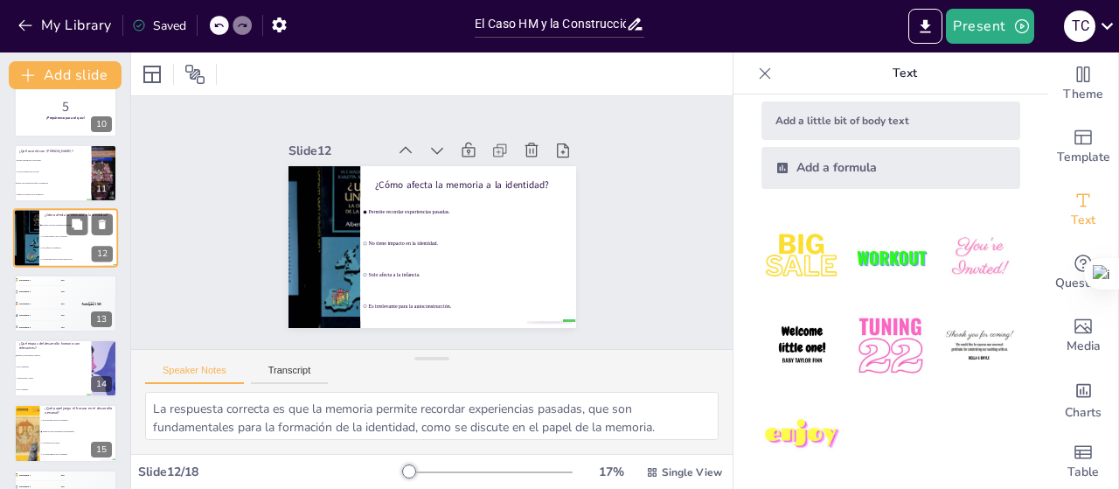
scroll to position [559, 0]
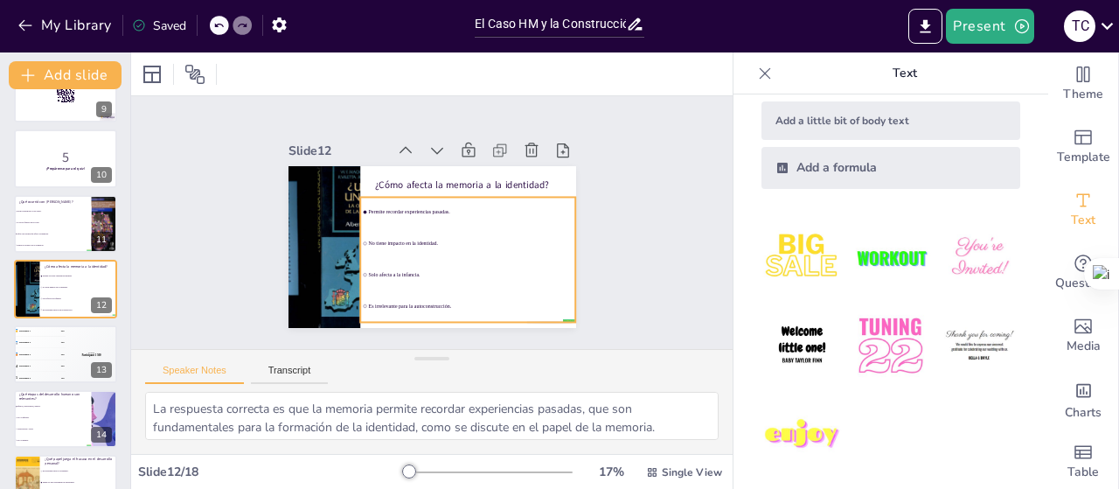
click at [522, 314] on li "Es irrelevante para la autoconstrucción." at bounding box center [421, 313] width 202 height 134
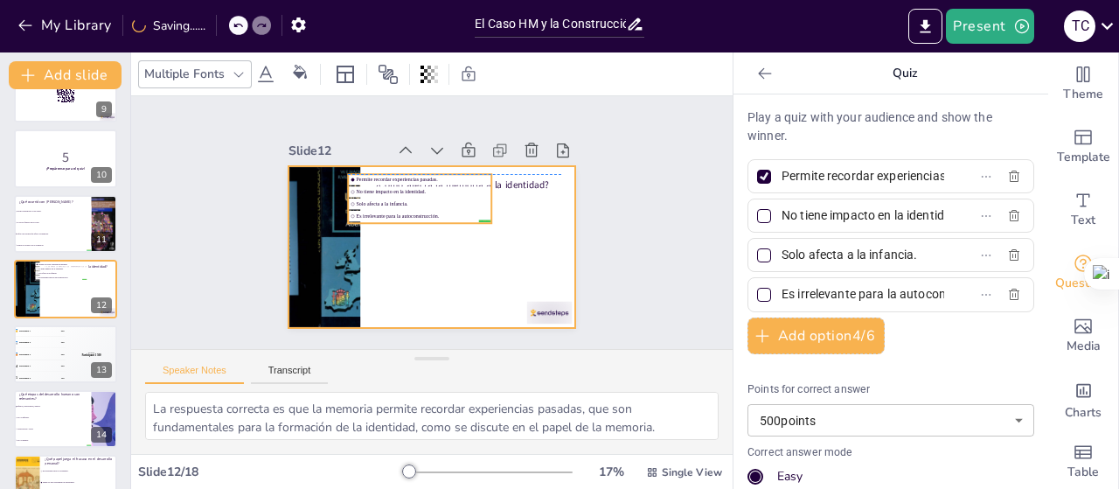
drag, startPoint x: 524, startPoint y: 283, endPoint x: 518, endPoint y: 274, distance: 10.7
click at [518, 181] on div "¿Cómo afecta la memoria a la identidad? false | editor Permite recordar experie…" at bounding box center [438, 166] width 286 height 30
click at [539, 319] on div at bounding box center [528, 334] width 49 height 31
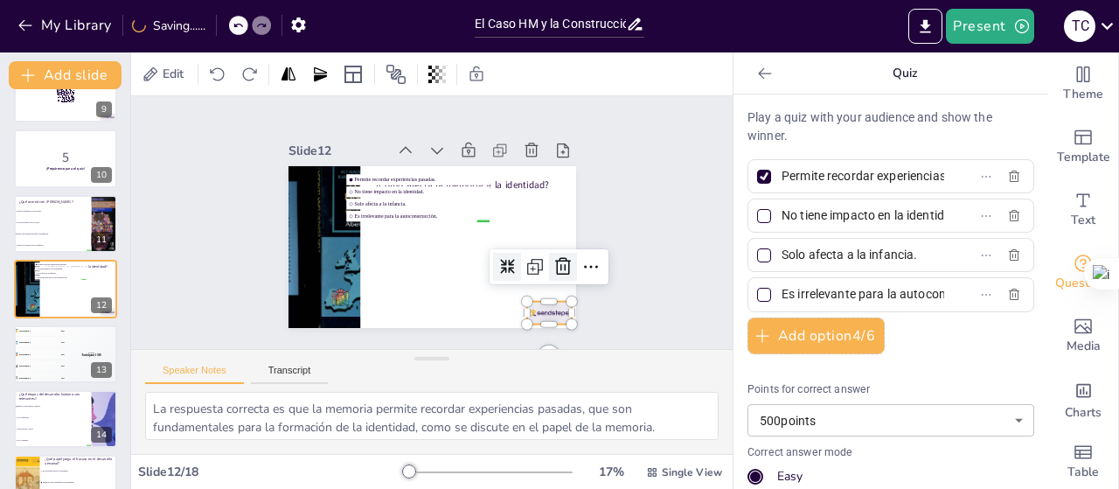
click at [554, 282] on icon at bounding box center [551, 292] width 19 height 20
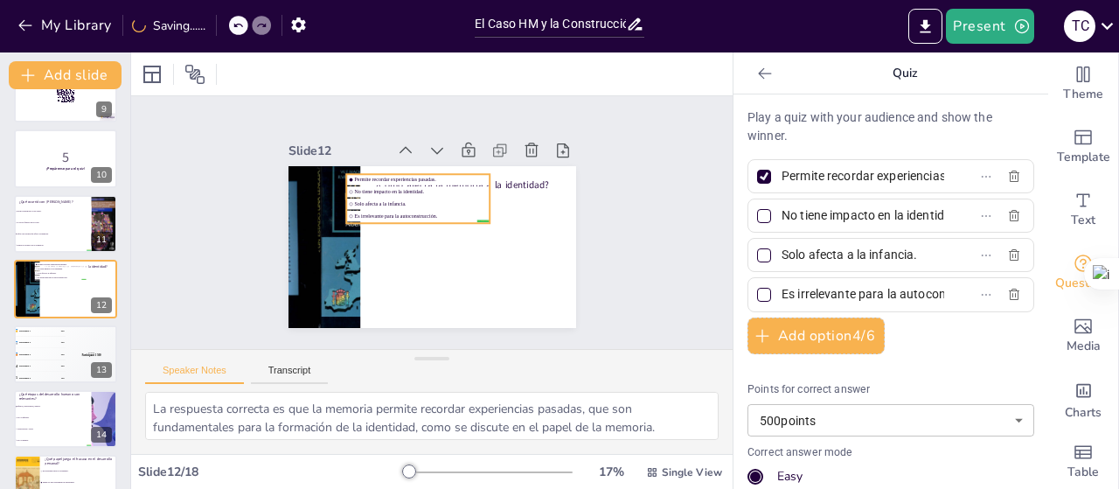
click at [412, 206] on span "Es irrelevante para la autoconstrucción." at bounding box center [424, 211] width 124 height 59
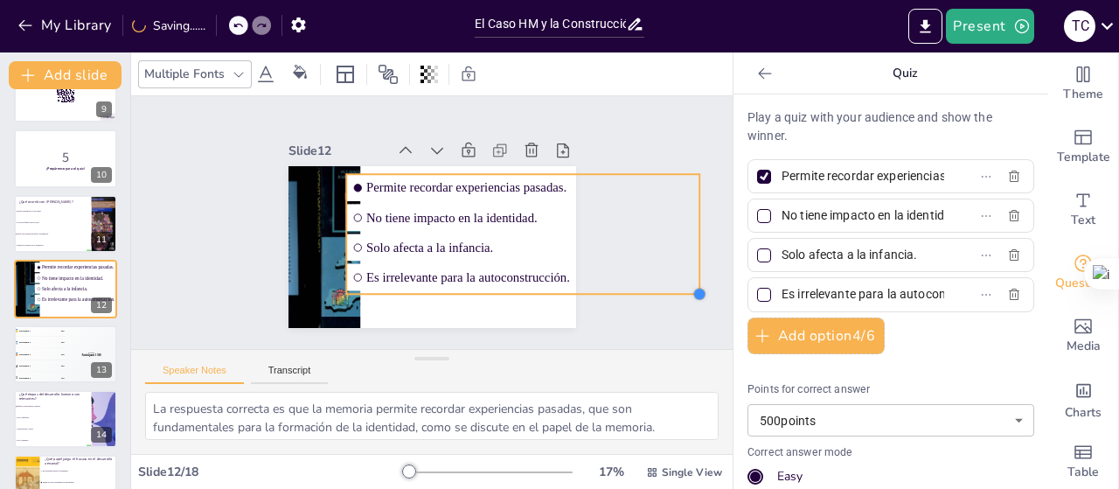
drag, startPoint x: 505, startPoint y: 257, endPoint x: 456, endPoint y: 287, distance: 57.3
click at [456, 287] on div "¿Cómo afecta la memoria a la identidad? false | editor Permite recordar experie…" at bounding box center [423, 245] width 323 height 243
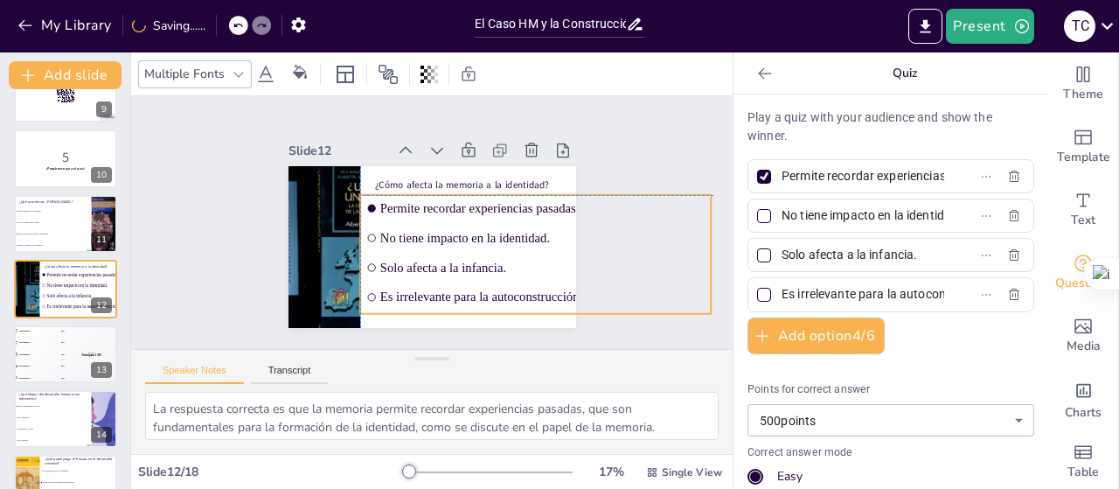
drag, startPoint x: 431, startPoint y: 246, endPoint x: 629, endPoint y: 257, distance: 198.8
click at [447, 264] on span "Solo afecta a la infancia." at bounding box center [531, 289] width 322 height 82
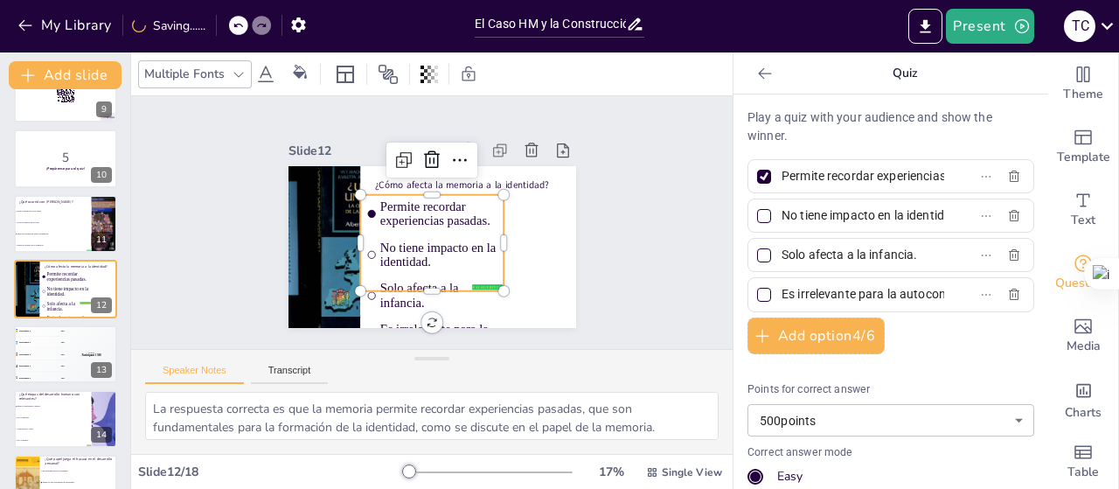
click at [235, 28] on icon at bounding box center [238, 25] width 10 height 10
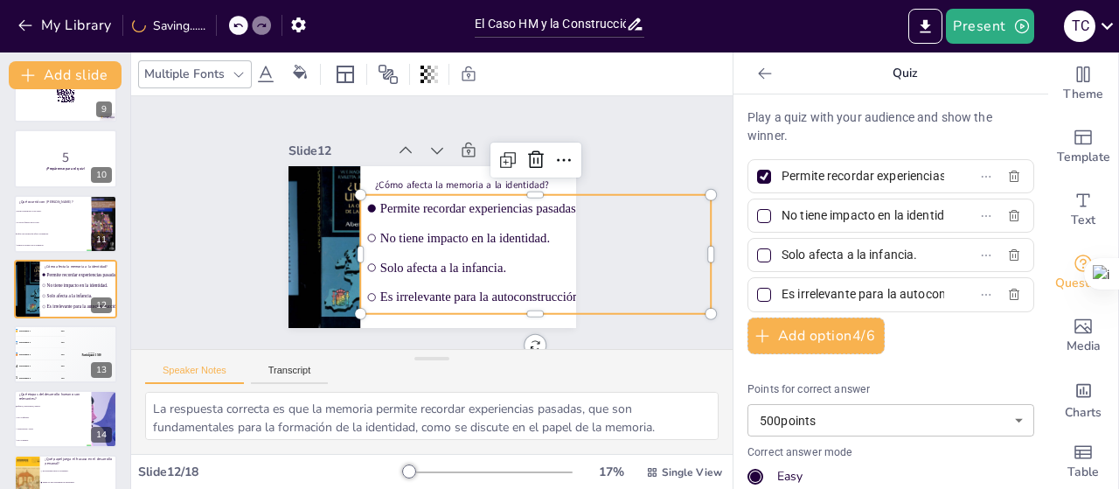
click at [234, 30] on icon at bounding box center [238, 25] width 10 height 10
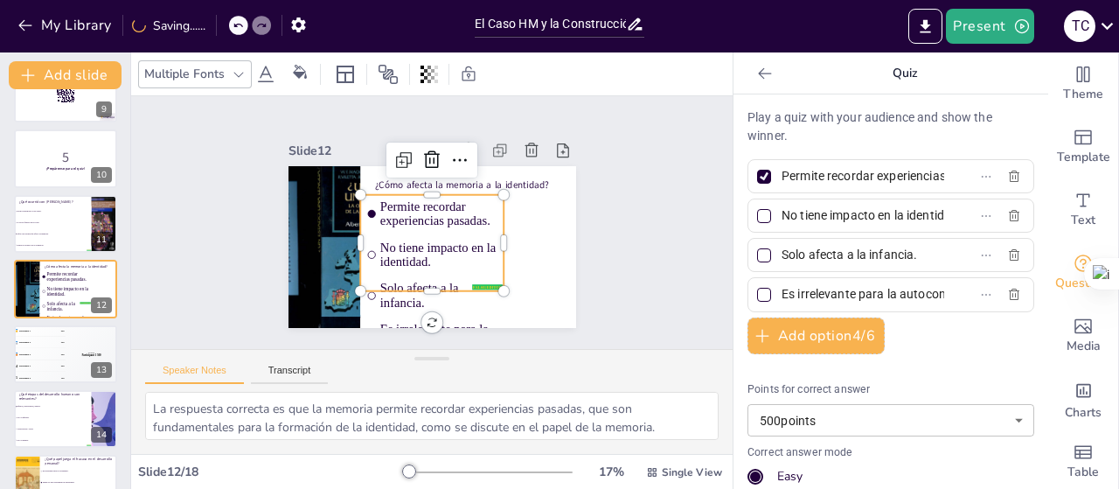
click at [235, 24] on icon at bounding box center [238, 25] width 10 height 10
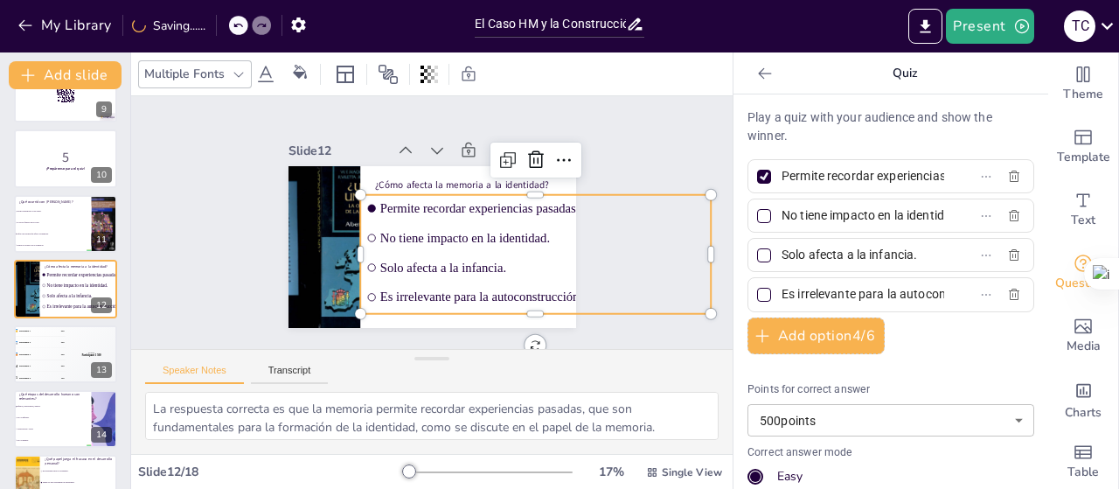
click at [235, 26] on icon at bounding box center [238, 25] width 10 height 10
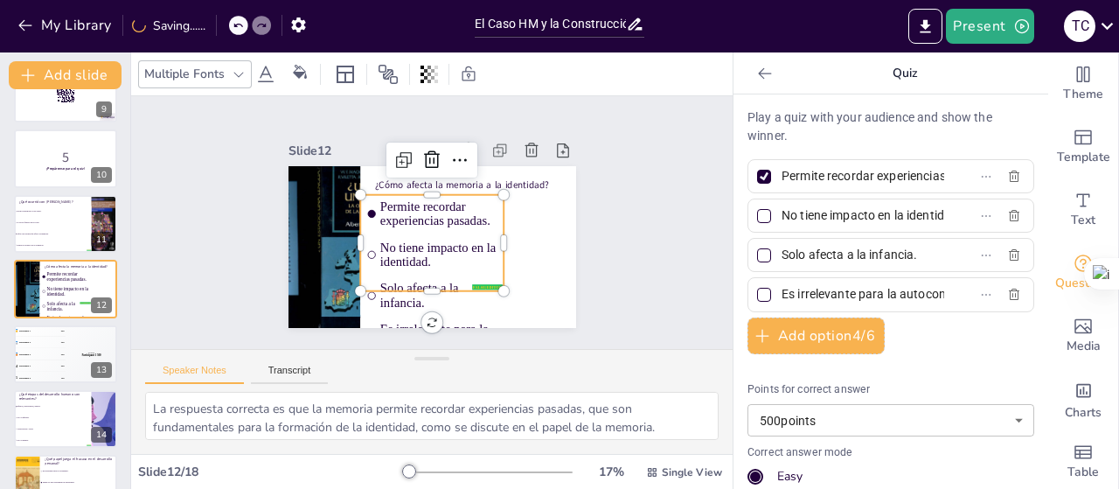
click at [235, 31] on icon at bounding box center [238, 25] width 10 height 10
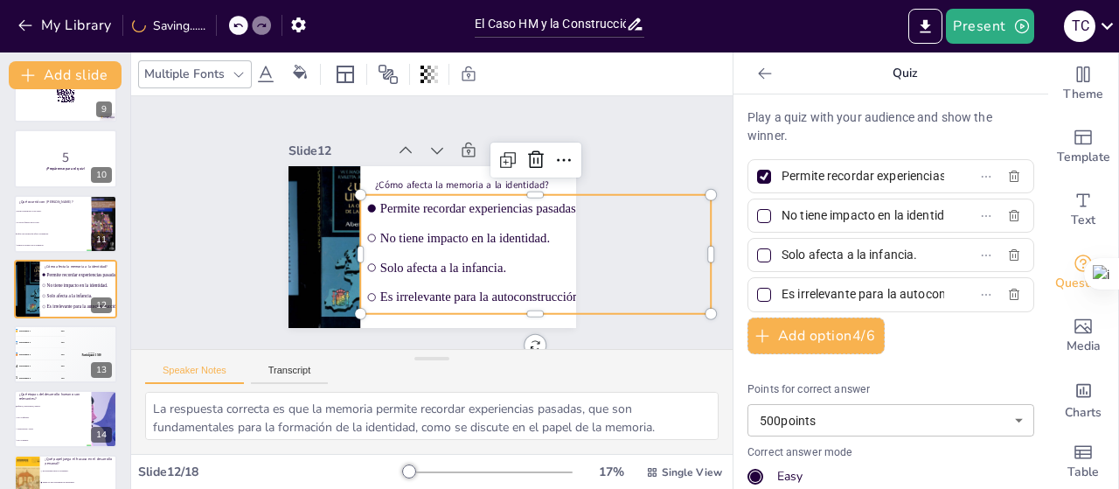
click at [235, 31] on icon at bounding box center [238, 25] width 10 height 10
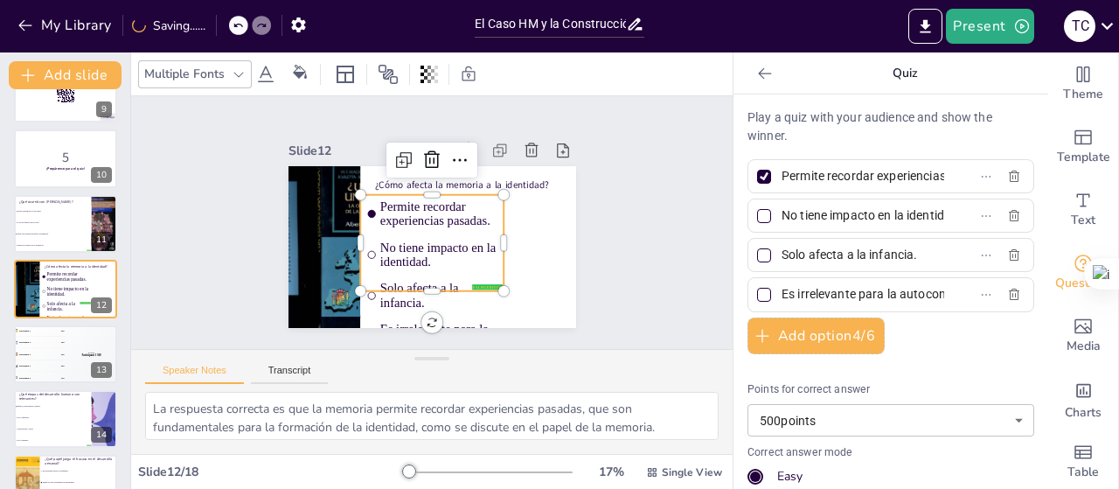
click at [235, 31] on icon at bounding box center [238, 25] width 10 height 10
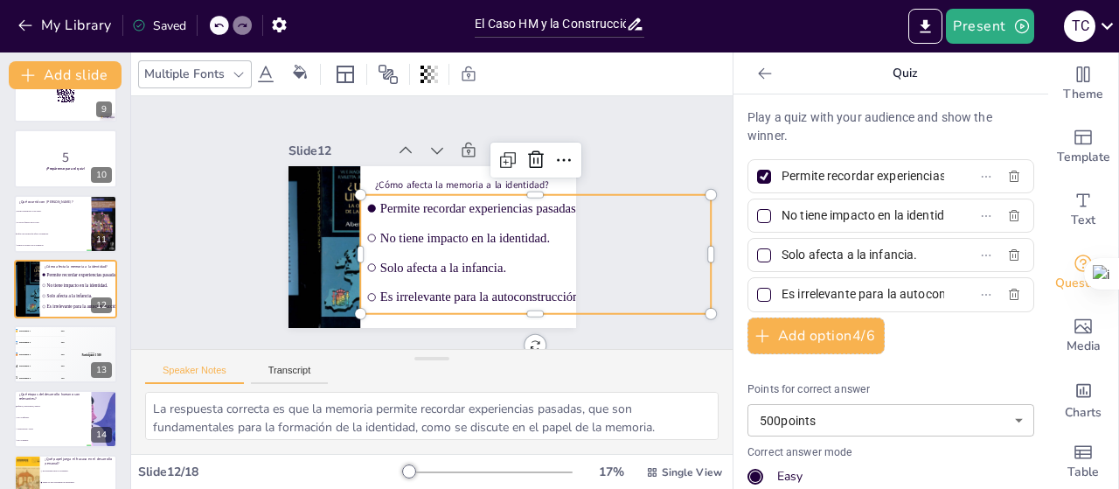
click at [235, 30] on div at bounding box center [242, 25] width 19 height 19
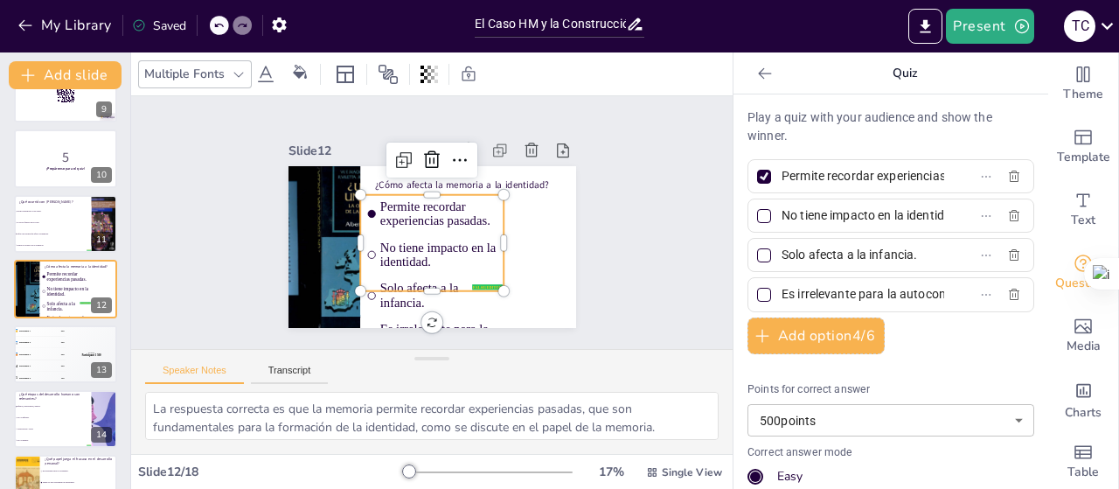
click at [229, 31] on div at bounding box center [219, 25] width 19 height 19
click at [235, 31] on div at bounding box center [238, 25] width 19 height 19
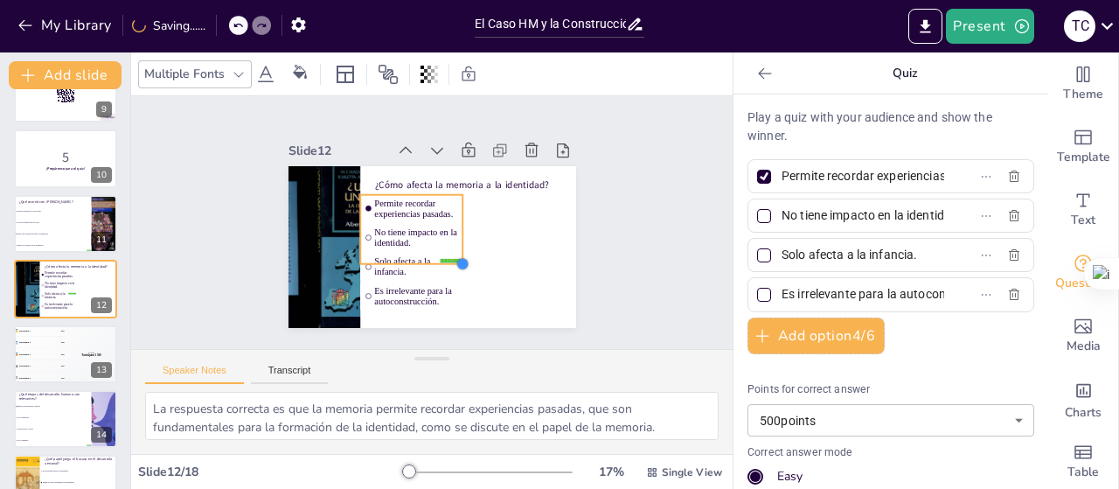
drag, startPoint x: 493, startPoint y: 286, endPoint x: 452, endPoint y: 257, distance: 50.2
click at [452, 261] on div at bounding box center [453, 269] width 17 height 17
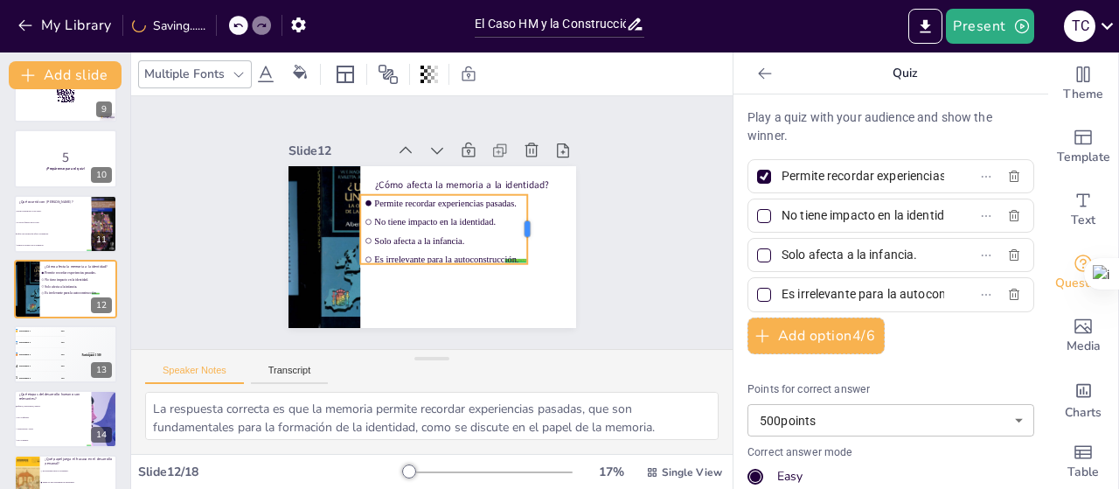
drag, startPoint x: 452, startPoint y: 226, endPoint x: 517, endPoint y: 226, distance: 64.7
click at [517, 226] on div at bounding box center [527, 261] width 35 height 70
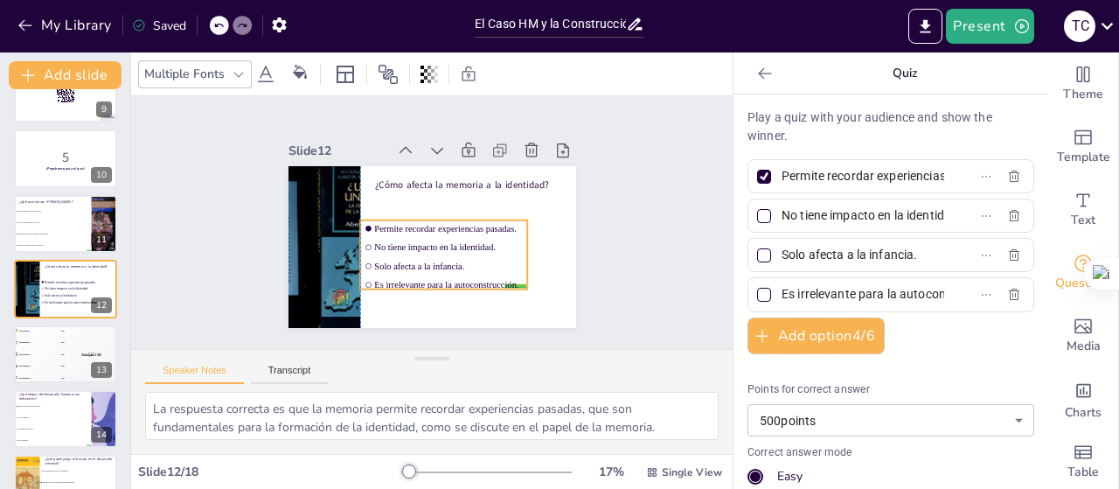
drag, startPoint x: 462, startPoint y: 244, endPoint x: 468, endPoint y: 269, distance: 25.9
click at [468, 269] on ul "Permite recordar experiencias pasadas. No tiene impacto en la identidad. Solo a…" at bounding box center [433, 256] width 180 height 117
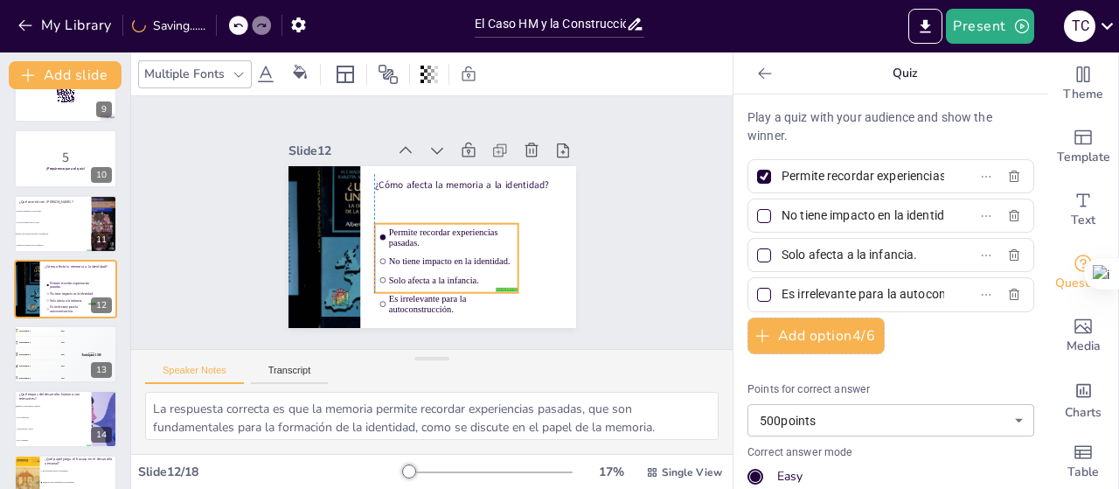
drag, startPoint x: 457, startPoint y: 267, endPoint x: 469, endPoint y: 270, distance: 12.7
click at [469, 270] on span "Solo afecta a la infancia." at bounding box center [439, 283] width 125 height 37
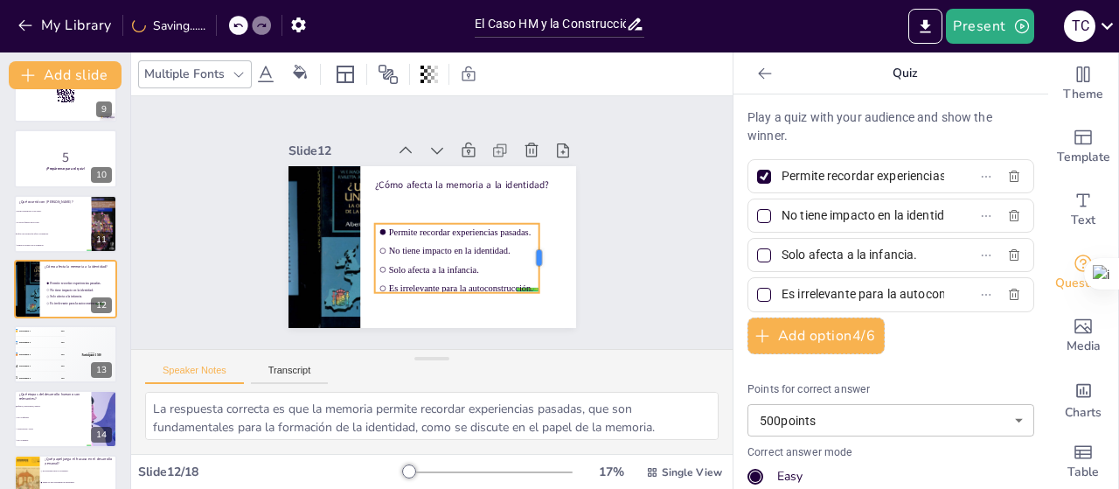
drag, startPoint x: 509, startPoint y: 254, endPoint x: 530, endPoint y: 253, distance: 21.0
click at [530, 277] on div at bounding box center [513, 310] width 46 height 66
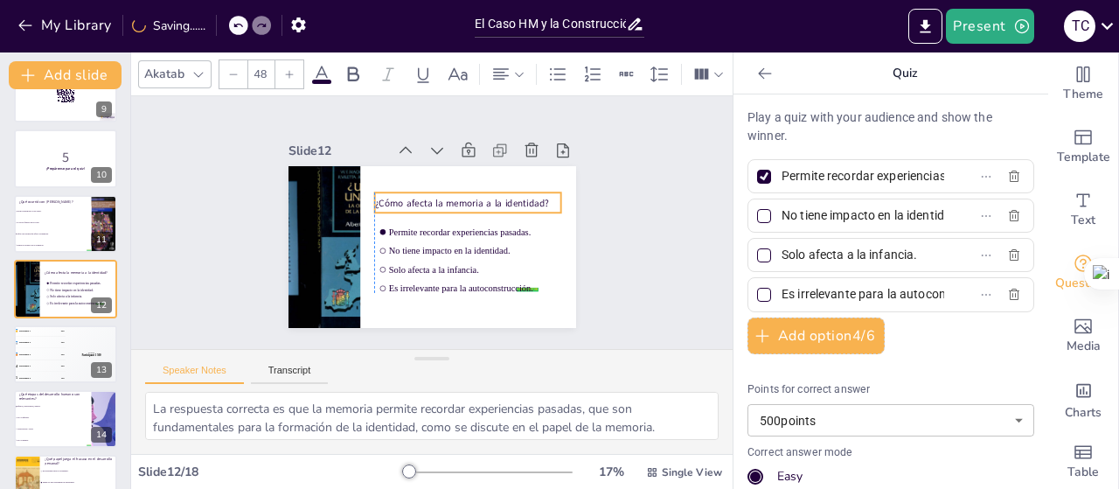
drag, startPoint x: 519, startPoint y: 177, endPoint x: 515, endPoint y: 198, distance: 21.4
click at [515, 198] on p "¿Cómo afecta la memoria a la identidad?" at bounding box center [470, 236] width 135 height 148
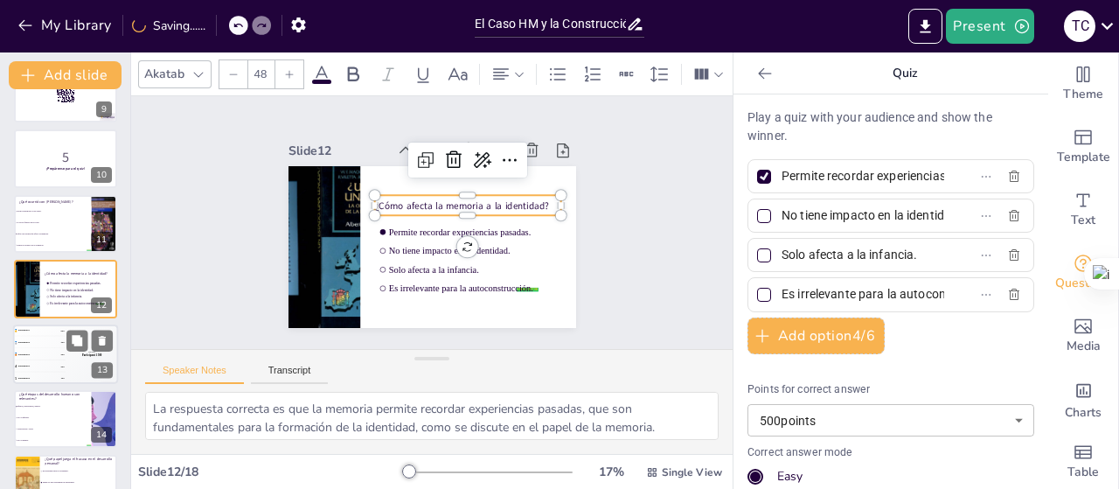
click at [73, 354] on div "Top scorer Participant 1 500" at bounding box center [92, 353] width 52 height 59
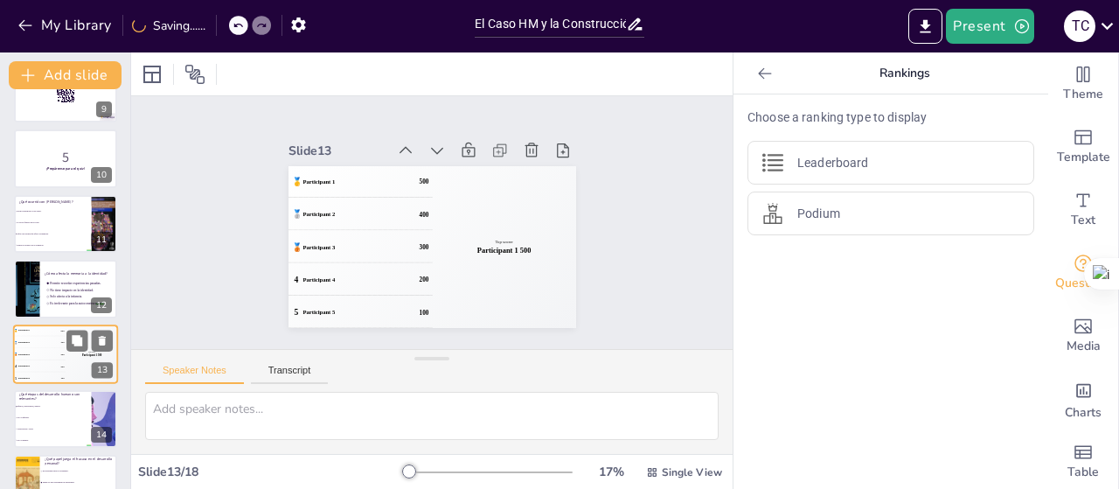
scroll to position [623, 0]
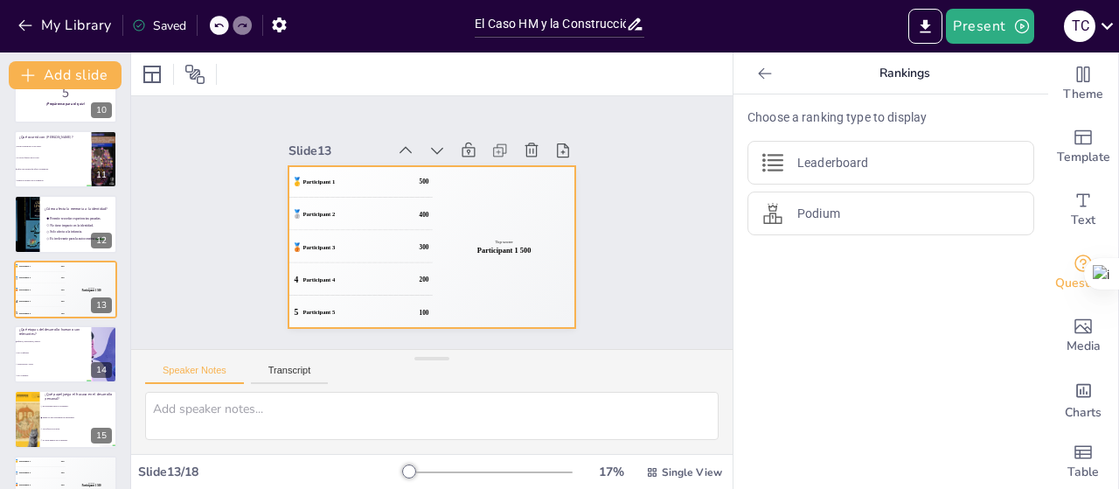
click at [545, 309] on div "Top scorer Participant 1 500" at bounding box center [493, 268] width 187 height 198
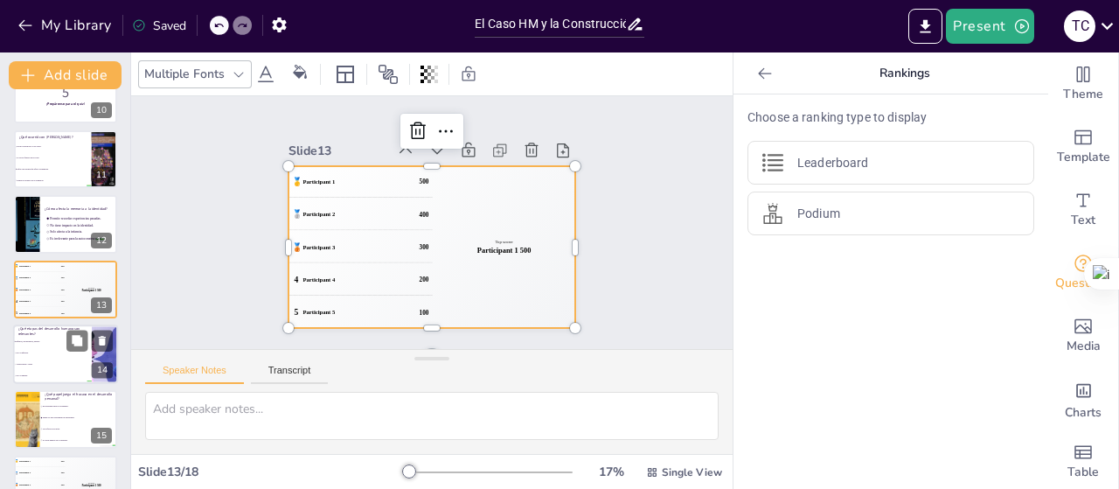
click at [64, 367] on li "Adolescencia y vejez." at bounding box center [52, 363] width 79 height 11
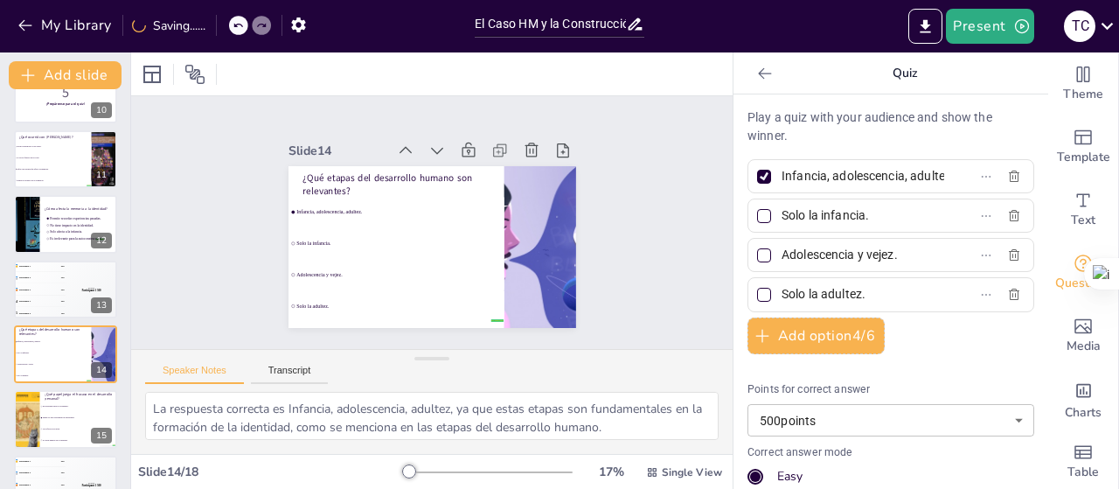
scroll to position [689, 0]
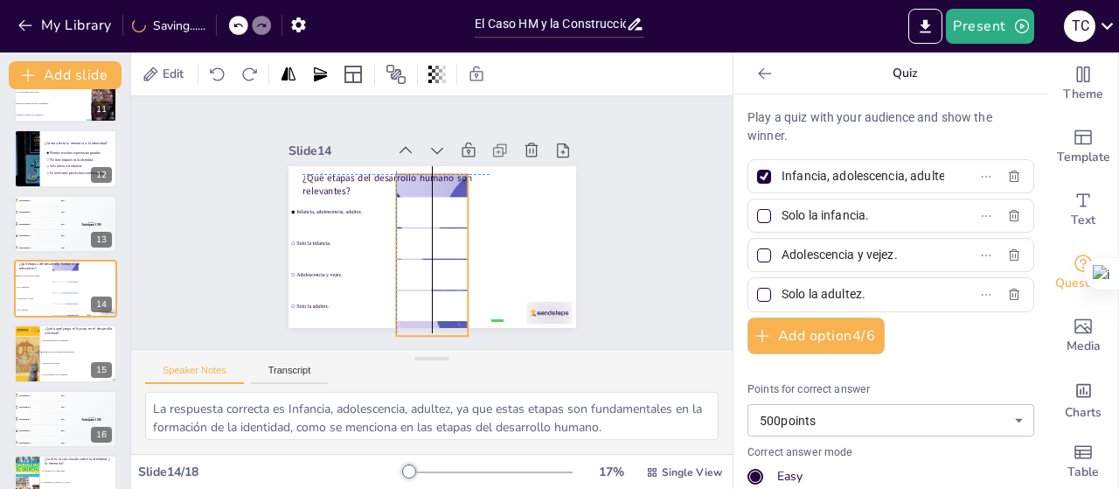
drag, startPoint x: 547, startPoint y: 262, endPoint x: 443, endPoint y: 268, distance: 104.2
click at [443, 198] on div "¿Qué etapas del desarrollo humano son relevantes? false | editor Infancia, adol…" at bounding box center [443, 167] width 281 height 60
click at [532, 319] on div at bounding box center [528, 334] width 49 height 31
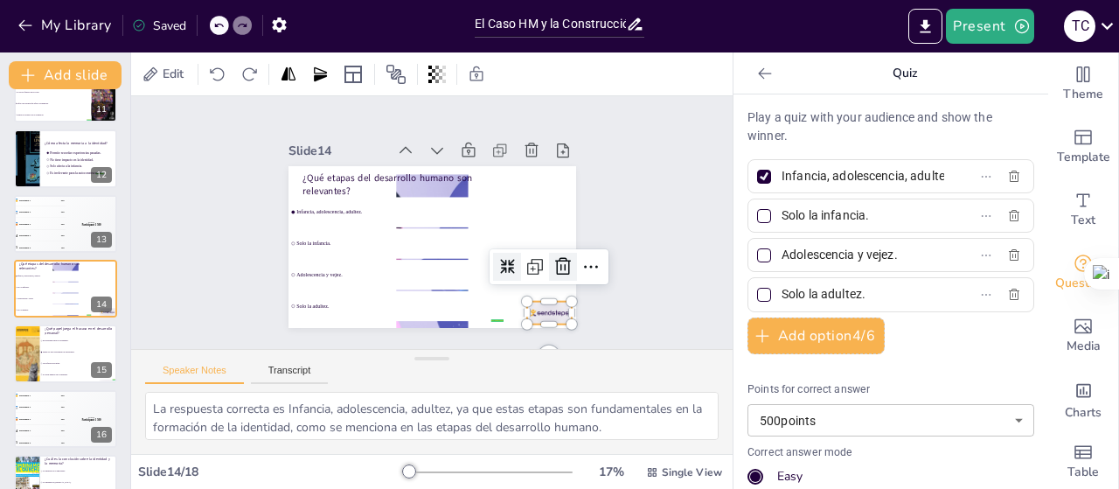
click at [499, 337] on icon at bounding box center [488, 348] width 24 height 23
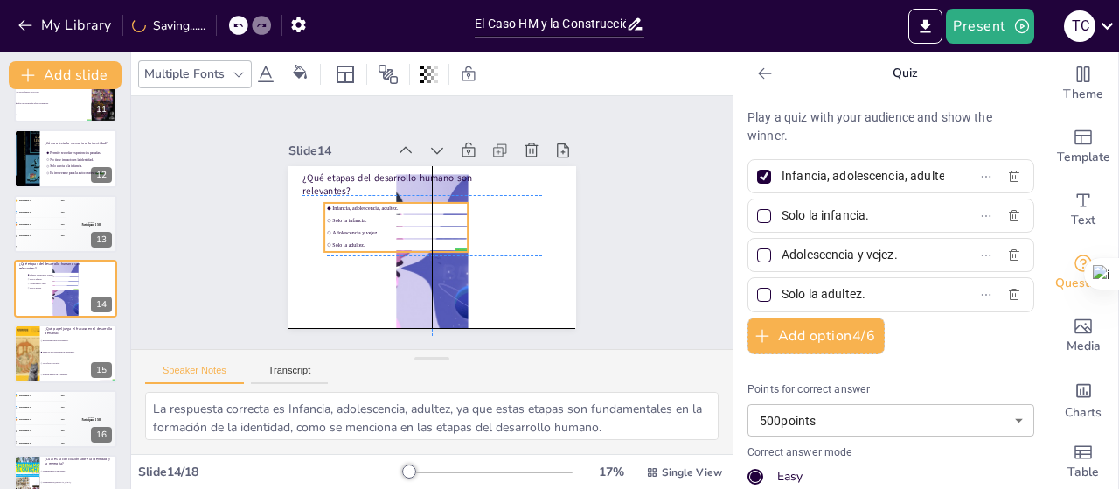
drag, startPoint x: 430, startPoint y: 273, endPoint x: 469, endPoint y: 274, distance: 38.5
click at [469, 197] on div "¿Qué etapas del desarrollo humano son relevantes? false | editor Infancia, adol…" at bounding box center [443, 166] width 281 height 59
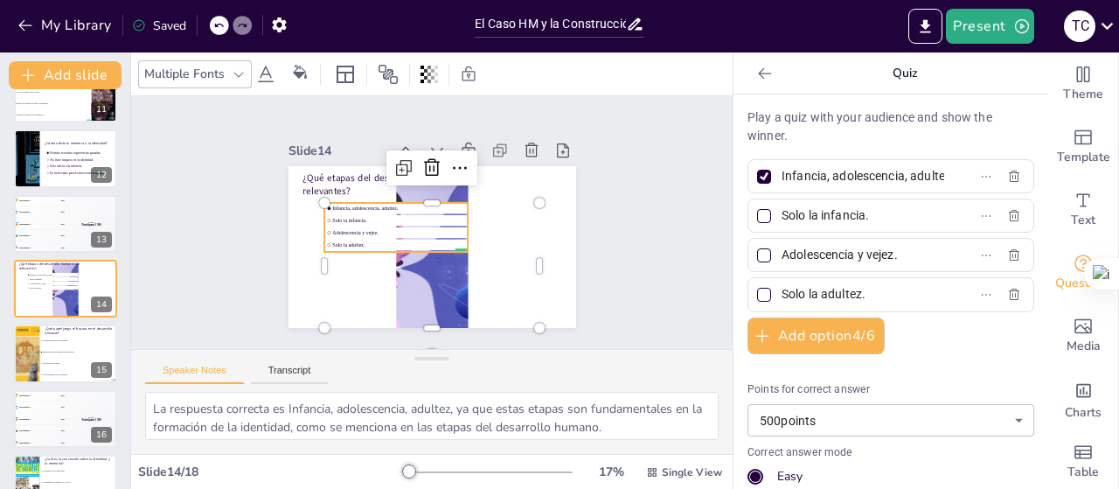
click at [214, 26] on icon at bounding box center [218, 25] width 10 height 10
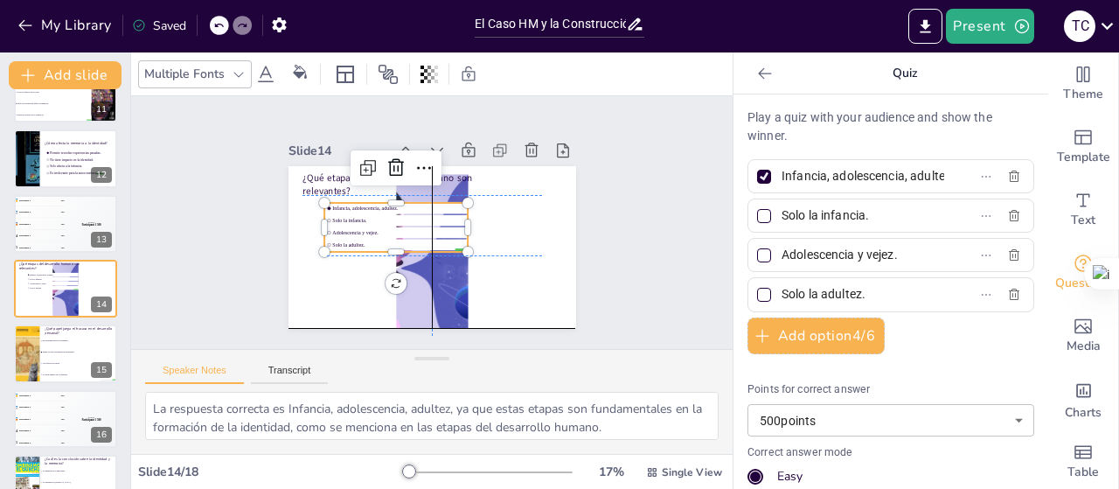
click at [213, 26] on div at bounding box center [219, 25] width 19 height 19
click at [212, 26] on div at bounding box center [219, 25] width 19 height 19
click at [212, 26] on div "My Library Saving......" at bounding box center [157, 24] width 315 height 31
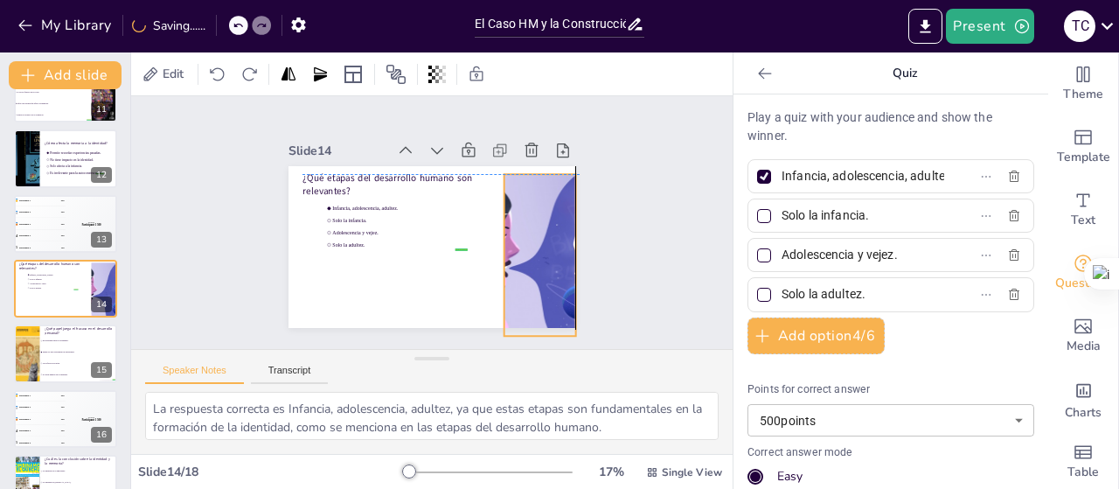
drag, startPoint x: 481, startPoint y: 284, endPoint x: 556, endPoint y: 281, distance: 75.3
click at [556, 281] on div at bounding box center [524, 287] width 346 height 250
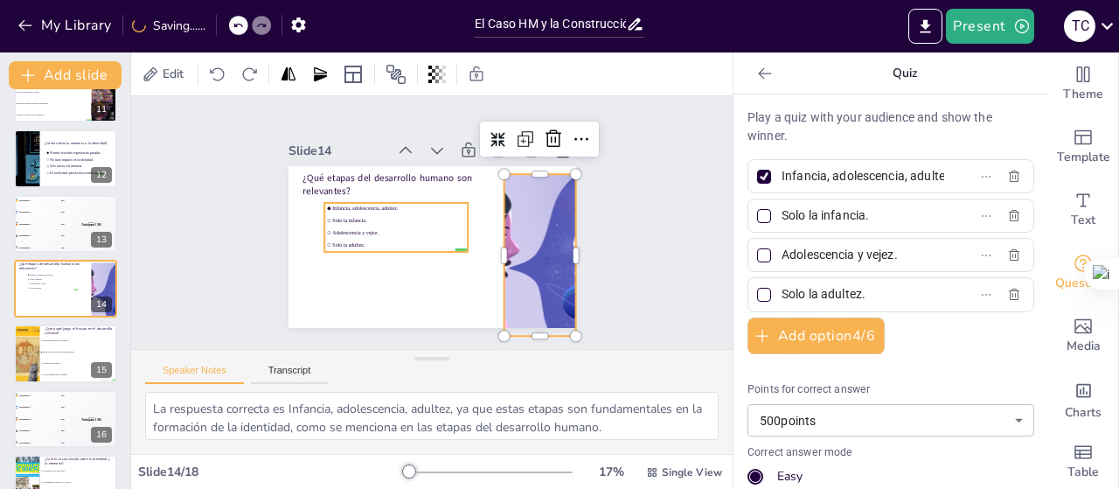
click at [343, 226] on span "Adolescencia y vejez." at bounding box center [397, 225] width 132 height 33
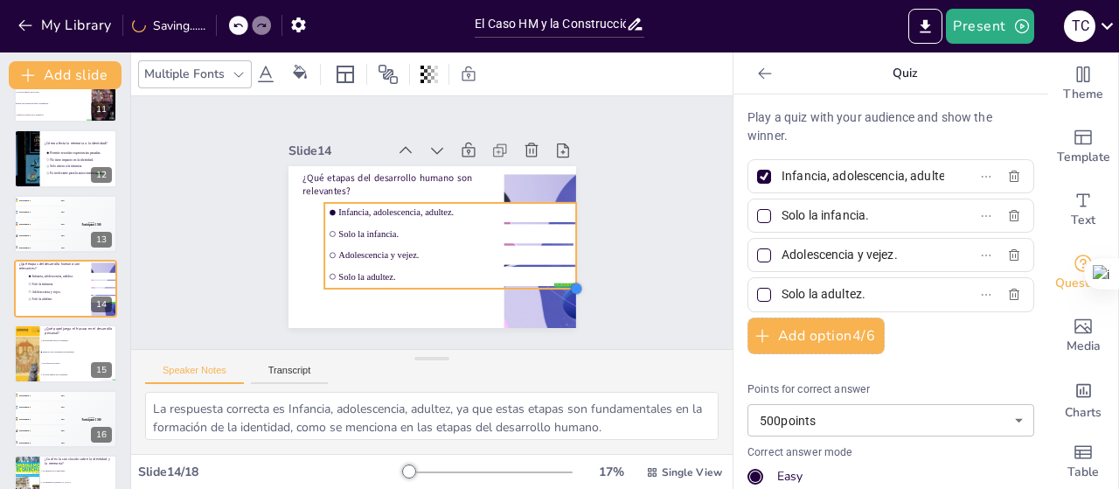
drag, startPoint x: 455, startPoint y: 243, endPoint x: 473, endPoint y: 280, distance: 41.0
click at [473, 280] on div "¿Qué etapas del desarrollo humano son relevantes? false | editor Infancia, adol…" at bounding box center [426, 246] width 315 height 218
drag, startPoint x: 566, startPoint y: 239, endPoint x: 594, endPoint y: 240, distance: 28.0
click at [594, 274] on div at bounding box center [586, 316] width 47 height 84
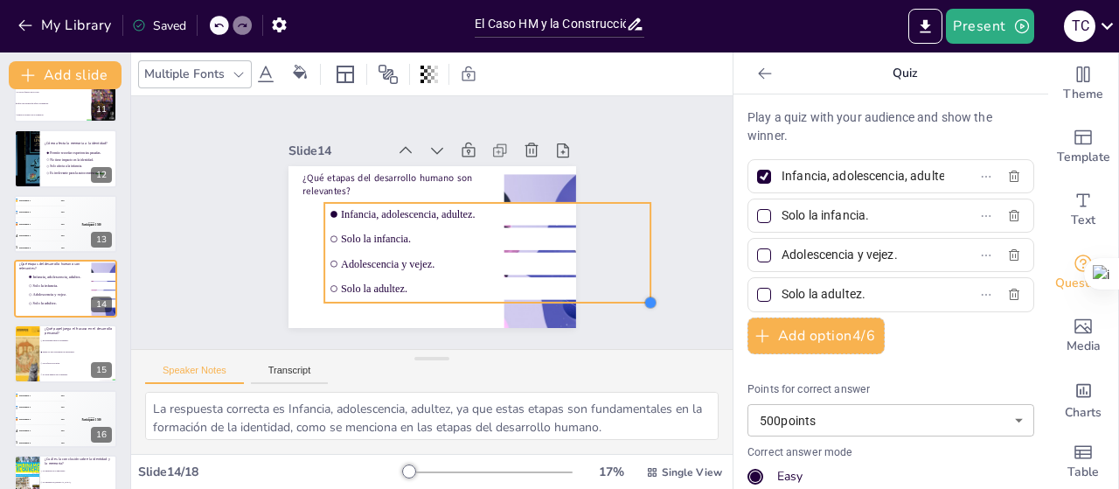
drag, startPoint x: 587, startPoint y: 282, endPoint x: 549, endPoint y: 296, distance: 40.1
click at [549, 296] on div "¿Qué etapas del desarrollo humano son relevantes? false | editor Infancia, adol…" at bounding box center [422, 245] width 329 height 265
drag, startPoint x: 309, startPoint y: 195, endPoint x: 356, endPoint y: 225, distance: 55.8
click at [331, 215] on div "¿Qué etapas del desarrollo humano son relevantes? false | editor Infancia, adol…" at bounding box center [415, 241] width 322 height 313
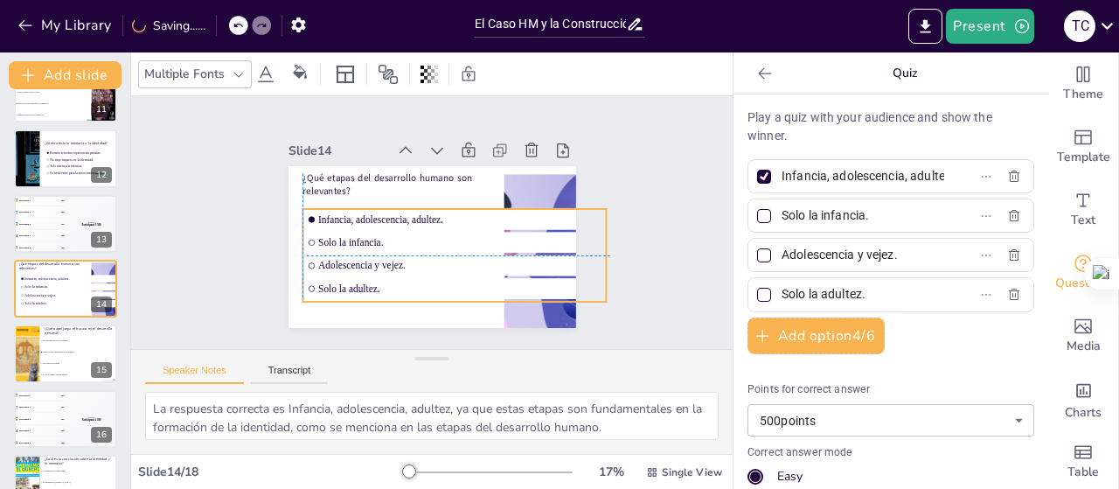
drag, startPoint x: 433, startPoint y: 259, endPoint x: 337, endPoint y: 219, distance: 103.1
click at [387, 253] on li "Adolescencia y vejez." at bounding box center [435, 270] width 286 height 142
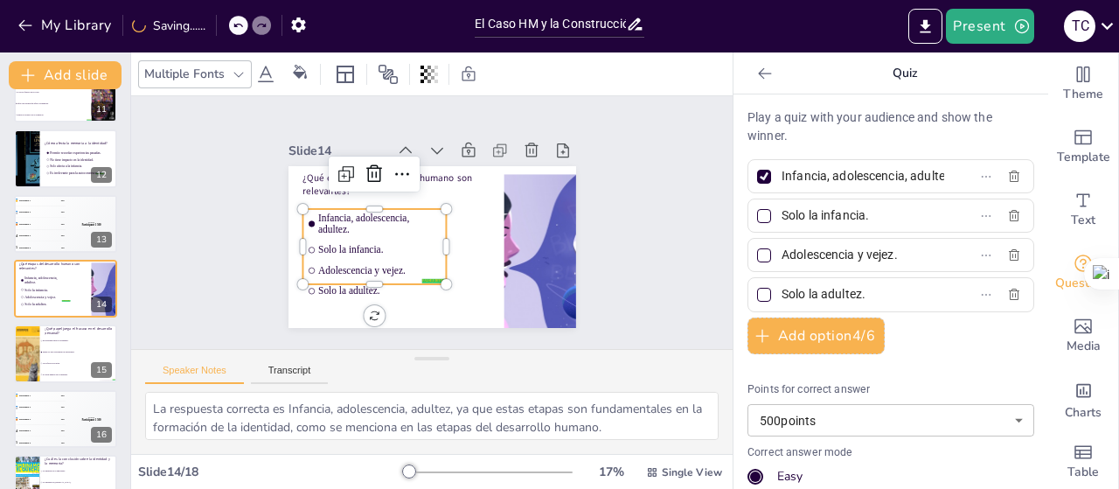
click at [304, 178] on div at bounding box center [312, 169] width 17 height 17
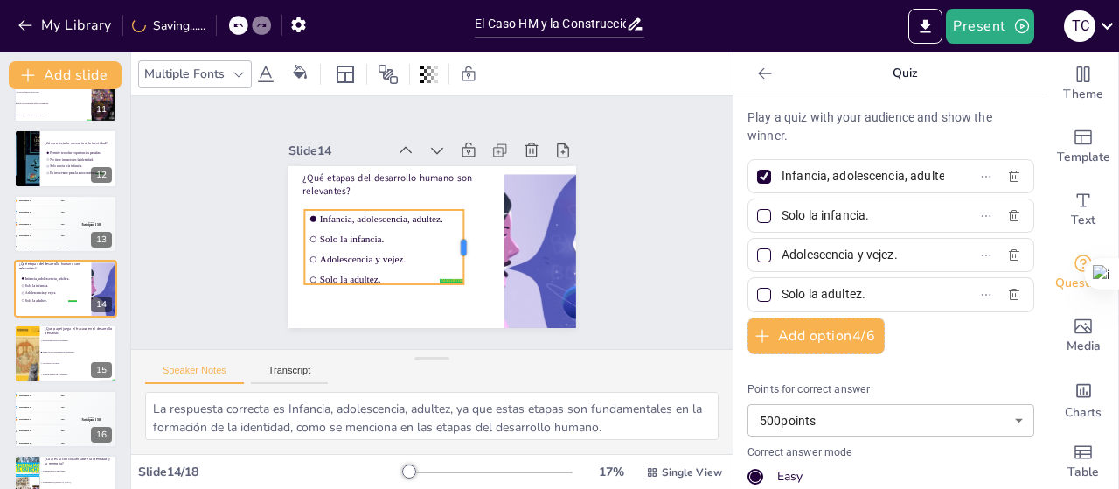
drag, startPoint x: 439, startPoint y: 246, endPoint x: 456, endPoint y: 245, distance: 17.5
click at [456, 245] on div at bounding box center [457, 260] width 43 height 73
click at [58, 363] on span "Solo afecta a los niños." at bounding box center [79, 364] width 75 height 3
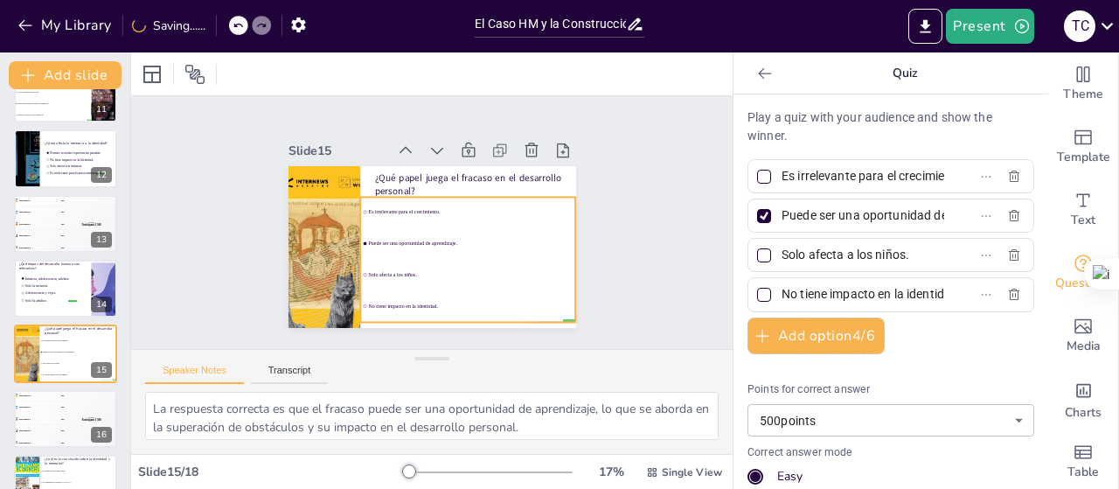
scroll to position [754, 0]
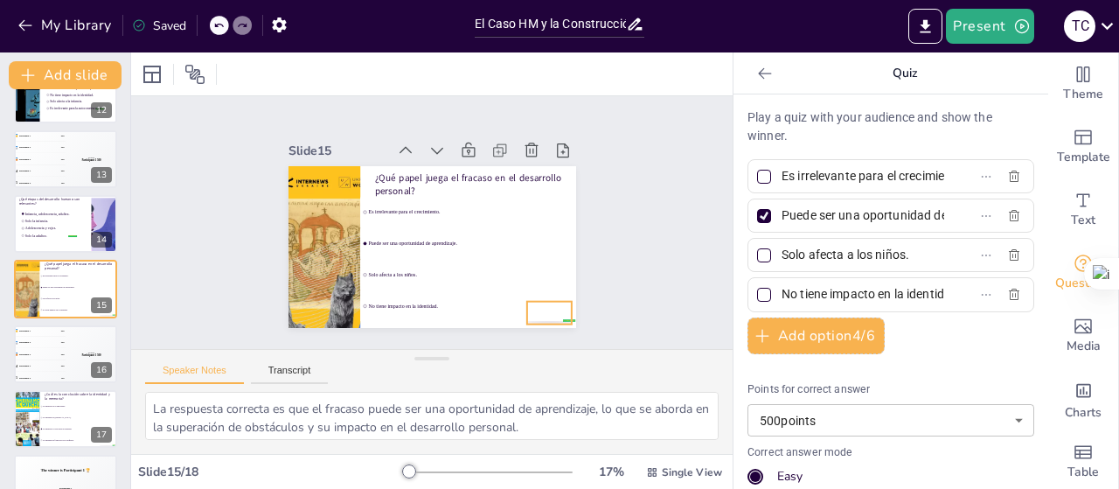
click at [384, 331] on div at bounding box center [367, 355] width 31 height 49
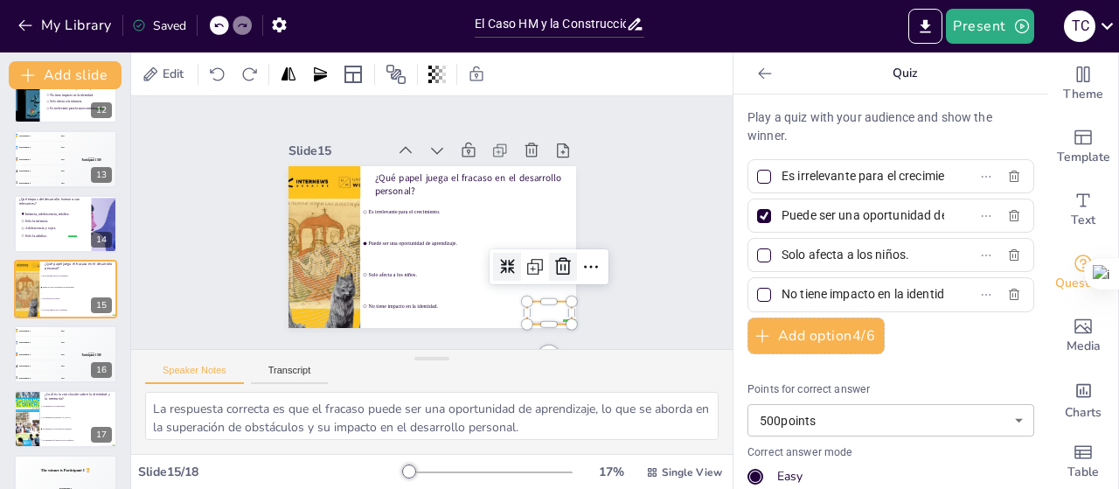
click at [428, 348] on icon at bounding box center [416, 360] width 24 height 24
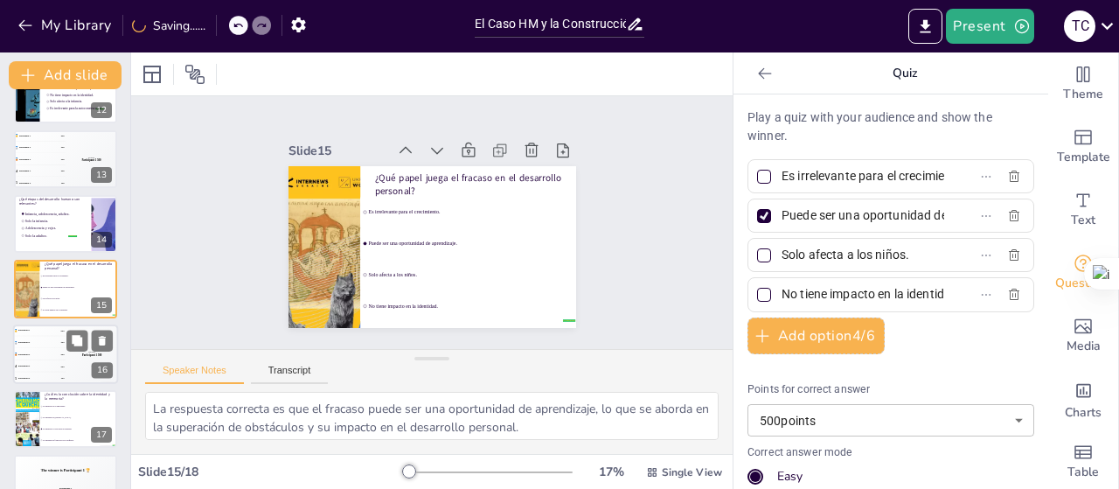
click at [52, 372] on div "5 Participant 5 100" at bounding box center [39, 377] width 52 height 11
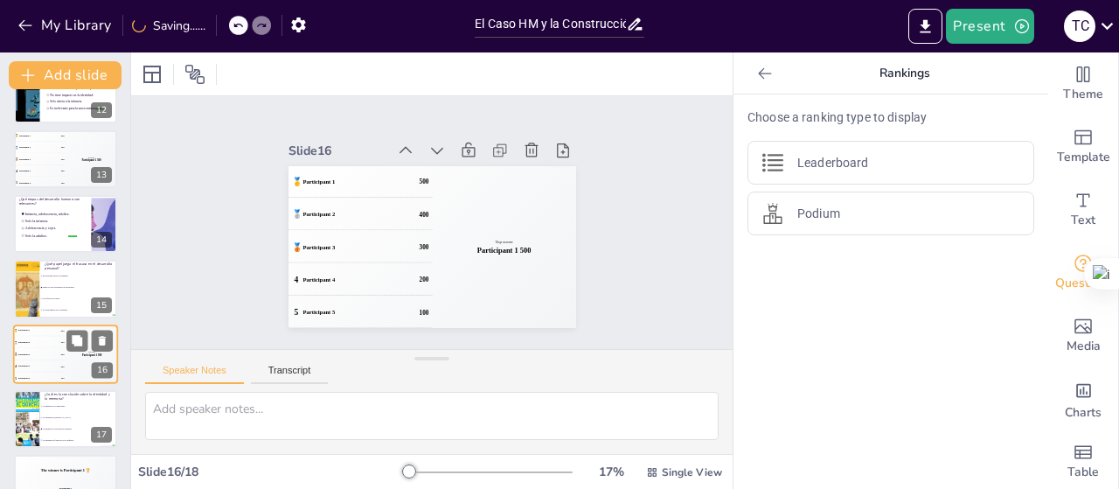
scroll to position [792, 0]
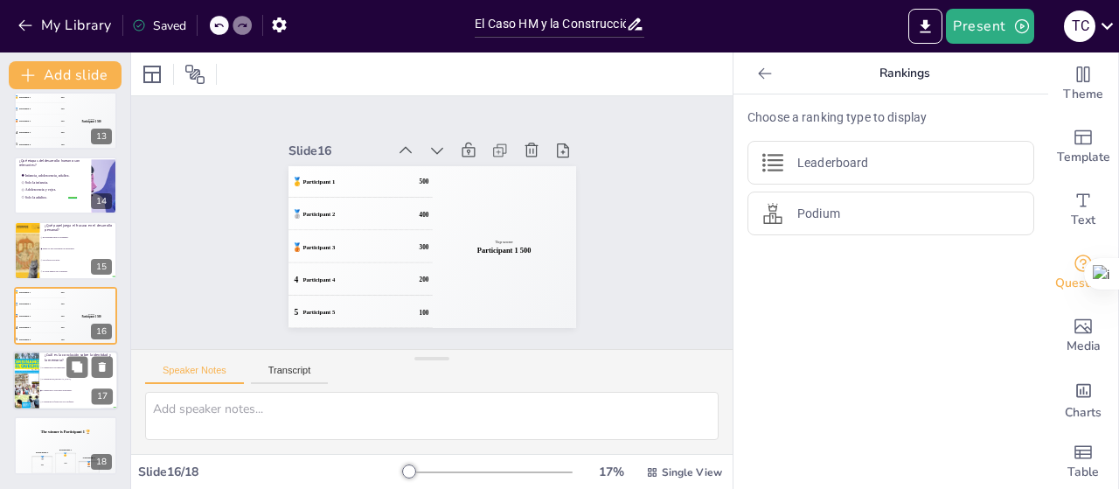
click at [66, 390] on span "La memoria es clave para la identidad." at bounding box center [79, 391] width 75 height 3
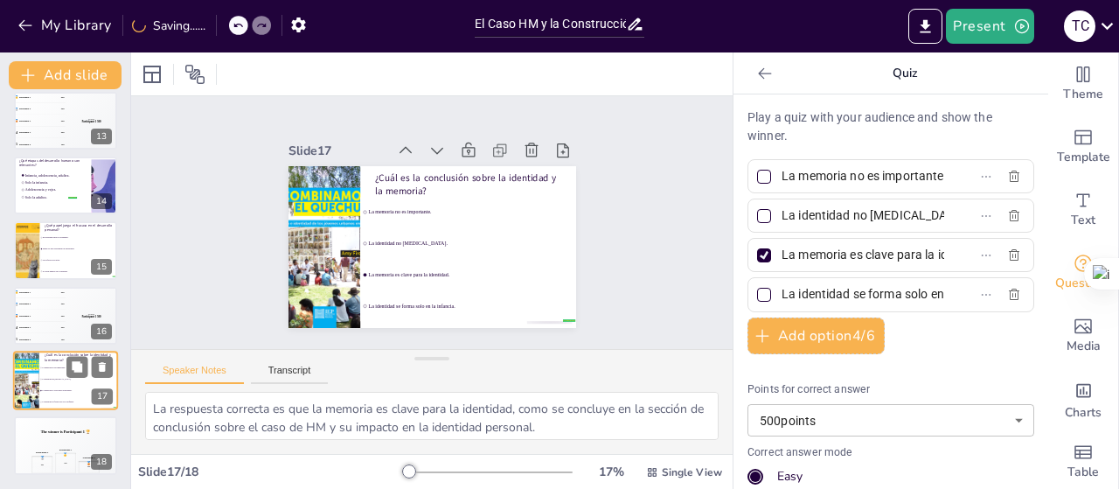
click at [66, 390] on span "La memoria es clave para la identidad." at bounding box center [79, 391] width 75 height 3
click at [523, 315] on li "La identidad se forma solo en la infancia." at bounding box center [422, 313] width 202 height 134
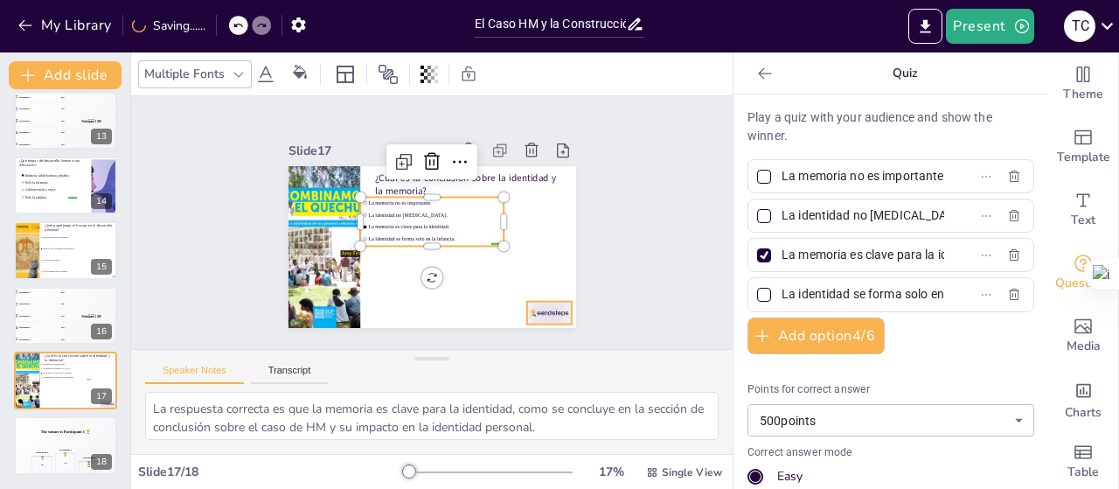
click at [466, 345] on div at bounding box center [443, 369] width 46 height 48
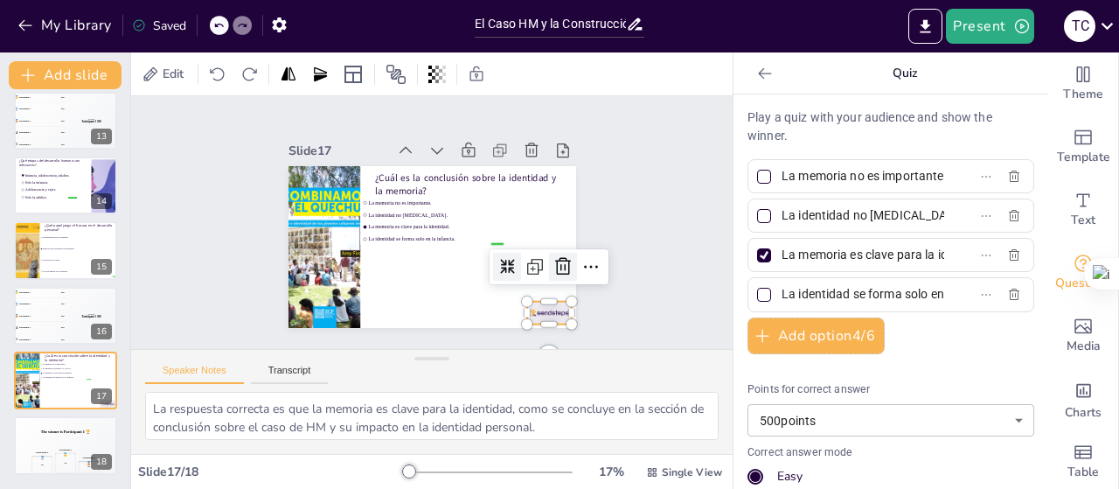
click at [538, 312] on icon at bounding box center [523, 326] width 29 height 29
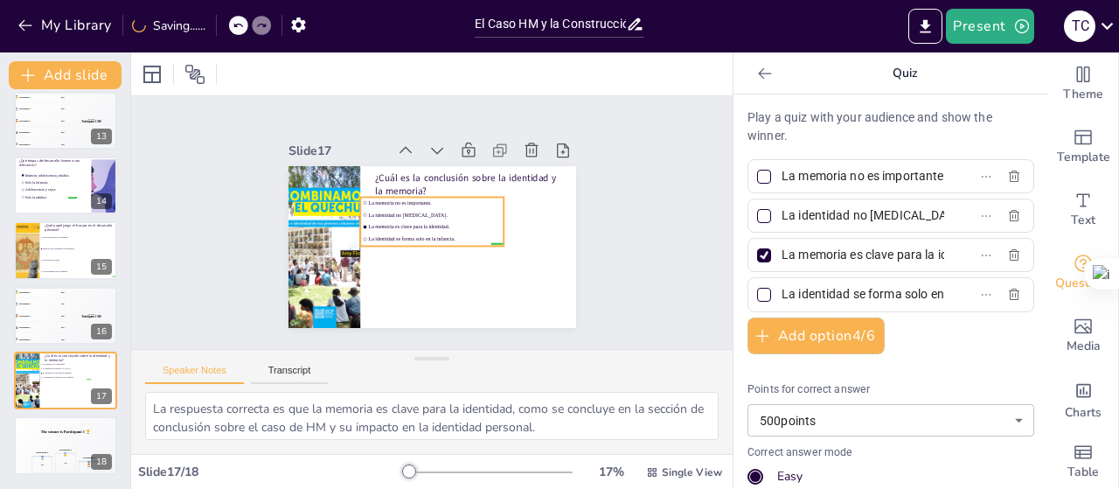
click at [421, 227] on li "La identidad se forma solo en la infancia." at bounding box center [423, 236] width 130 height 81
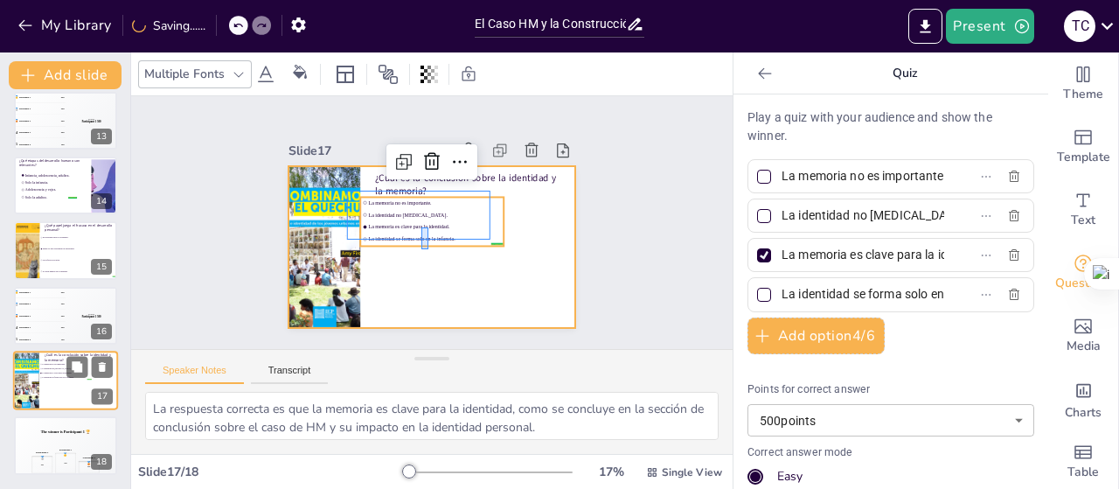
drag, startPoint x: 427, startPoint y: 247, endPoint x: 94, endPoint y: 390, distance: 362.6
click at [428, 197] on div "¿Cuál es la conclusión sobre la identidad y la memoria? false | editor La memor…" at bounding box center [443, 166] width 281 height 59
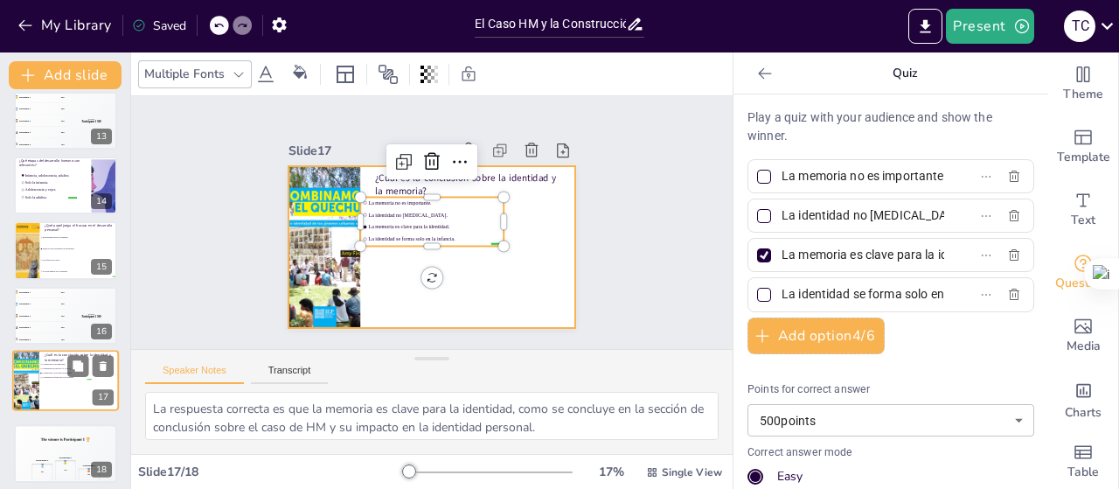
drag, startPoint x: 51, startPoint y: 402, endPoint x: 58, endPoint y: 327, distance: 75.5
click at [58, 351] on div at bounding box center [65, 380] width 105 height 59
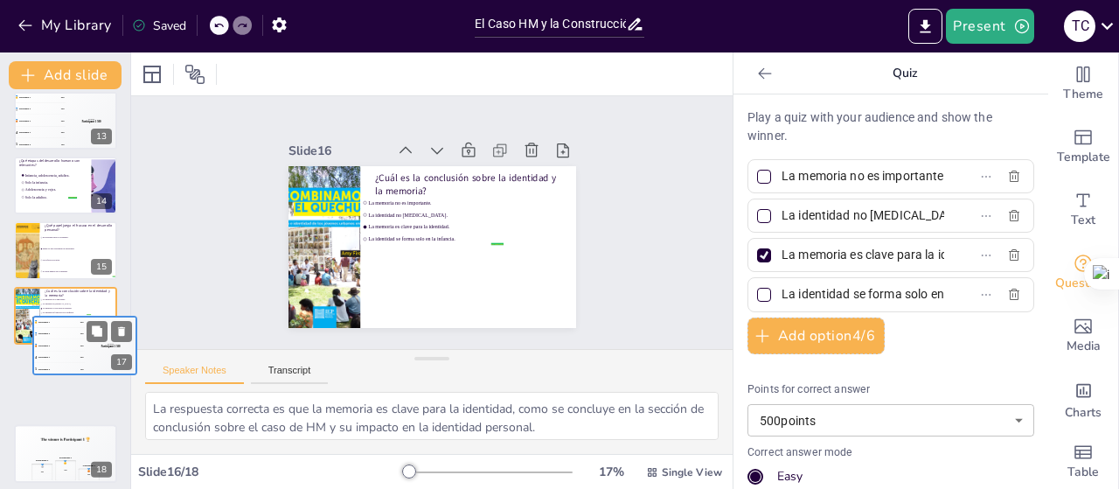
drag, startPoint x: 38, startPoint y: 393, endPoint x: 45, endPoint y: 332, distance: 61.6
click at [52, 351] on div "4 Participant 4 200" at bounding box center [59, 356] width 52 height 11
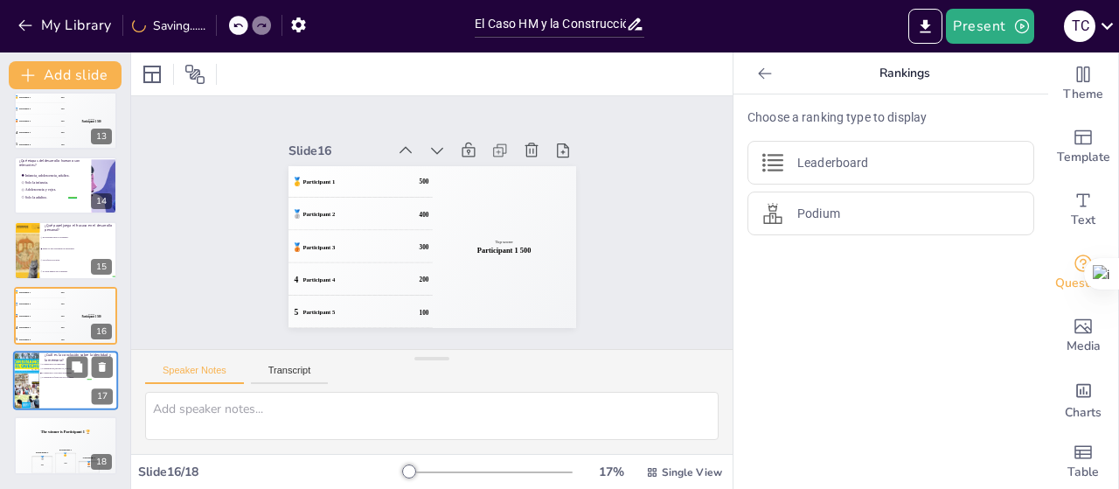
click at [61, 395] on div at bounding box center [65, 380] width 105 height 59
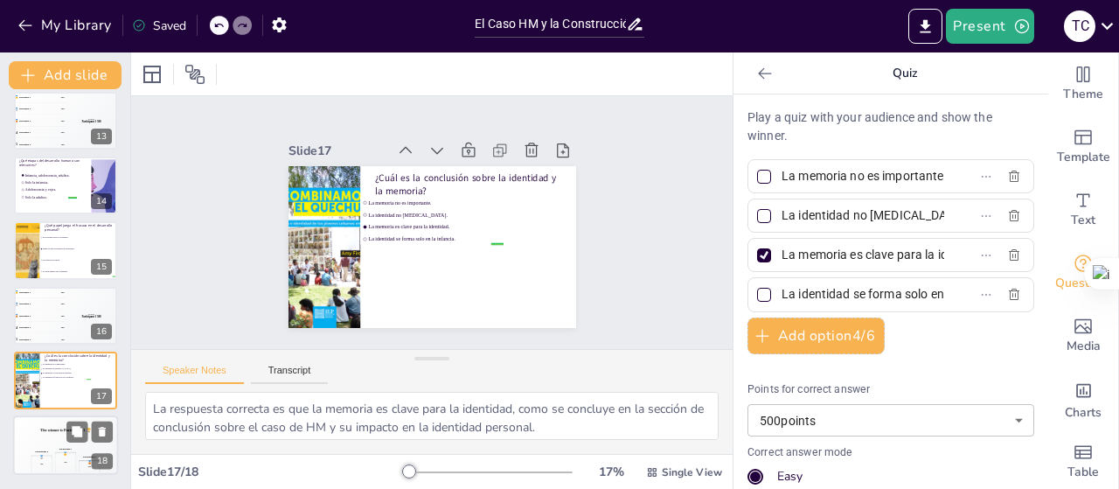
click at [46, 443] on div "The winner is Participant 1 🏆" at bounding box center [65, 431] width 105 height 30
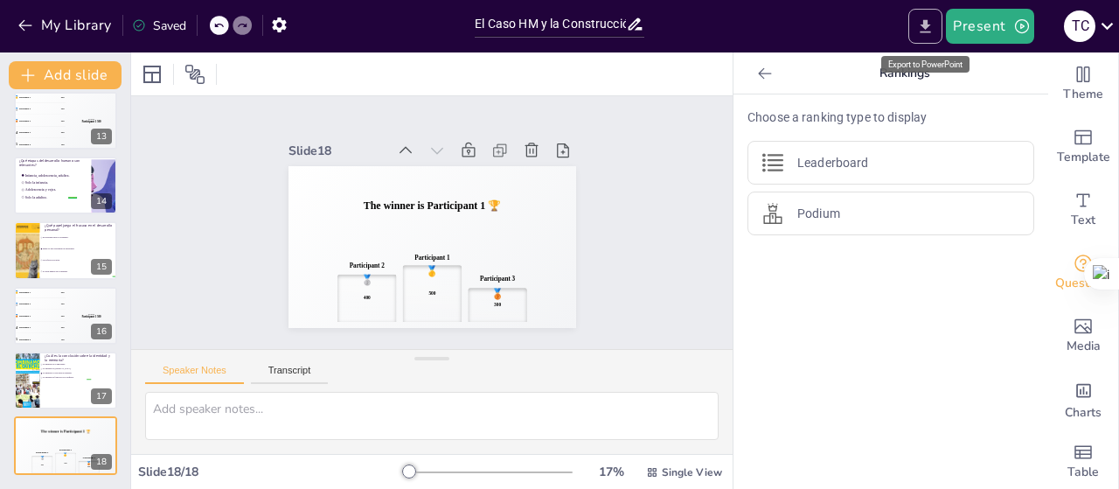
click at [929, 28] on icon "Export to PowerPoint" at bounding box center [925, 26] width 18 height 18
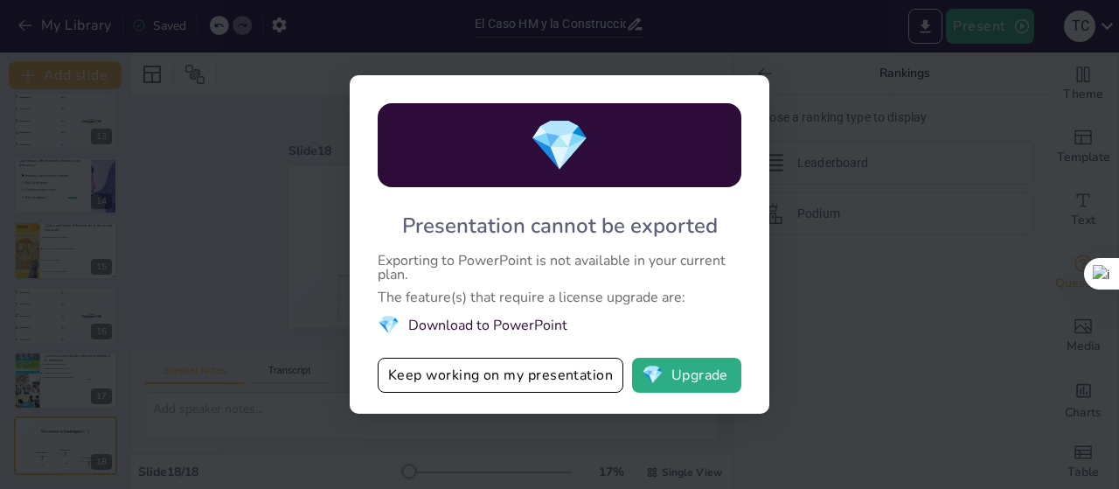
click at [847, 119] on div "💎 Presentation cannot be exported Exporting to PowerPoint is not available in y…" at bounding box center [559, 244] width 1119 height 489
click at [434, 379] on button "Keep working on my presentation" at bounding box center [501, 375] width 246 height 35
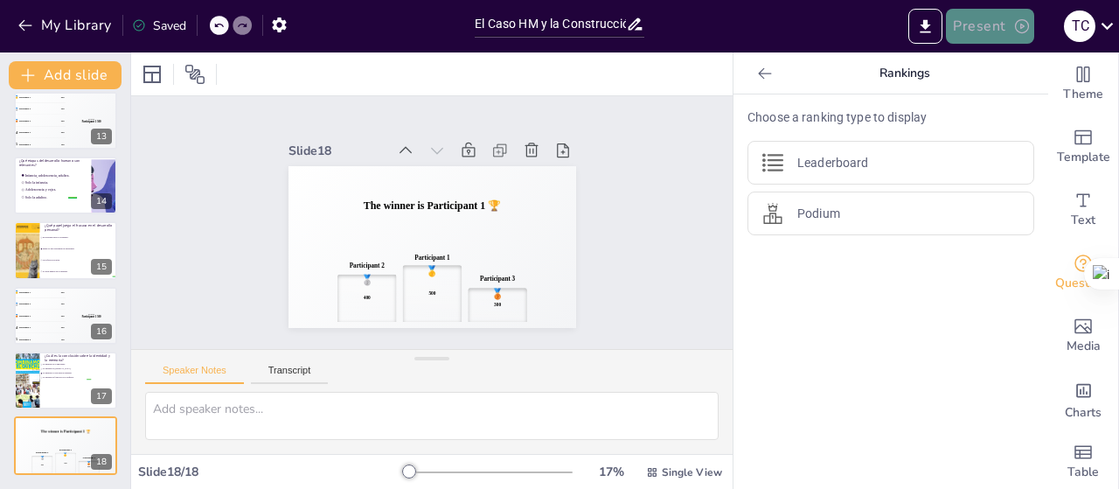
click at [987, 29] on button "Present" at bounding box center [989, 26] width 87 height 35
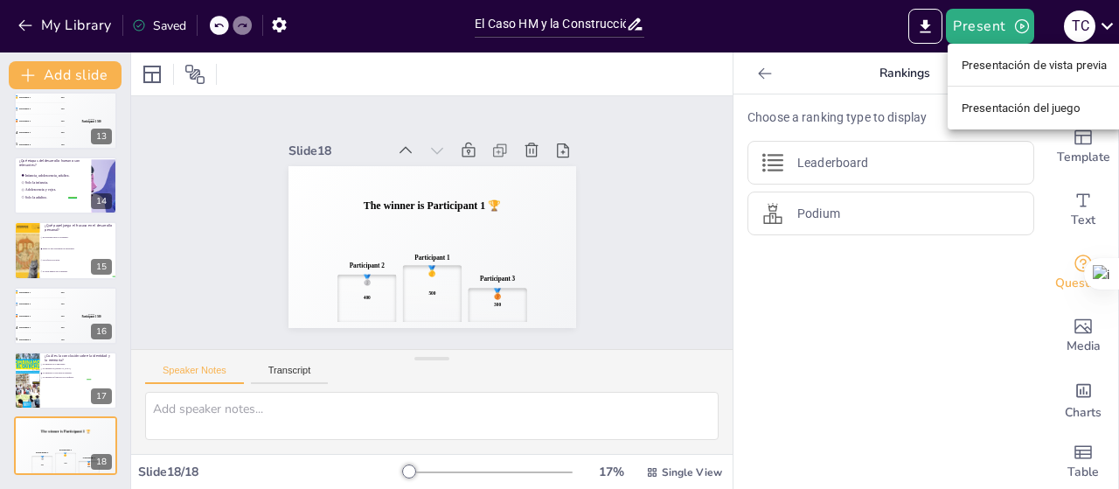
click at [921, 34] on div at bounding box center [559, 244] width 1119 height 489
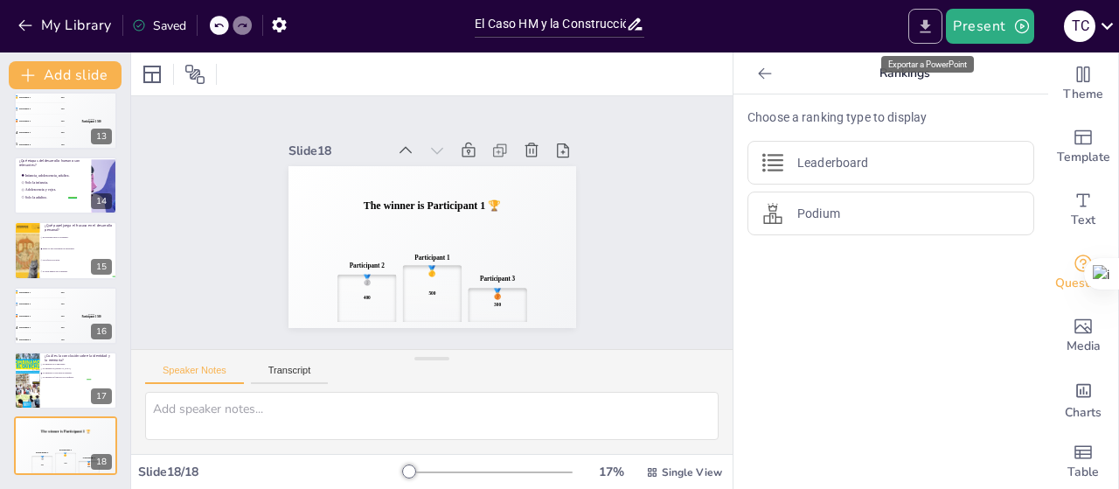
click at [921, 35] on icon "Export to PowerPoint" at bounding box center [925, 26] width 18 height 18
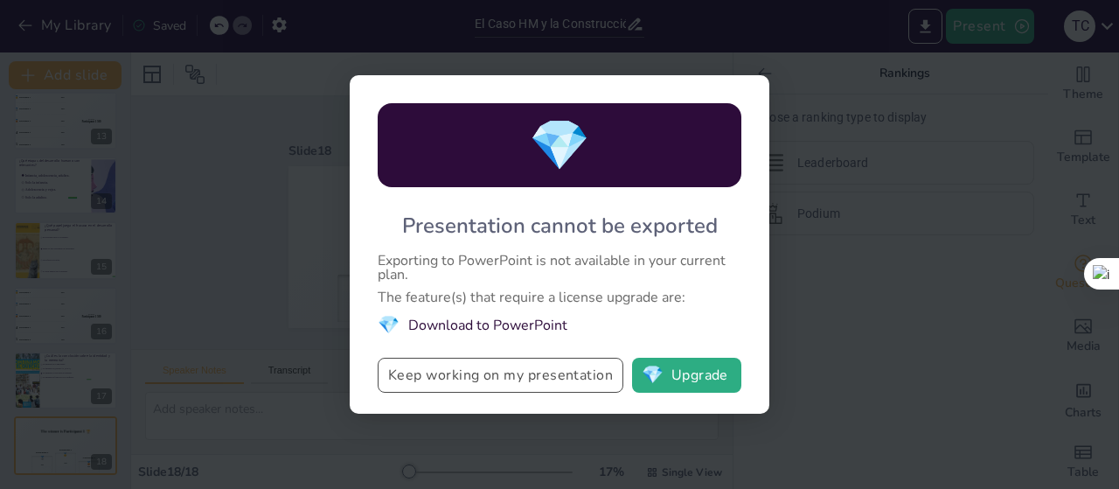
click at [531, 376] on button "Keep working on my presentation" at bounding box center [501, 375] width 246 height 35
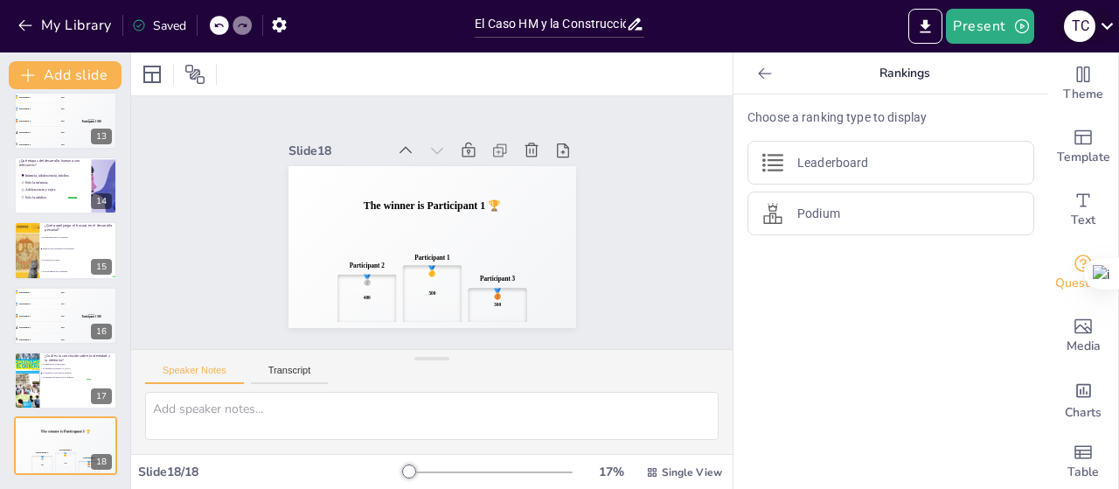
click at [1108, 26] on icon at bounding box center [1107, 26] width 24 height 24
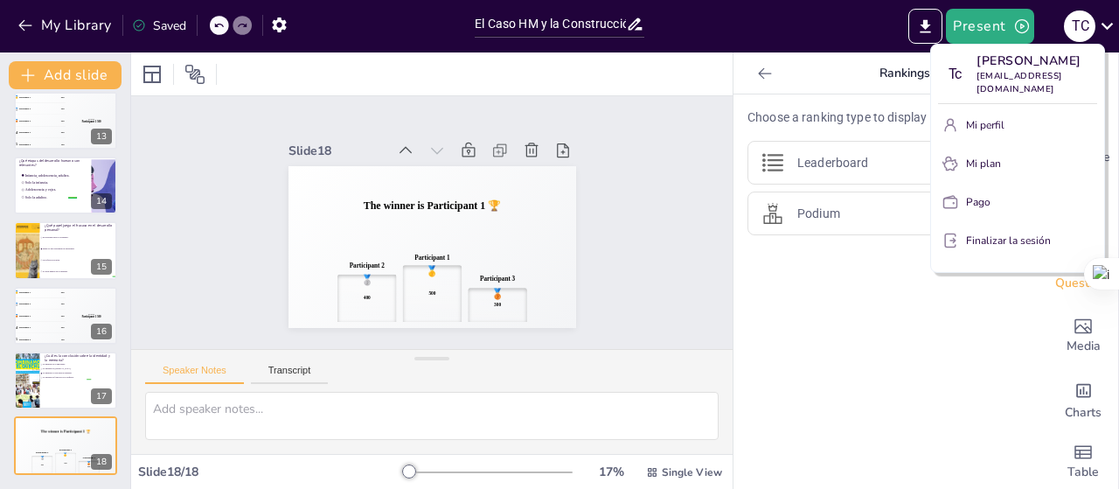
click at [639, 213] on div at bounding box center [559, 244] width 1119 height 489
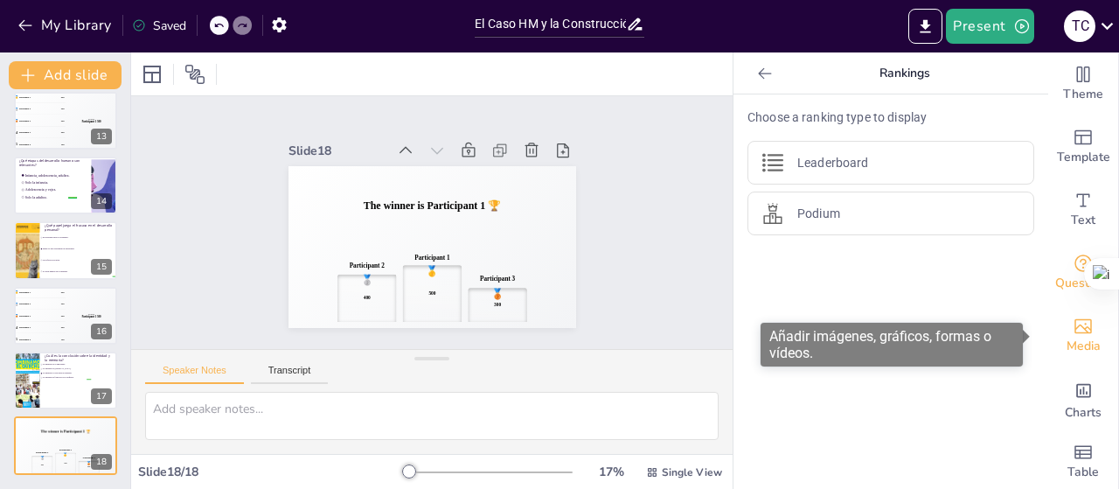
click at [1073, 334] on icon "Add images, graphics, shapes or video" at bounding box center [1083, 326] width 21 height 21
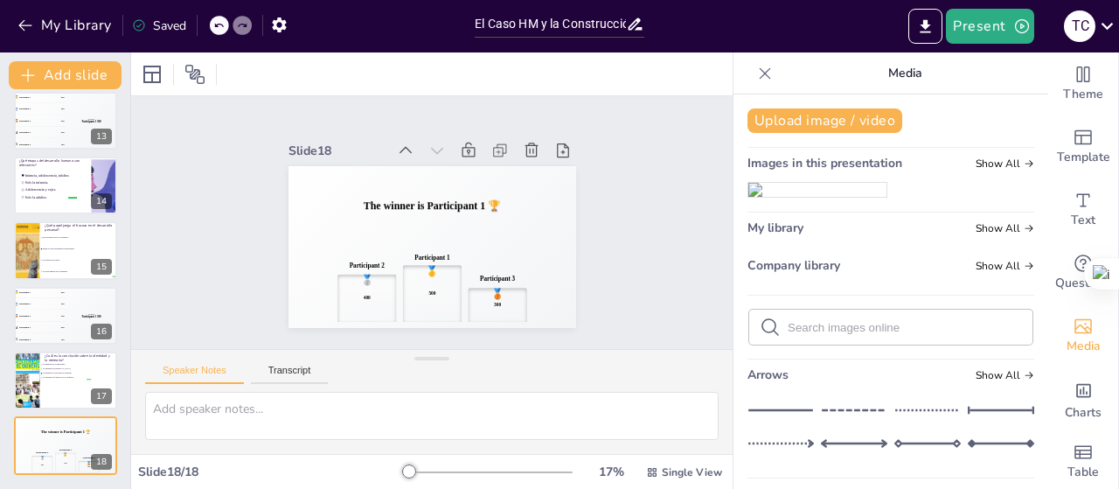
click at [756, 66] on icon at bounding box center [764, 73] width 17 height 17
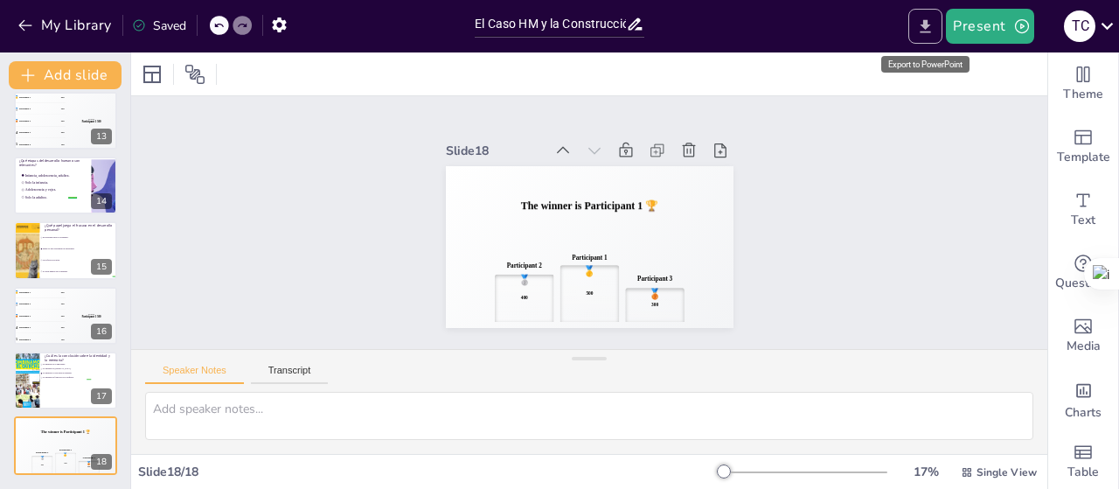
click at [928, 29] on icon "Export to PowerPoint" at bounding box center [925, 26] width 18 height 18
